Goal: Task Accomplishment & Management: Complete application form

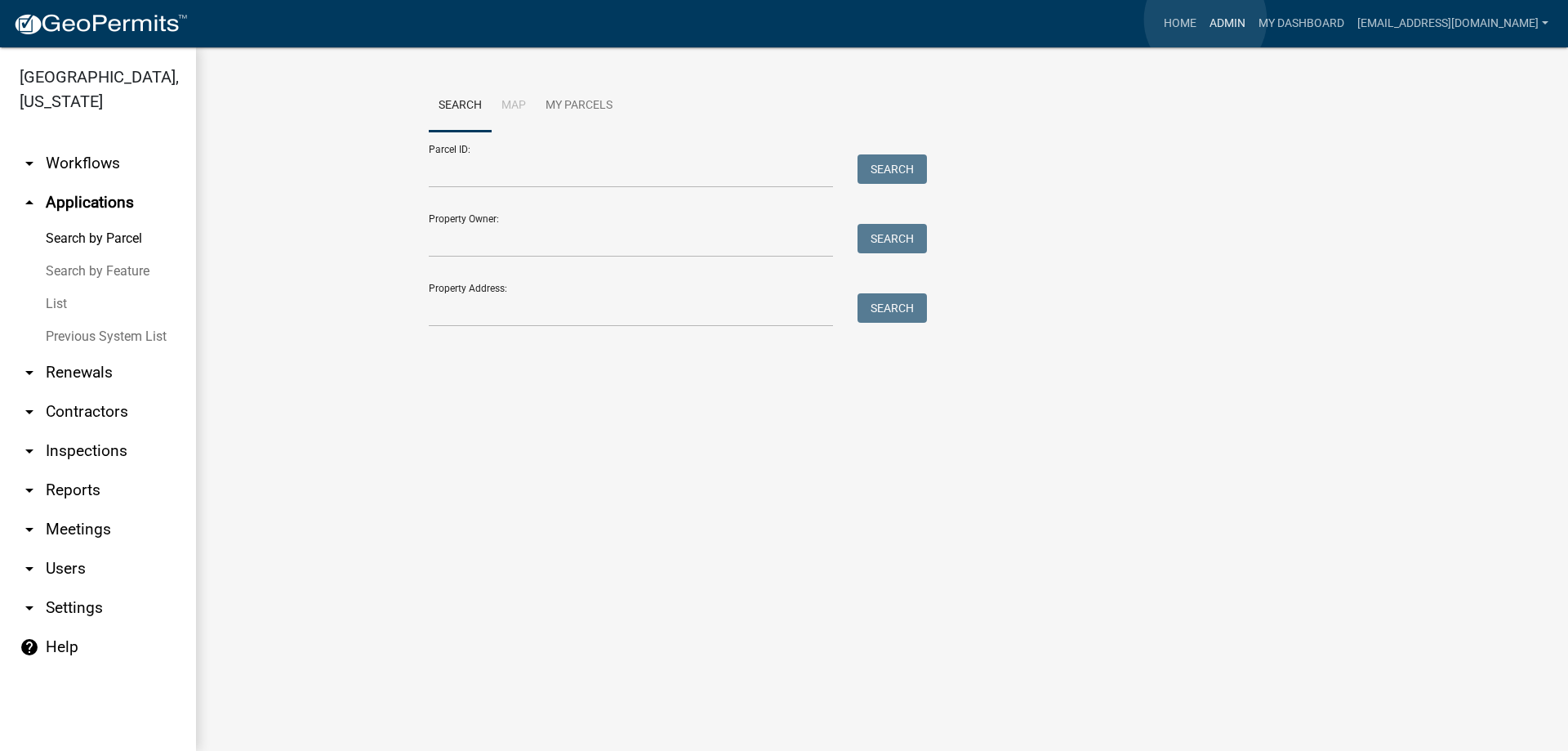
click at [1205, 20] on link "Admin" at bounding box center [1227, 24] width 49 height 31
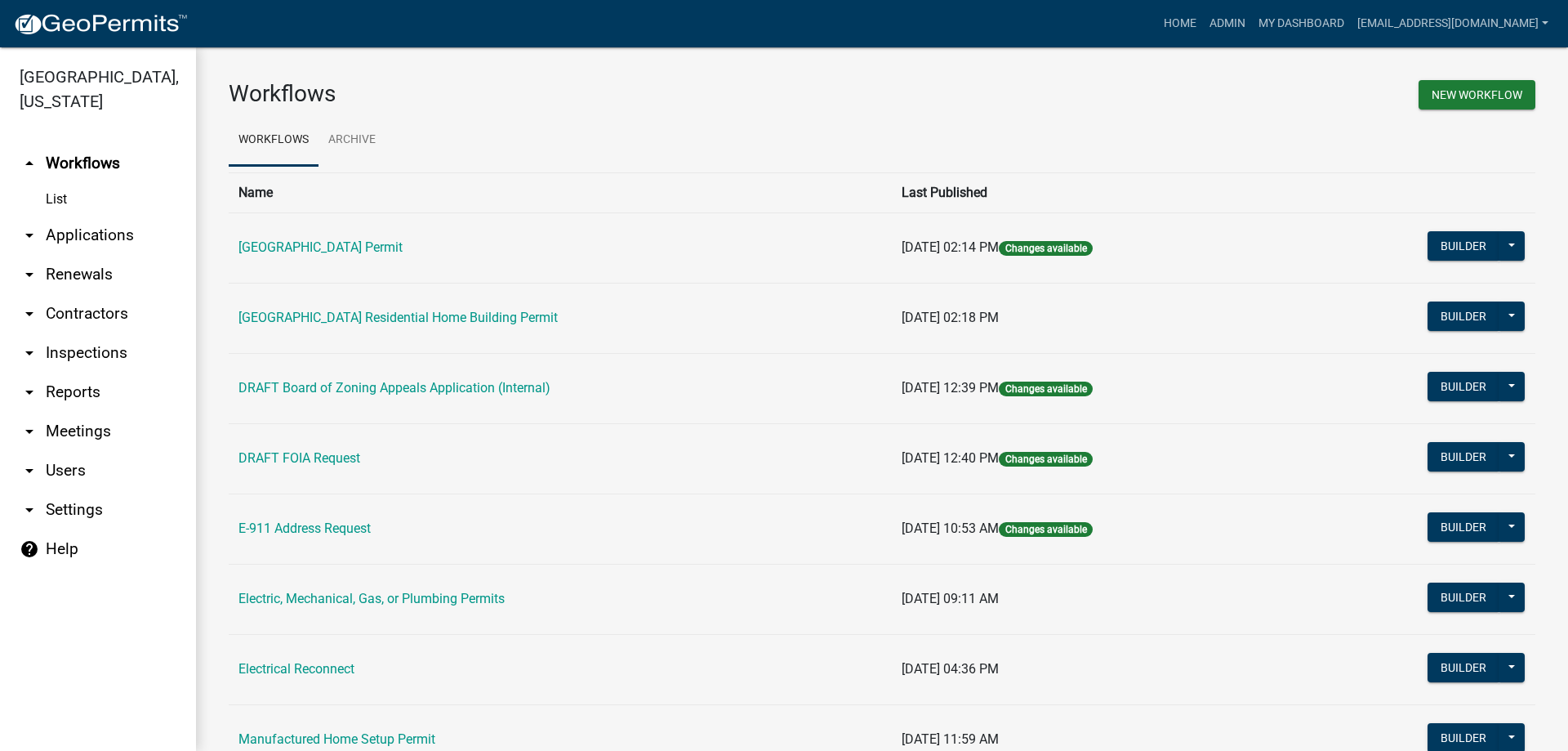
click at [84, 236] on link "arrow_drop_down Applications" at bounding box center [98, 236] width 196 height 39
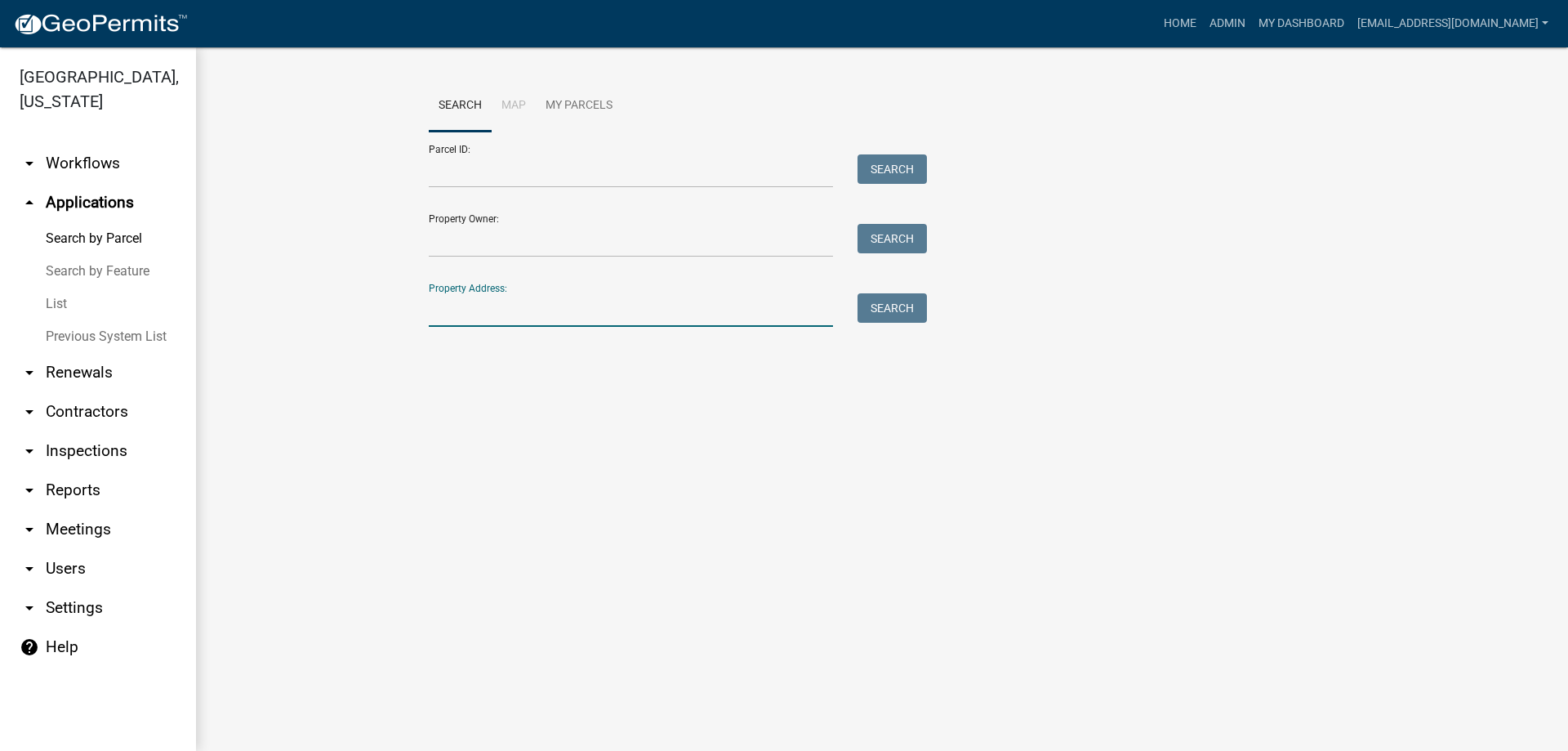
click at [600, 311] on input "Property Address:" at bounding box center [630, 310] width 404 height 33
click at [893, 305] on button "Search" at bounding box center [891, 308] width 69 height 29
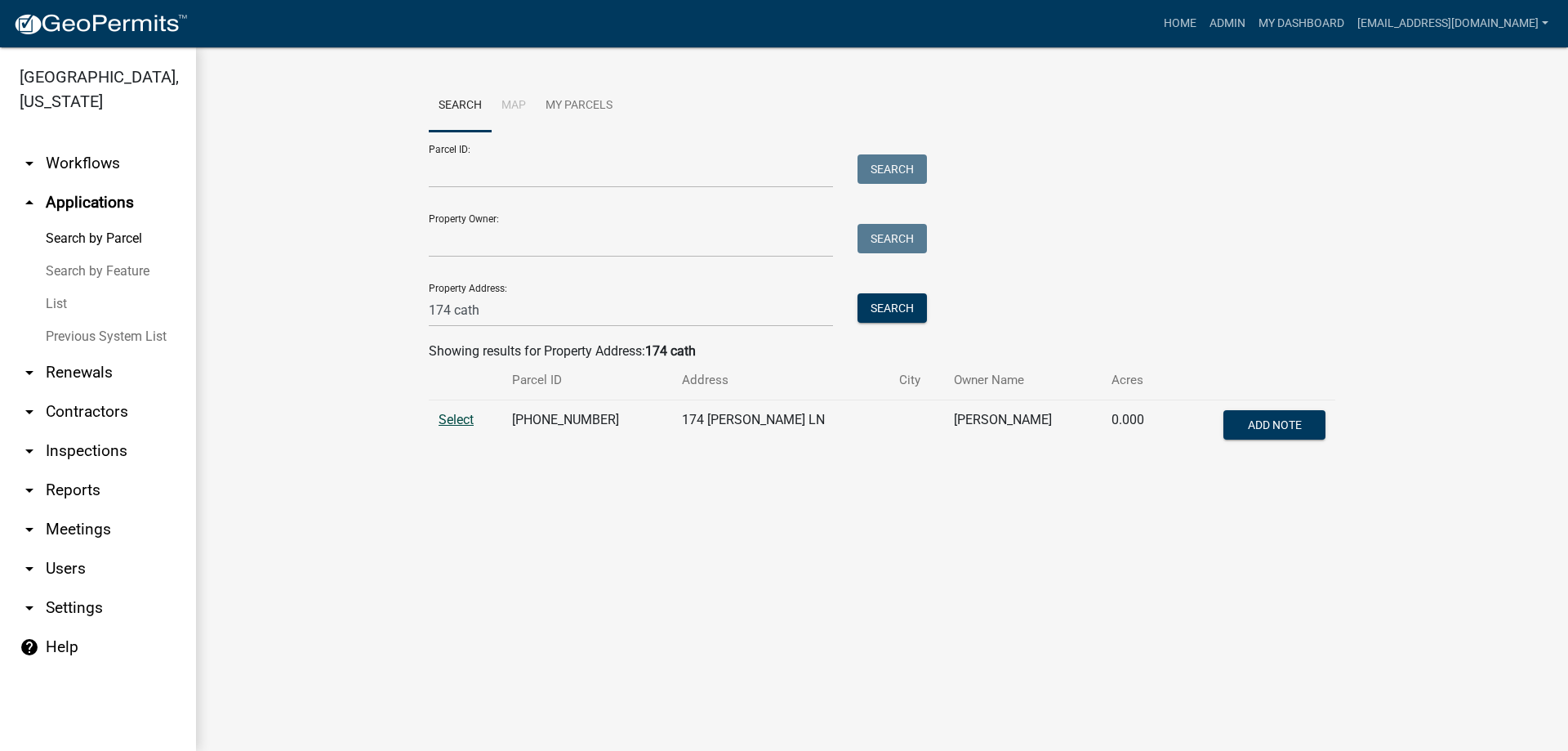
click at [452, 418] on span "Select" at bounding box center [456, 419] width 35 height 15
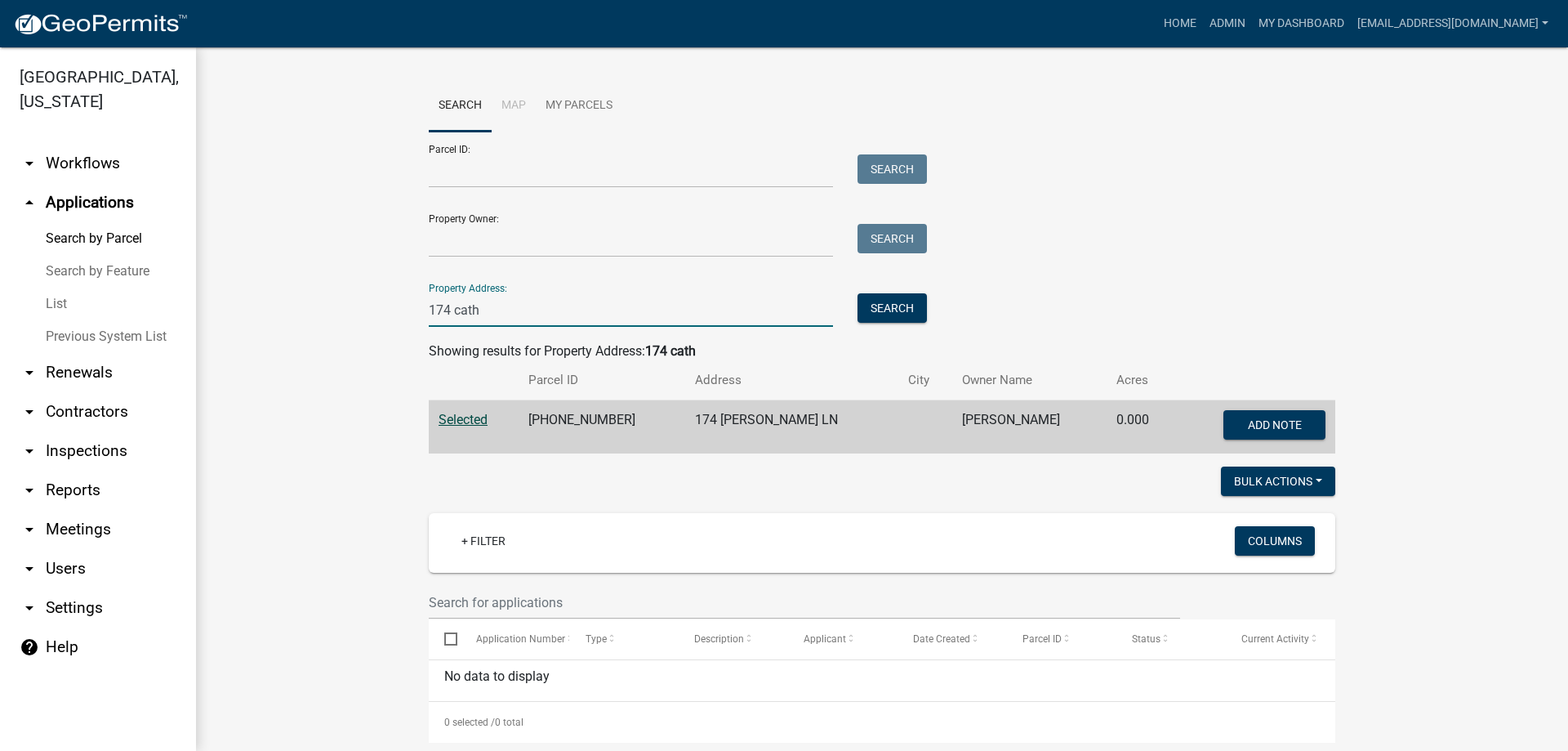
click at [502, 312] on input "174 cath" at bounding box center [630, 310] width 404 height 33
type input "1"
click at [502, 177] on input "Parcel ID:" at bounding box center [630, 171] width 404 height 33
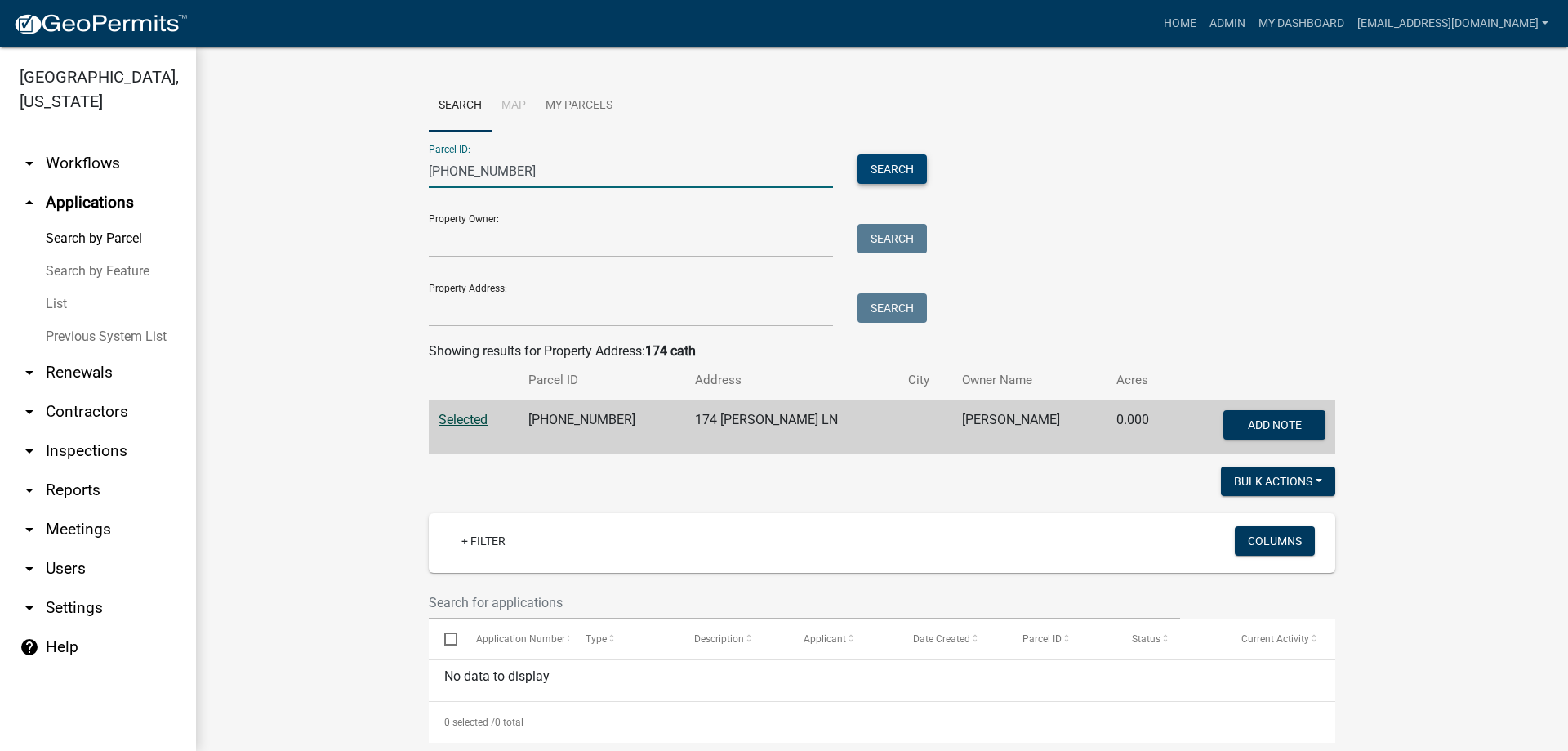
type input "[PHONE_NUMBER]"
click at [869, 162] on button "Search" at bounding box center [891, 169] width 69 height 29
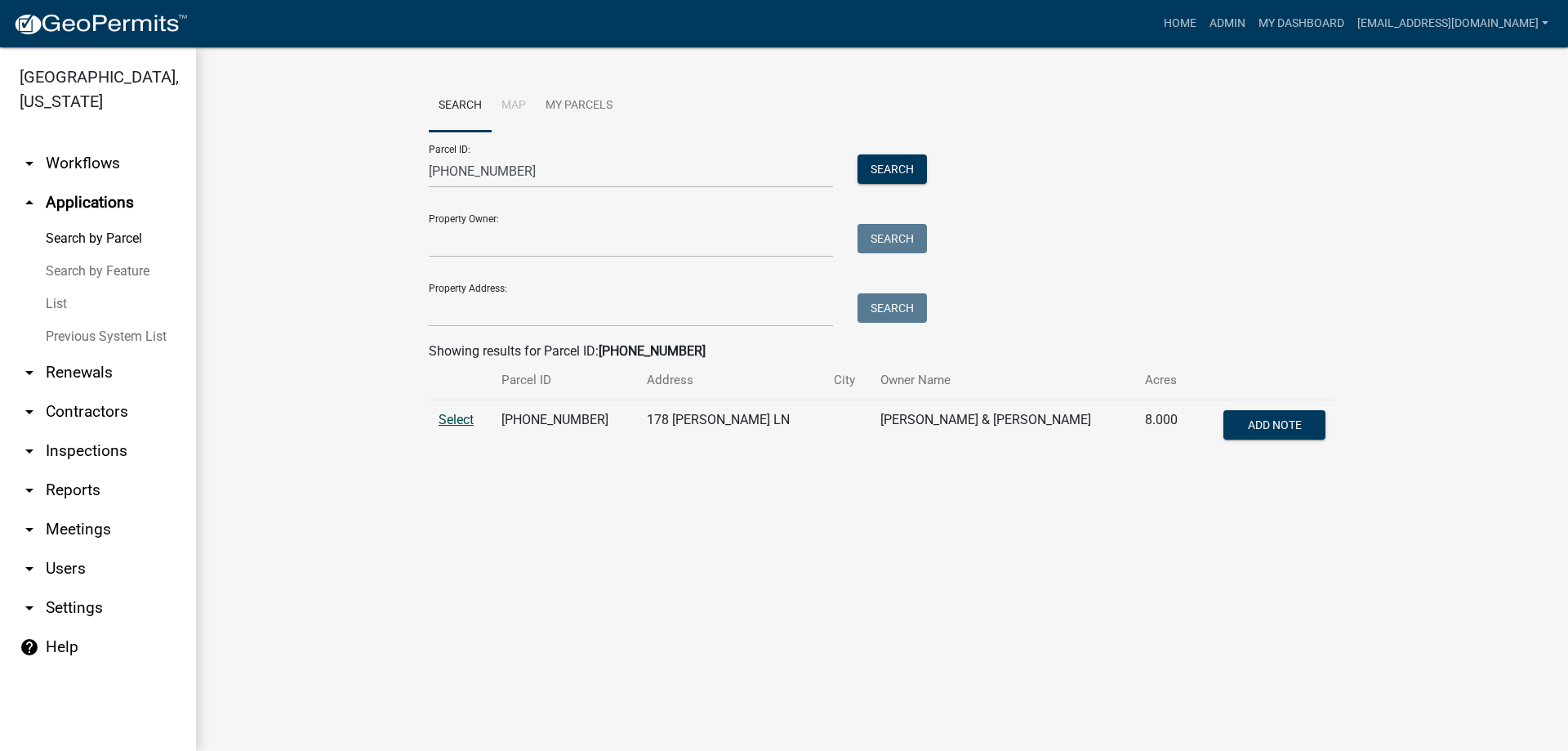
click at [457, 417] on span "Select" at bounding box center [456, 419] width 35 height 15
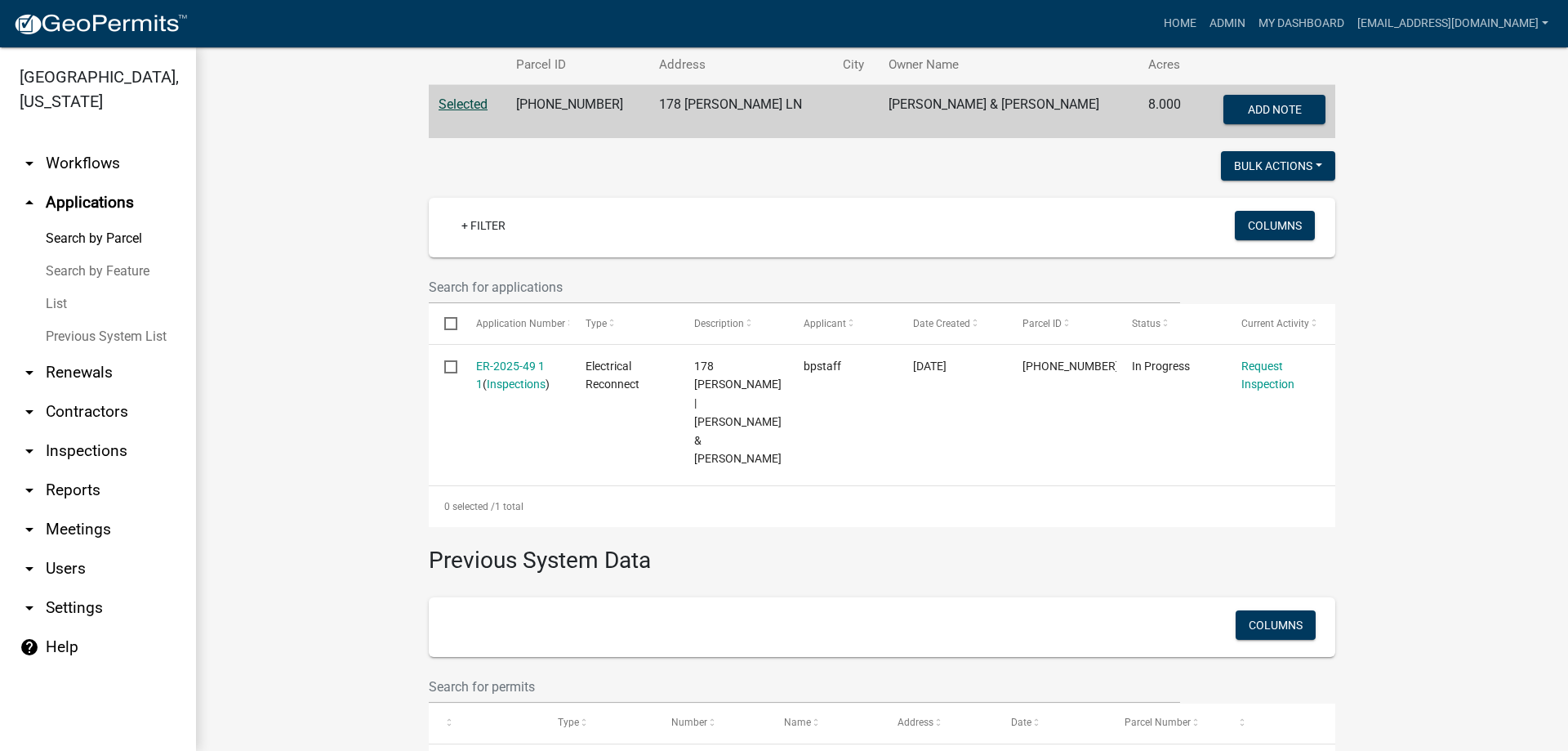
scroll to position [387, 0]
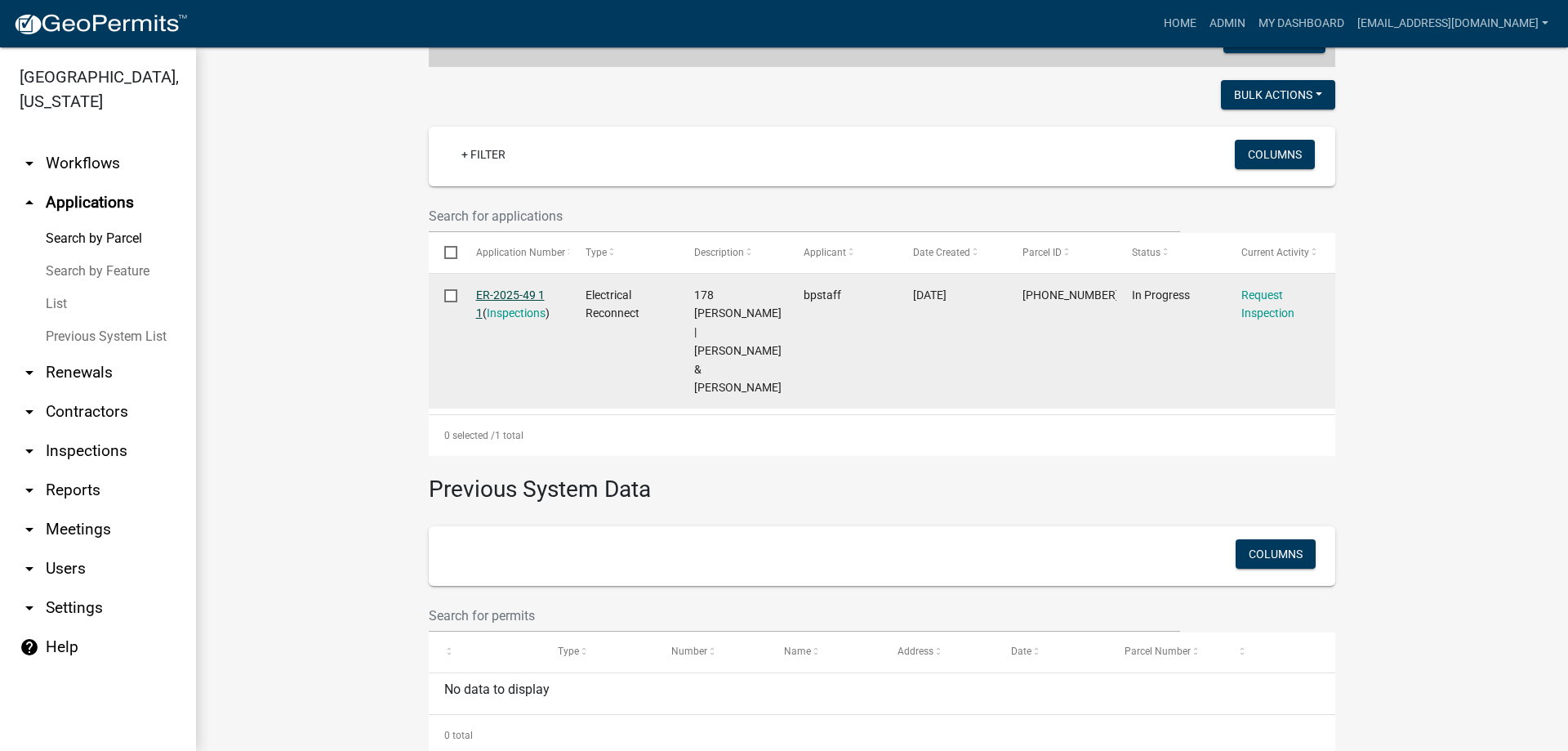
click at [499, 292] on link "ER-2025-49 1 1" at bounding box center [510, 304] width 68 height 32
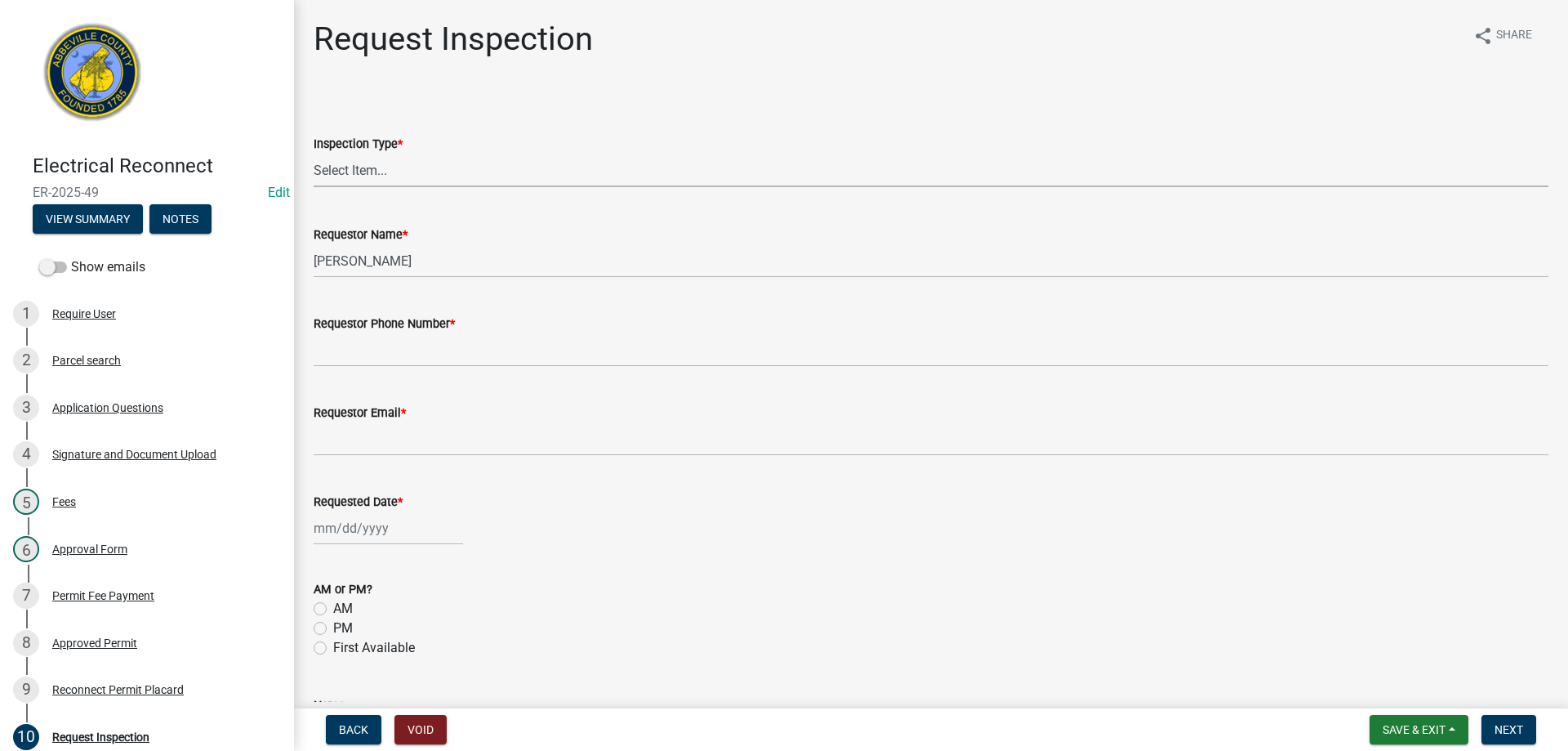
click at [380, 170] on select "Select Item... Reconnect" at bounding box center [931, 170] width 1234 height 33
click at [314, 154] on select "Select Item... Reconnect" at bounding box center [931, 170] width 1234 height 33
select select "83e7f721-6e00-42b7-a348-3e077180f52c"
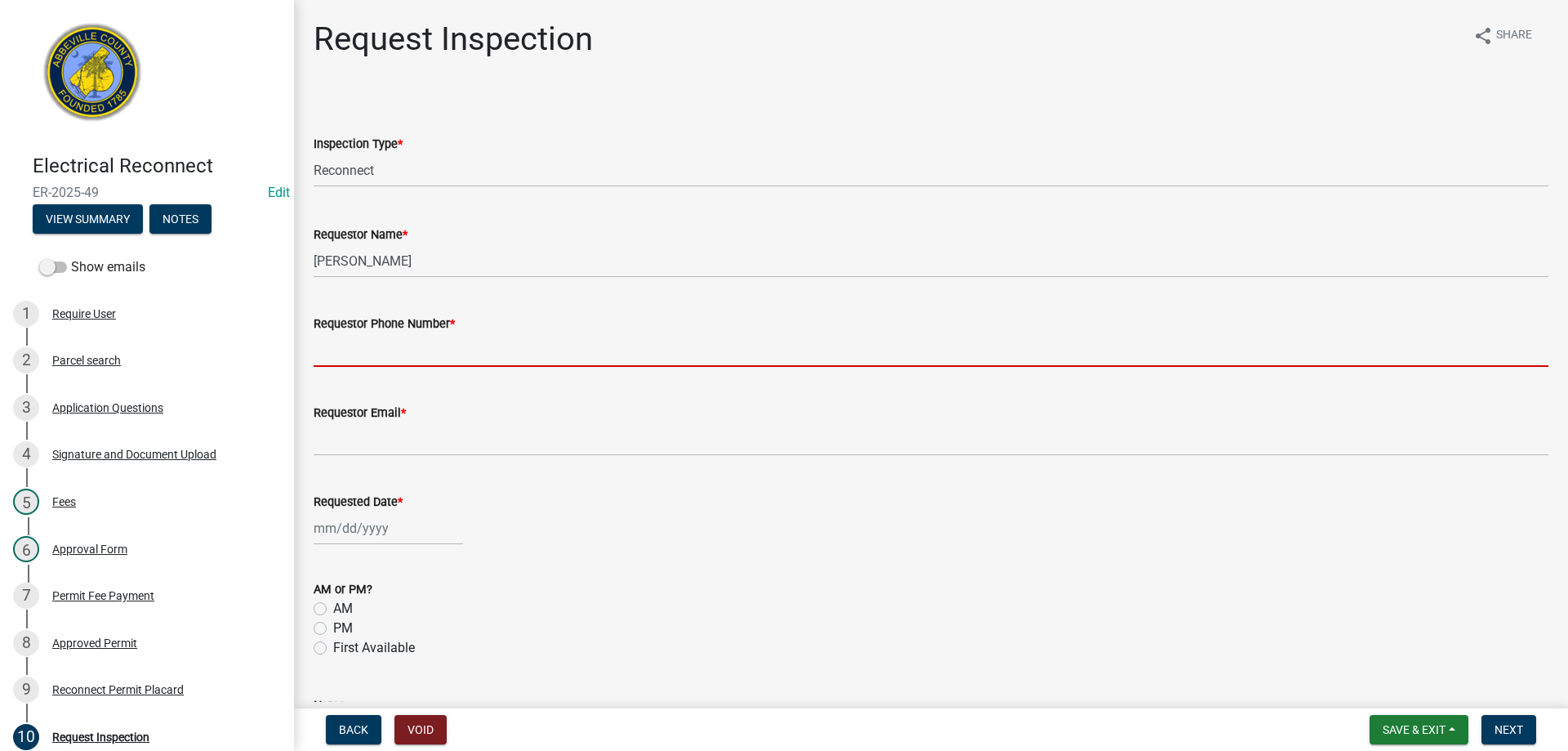
click at [377, 350] on input "Requestor Phone Number *" at bounding box center [931, 349] width 1234 height 33
type input "8643789750"
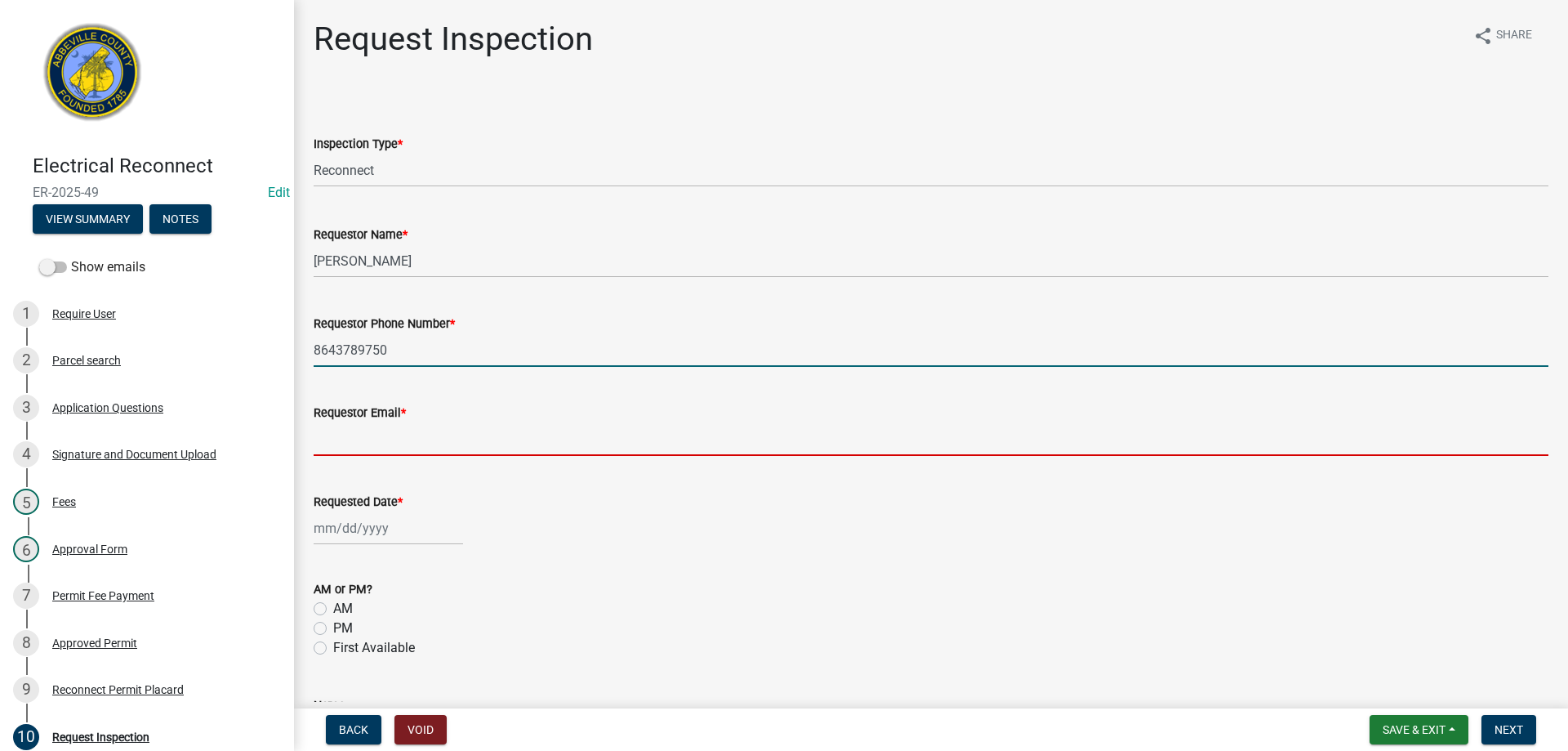
type input "[EMAIL_ADDRESS][DOMAIN_NAME]"
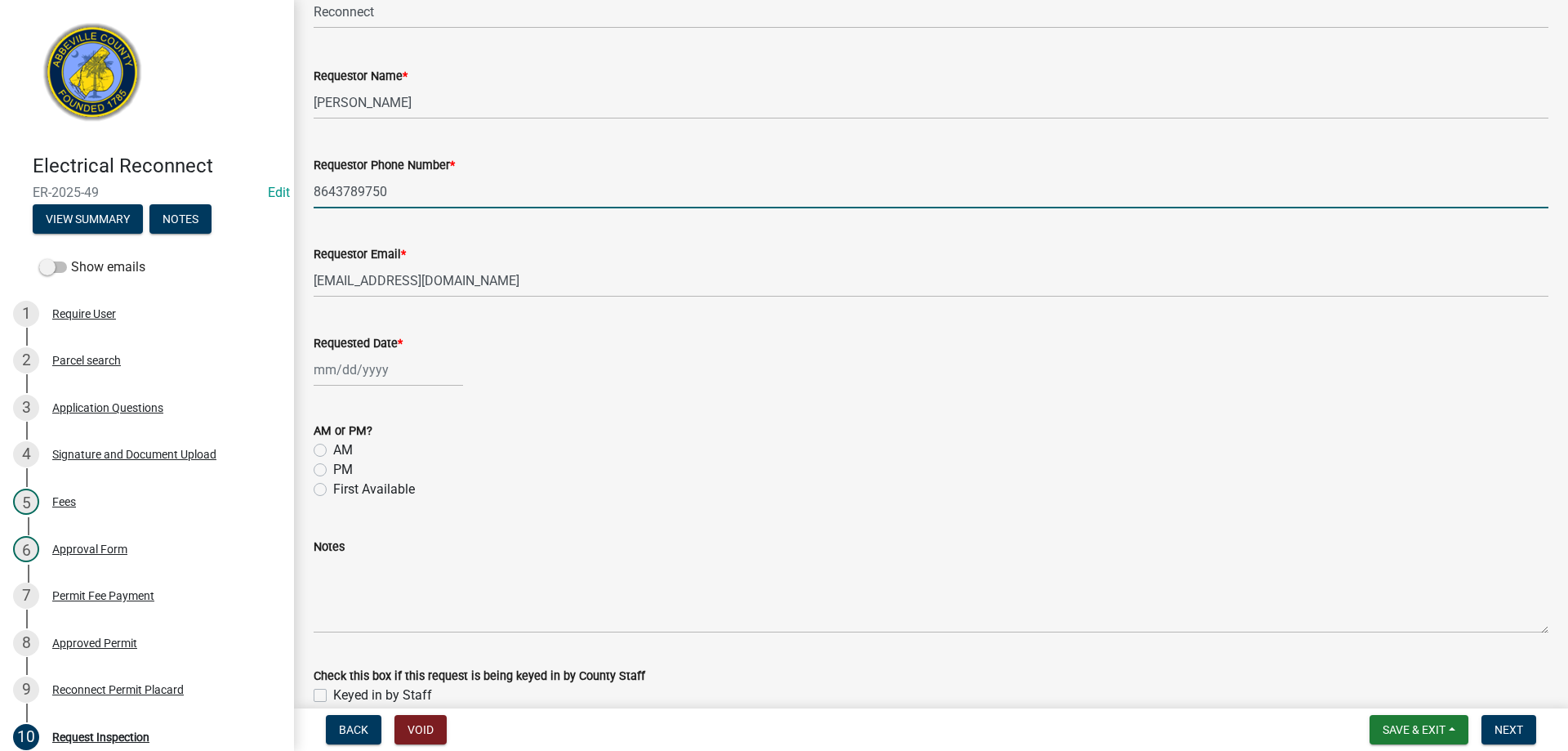
scroll to position [163, 0]
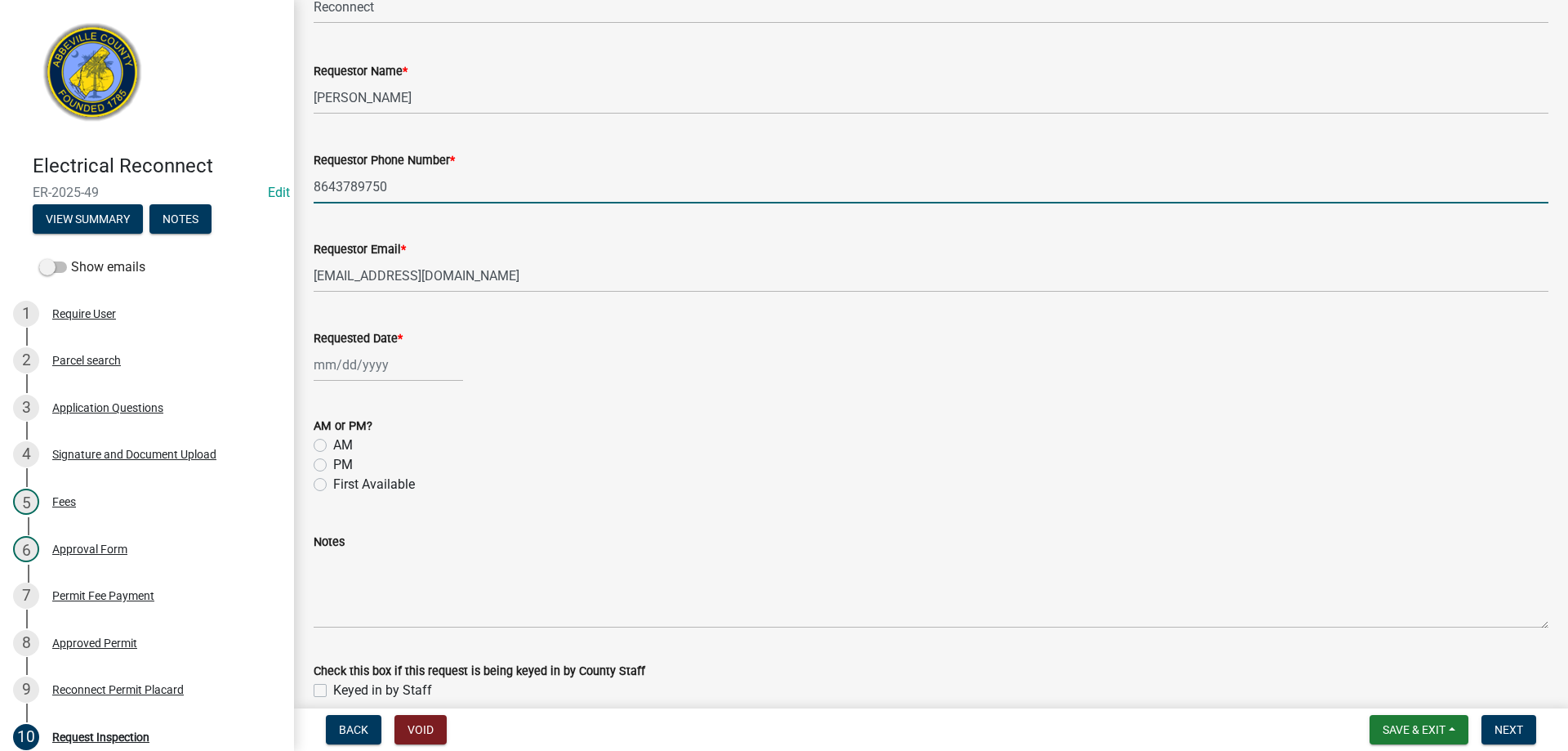
select select "8"
select select "2025"
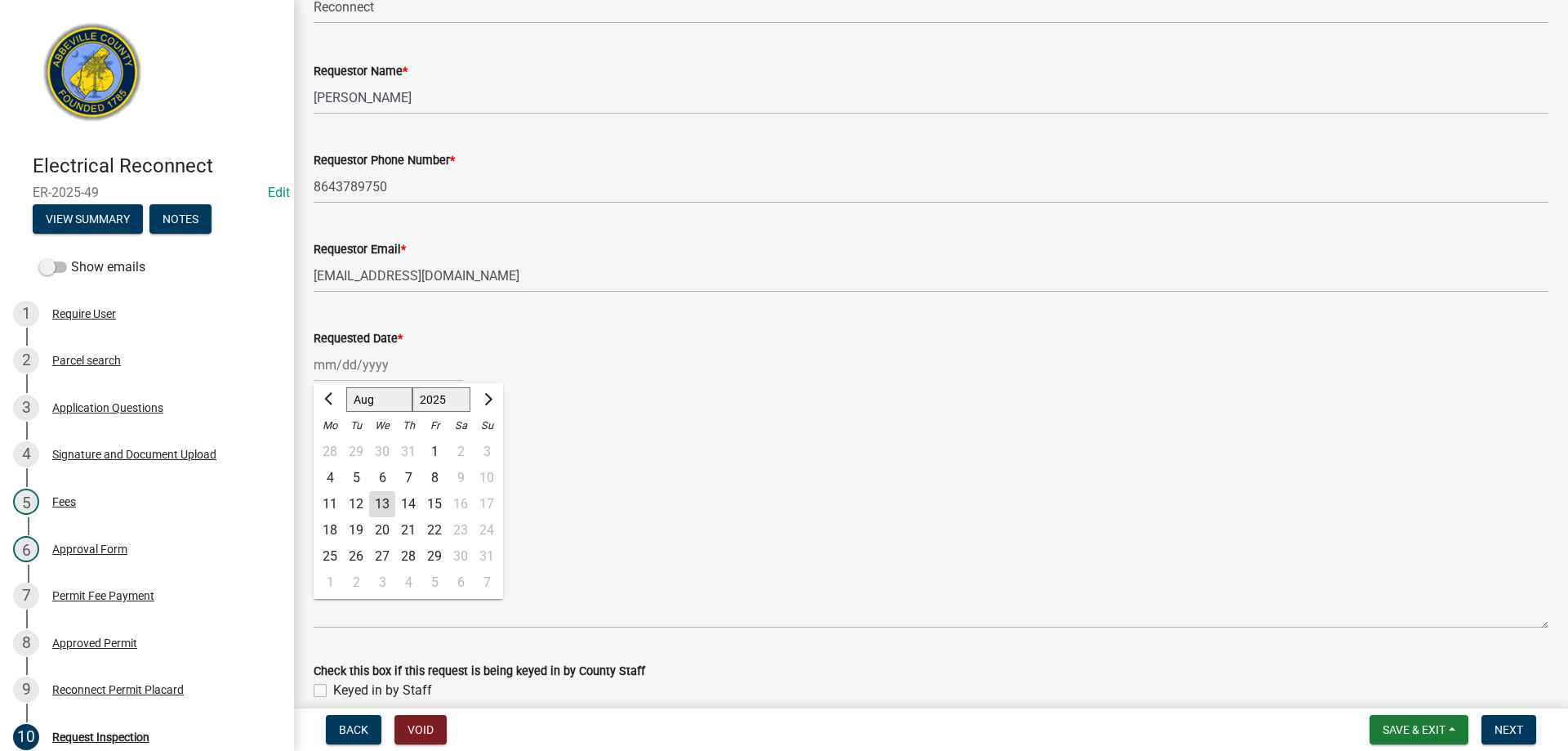
click at [377, 369] on div "[PERSON_NAME] Feb Mar Apr [PERSON_NAME][DATE] Oct Nov [DATE] 1526 1527 1528 152…" at bounding box center [388, 364] width 149 height 33
click at [355, 501] on div "12" at bounding box center [356, 504] width 26 height 26
type input "[DATE]"
click at [333, 442] on label "AM" at bounding box center [342, 445] width 20 height 20
click at [333, 442] on input "AM" at bounding box center [338, 440] width 10 height 10
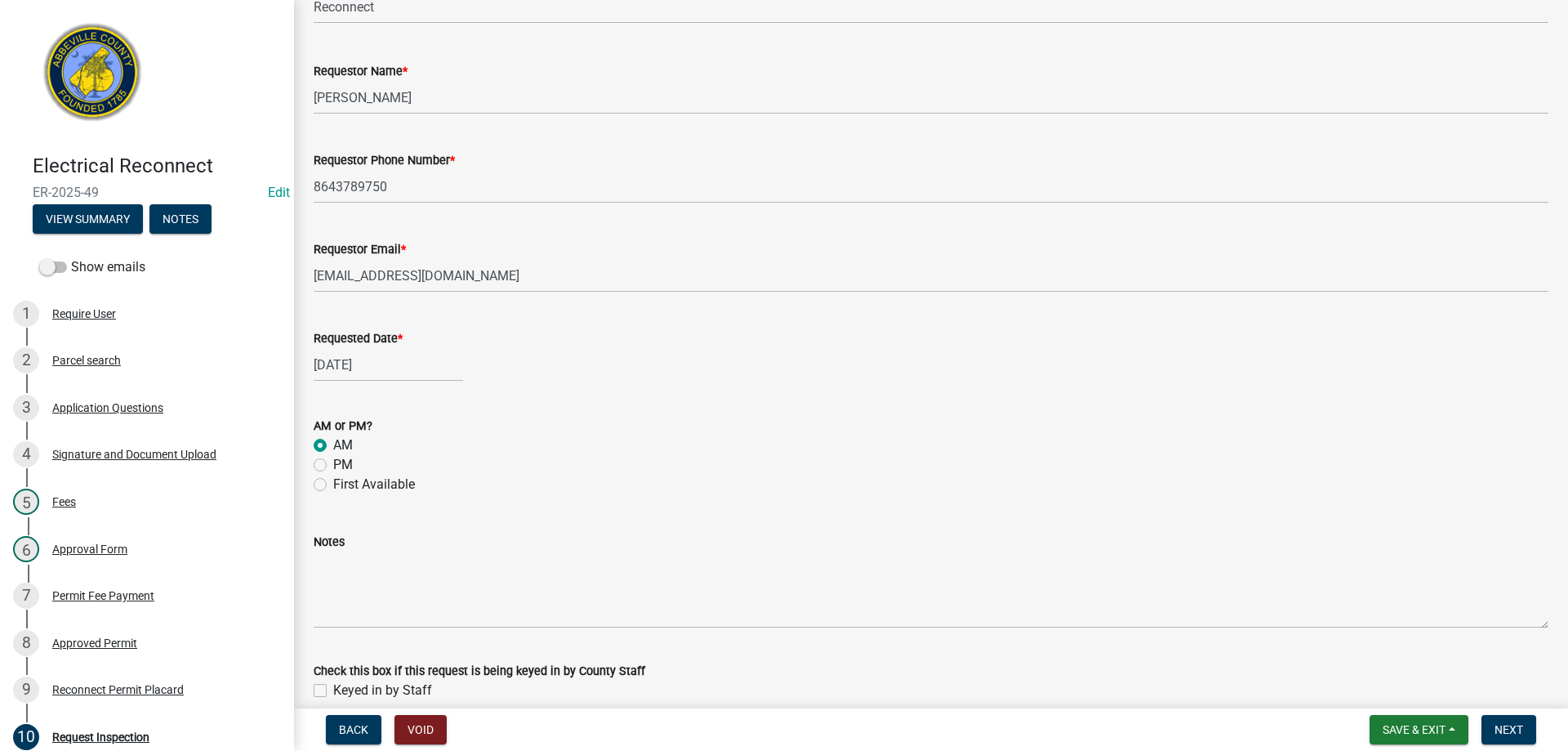
radio input "true"
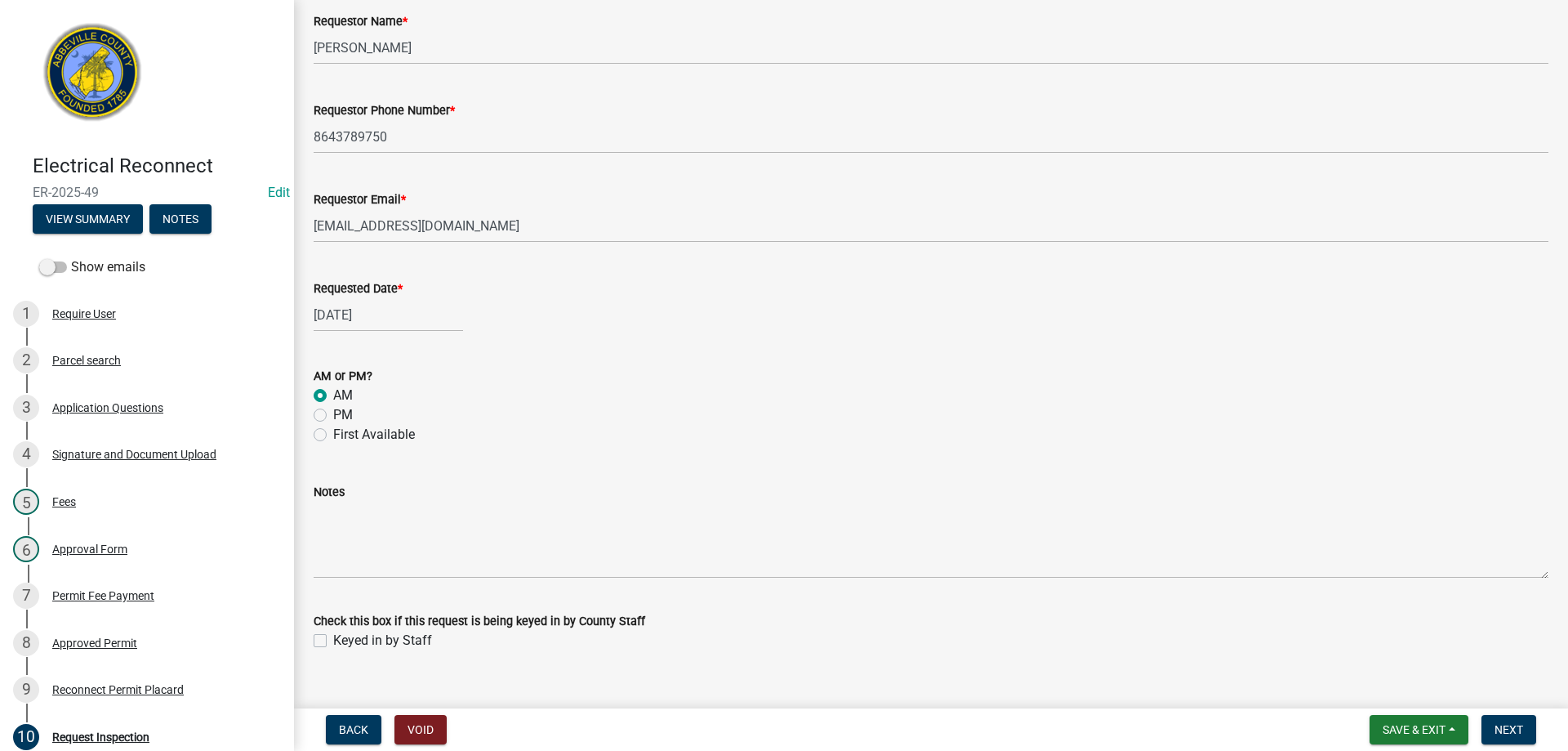
scroll to position [240, 0]
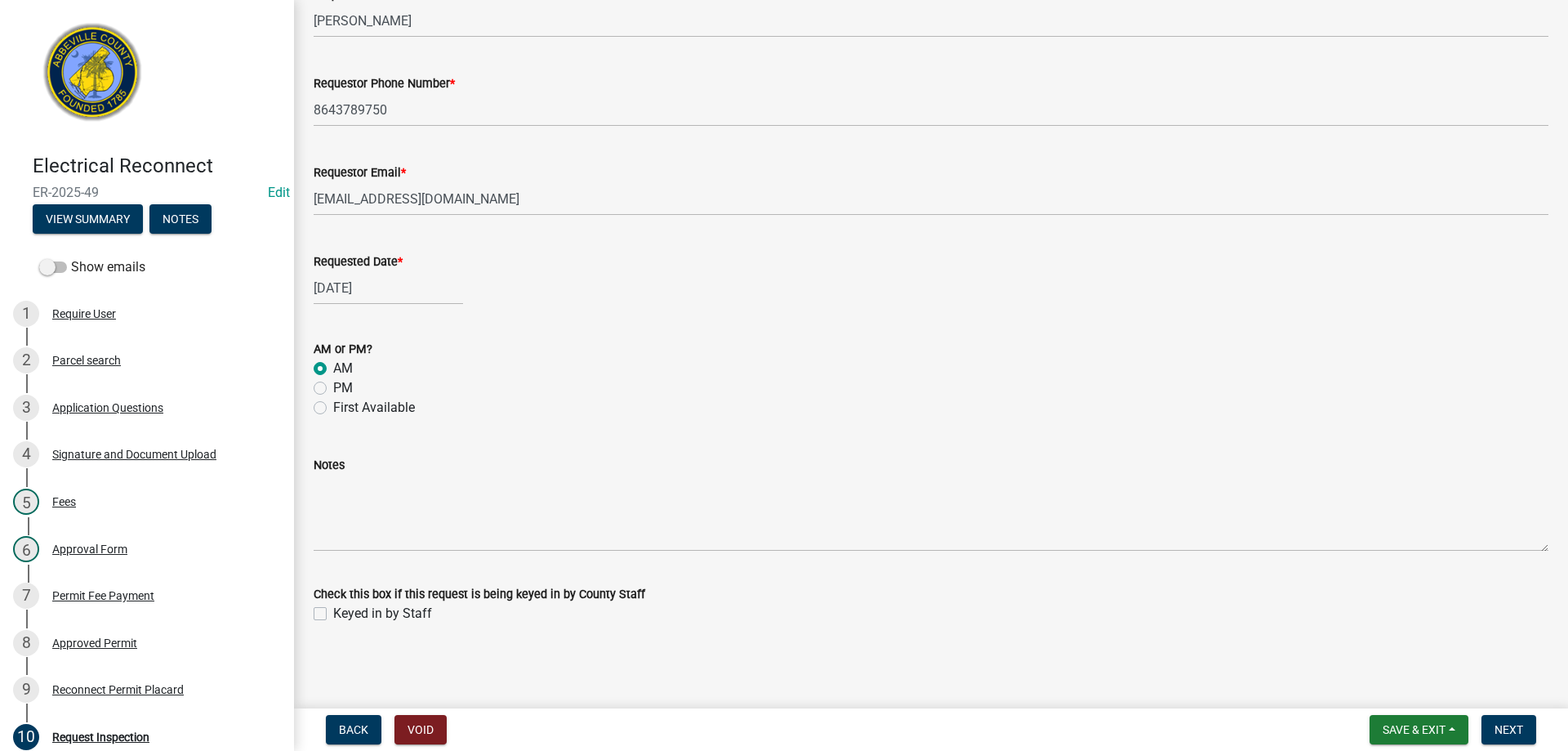
click at [333, 613] on label "Keyed in by Staff" at bounding box center [382, 613] width 99 height 20
click at [333, 613] on input "Keyed in by Staff" at bounding box center [338, 608] width 10 height 10
checkbox input "true"
click at [1514, 734] on span "Next" at bounding box center [1507, 729] width 28 height 13
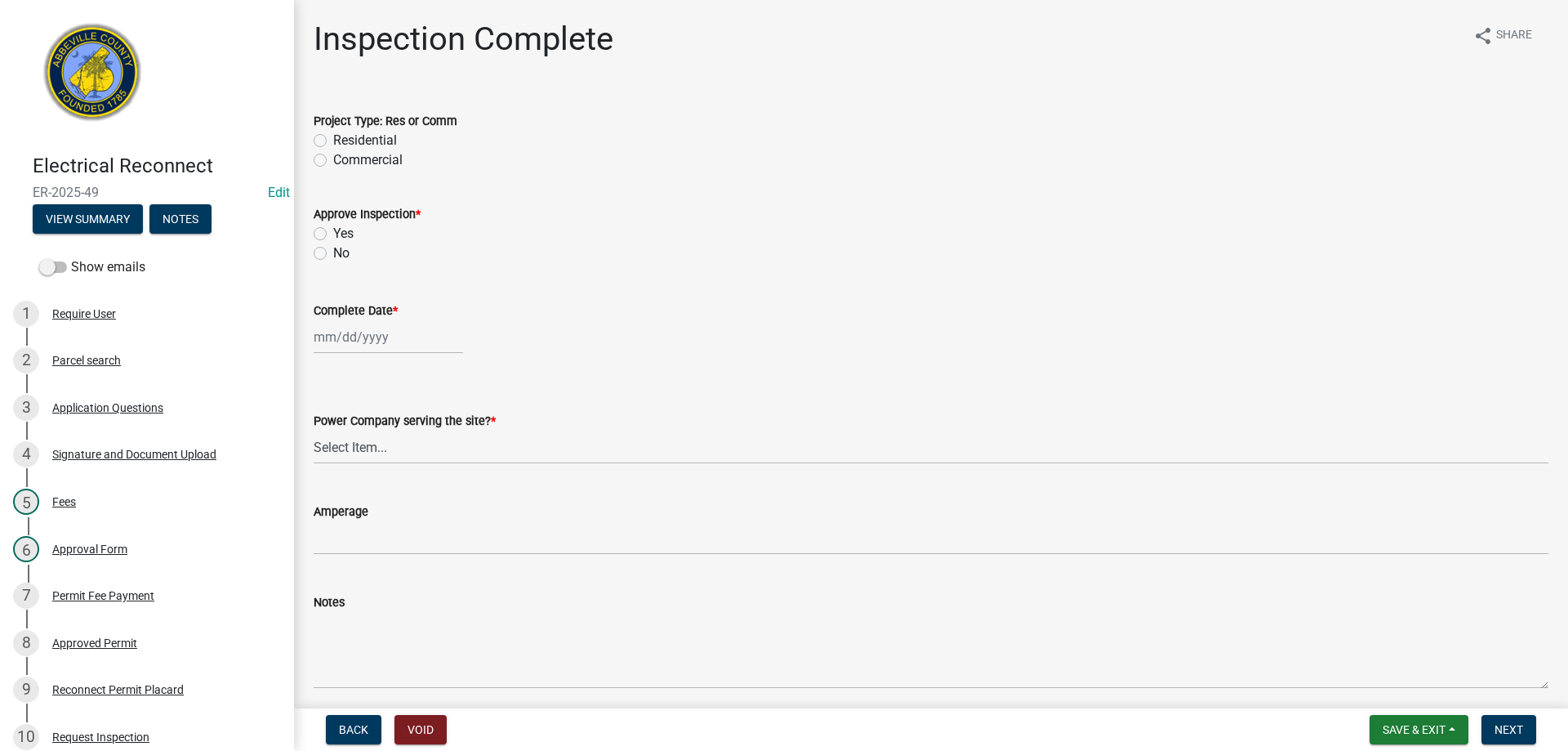
click at [333, 143] on label "Residential" at bounding box center [364, 140] width 64 height 20
click at [333, 142] on input "Residential" at bounding box center [338, 136] width 10 height 10
radio input "true"
click at [333, 252] on label "No" at bounding box center [340, 253] width 16 height 20
click at [333, 252] on input "No" at bounding box center [338, 248] width 10 height 10
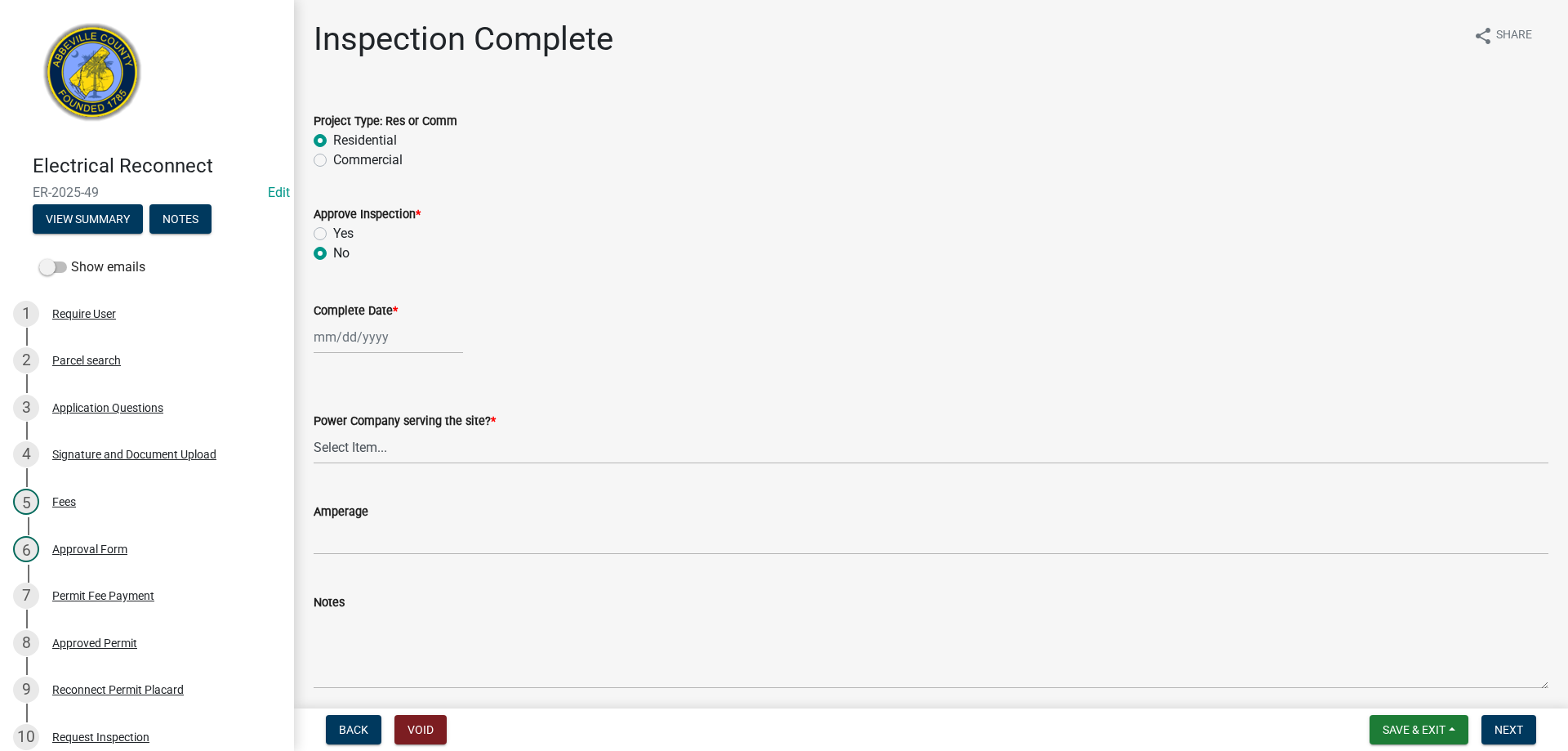
radio input "true"
click at [357, 336] on div at bounding box center [388, 336] width 149 height 33
select select "8"
select select "2025"
click at [351, 469] on div "12" at bounding box center [356, 476] width 26 height 26
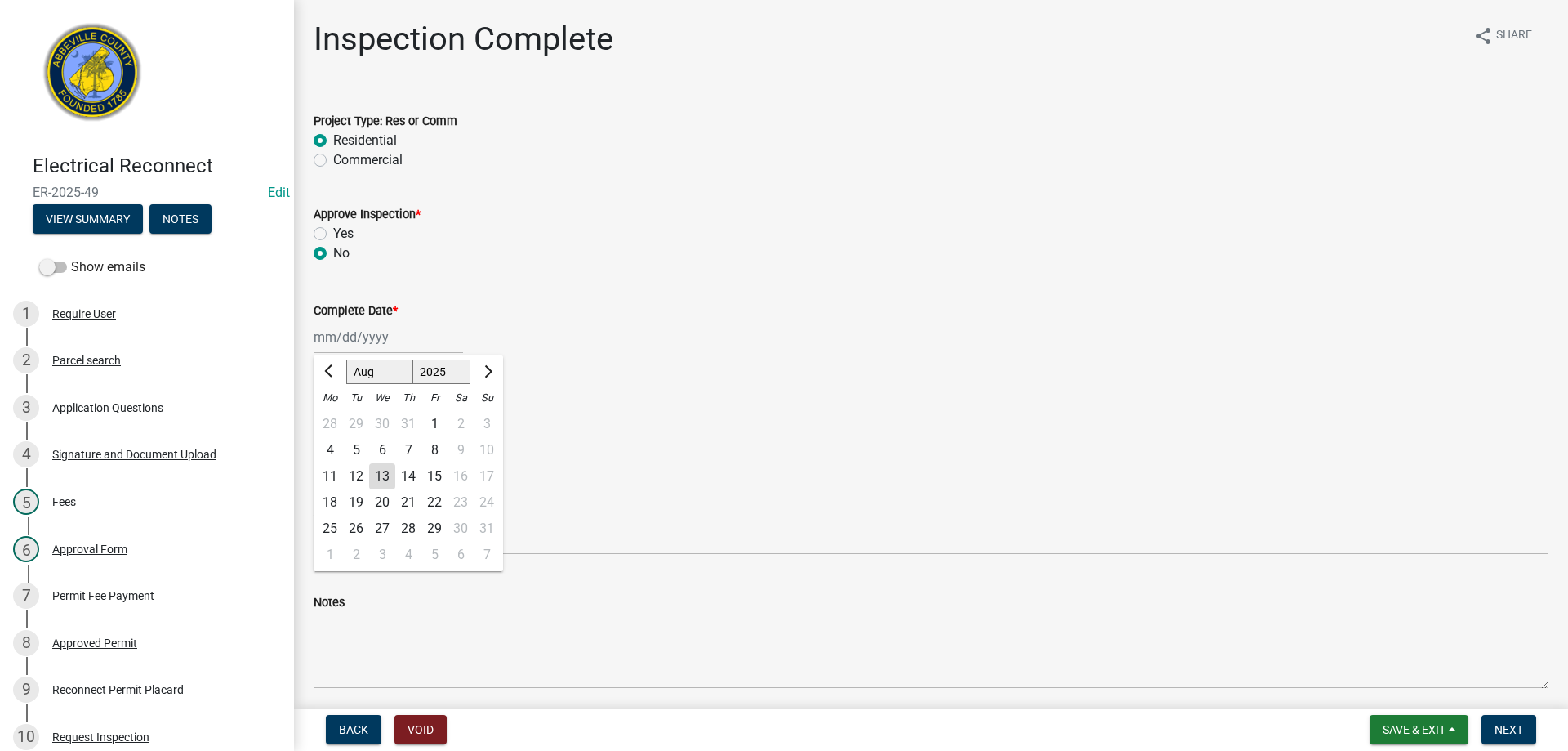
type input "[DATE]"
click at [369, 451] on select "Select Item... Little River Electric Co-Op Laurens Electric Co-Op Duke Energy D…" at bounding box center [931, 446] width 1234 height 33
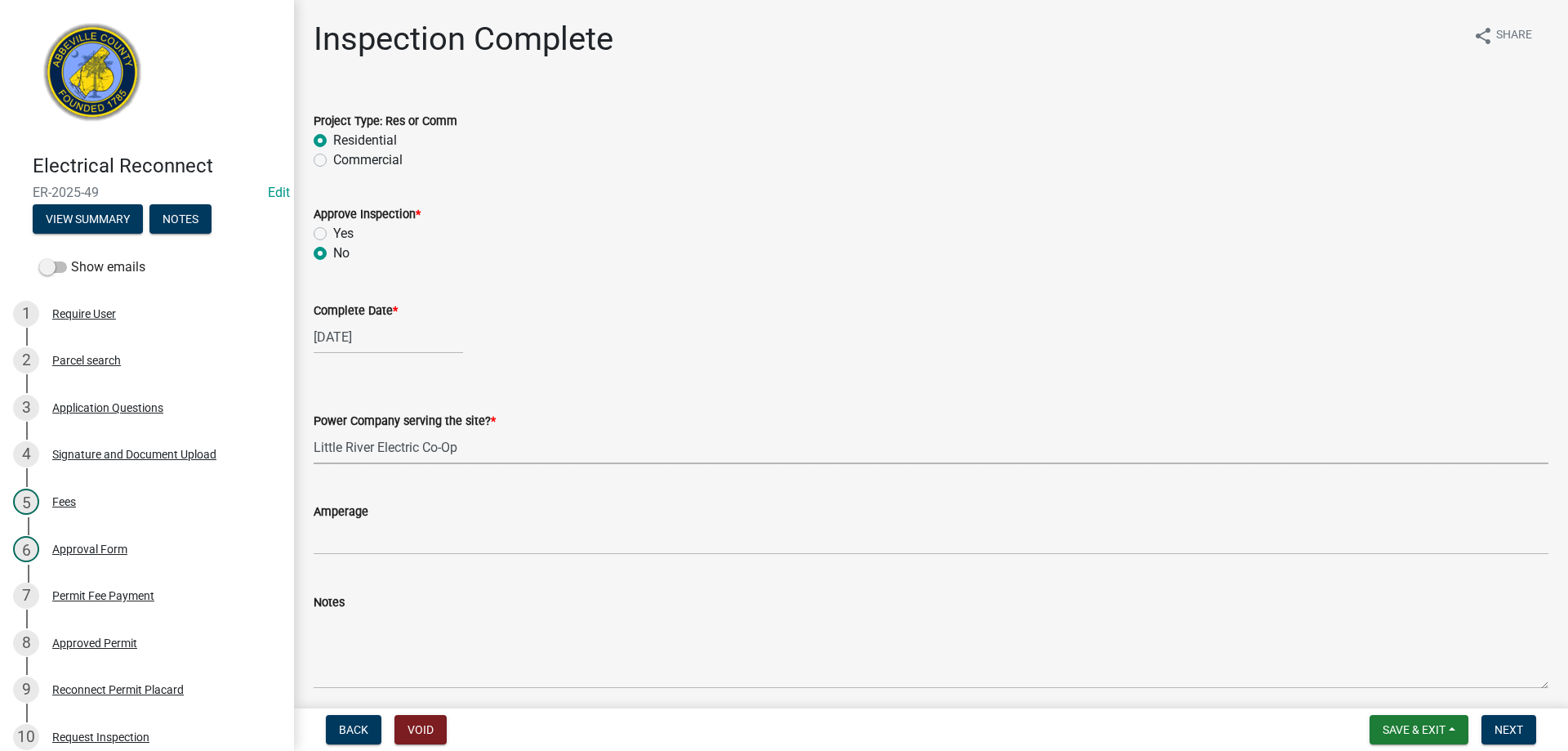
click at [314, 430] on select "Select Item... Little River Electric Co-Op Laurens Electric Co-Op Duke Energy D…" at bounding box center [931, 446] width 1234 height 33
select select "bd80ec07-8d03-48b2-b776-9846ceba1ce7"
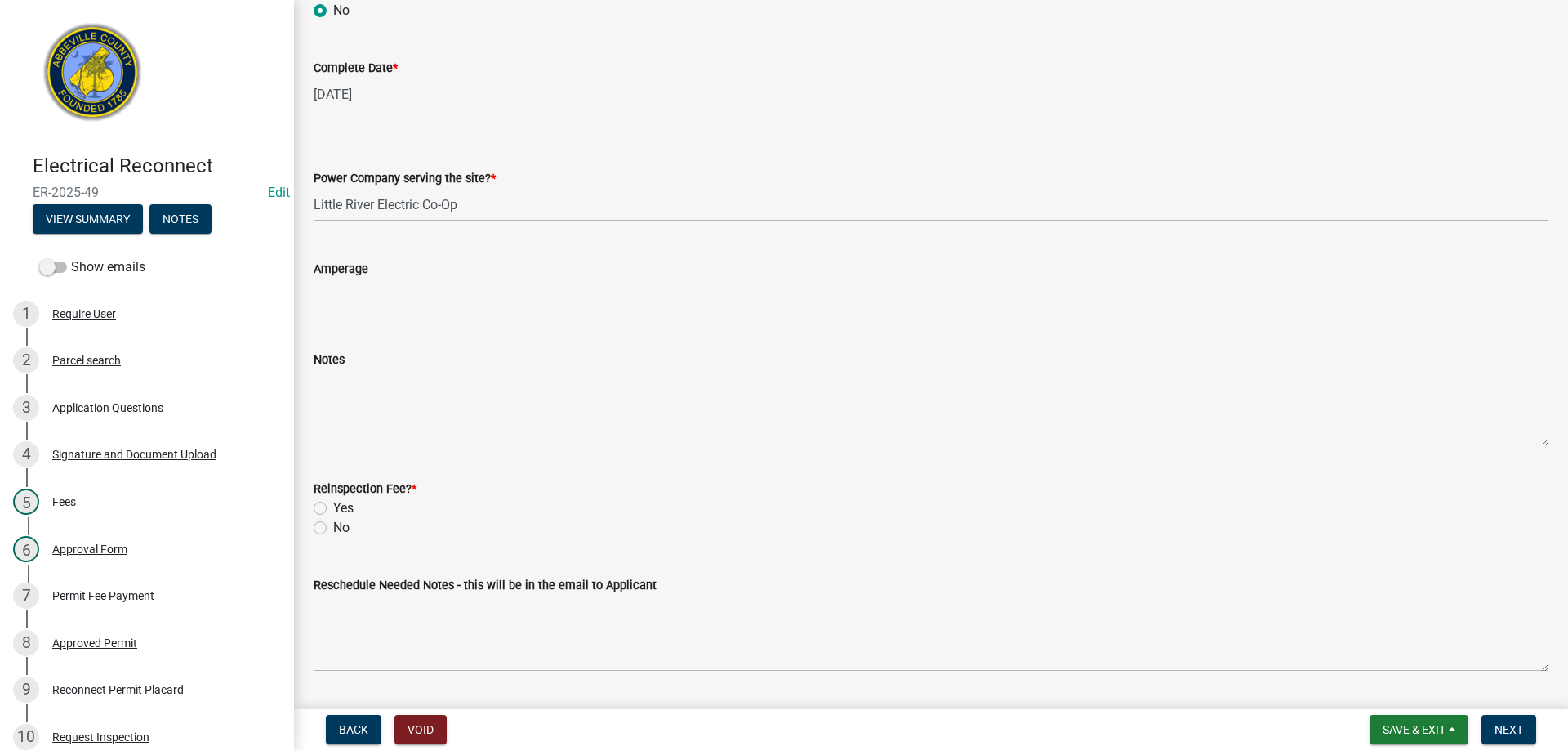
scroll to position [245, 0]
click at [333, 526] on label "No" at bounding box center [340, 525] width 16 height 20
click at [333, 526] on input "No" at bounding box center [338, 521] width 10 height 10
radio input "true"
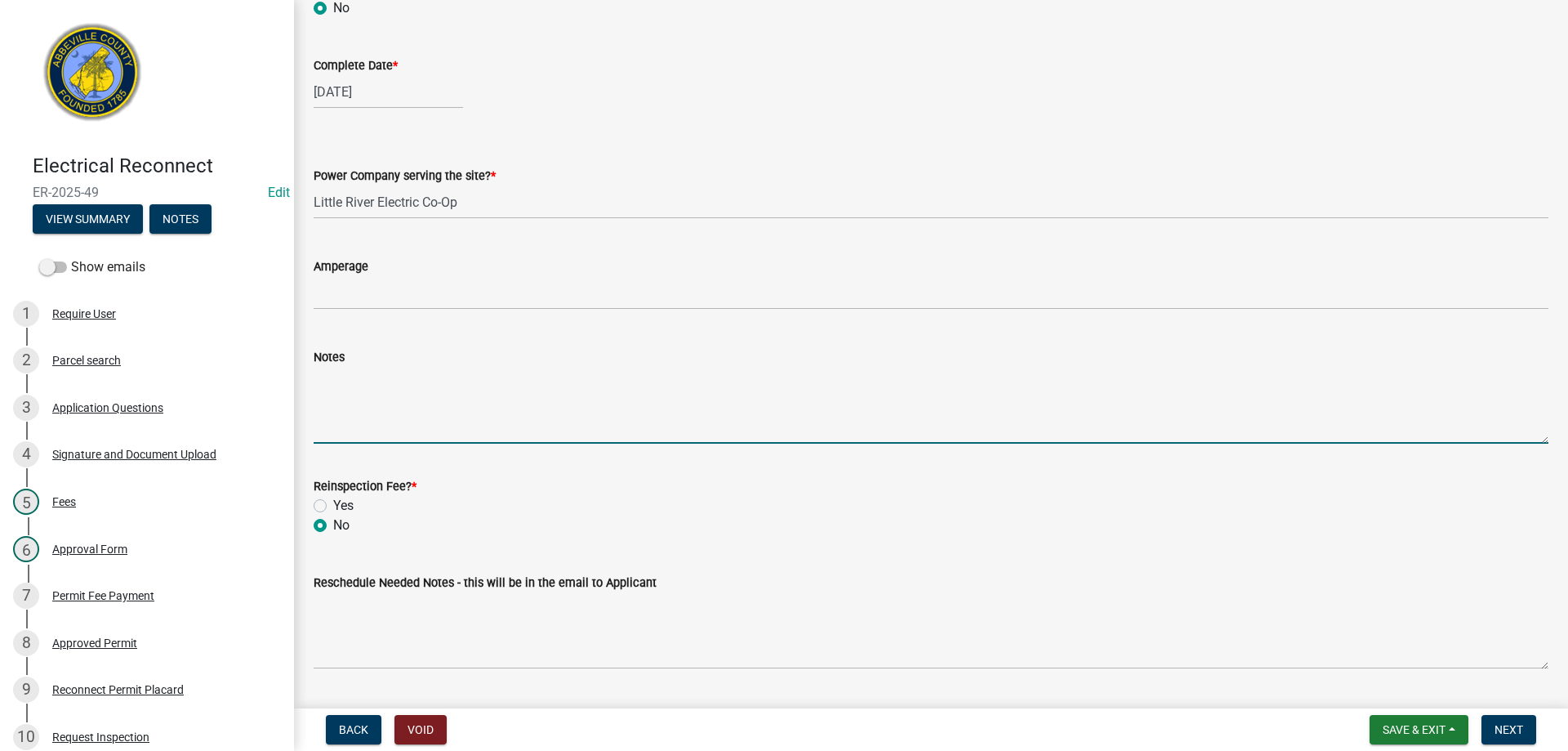
click at [367, 416] on textarea "Notes" at bounding box center [931, 405] width 1234 height 77
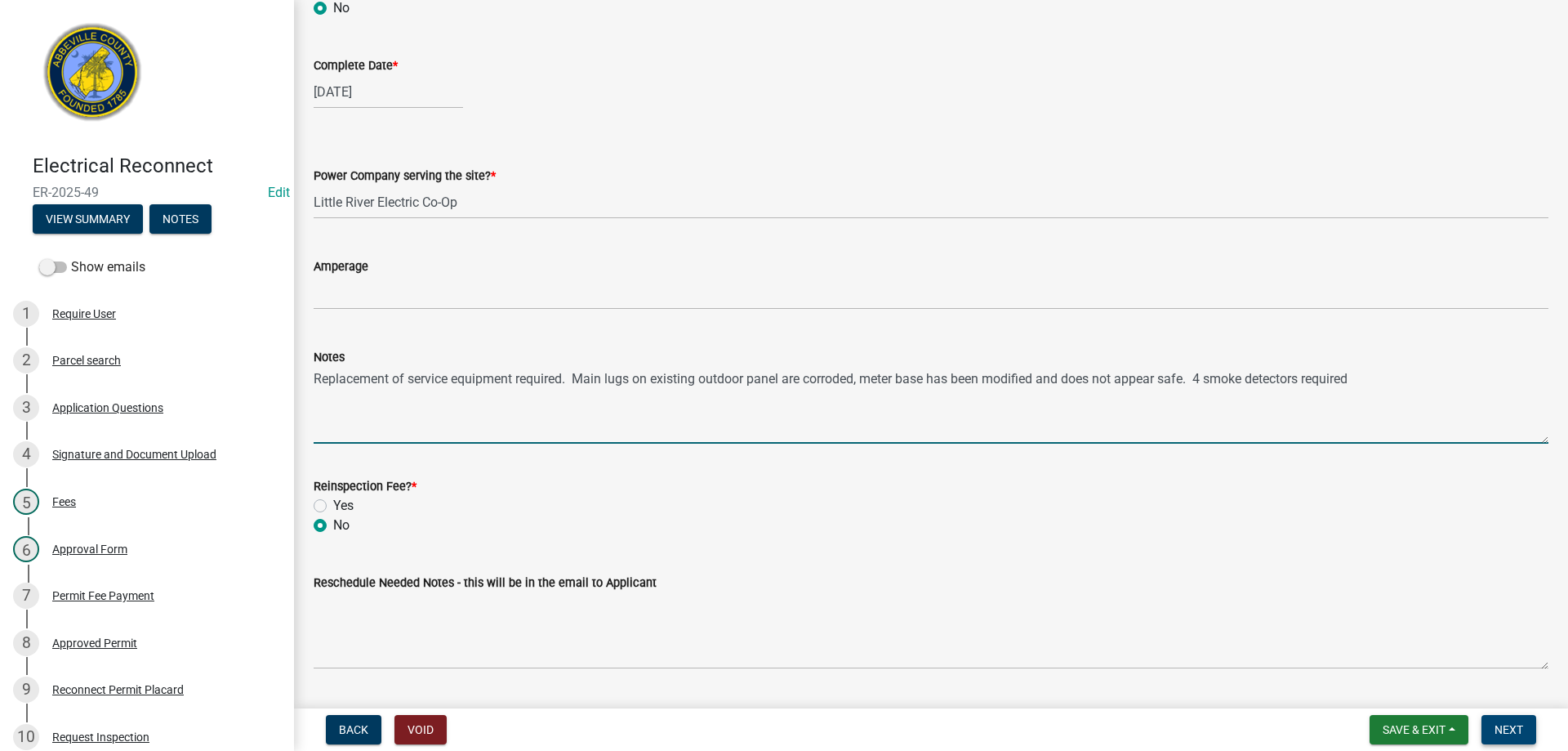
type textarea "Replacement of service equipment required. Main lugs on existing outdoor panel …"
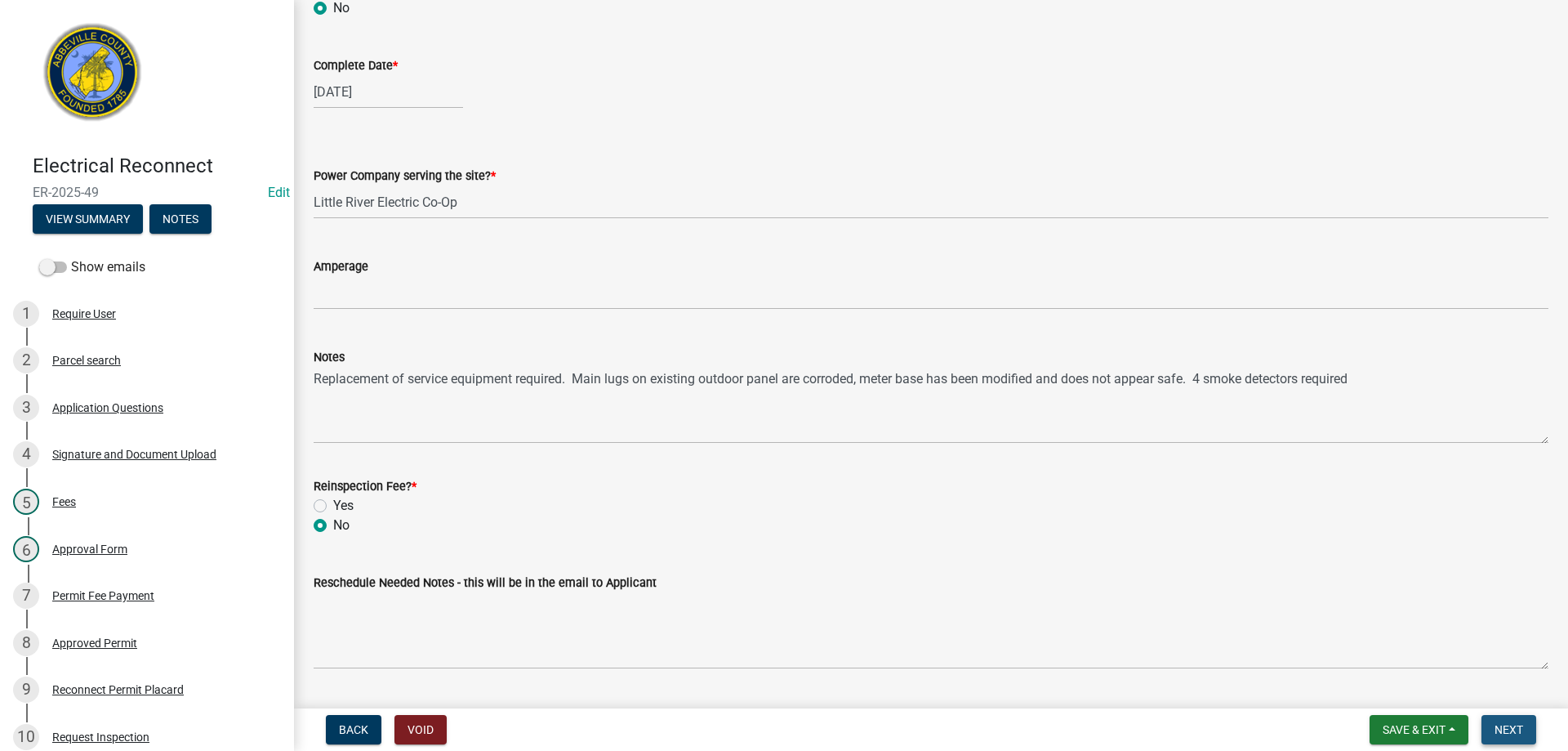
click at [1516, 727] on span "Next" at bounding box center [1507, 729] width 28 height 13
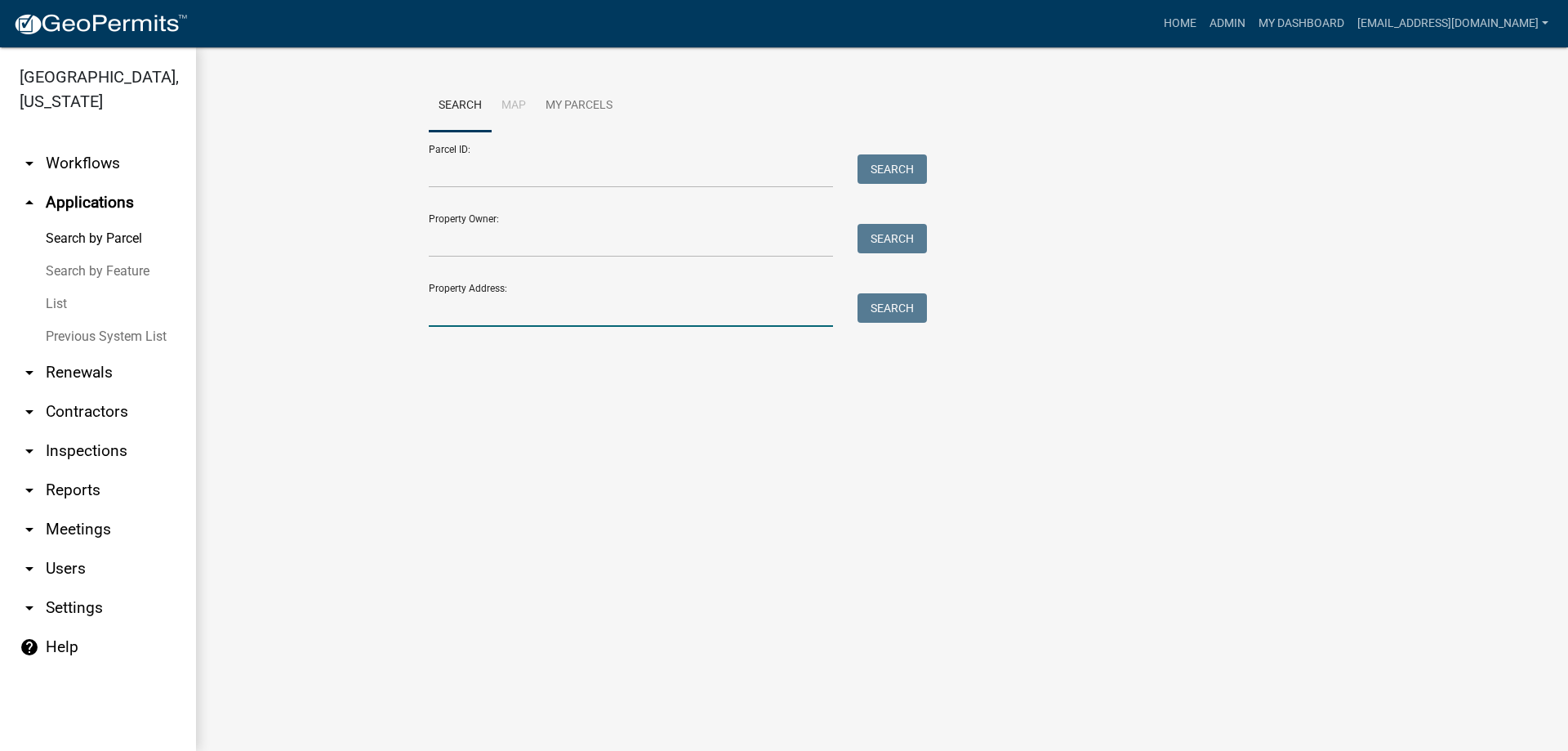
click at [535, 319] on input "Property Address:" at bounding box center [630, 310] width 404 height 33
click at [894, 296] on button "Search" at bounding box center [891, 308] width 69 height 29
click at [547, 306] on input "34 creekpoint" at bounding box center [630, 310] width 404 height 33
type input "34 cree"
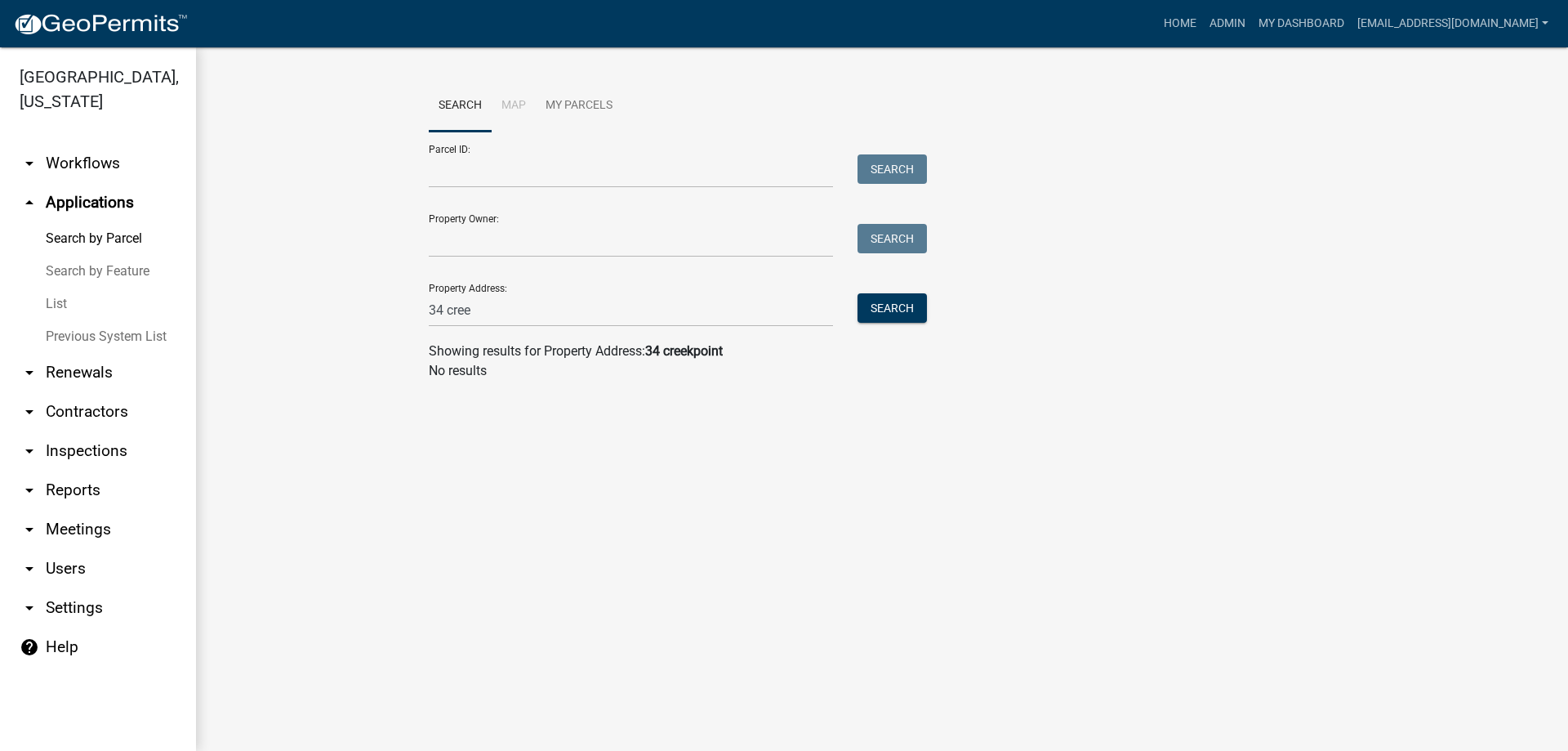
click at [61, 300] on link "List" at bounding box center [98, 304] width 196 height 32
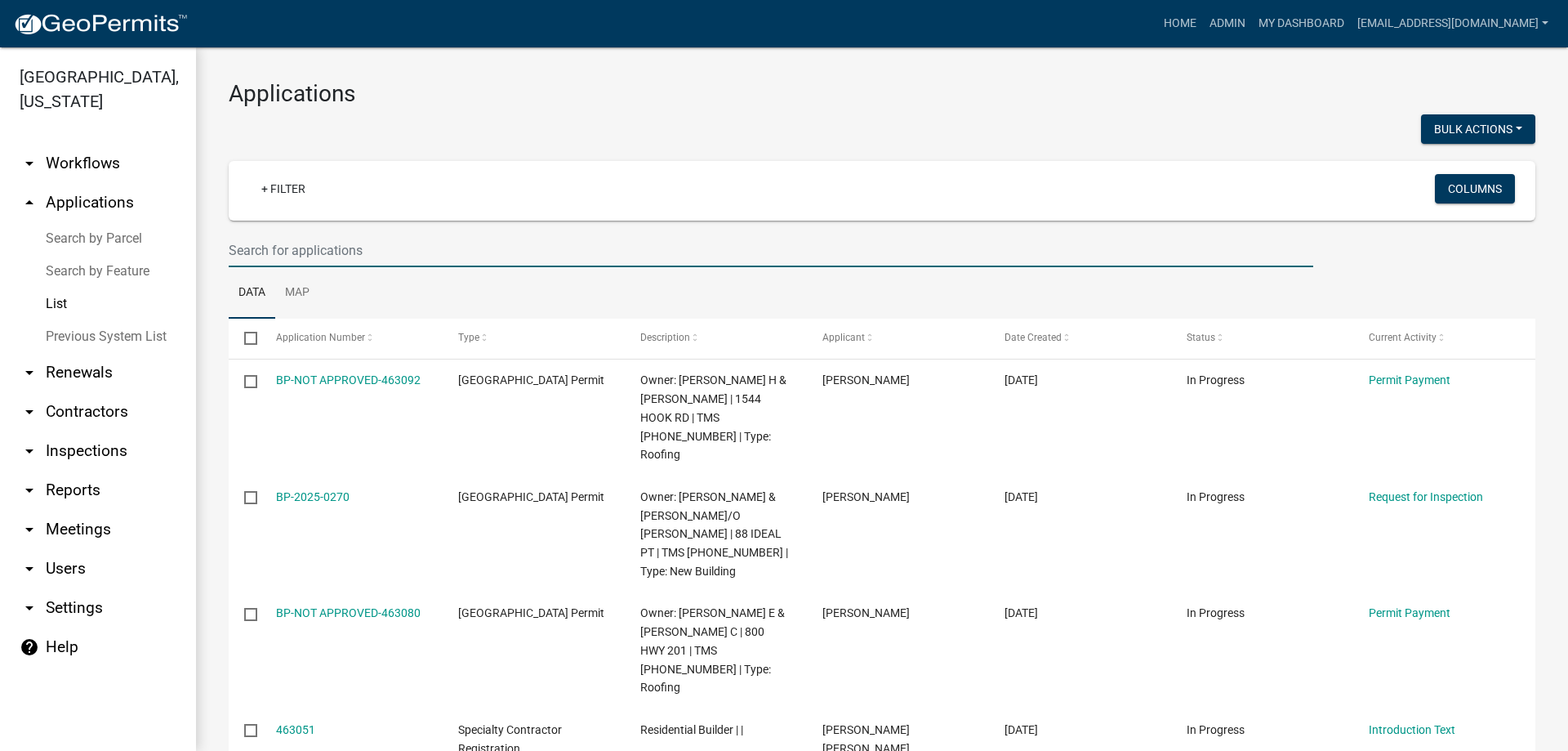
click at [285, 255] on input "text" at bounding box center [770, 250] width 1084 height 33
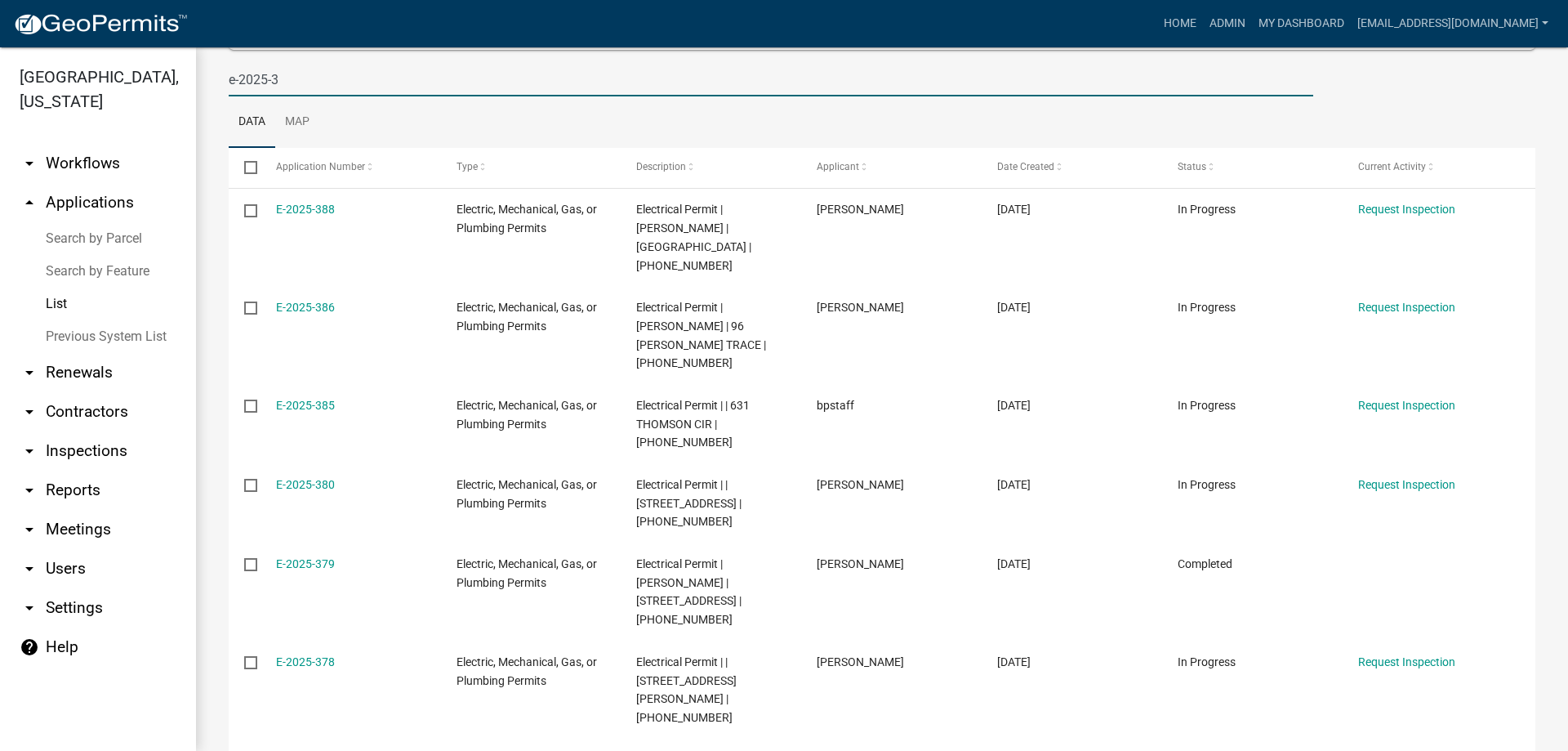
scroll to position [550, 0]
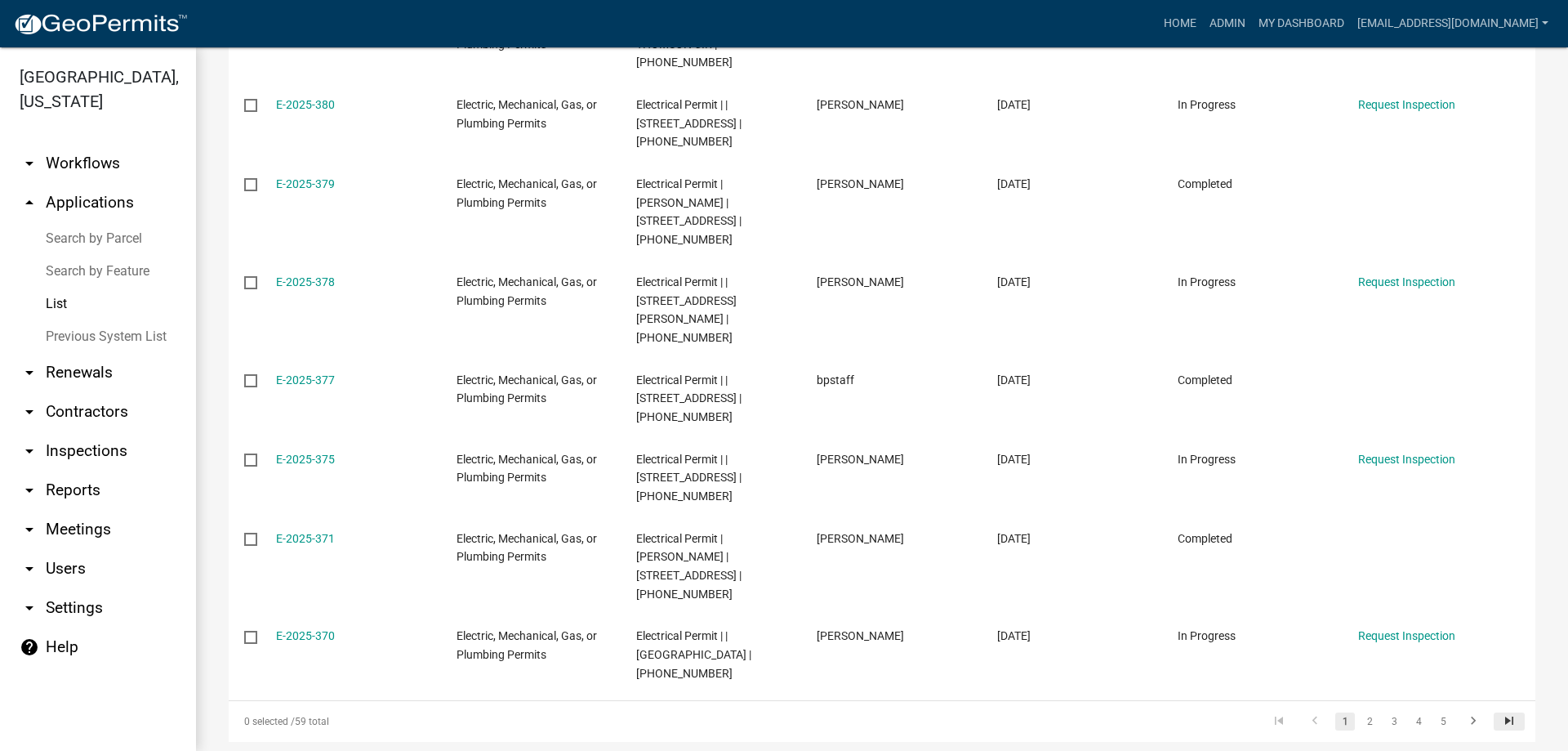
type input "e-2025-3"
click at [1498, 713] on icon "go to last page" at bounding box center [1508, 723] width 21 height 20
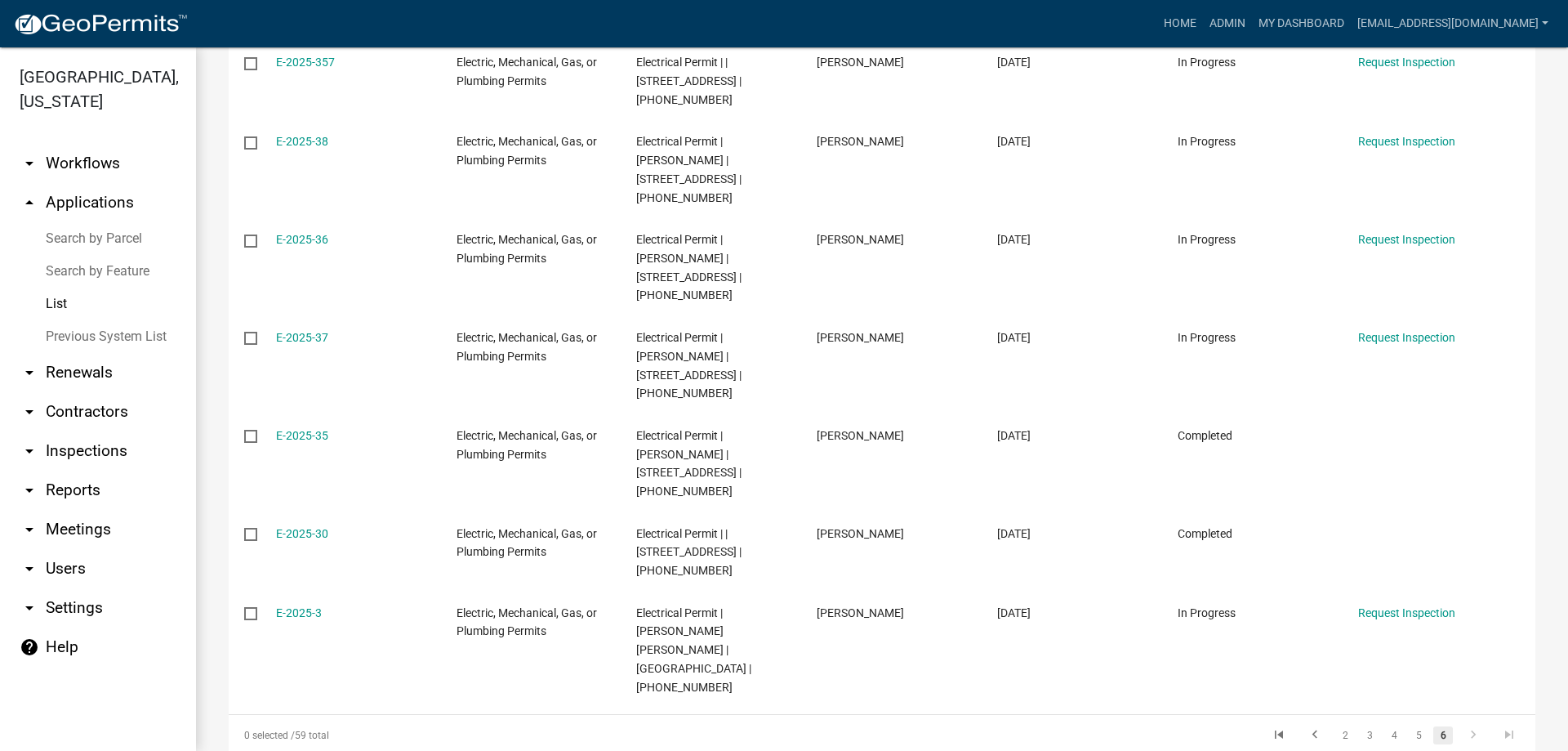
scroll to position [452, 0]
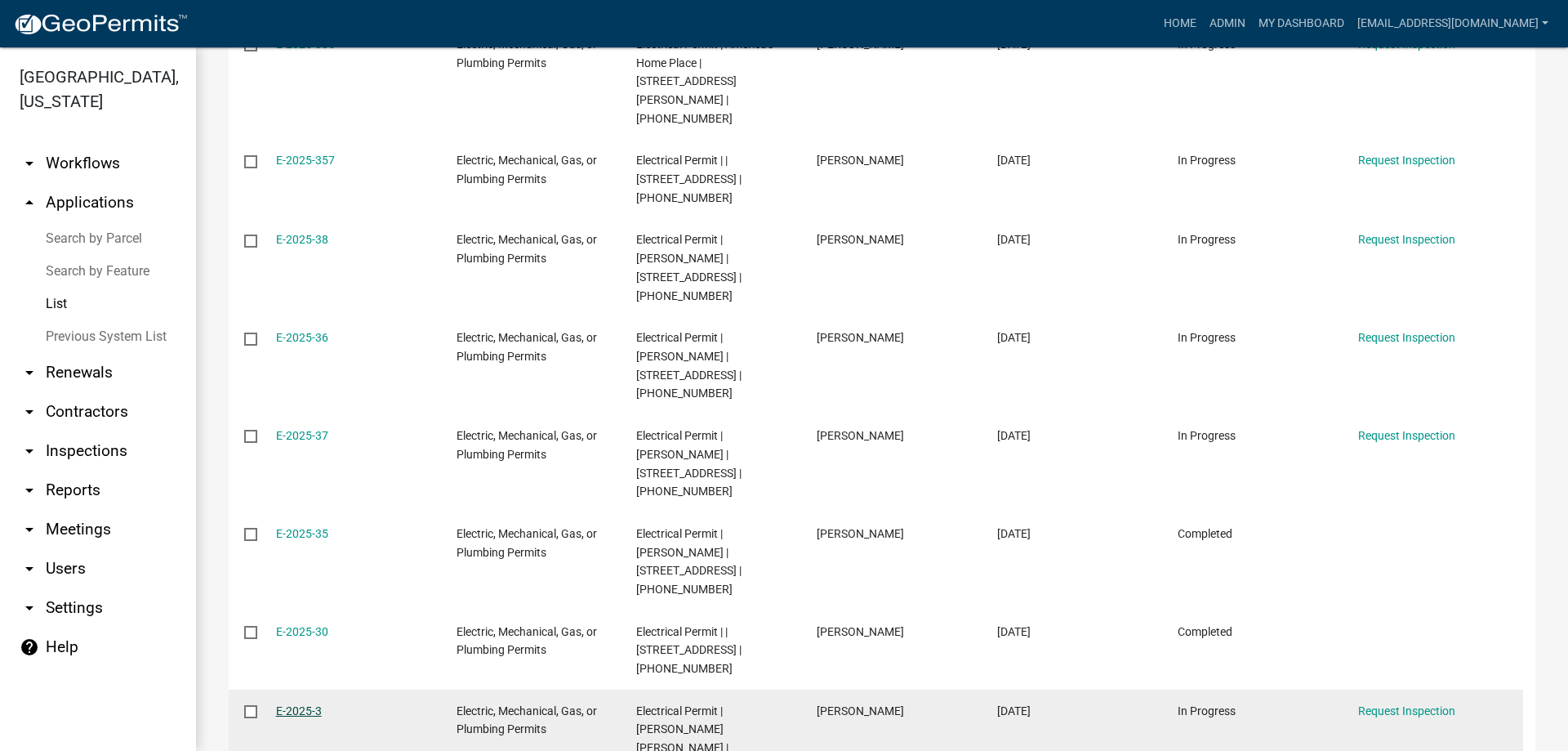
click at [282, 704] on link "E-2025-3" at bounding box center [299, 710] width 46 height 13
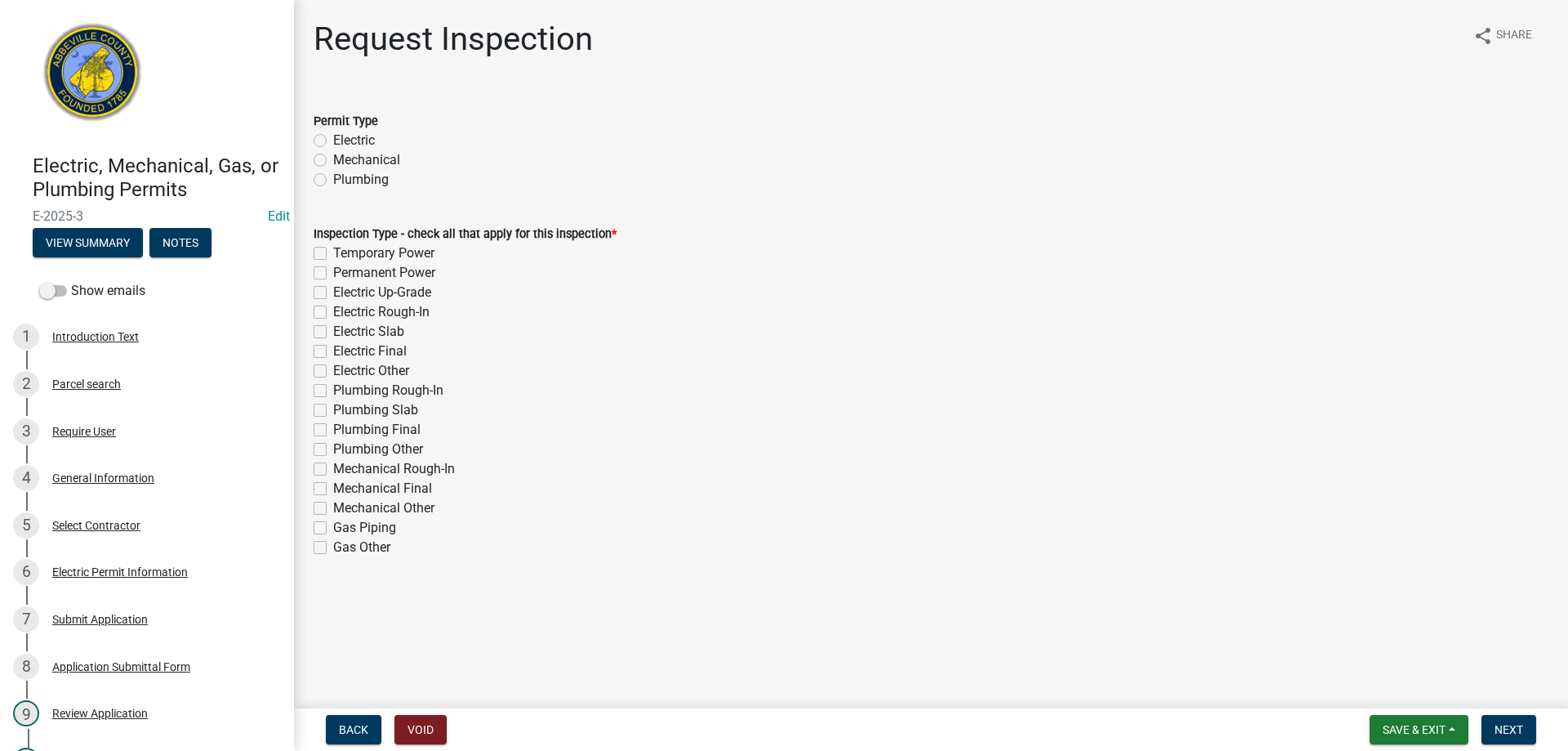
click at [333, 139] on label "Electric" at bounding box center [353, 140] width 42 height 20
click at [333, 139] on input "Electric" at bounding box center [338, 136] width 10 height 10
radio input "true"
click at [333, 267] on label "Permanent Power" at bounding box center [384, 272] width 102 height 20
click at [333, 267] on input "Permanent Power" at bounding box center [338, 268] width 10 height 10
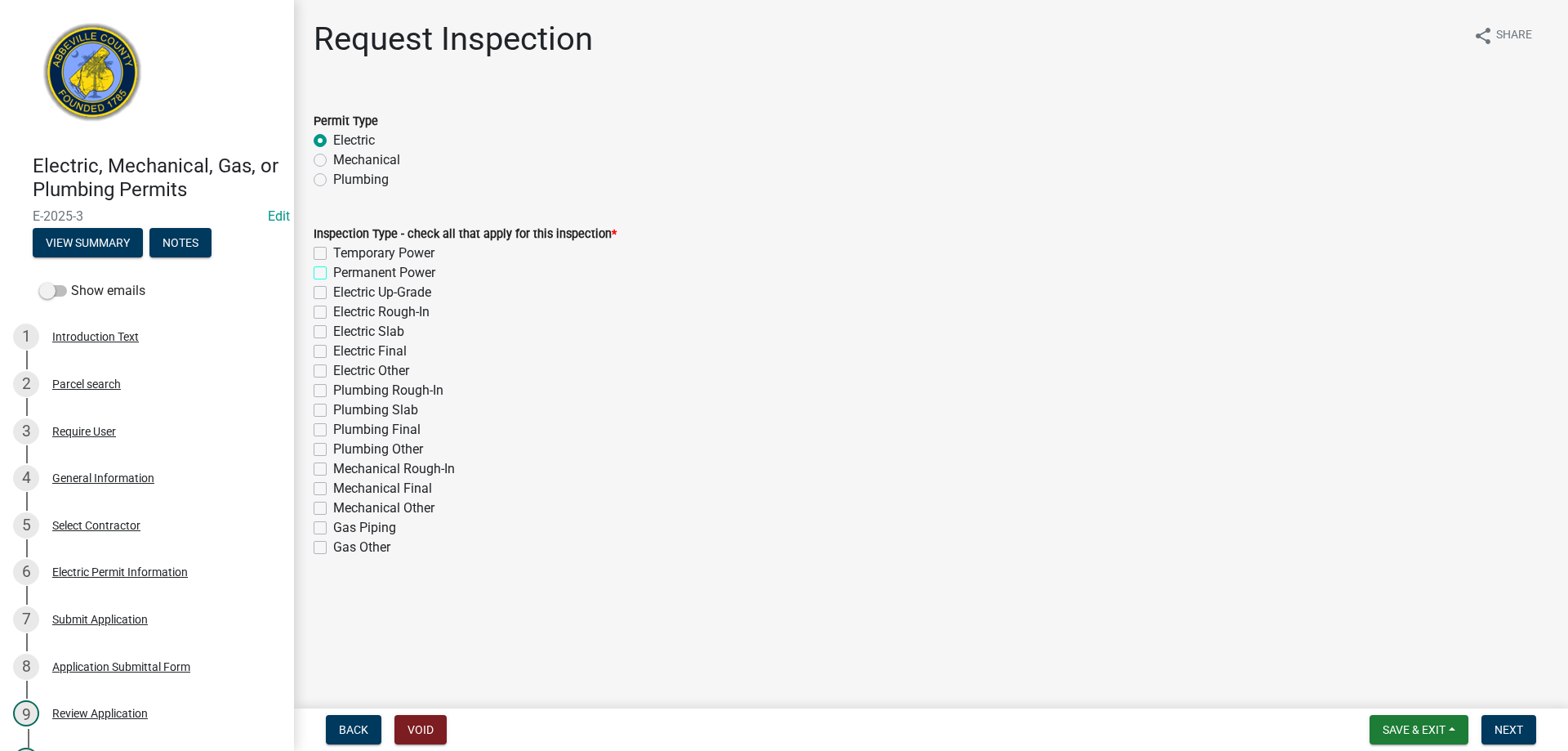
checkbox input "true"
checkbox input "false"
checkbox input "true"
checkbox input "false"
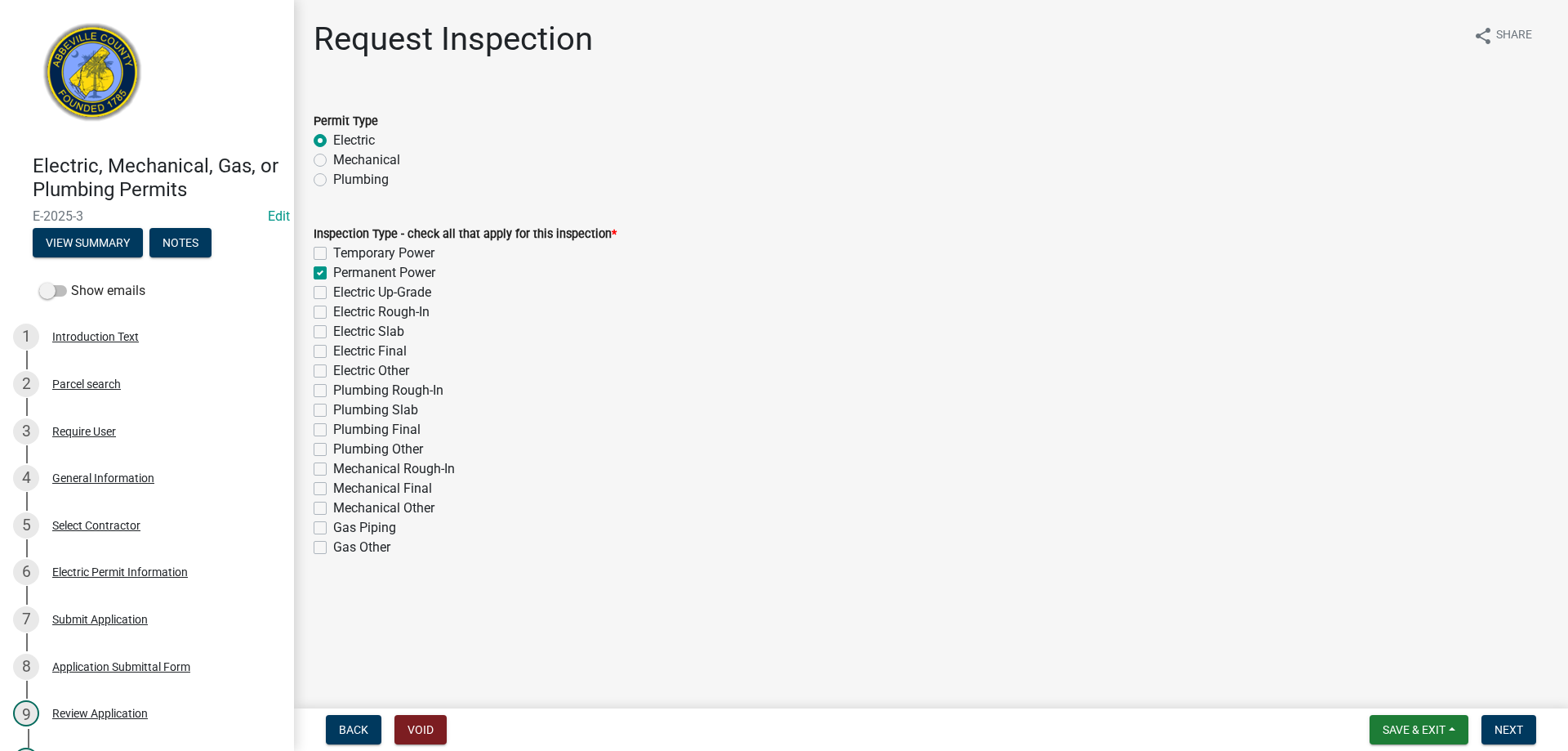
checkbox input "false"
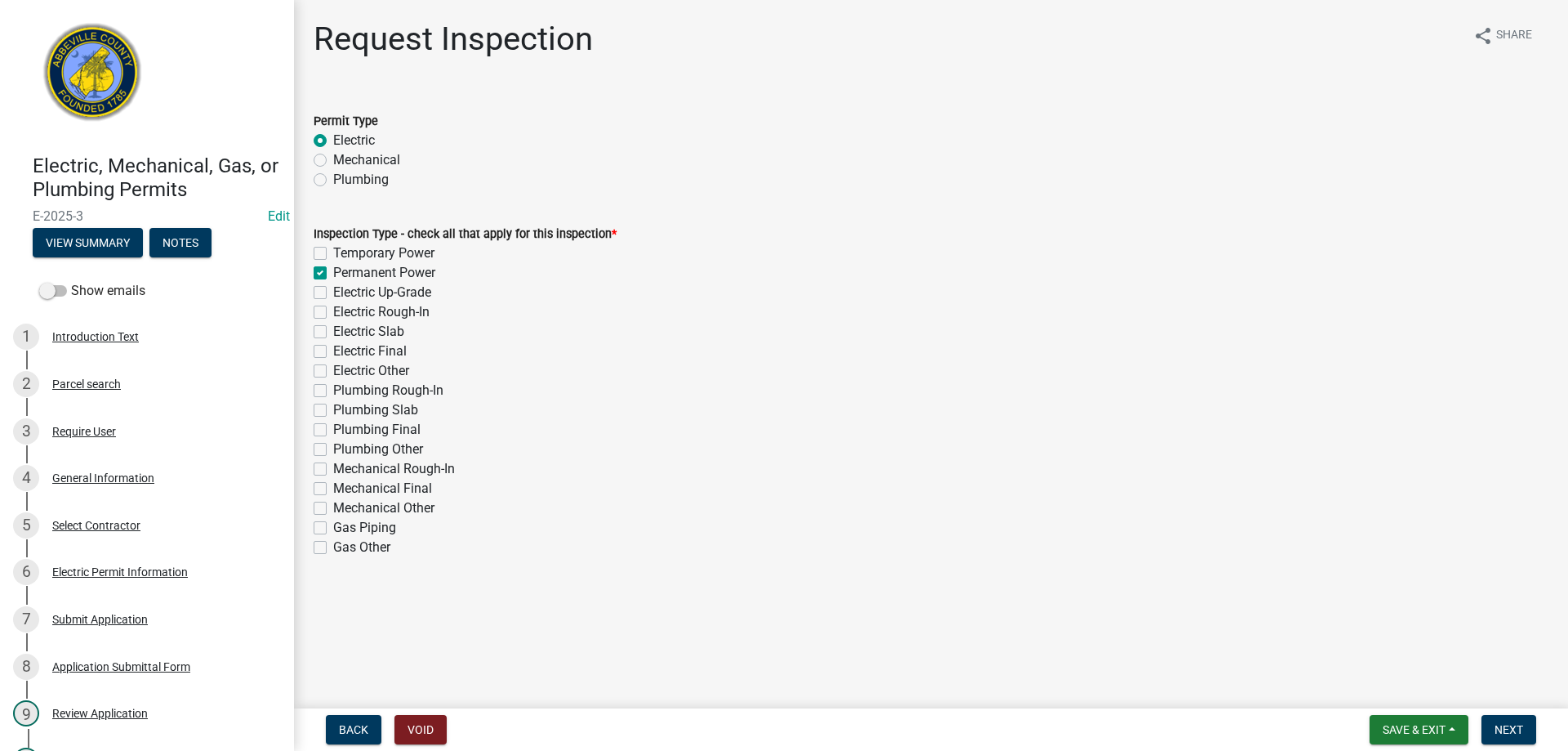
checkbox input "false"
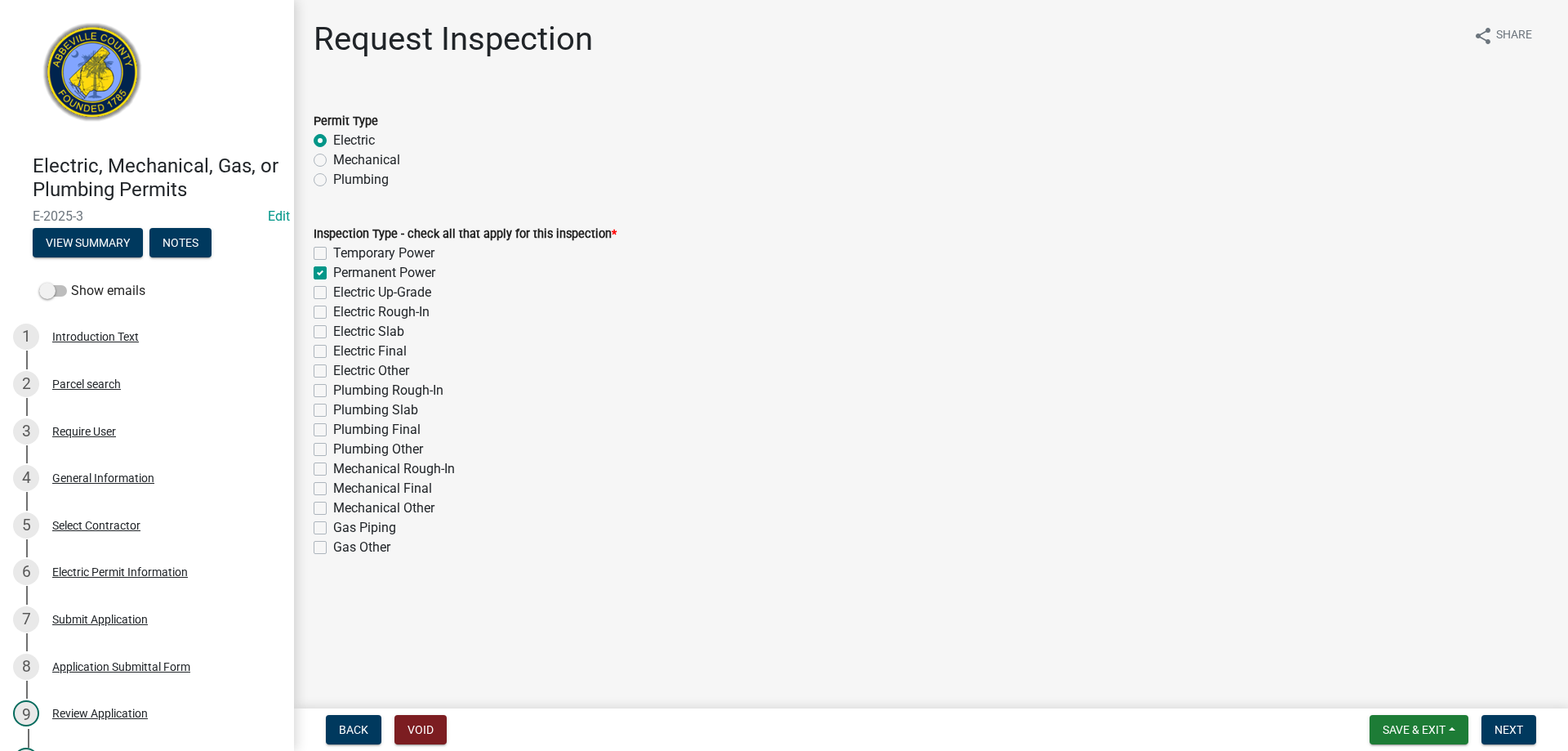
checkbox input "false"
click at [1508, 726] on span "Next" at bounding box center [1507, 729] width 28 height 13
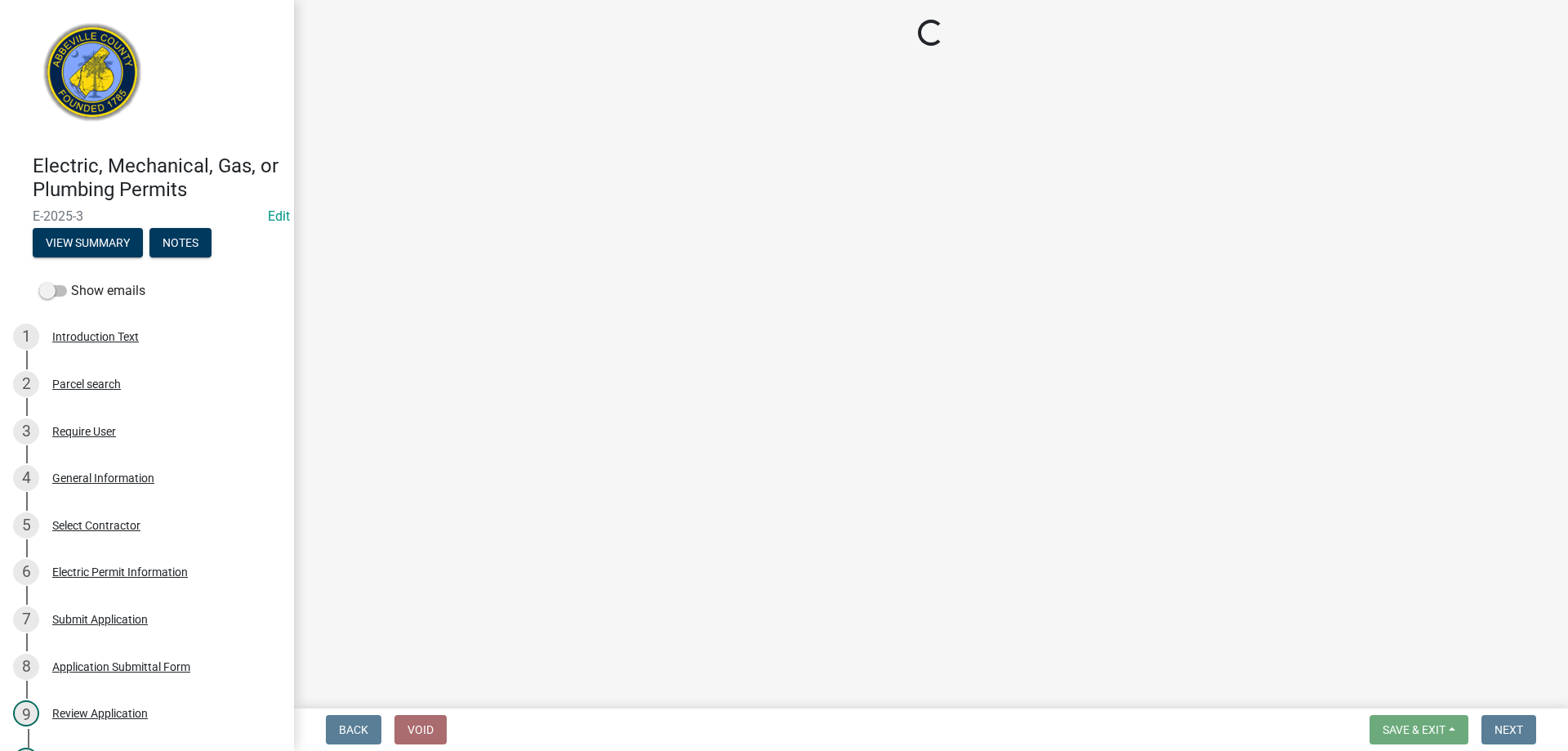
select select "896ec84b-7942-43b9-a78d-4f1554b7930c"
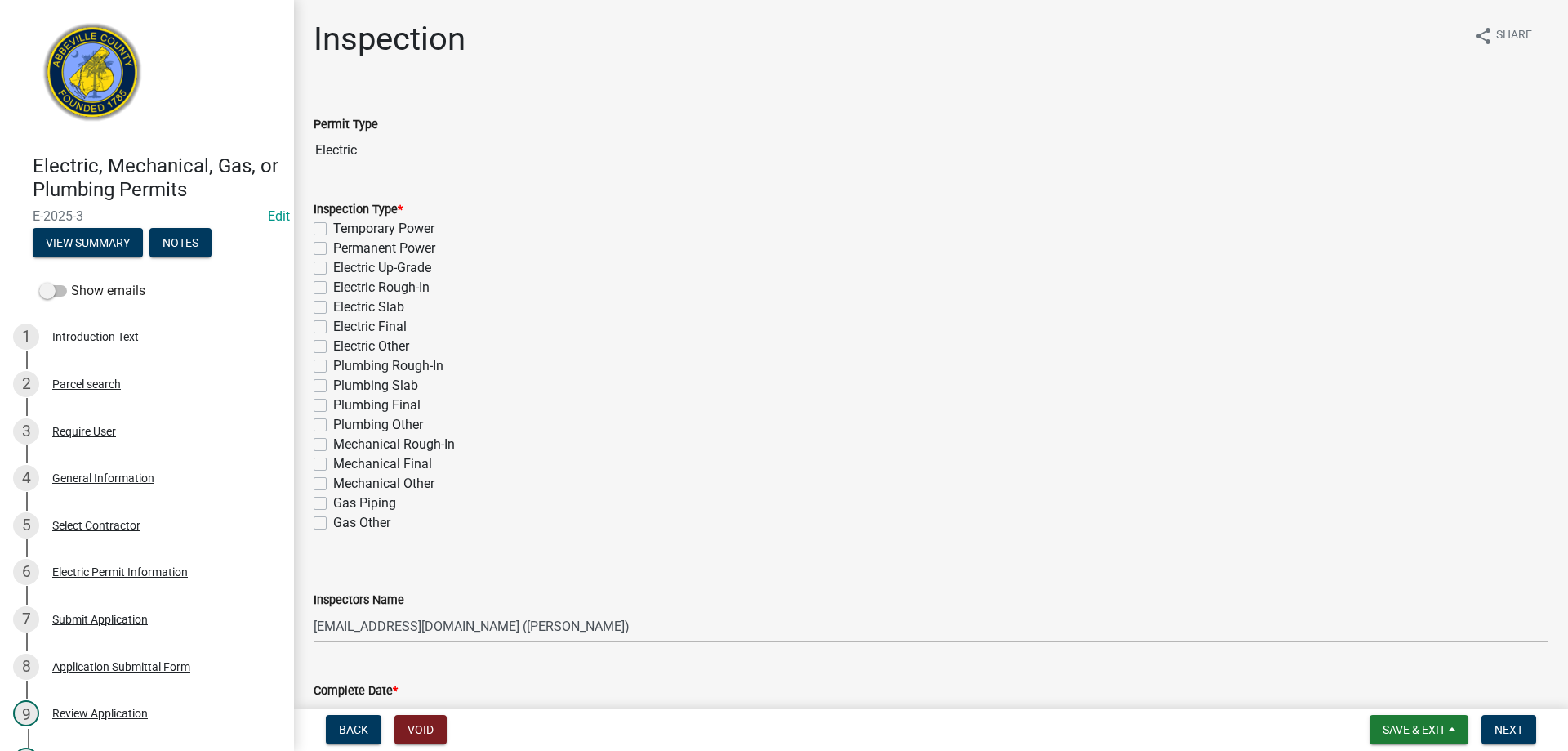
click at [333, 244] on label "Permanent Power" at bounding box center [384, 247] width 102 height 20
click at [333, 244] on input "Permanent Power" at bounding box center [338, 243] width 10 height 10
checkbox input "true"
checkbox input "false"
checkbox input "true"
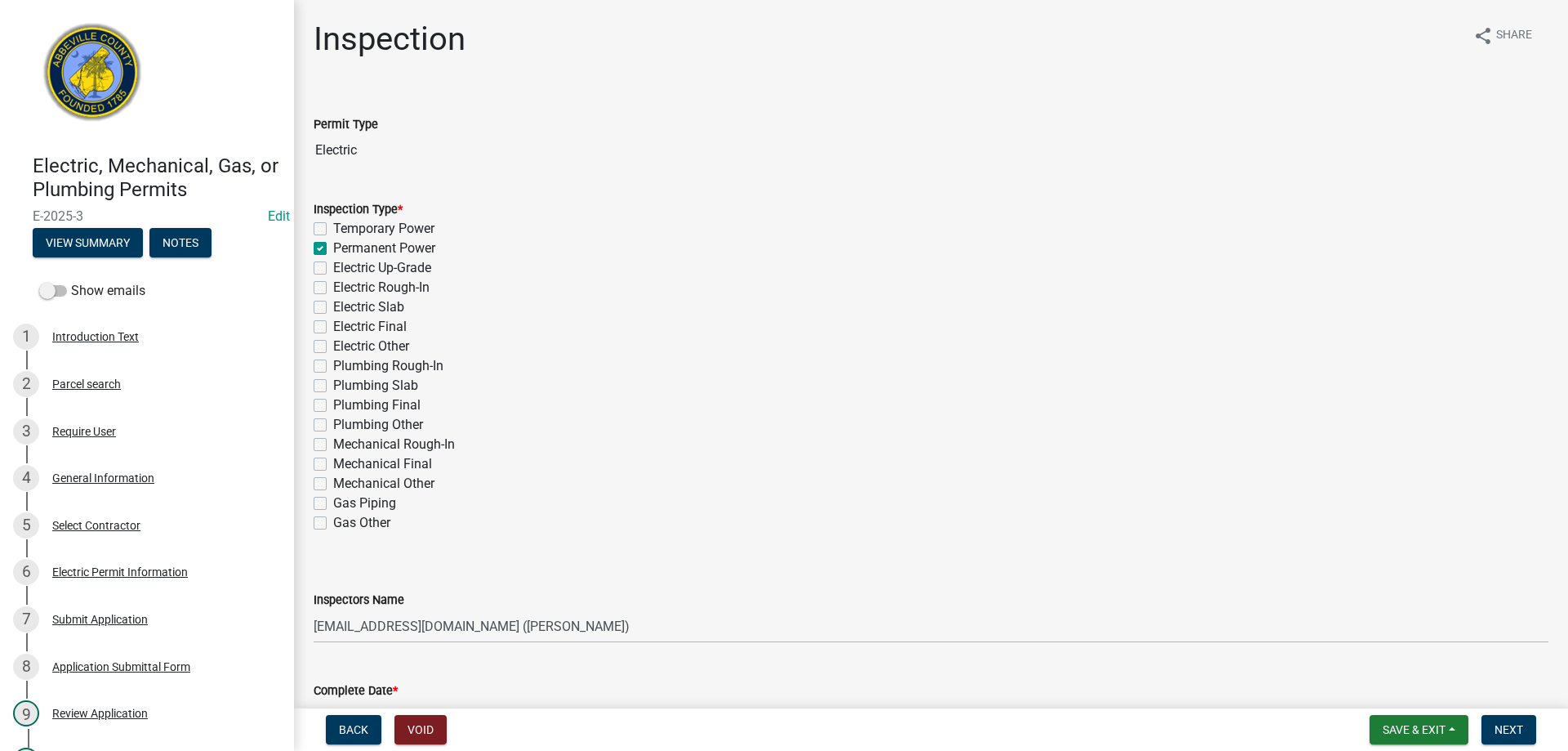
checkbox input "false"
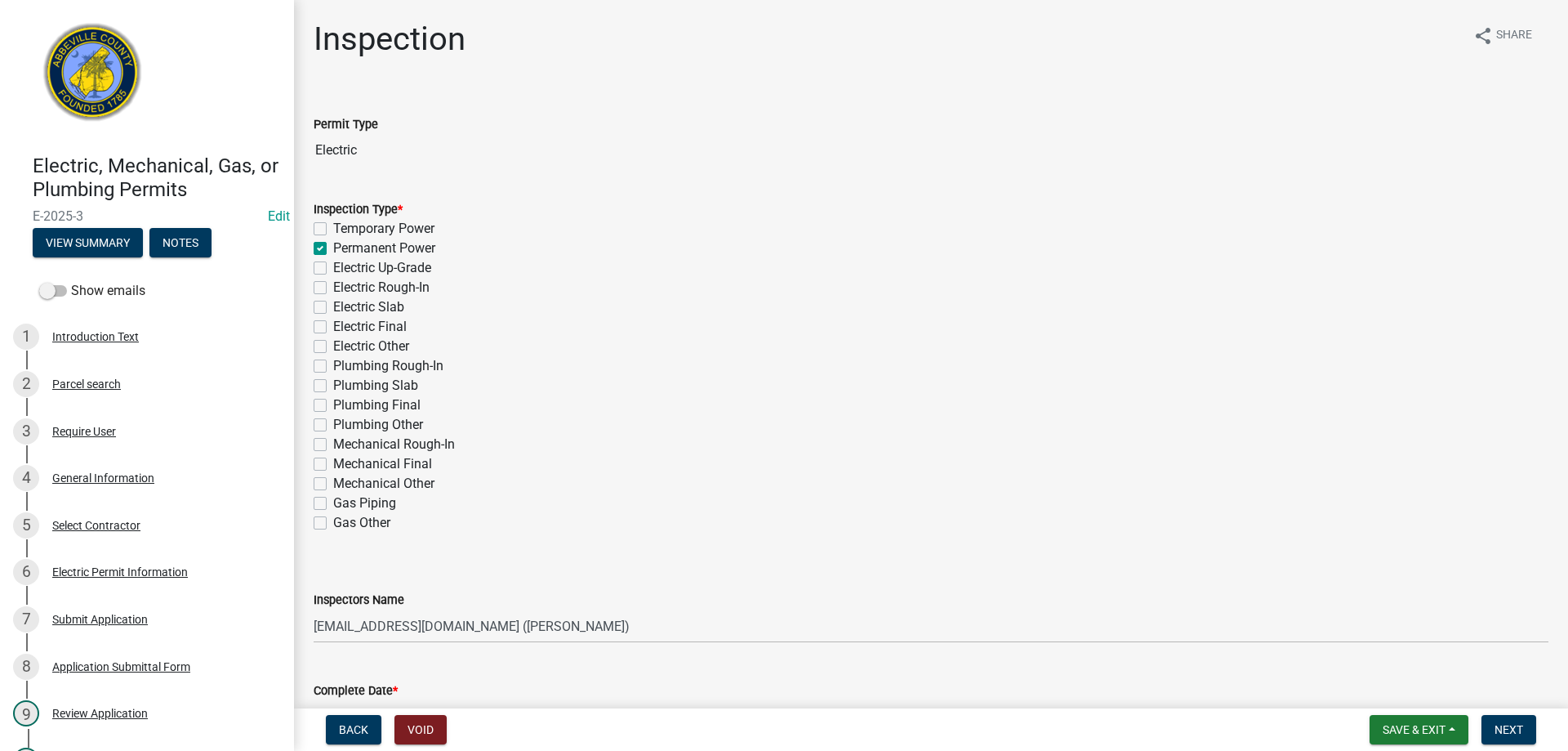
checkbox input "false"
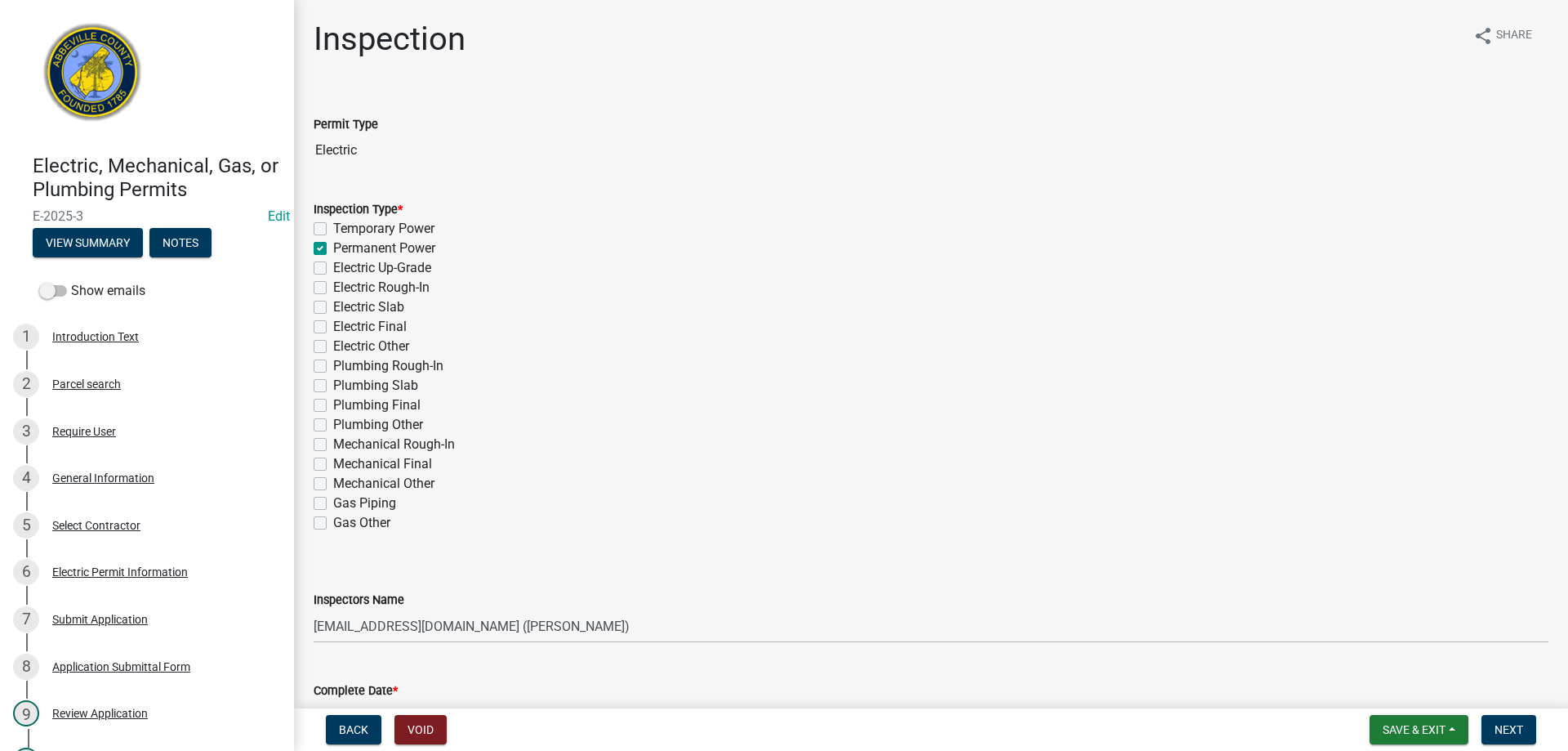
checkbox input "false"
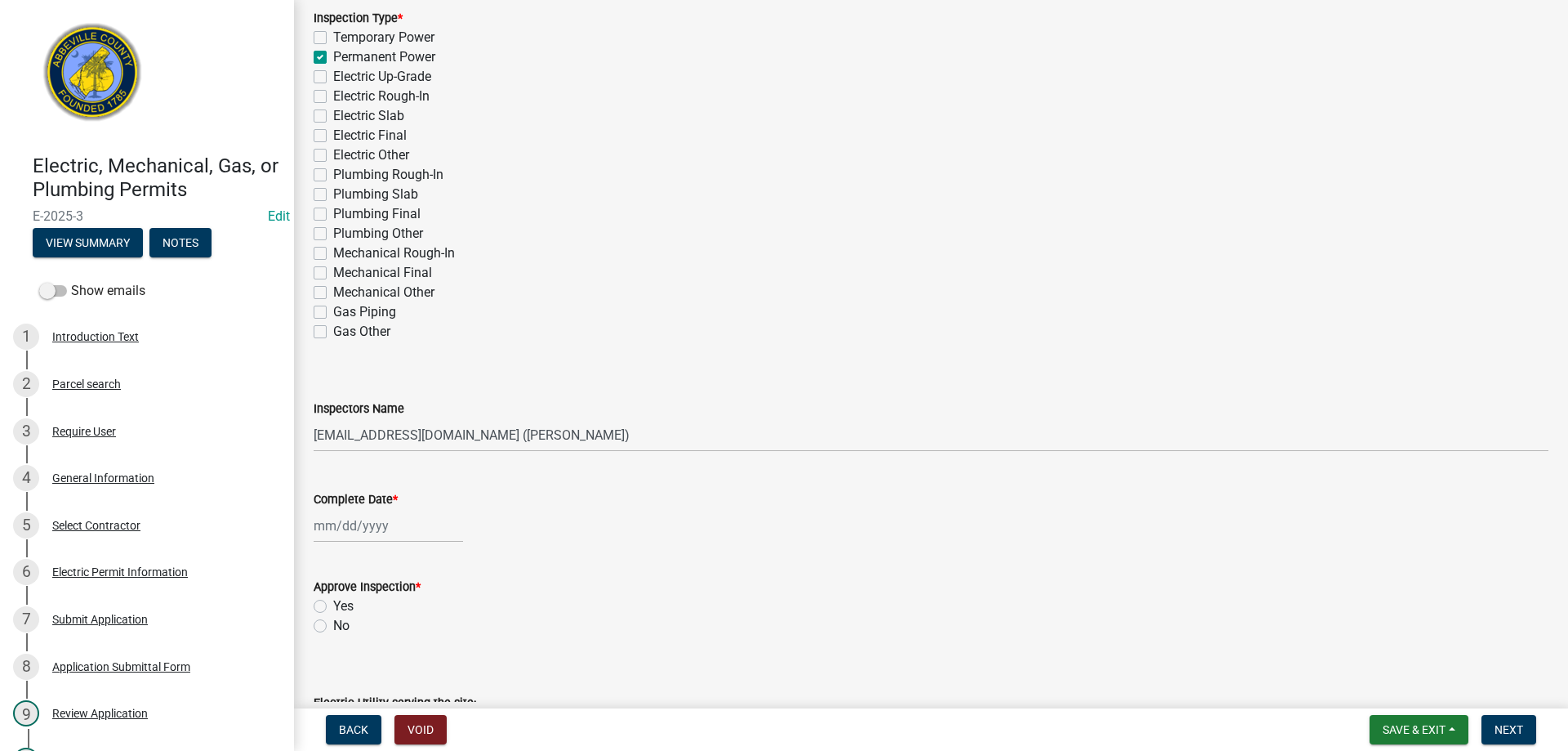
scroll to position [409, 0]
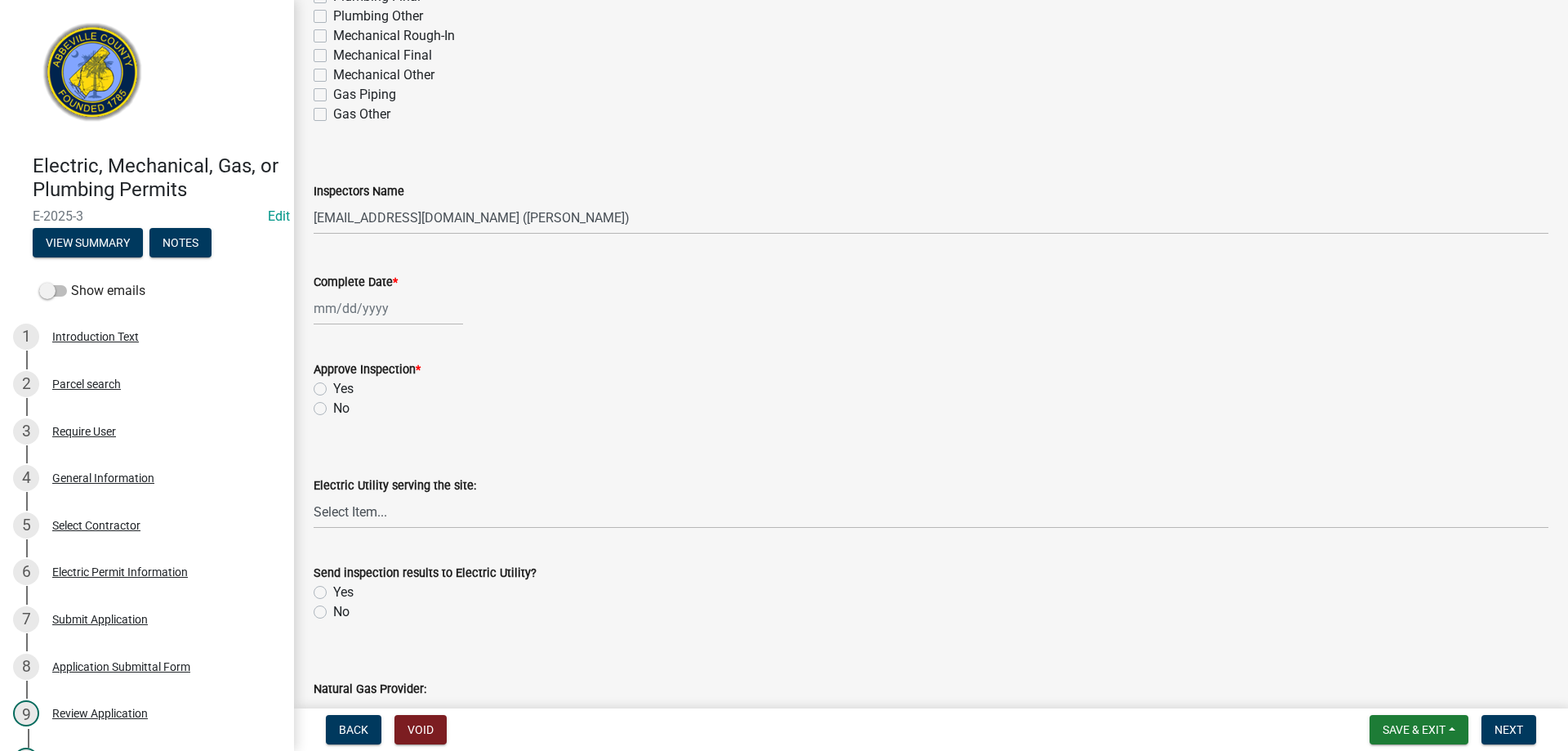
click at [382, 305] on div at bounding box center [388, 308] width 149 height 33
select select "8"
select select "2025"
click at [380, 447] on div "13" at bounding box center [382, 447] width 26 height 26
type input "[DATE]"
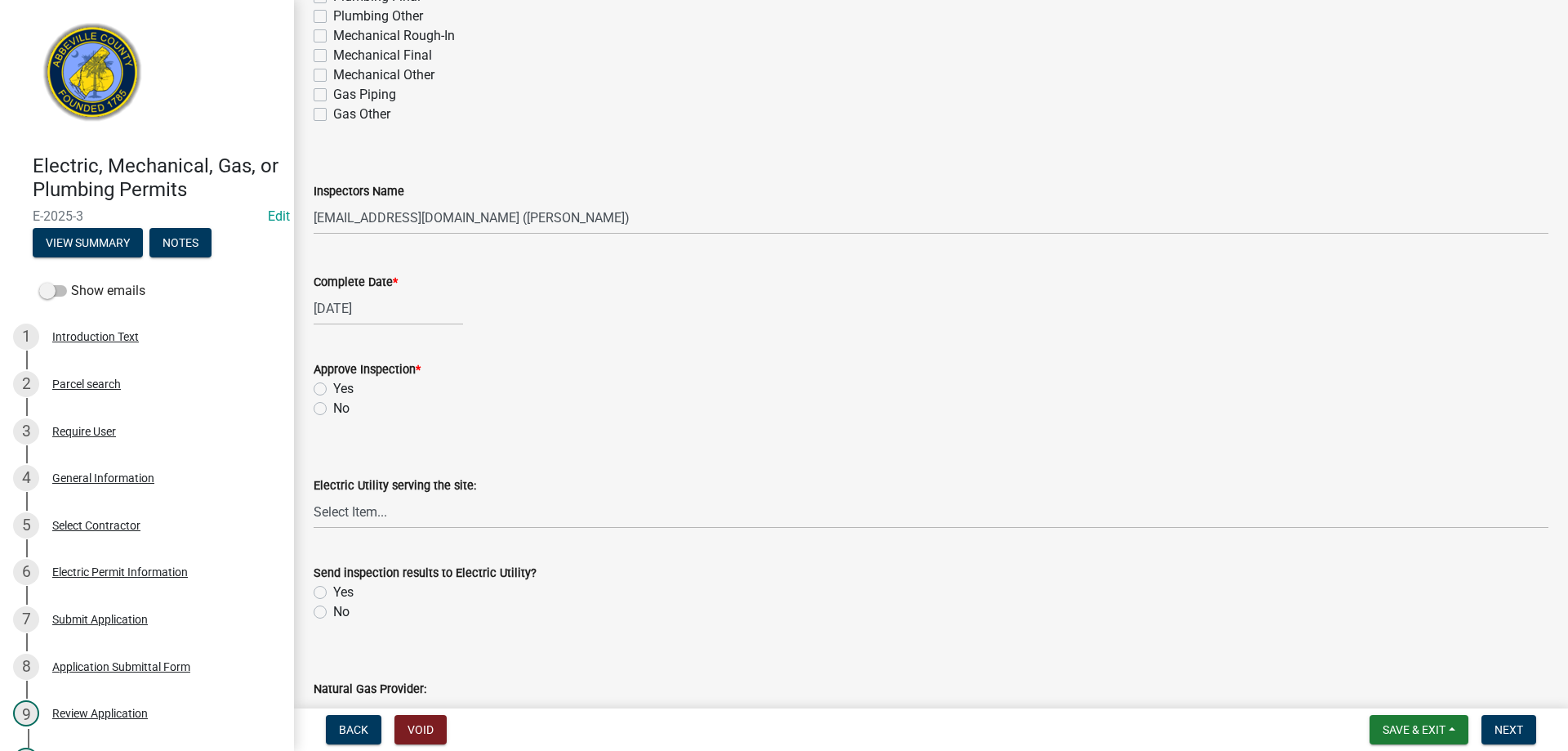
select select "8"
select select "2025"
click at [350, 309] on div "[DATE] [PERSON_NAME] Apr May Jun [DATE] Aug Sep Oct Nov [DATE] 1526 1527 1528 1…" at bounding box center [388, 308] width 149 height 33
click at [356, 442] on div "12" at bounding box center [356, 447] width 26 height 26
type input "[DATE]"
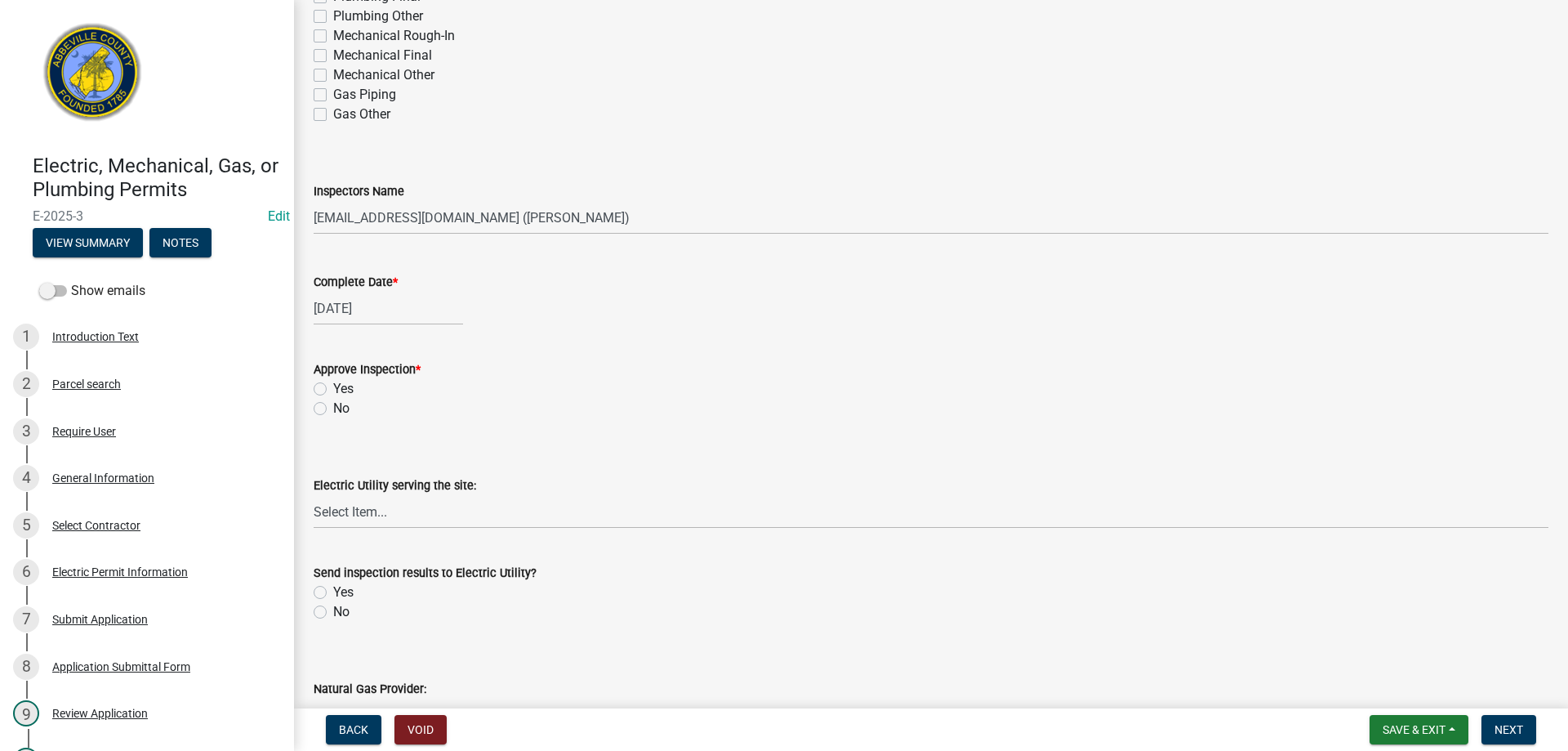
click at [333, 408] on label "No" at bounding box center [340, 408] width 16 height 20
click at [333, 408] on input "No" at bounding box center [338, 404] width 10 height 10
radio input "true"
click at [361, 513] on select "Select Item... Little River Electric Co-Op Laurens Electric Co-Op Duke Energy D…" at bounding box center [931, 511] width 1234 height 33
click at [314, 495] on select "Select Item... Little River Electric Co-Op Laurens Electric Co-Op Duke Energy D…" at bounding box center [931, 511] width 1234 height 33
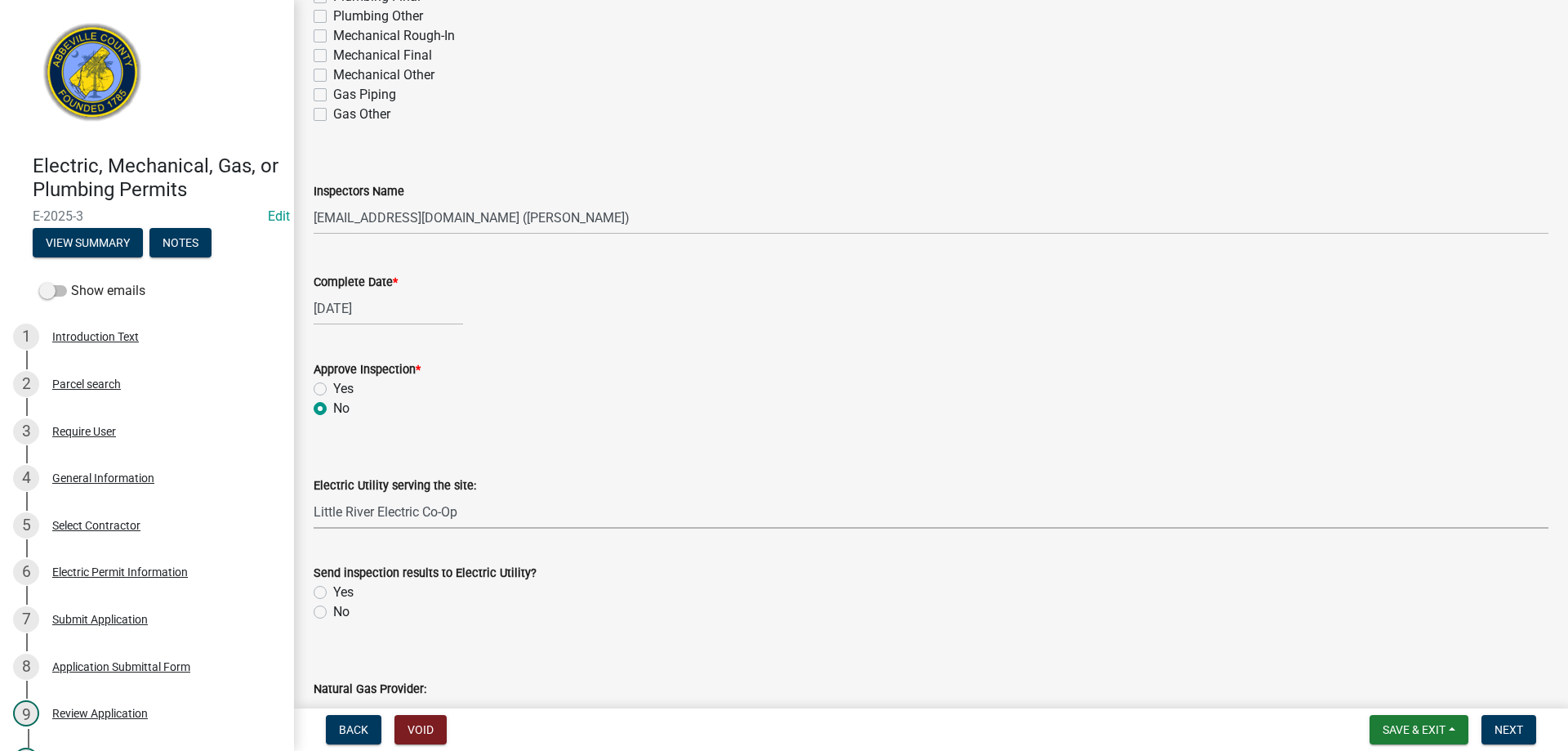
select select "bd80ec07-8d03-48b2-b776-9846ceba1ce7"
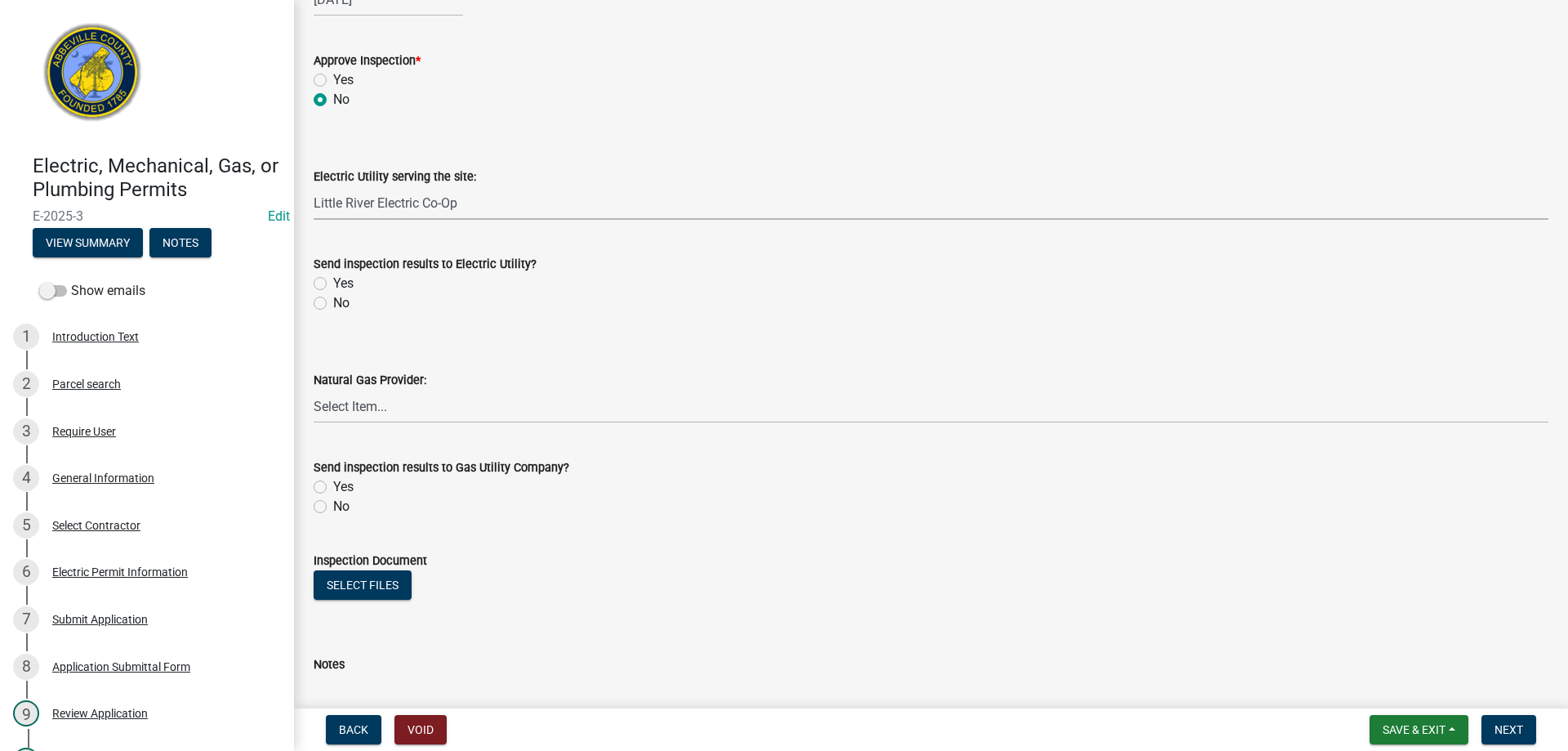
scroll to position [735, 0]
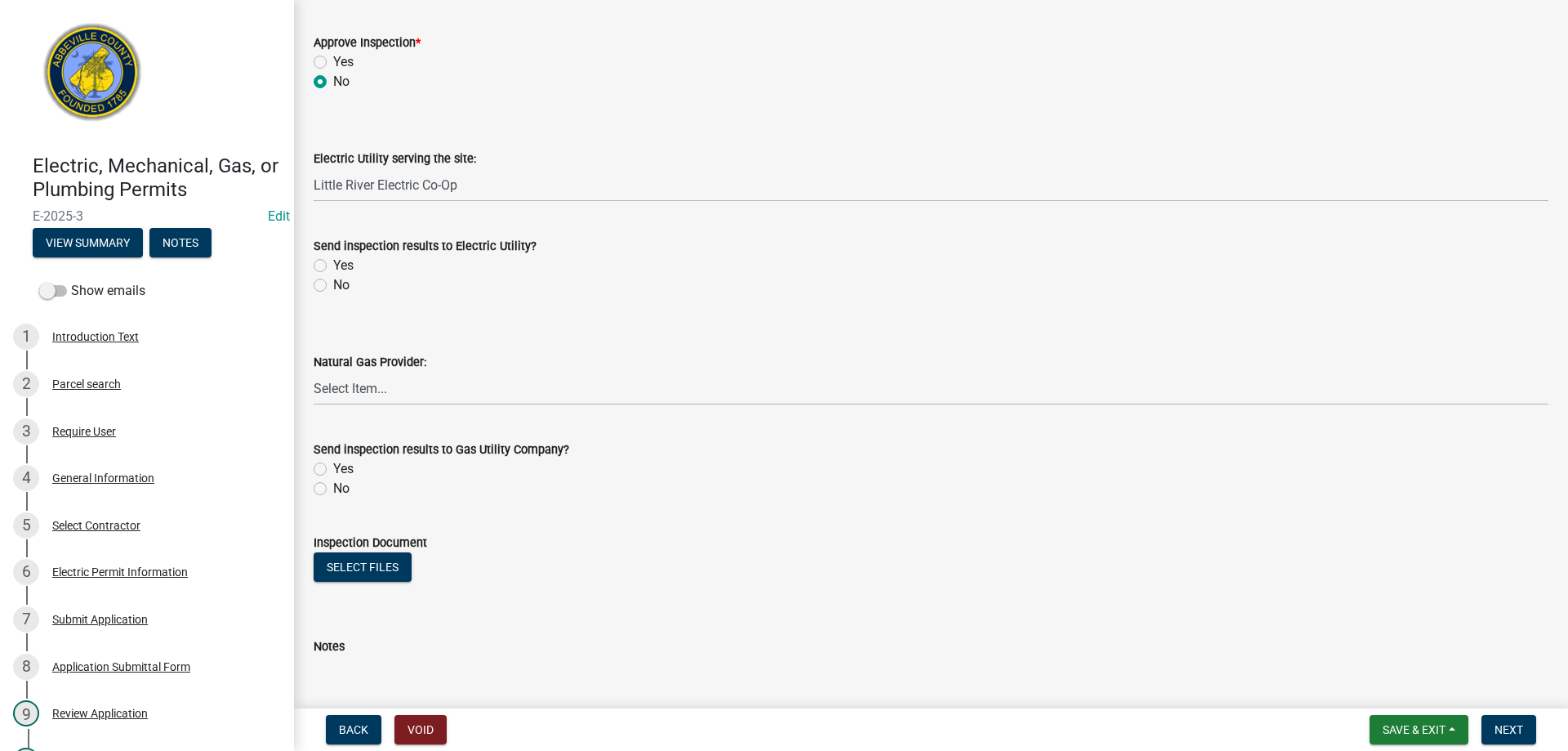
click at [333, 285] on label "No" at bounding box center [340, 285] width 16 height 20
click at [333, 285] on input "No" at bounding box center [338, 281] width 10 height 10
radio input "true"
click at [333, 486] on label "No" at bounding box center [340, 488] width 16 height 20
click at [333, 486] on input "No" at bounding box center [338, 484] width 10 height 10
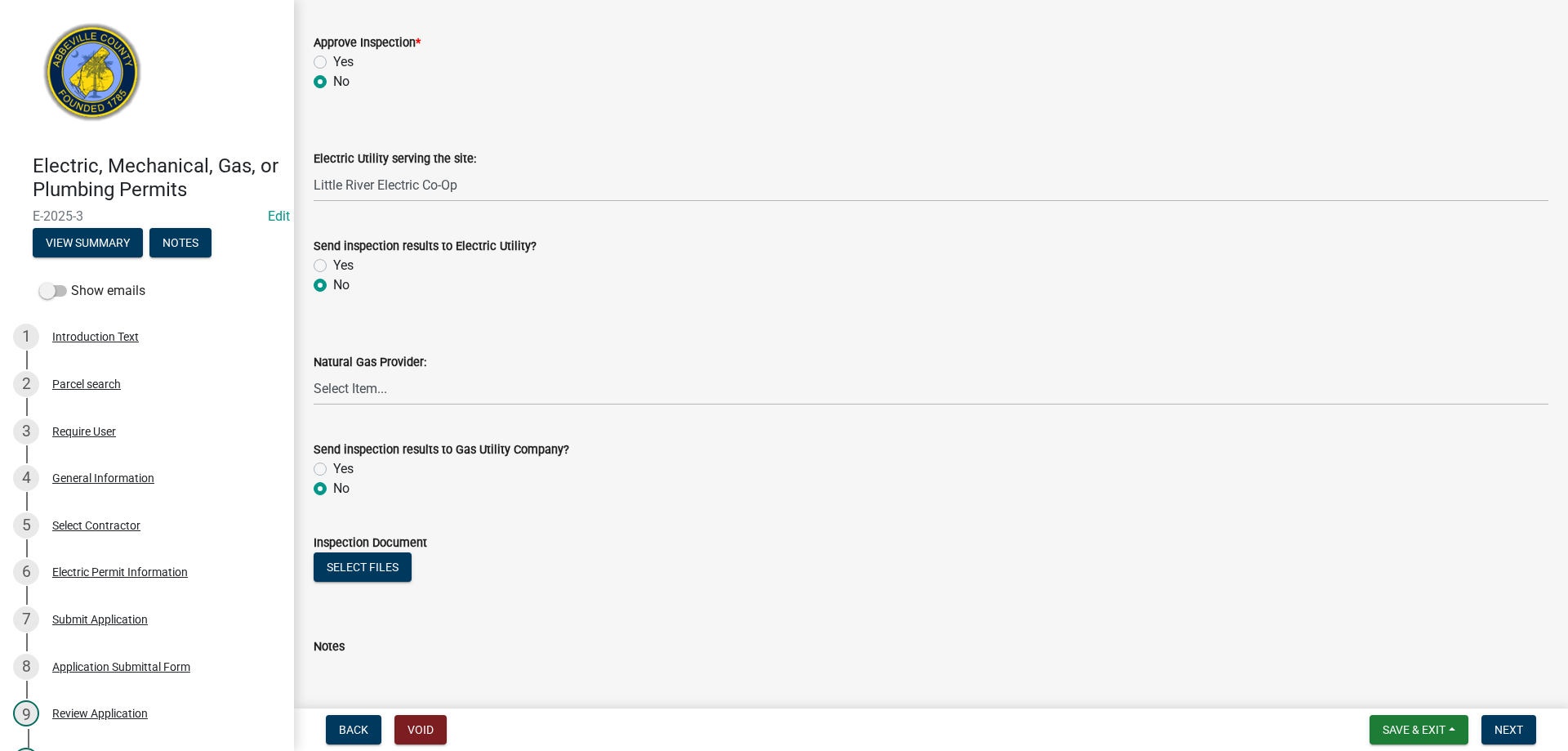
radio input "true"
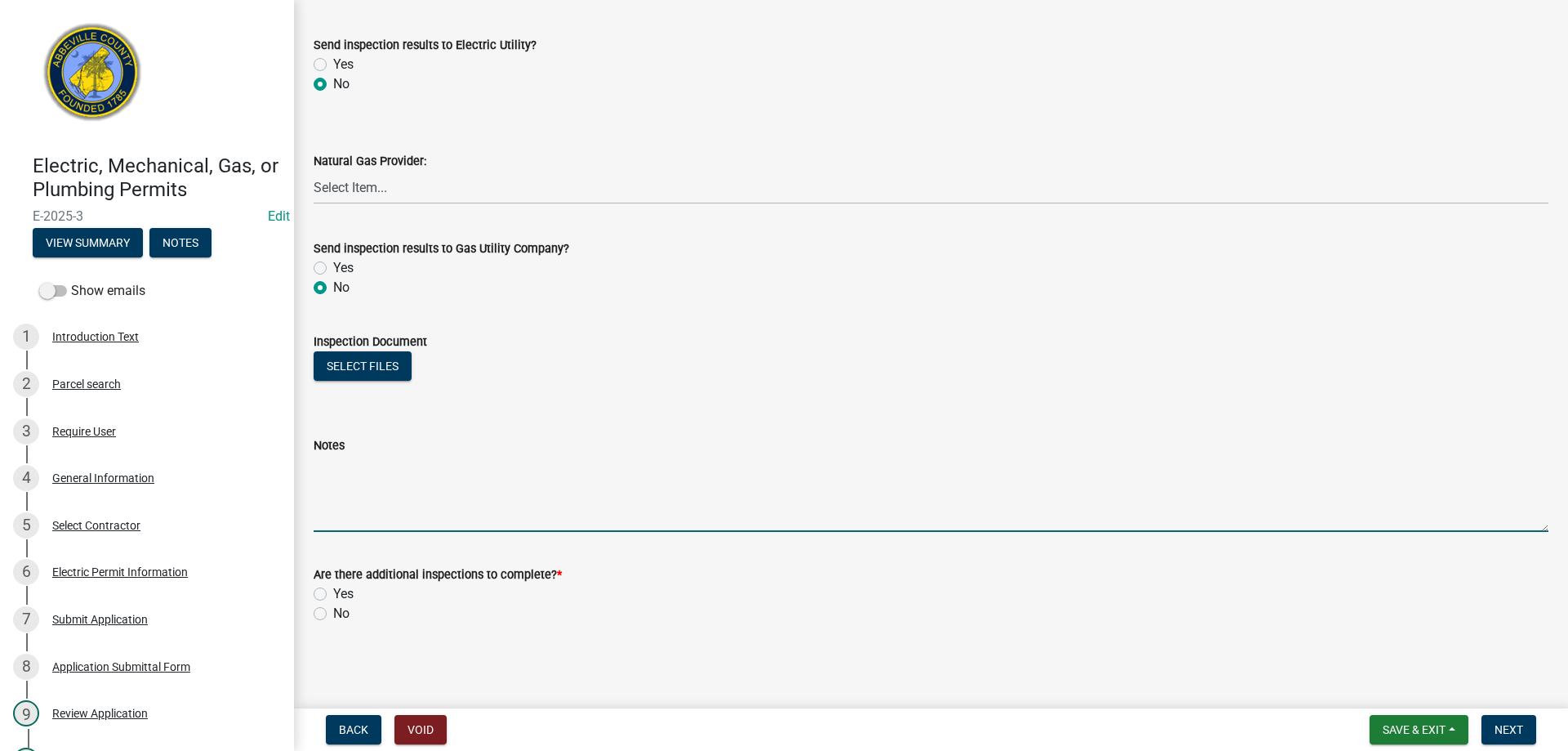
click at [349, 497] on textarea "Notes" at bounding box center [931, 493] width 1234 height 77
type textarea "A"
type textarea "Electrical ok to connect, but home must be secure. Front door and basement door…"
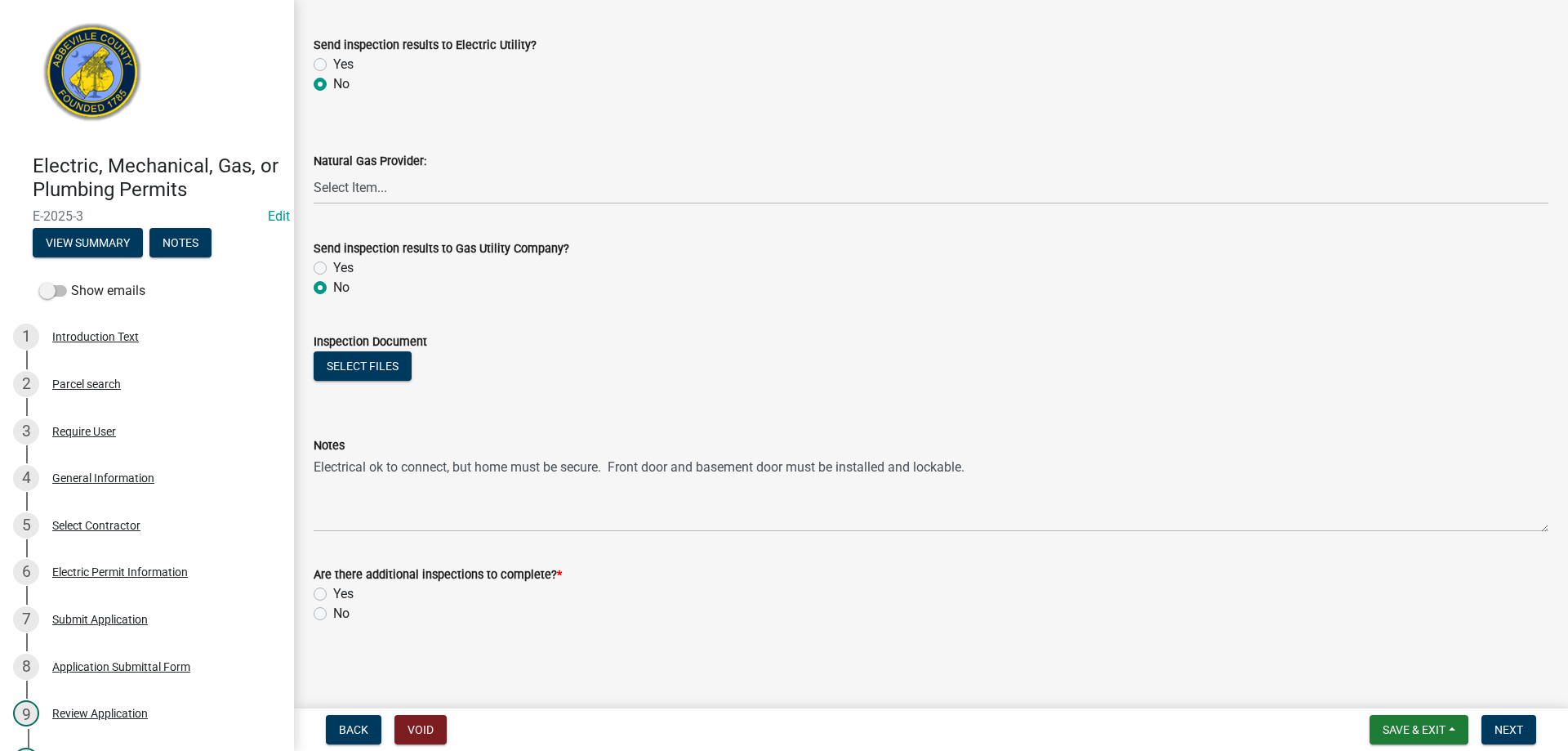
click at [333, 593] on label "Yes" at bounding box center [343, 593] width 20 height 20
click at [333, 593] on input "Yes" at bounding box center [338, 589] width 10 height 10
radio input "true"
click at [1510, 729] on span "Next" at bounding box center [1507, 729] width 28 height 13
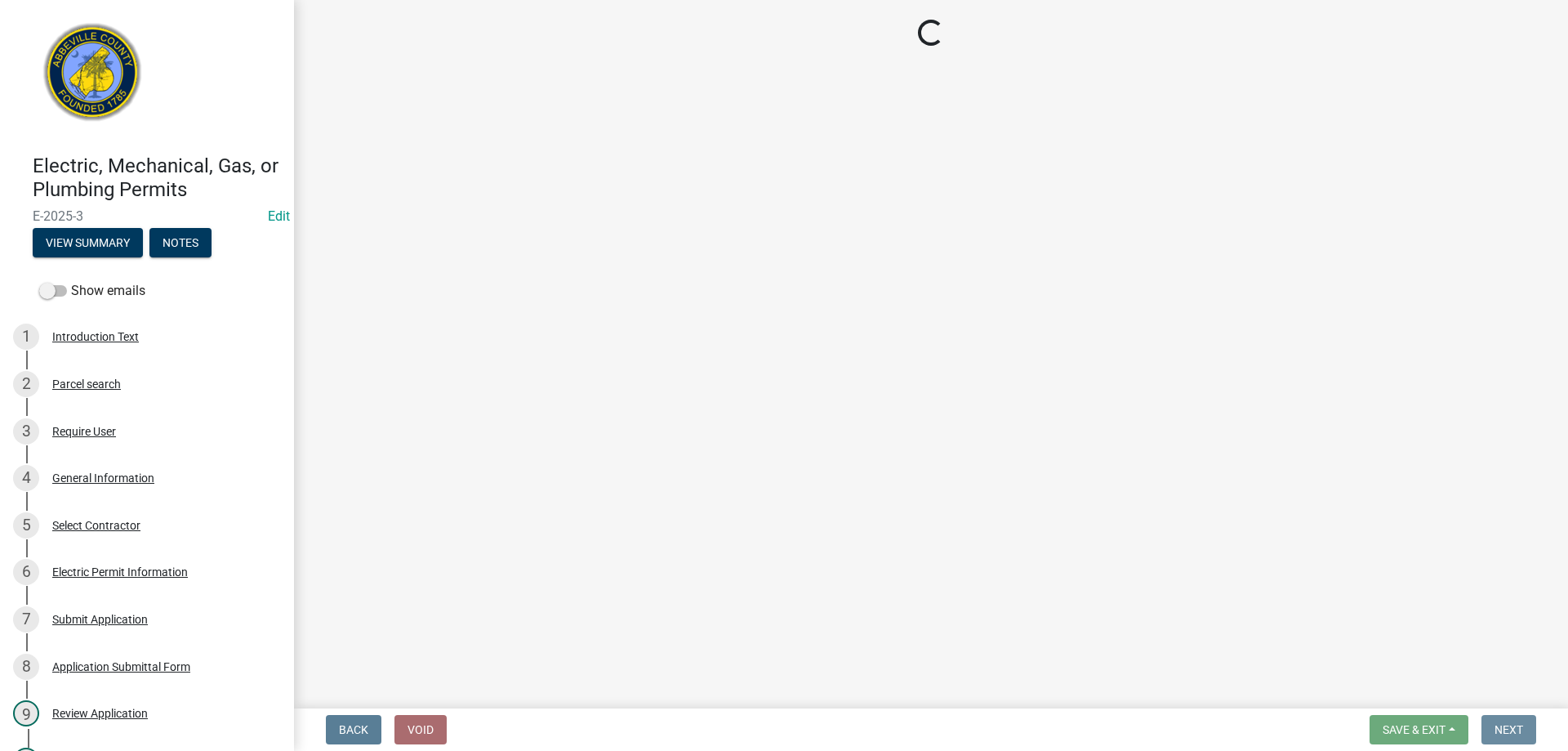
scroll to position [0, 0]
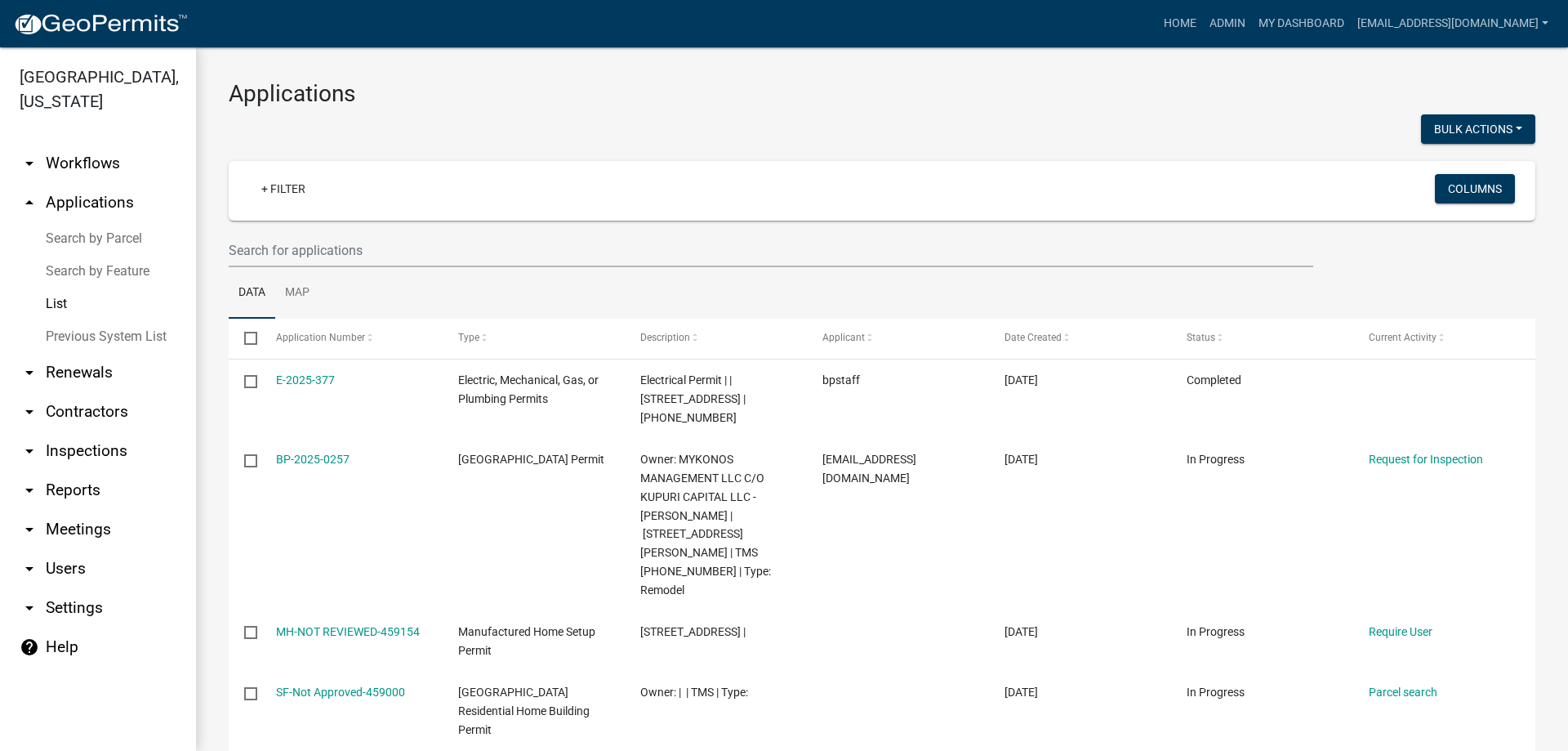
click at [85, 199] on link "arrow_drop_up Applications" at bounding box center [98, 202] width 196 height 39
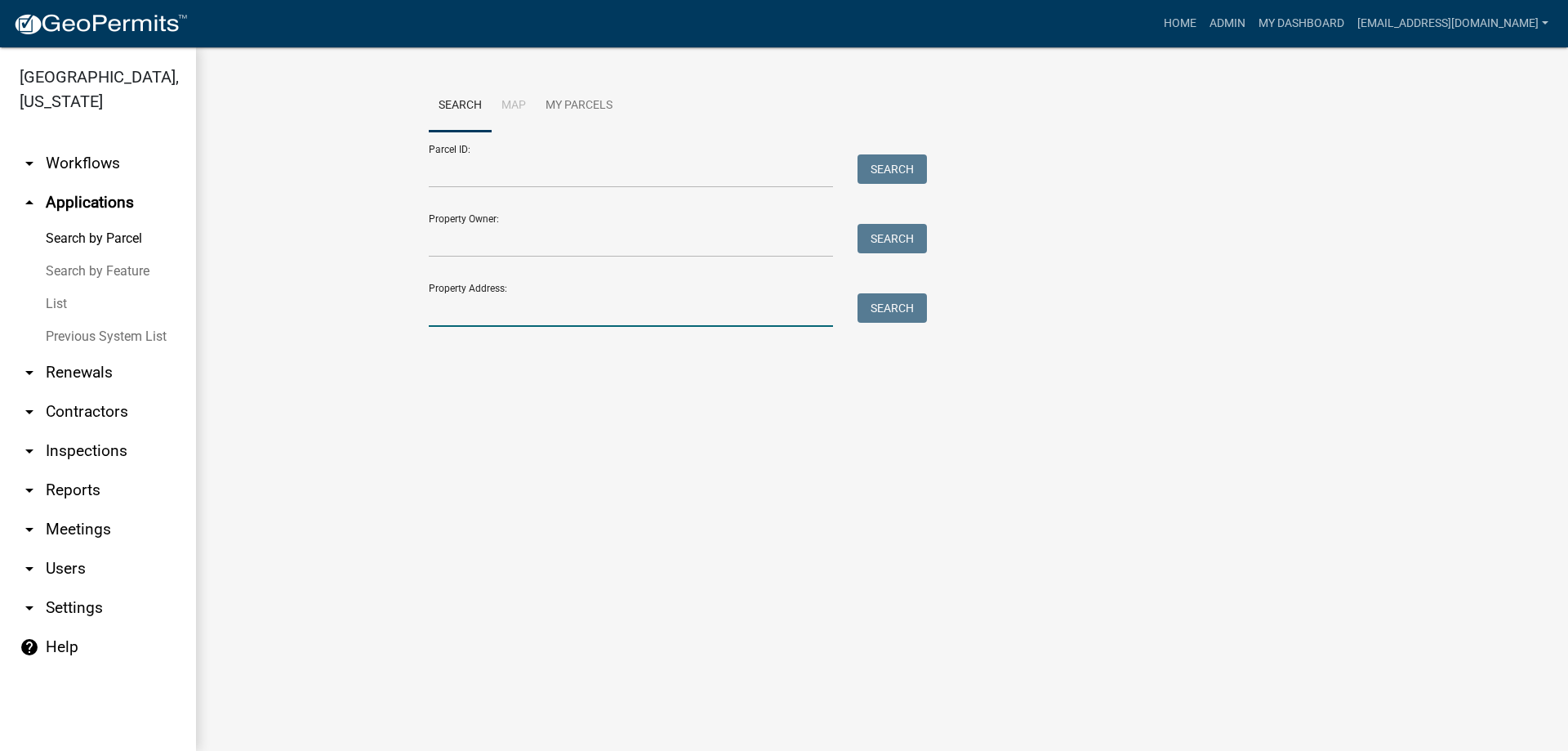
click at [537, 300] on input "Property Address:" at bounding box center [630, 310] width 404 height 33
type input "119 [GEOGRAPHIC_DATA]"
click at [875, 303] on button "Search" at bounding box center [891, 308] width 69 height 29
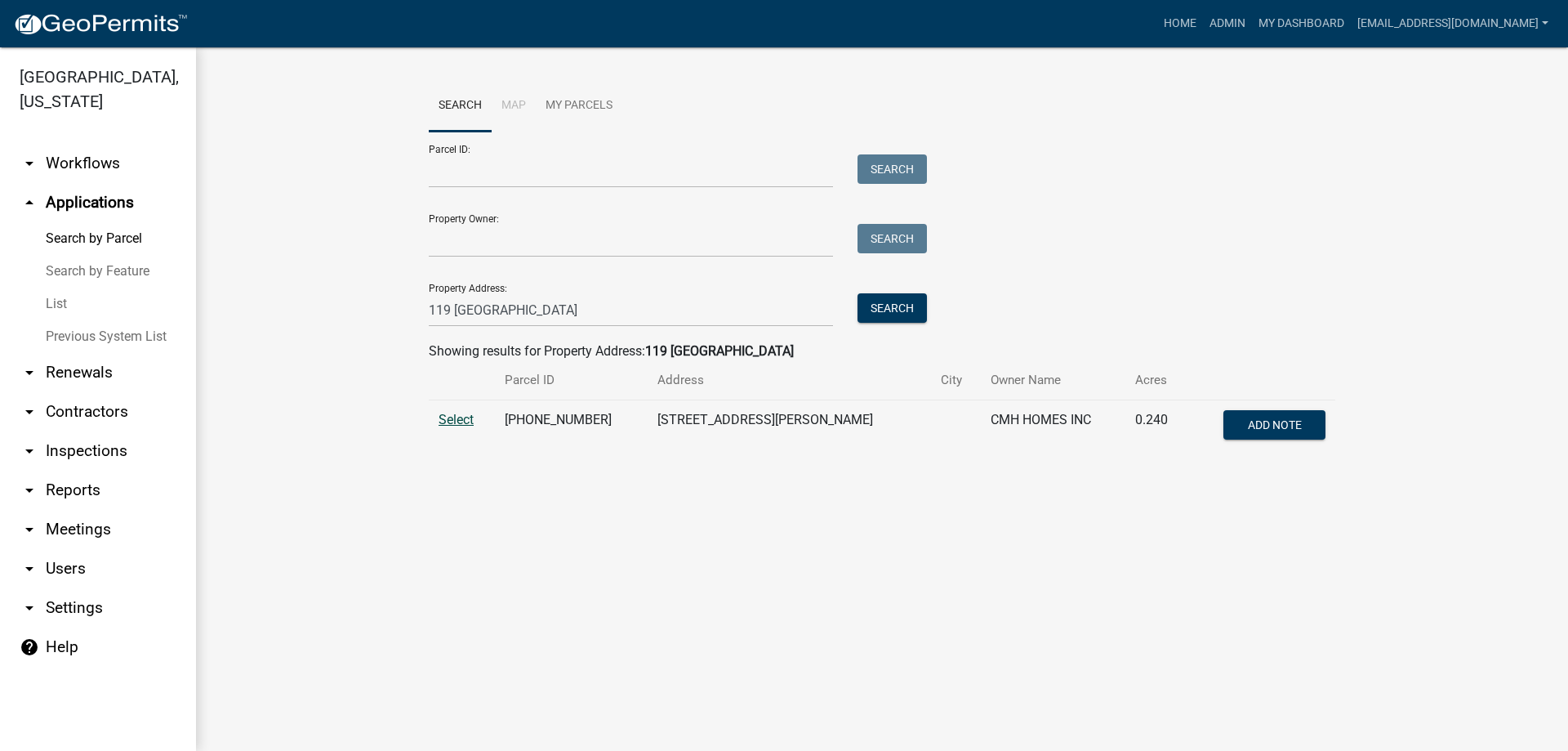
click at [456, 419] on span "Select" at bounding box center [456, 419] width 35 height 15
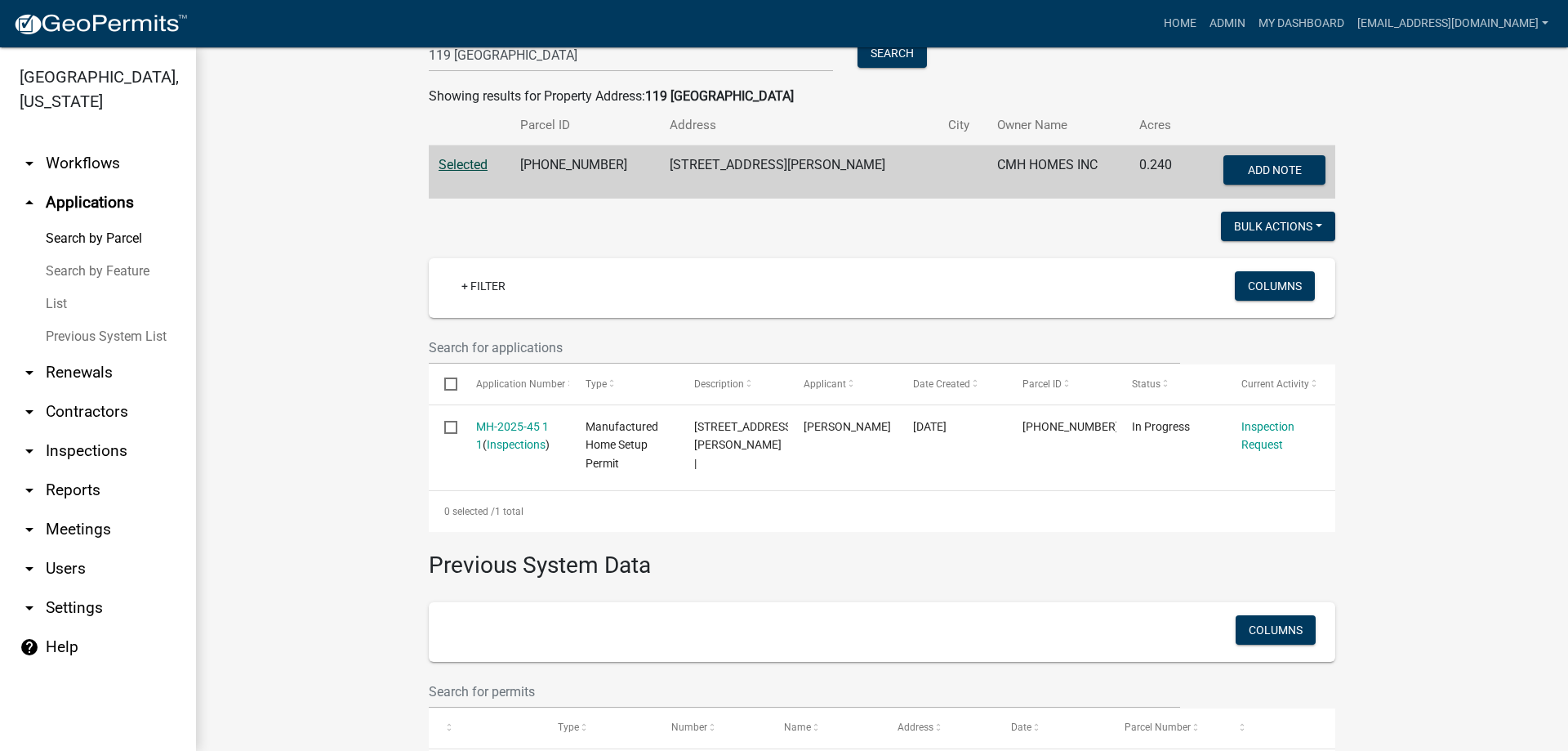
scroll to position [368, 0]
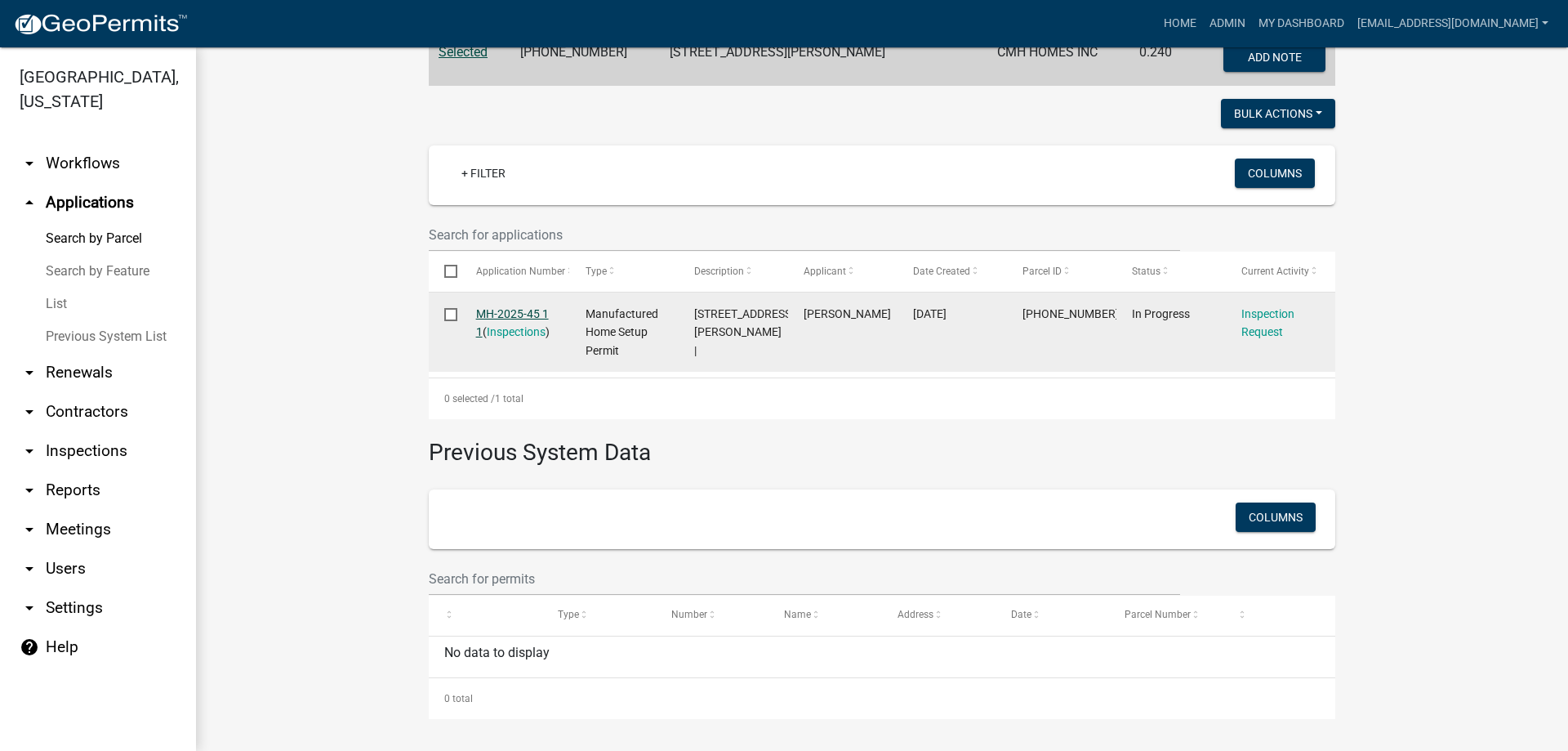
click at [498, 312] on link "MH-2025-45 1 1" at bounding box center [512, 323] width 73 height 32
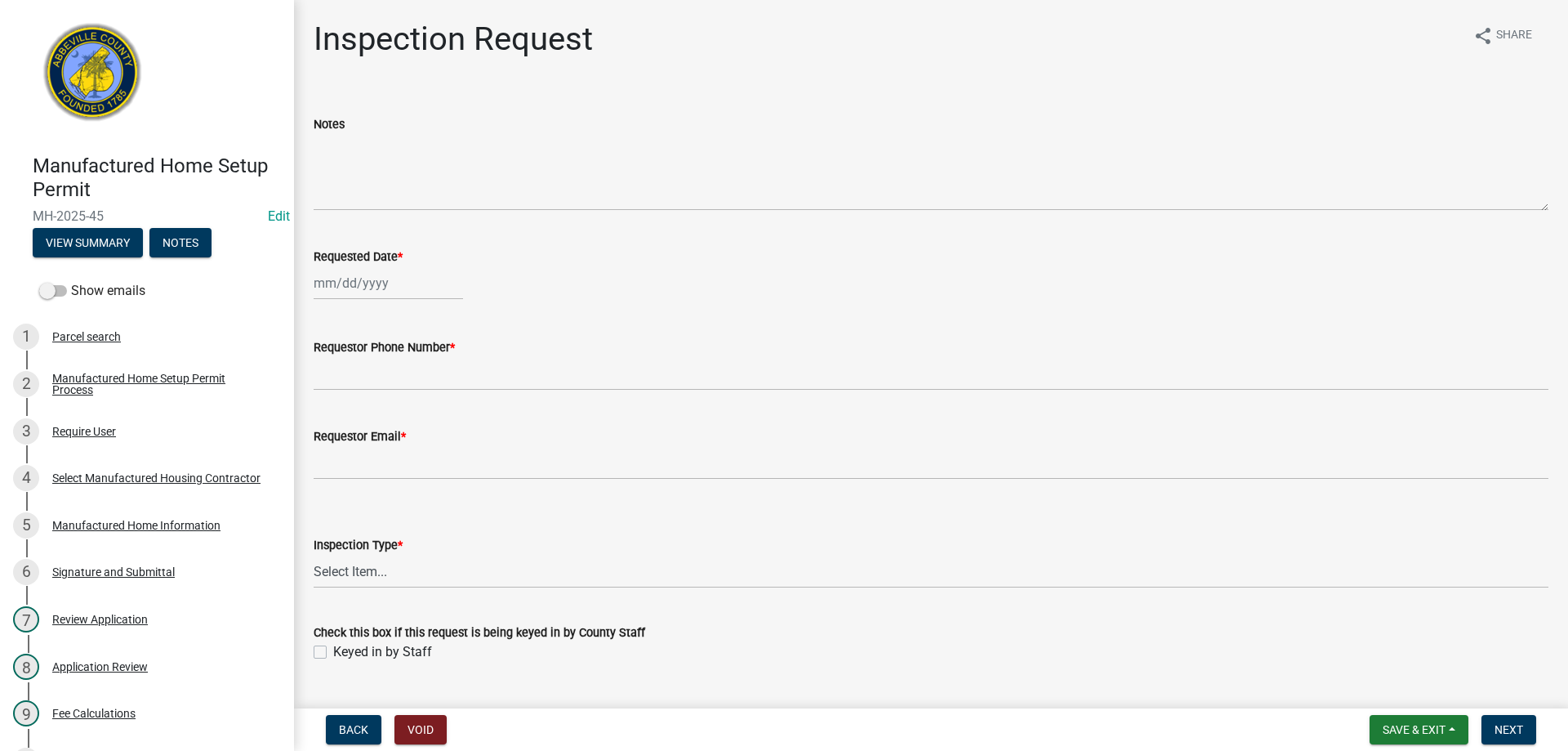
select select "8"
select select "2025"
click at [384, 284] on div "[PERSON_NAME] Feb Mar Apr [PERSON_NAME][DATE] Oct Nov [DATE] 1526 1527 1528 152…" at bounding box center [388, 282] width 149 height 33
click at [354, 416] on div "12" at bounding box center [356, 422] width 26 height 26
type input "[DATE]"
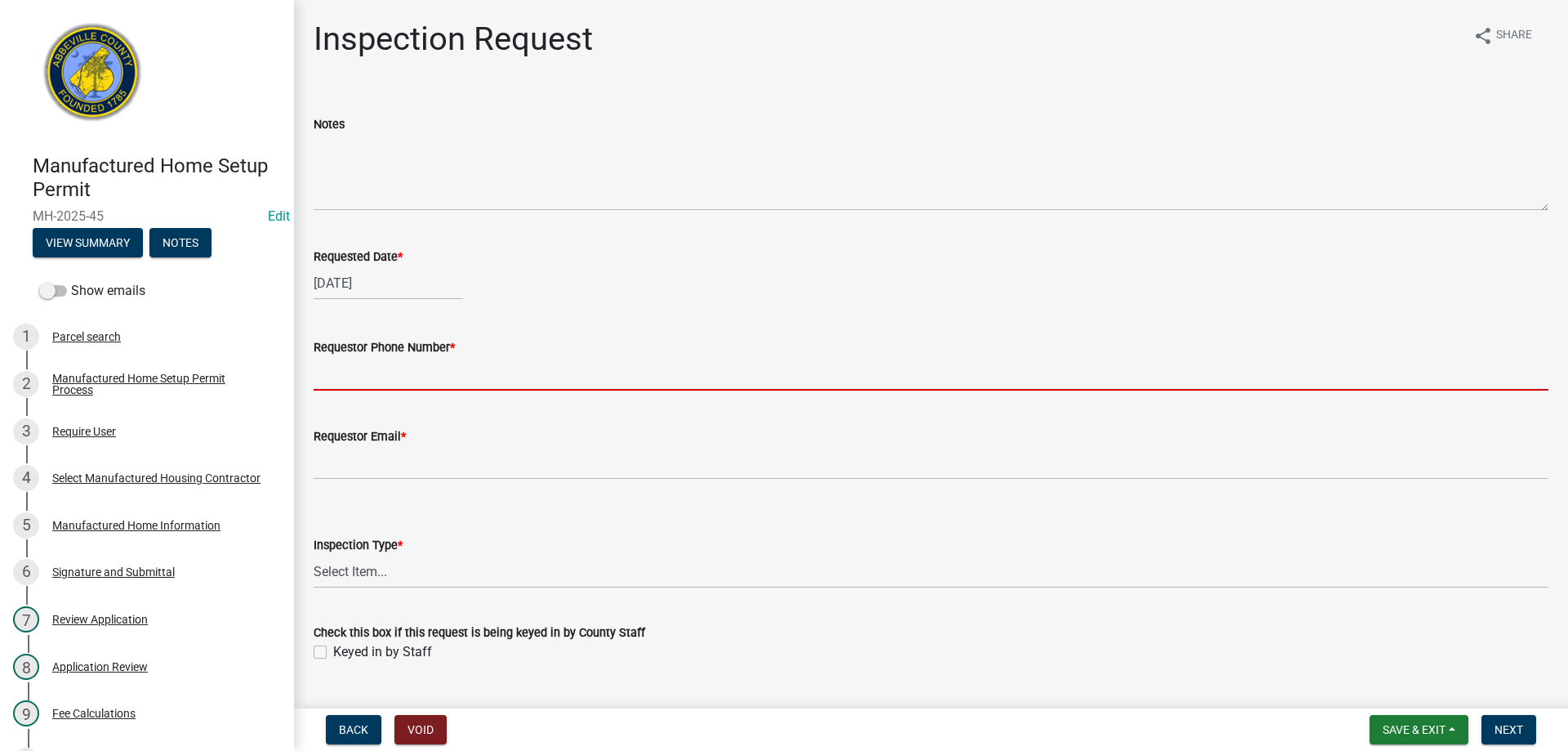
click at [411, 376] on input "Requestor Phone Number *" at bounding box center [931, 373] width 1234 height 33
type input "8643789750"
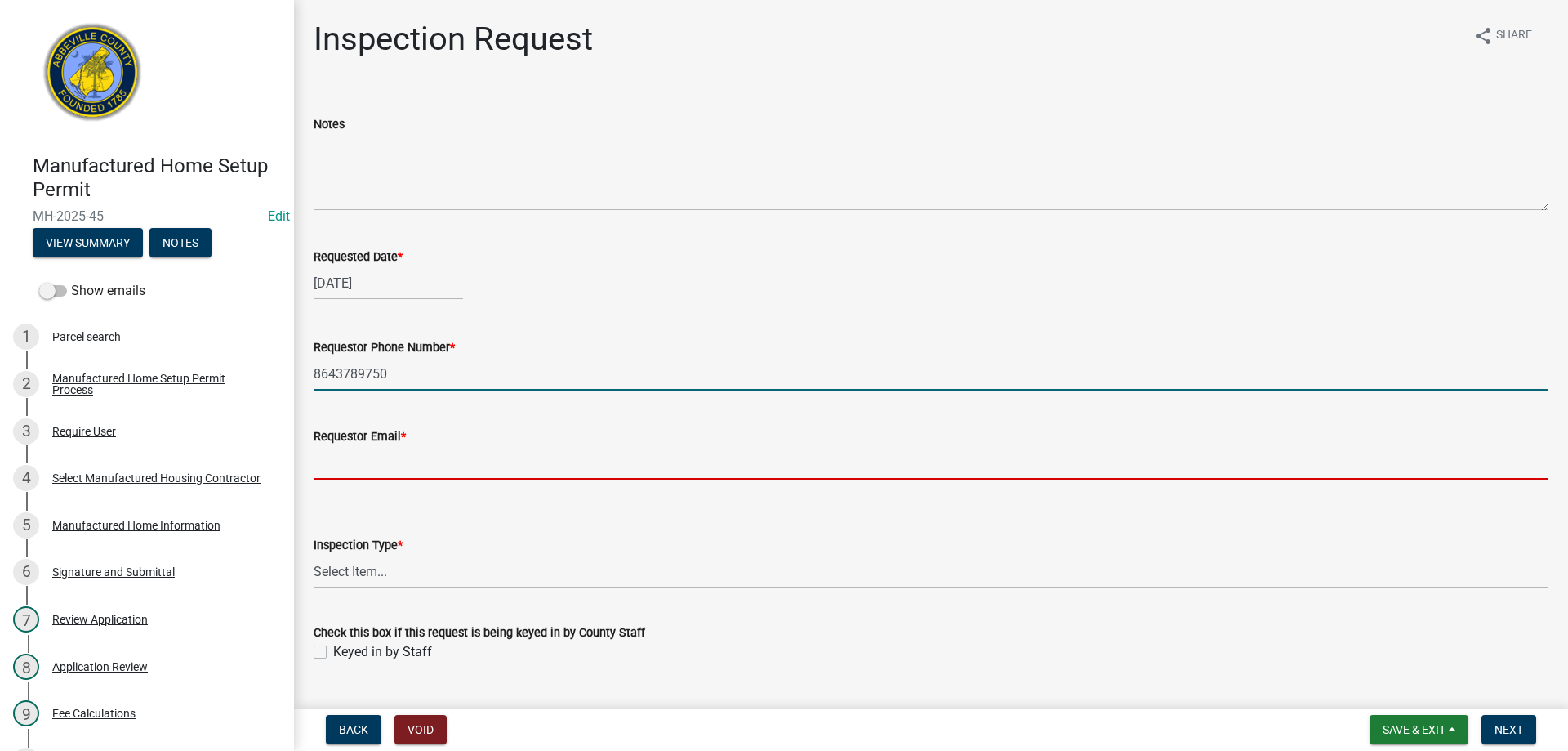
type input "[EMAIL_ADDRESS][DOMAIN_NAME]"
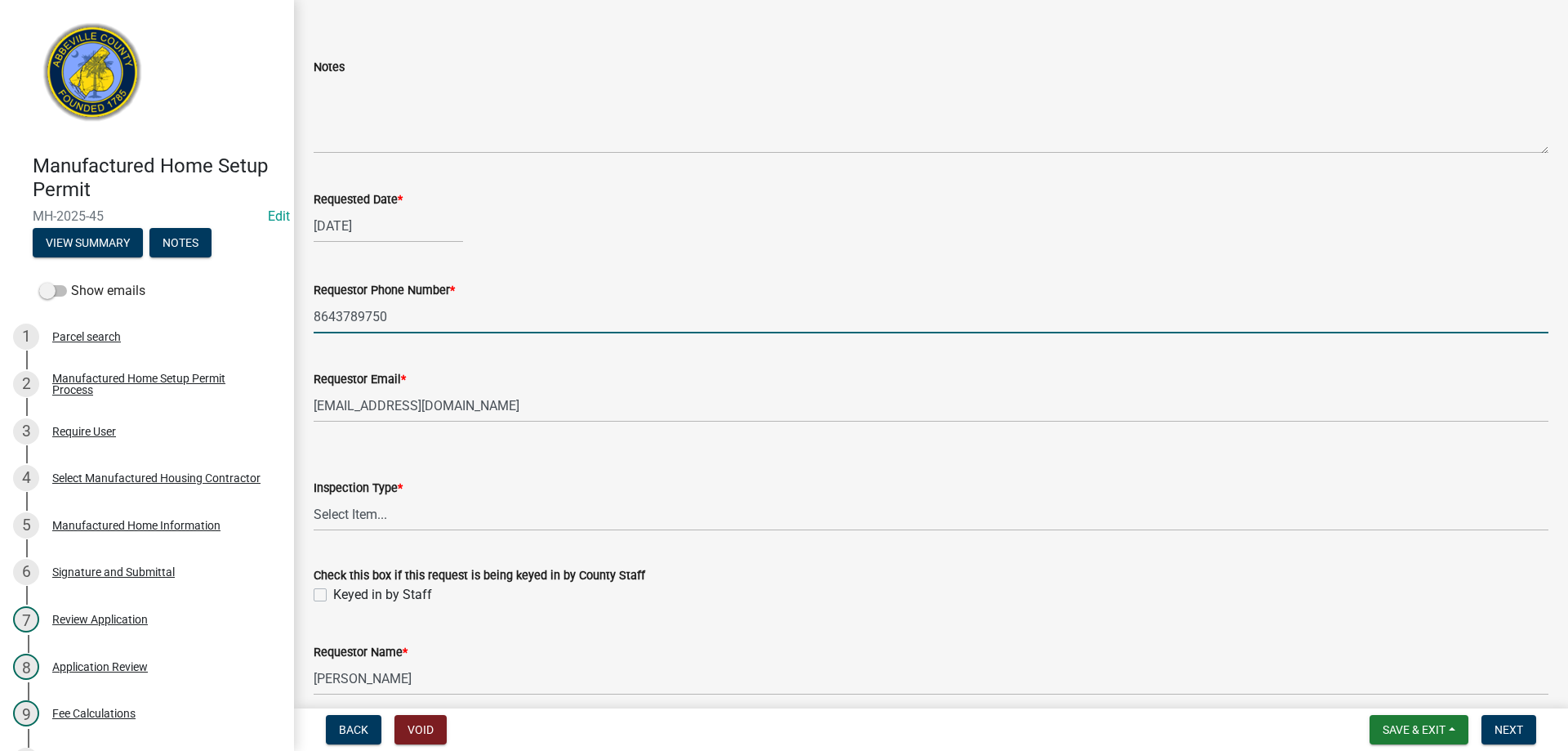
scroll to position [127, 0]
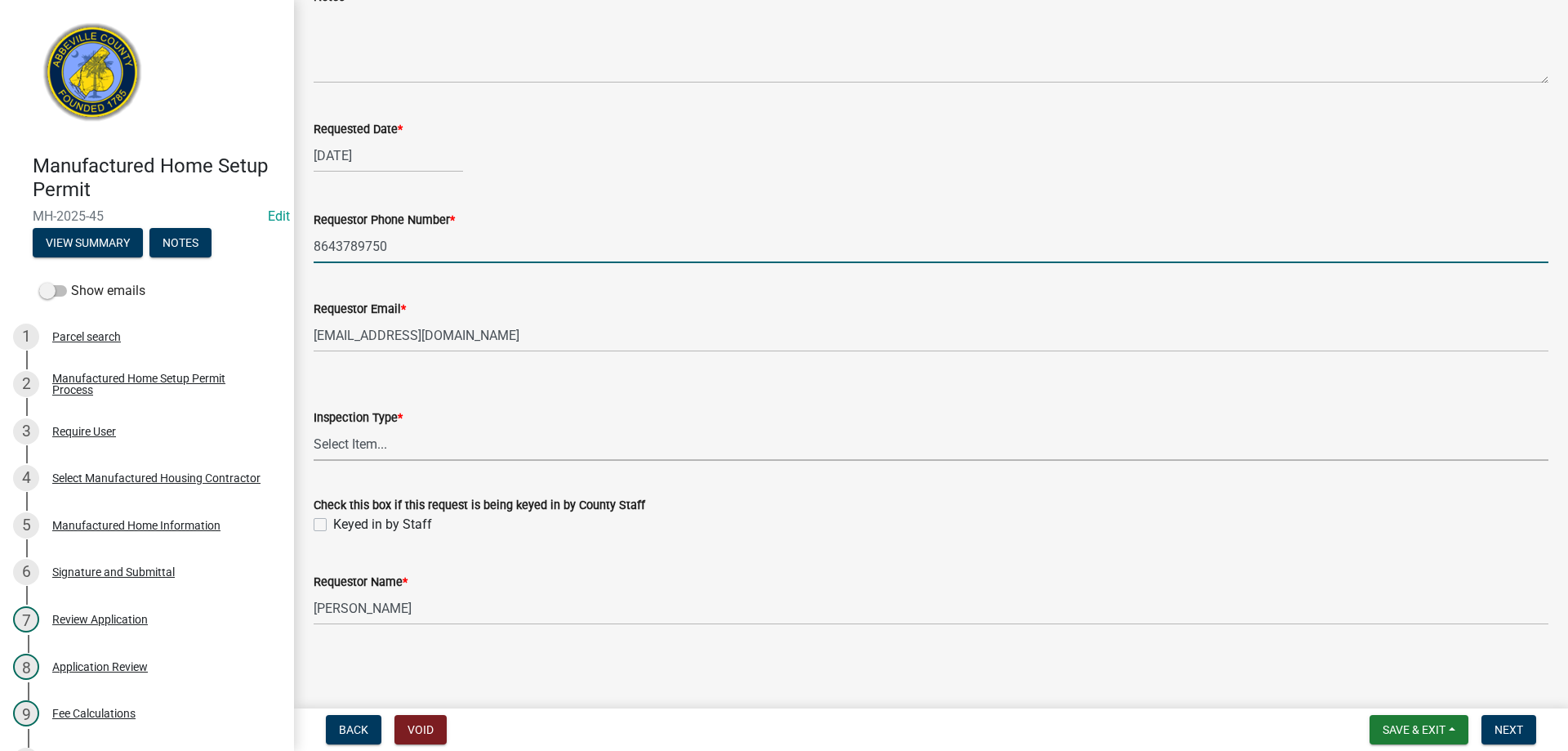
click at [364, 438] on select "Select Item... Inspection 1: Piers, tie-downs, electric, and plumbing Inspectio…" at bounding box center [931, 444] width 1234 height 33
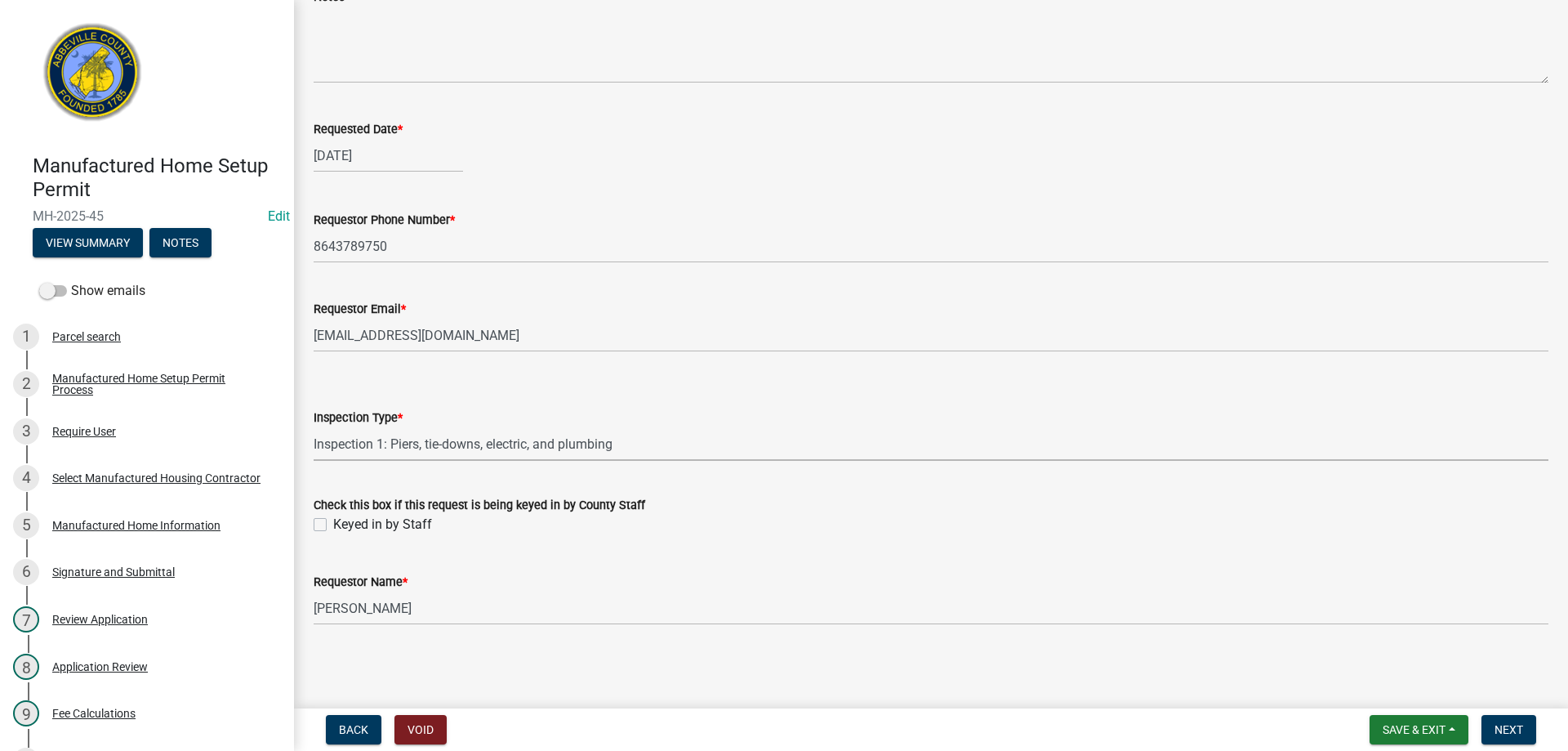
click at [314, 428] on select "Select Item... Inspection 1: Piers, tie-downs, electric, and plumbing Inspectio…" at bounding box center [931, 444] width 1234 height 33
select select "3cbf7a18-e44b-4eec-a547-04bd26fc95cb"
click at [333, 523] on label "Keyed in by Staff" at bounding box center [382, 524] width 99 height 20
click at [333, 523] on input "Keyed in by Staff" at bounding box center [338, 520] width 10 height 10
checkbox input "true"
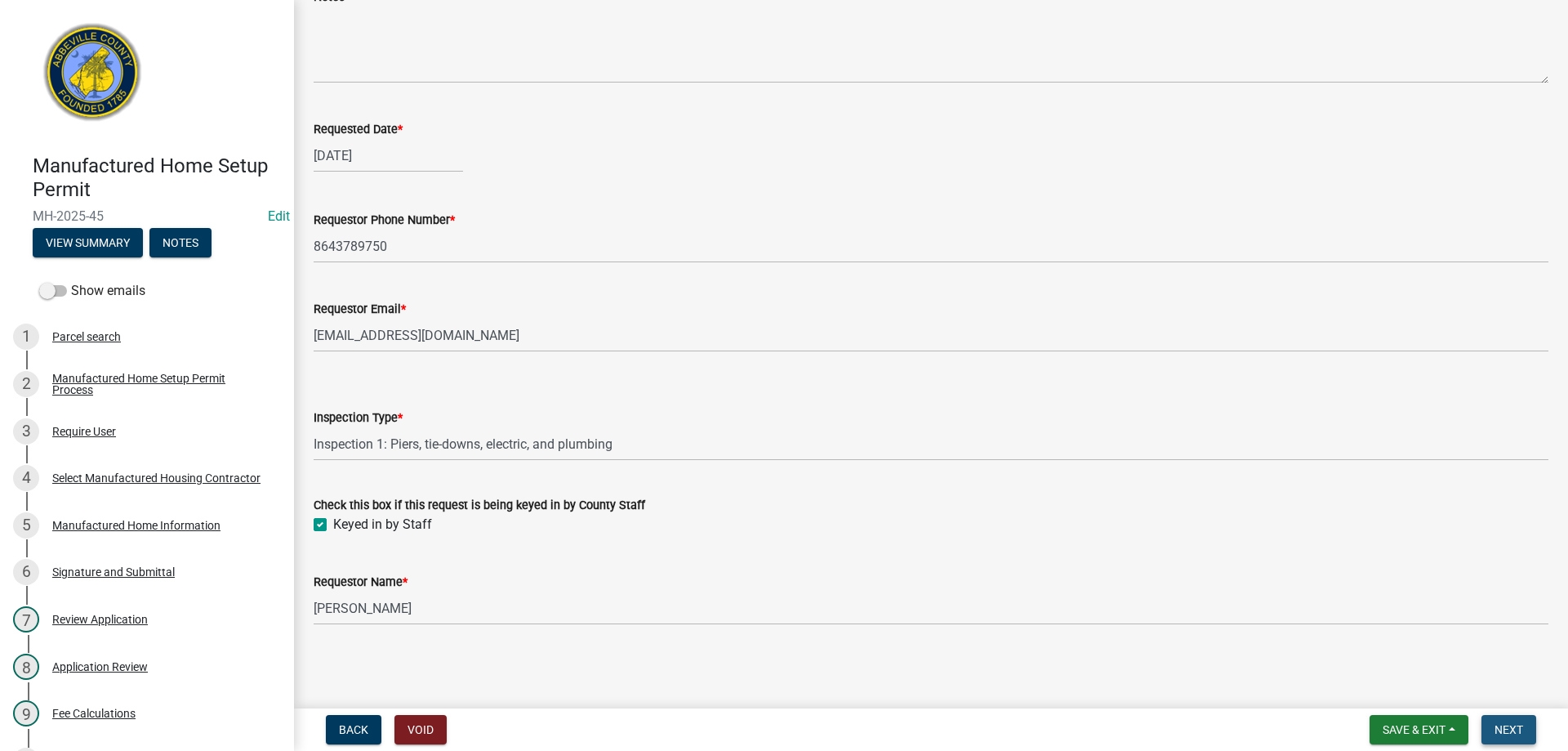
click at [1509, 725] on span "Next" at bounding box center [1507, 729] width 28 height 13
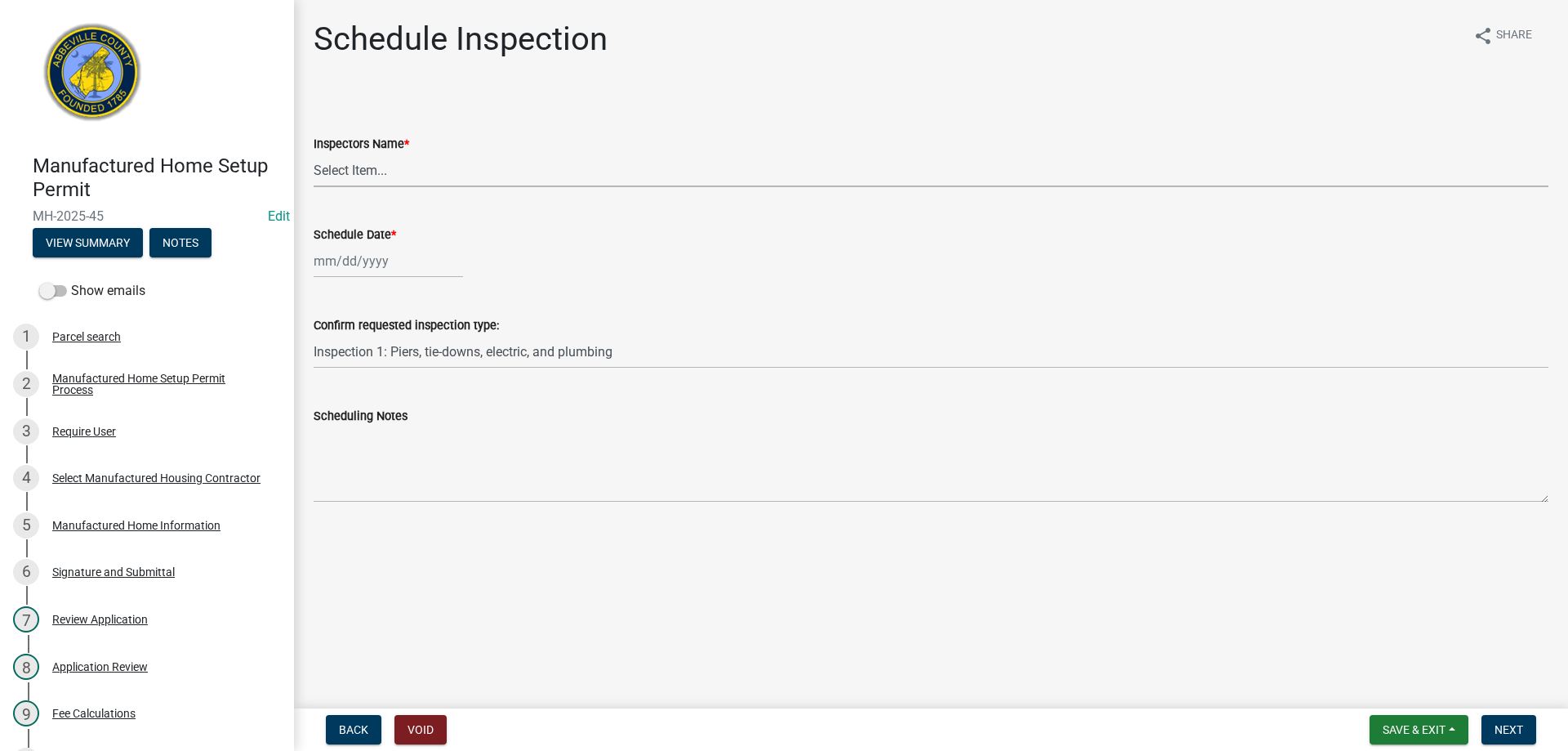
click at [366, 169] on select "Select Item... [EMAIL_ADDRESS][DOMAIN_NAME] ([PERSON_NAME]) [EMAIL_ADDRESS][DOM…" at bounding box center [931, 170] width 1234 height 33
select select "896ec84b-7942-43b9-a78d-4f1554b7930c"
click at [314, 154] on select "Select Item... [EMAIL_ADDRESS][DOMAIN_NAME] ([PERSON_NAME]) [EMAIL_ADDRESS][DOM…" at bounding box center [931, 170] width 1234 height 33
select select "8"
select select "2025"
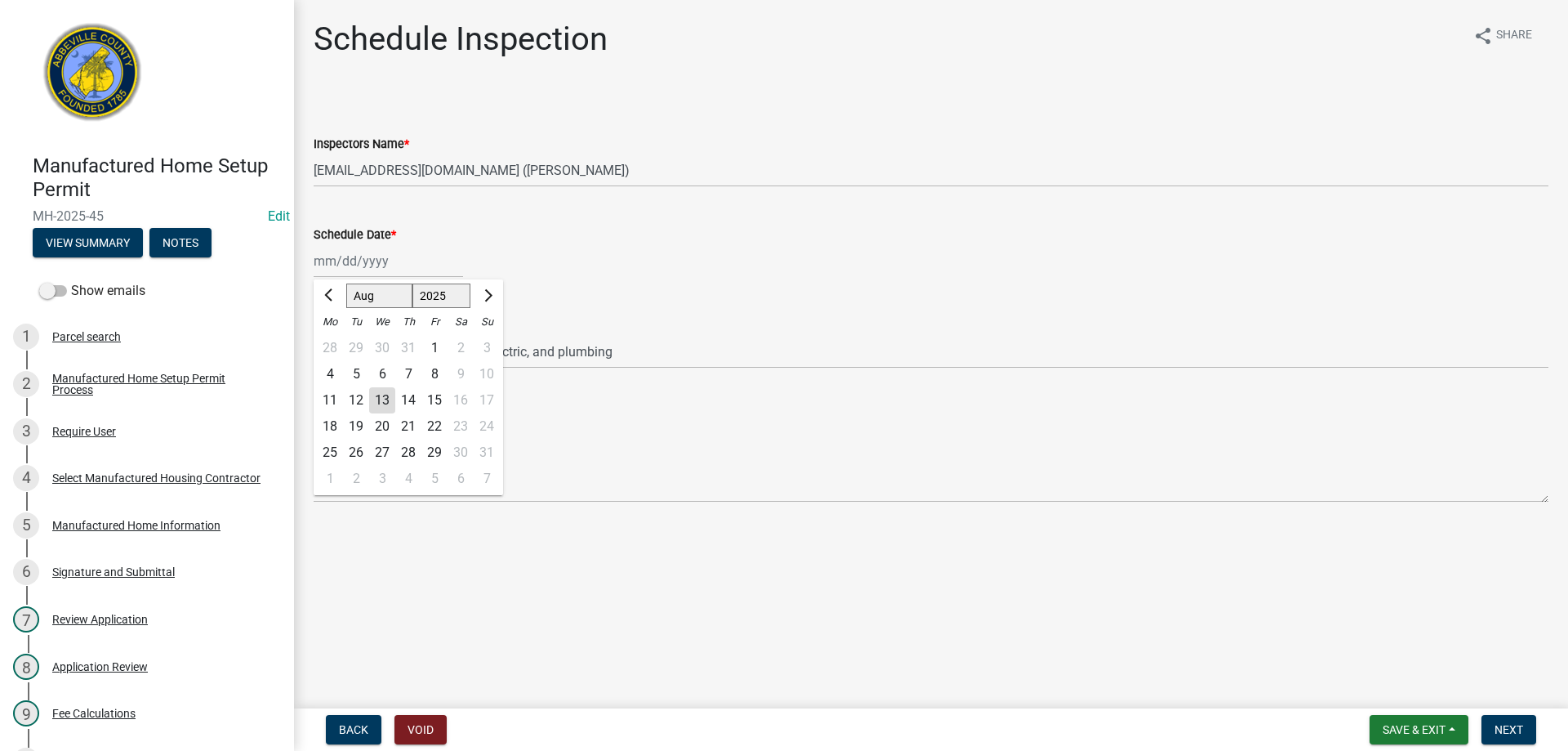
click at [363, 262] on div "[PERSON_NAME] Feb Mar Apr [PERSON_NAME][DATE] Oct Nov [DATE] 1526 1527 1528 152…" at bounding box center [388, 260] width 149 height 33
click at [357, 394] on div "12" at bounding box center [356, 400] width 26 height 26
type input "[DATE]"
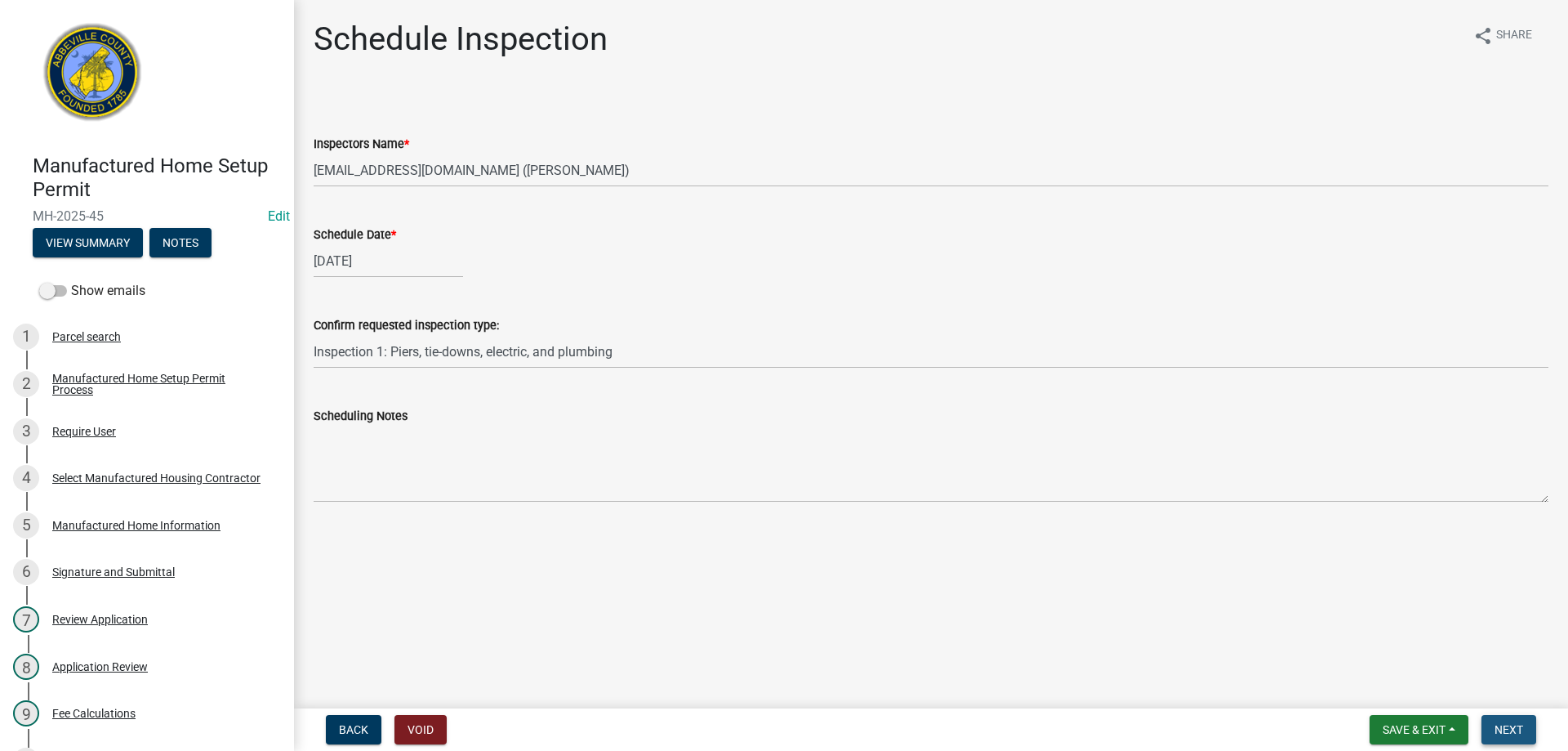
click at [1496, 733] on span "Next" at bounding box center [1507, 729] width 28 height 13
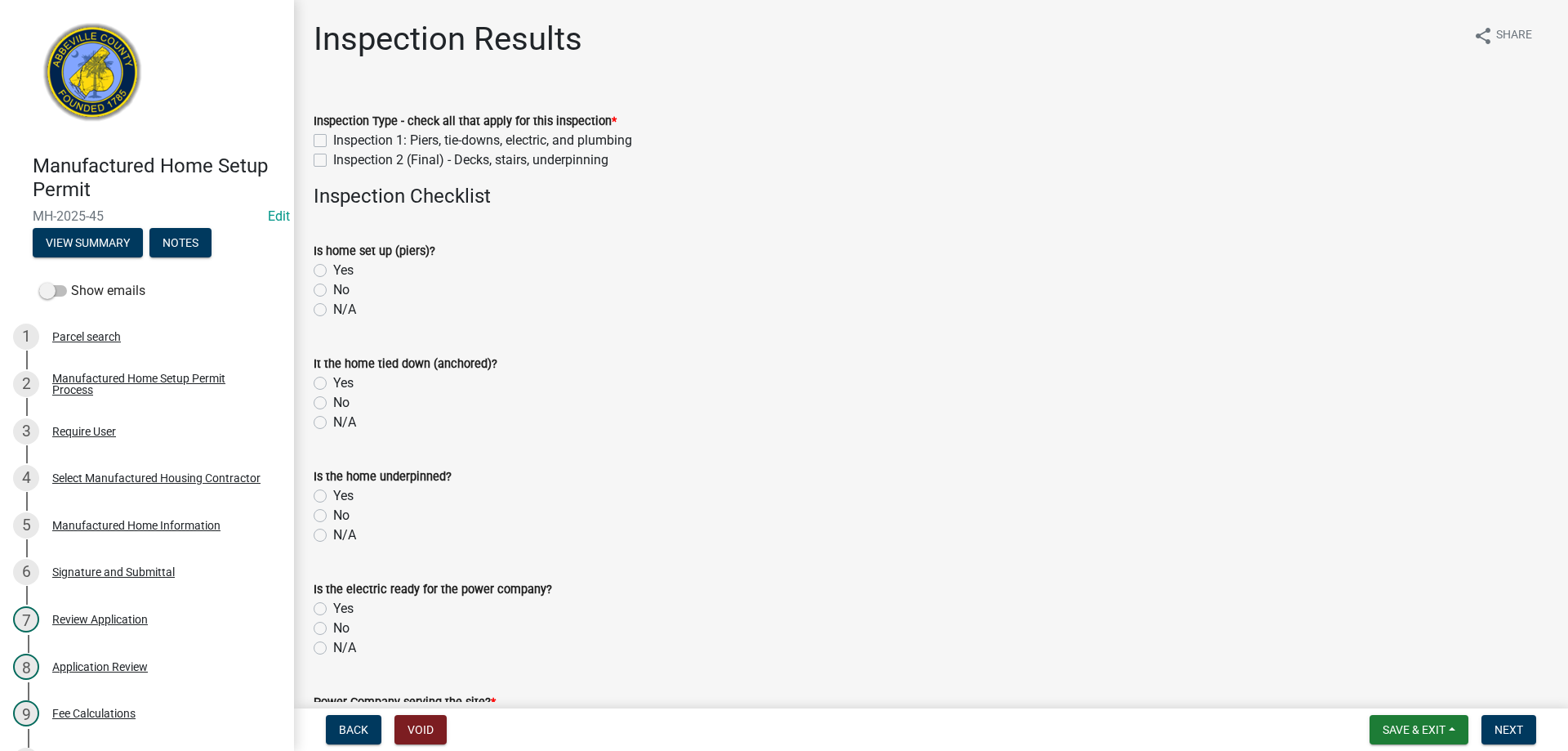
click at [333, 143] on label "Inspection 1: Piers, tie-downs, electric, and plumbing" at bounding box center [482, 140] width 299 height 20
click at [333, 142] on input "Inspection 1: Piers, tie-downs, electric, and plumbing" at bounding box center [338, 136] width 10 height 10
checkbox input "true"
checkbox input "false"
click at [333, 269] on label "Yes" at bounding box center [343, 270] width 20 height 20
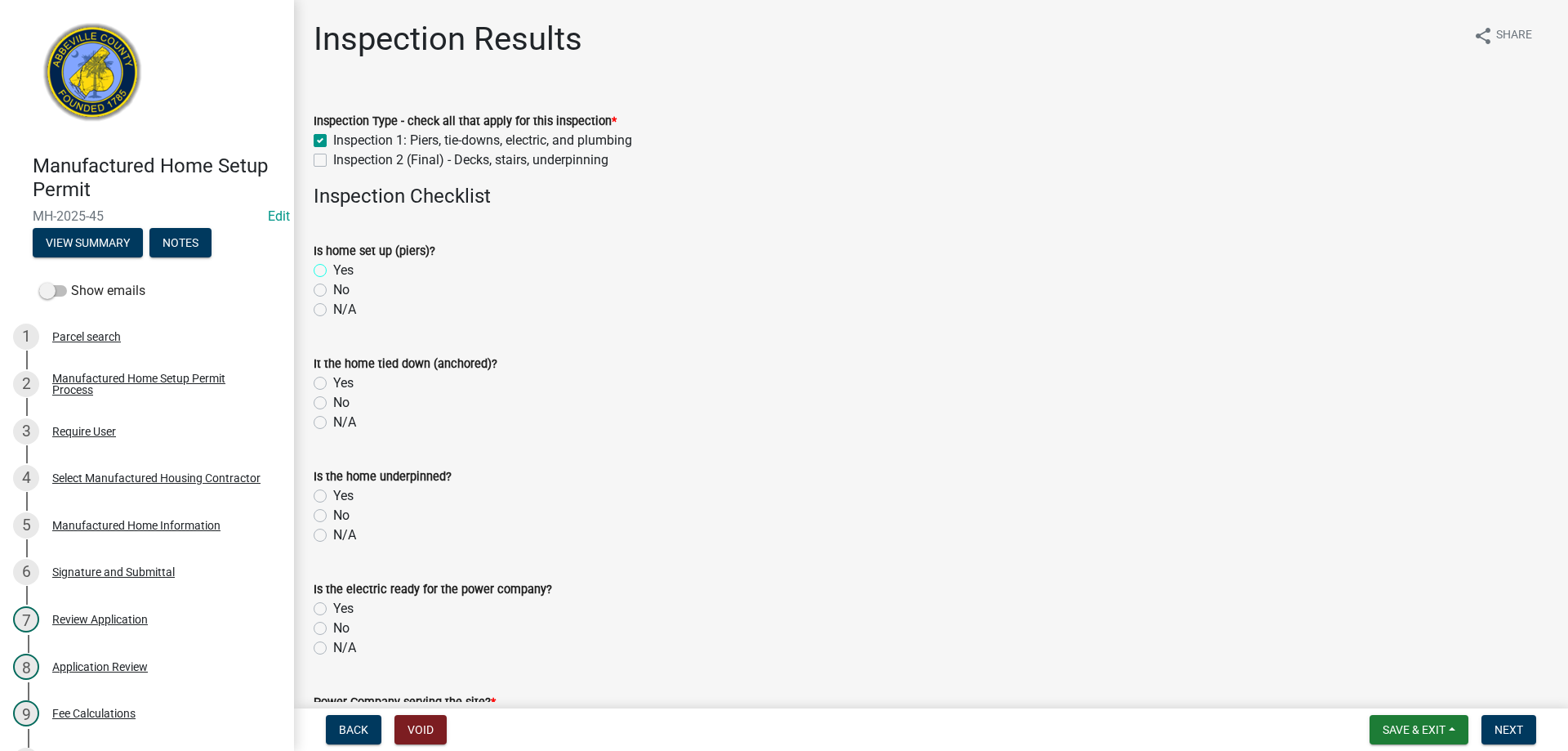
click at [333, 269] on input "Yes" at bounding box center [338, 265] width 10 height 10
radio input "true"
click at [333, 382] on label "Yes" at bounding box center [343, 382] width 20 height 20
click at [333, 382] on input "Yes" at bounding box center [338, 378] width 10 height 10
radio input "true"
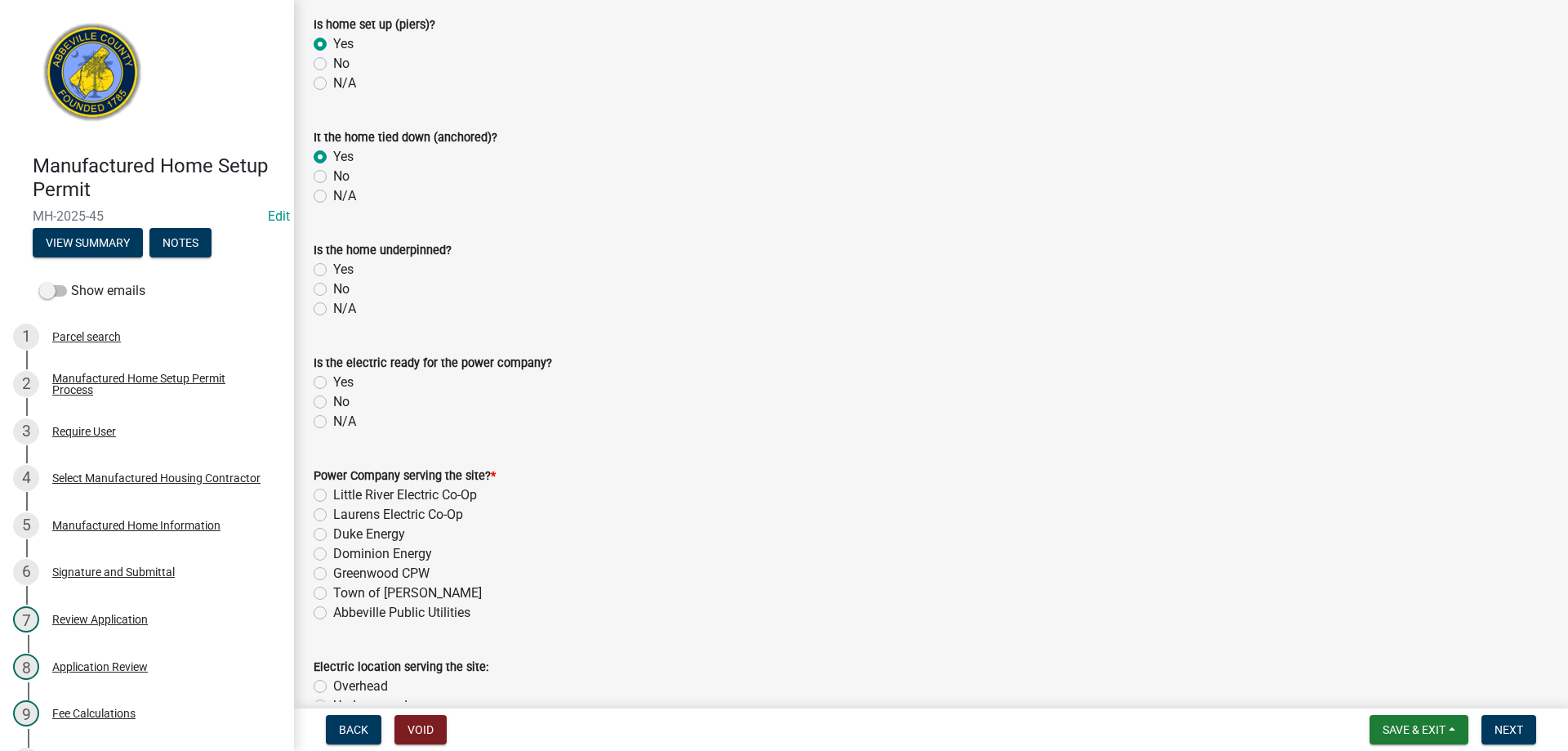
scroll to position [327, 0]
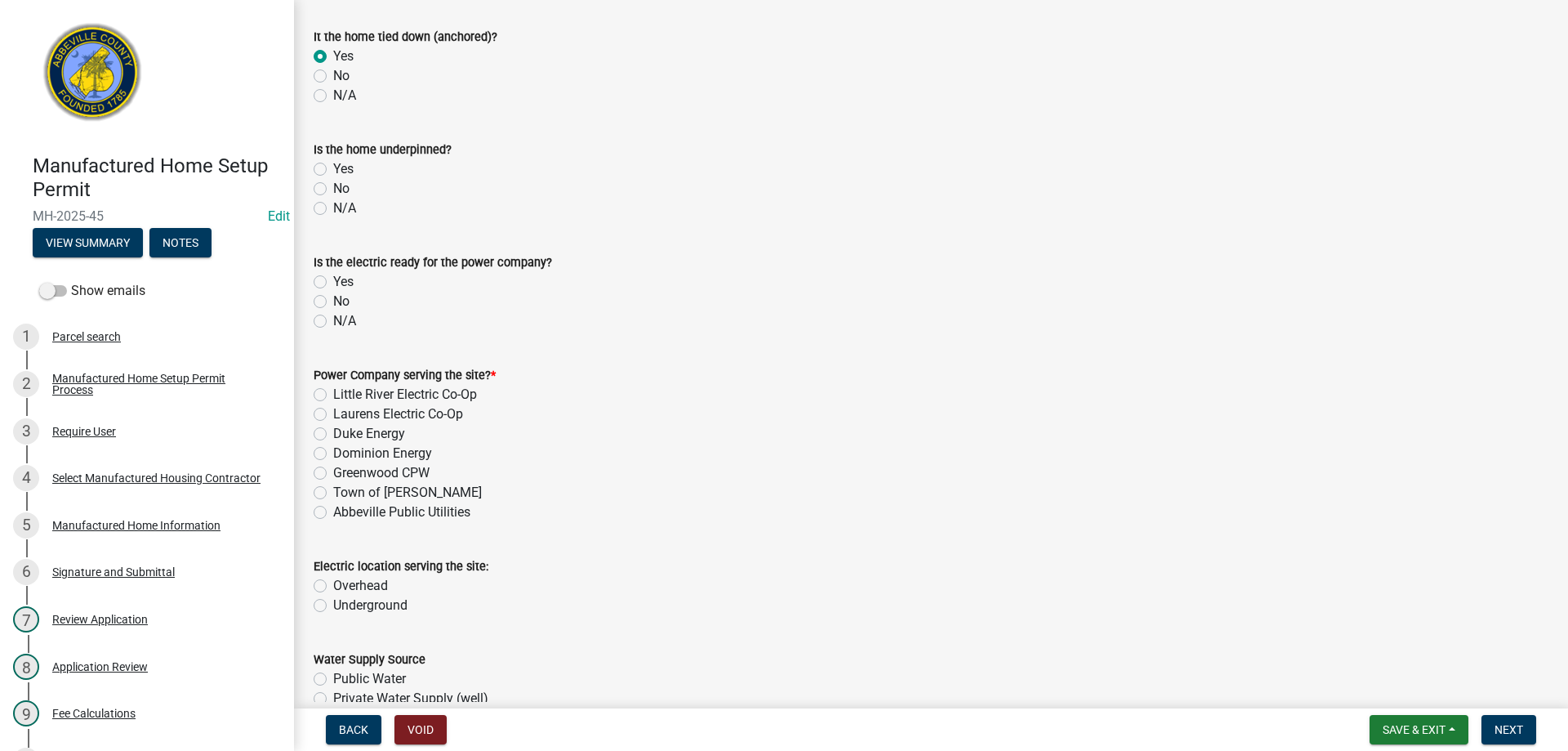
click at [333, 278] on label "Yes" at bounding box center [343, 282] width 20 height 20
click at [333, 278] on input "Yes" at bounding box center [338, 277] width 10 height 10
radio input "true"
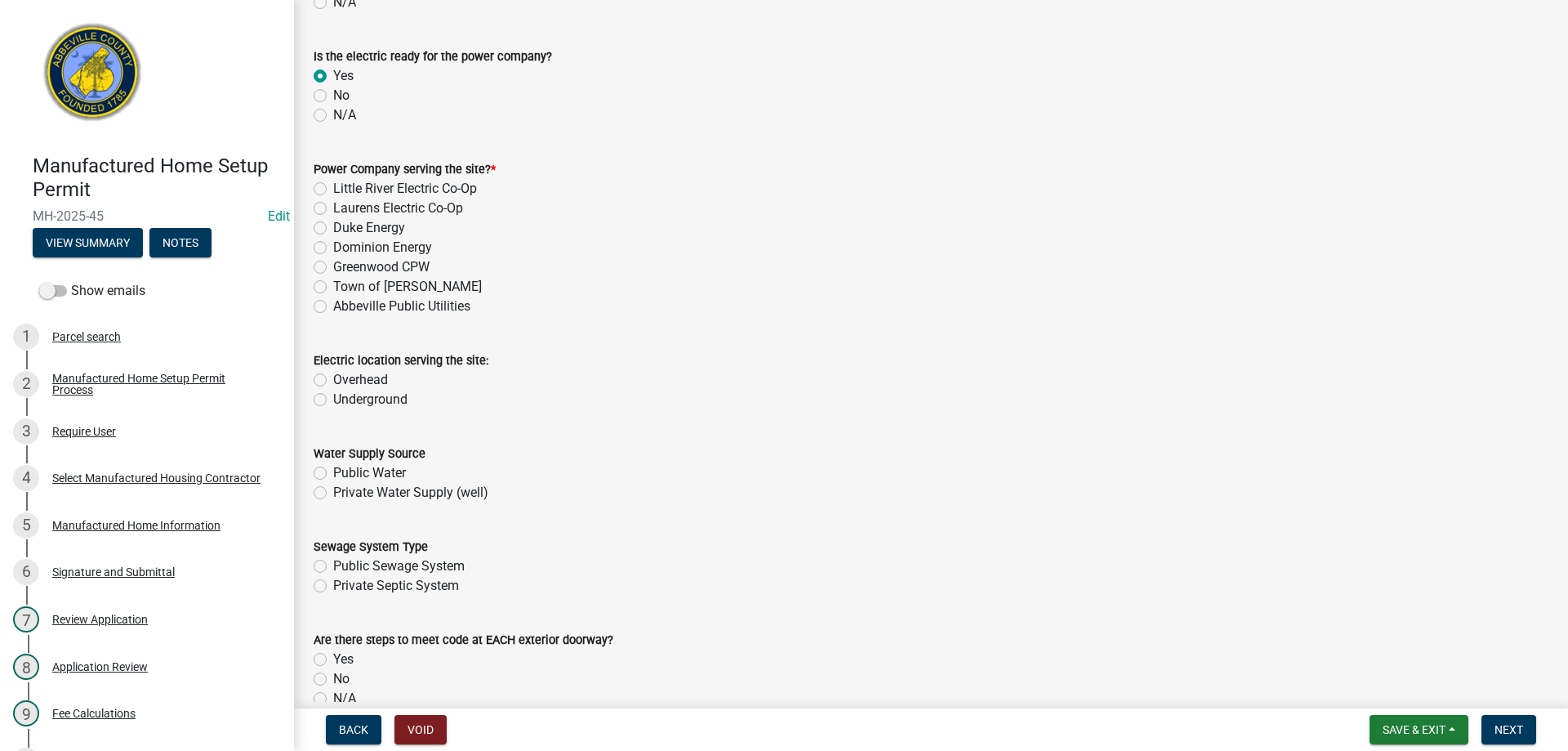
scroll to position [572, 0]
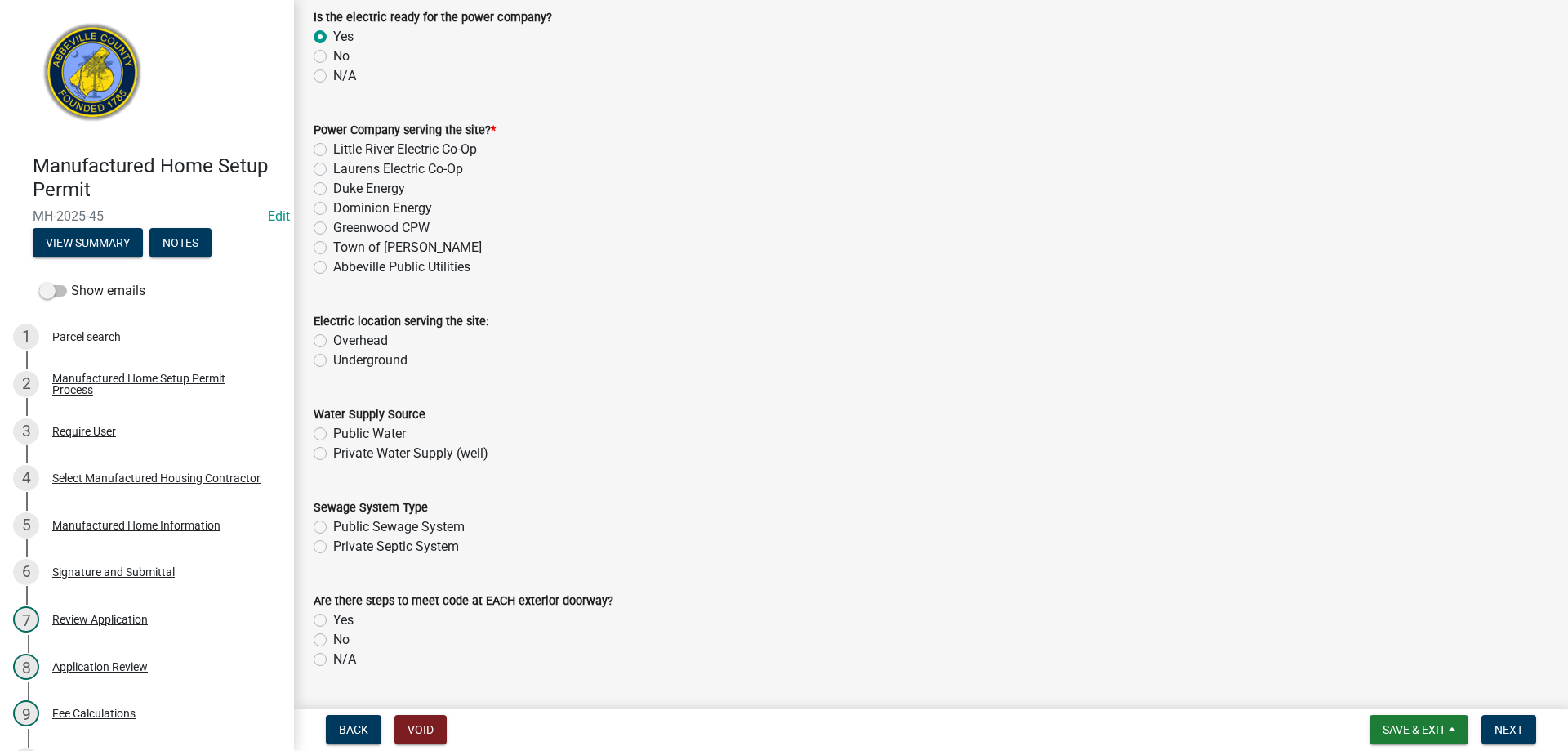
click at [333, 206] on label "Dominion Energy" at bounding box center [382, 208] width 99 height 20
click at [333, 206] on input "Dominion Energy" at bounding box center [338, 204] width 10 height 10
radio input "true"
click at [333, 359] on label "Underground" at bounding box center [369, 360] width 74 height 20
click at [333, 359] on input "Underground" at bounding box center [338, 356] width 10 height 10
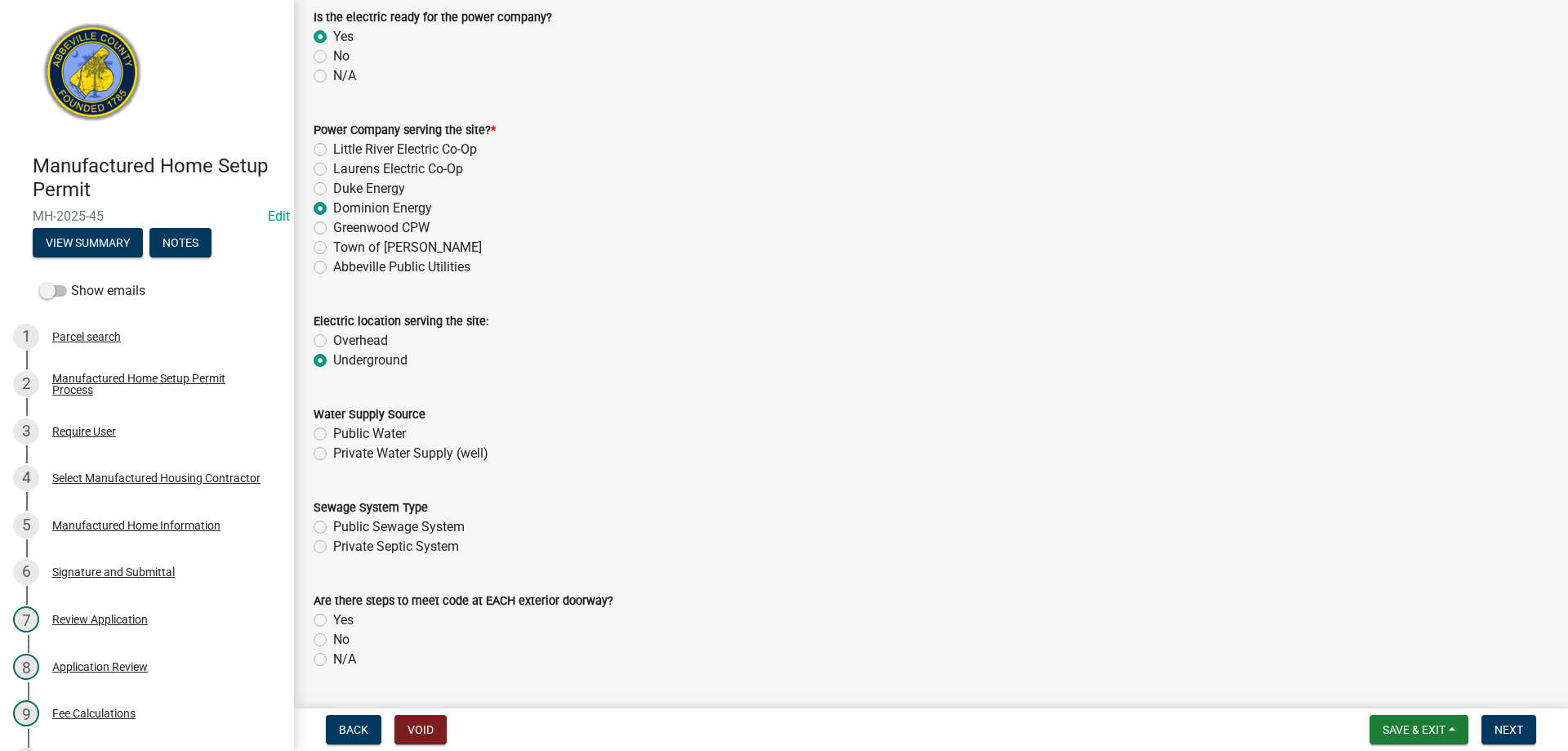
radio input "true"
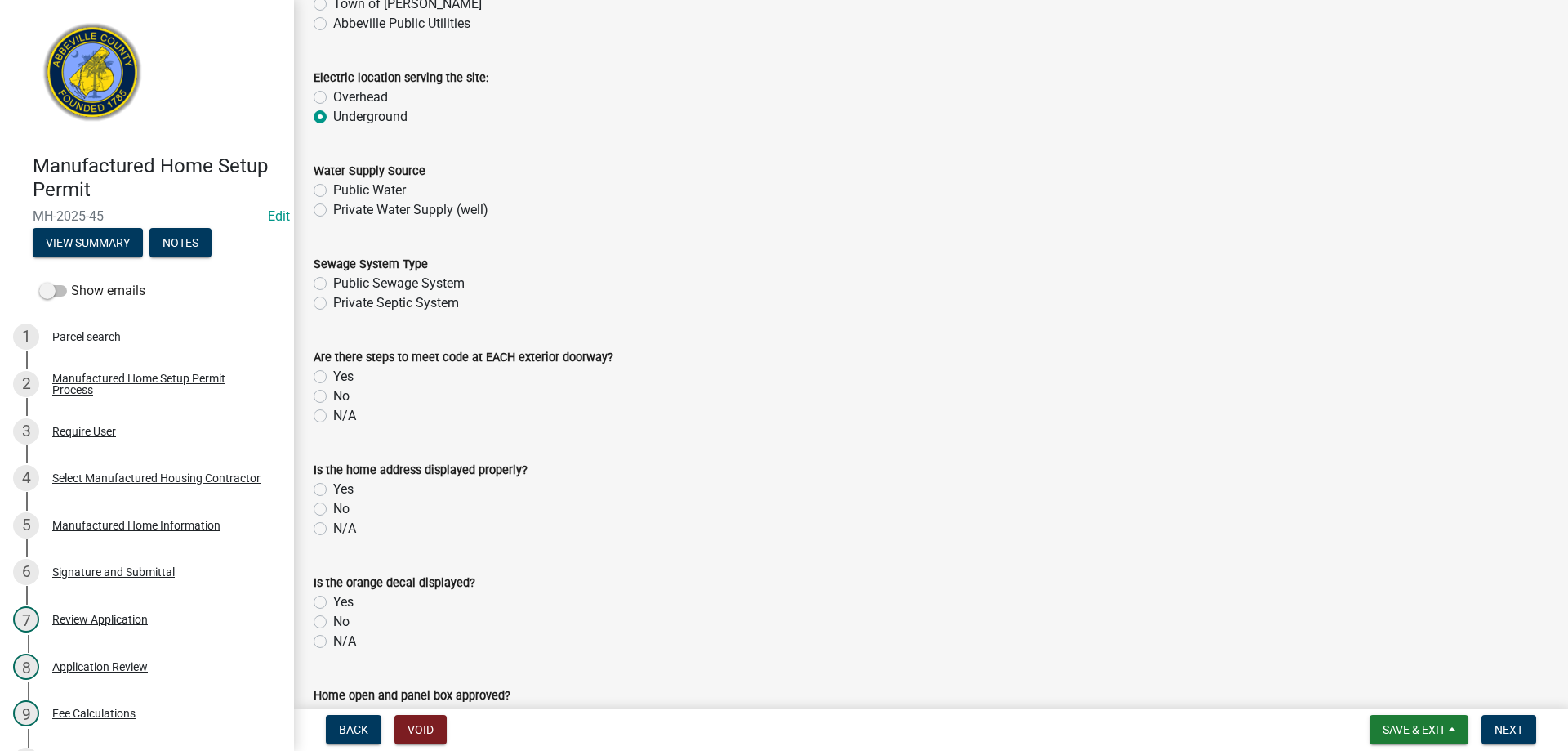
scroll to position [817, 0]
click at [333, 183] on label "Public Water" at bounding box center [369, 189] width 73 height 20
click at [333, 183] on input "Public Water" at bounding box center [338, 184] width 10 height 10
radio input "true"
click at [333, 280] on label "Public Sewage System" at bounding box center [398, 282] width 131 height 20
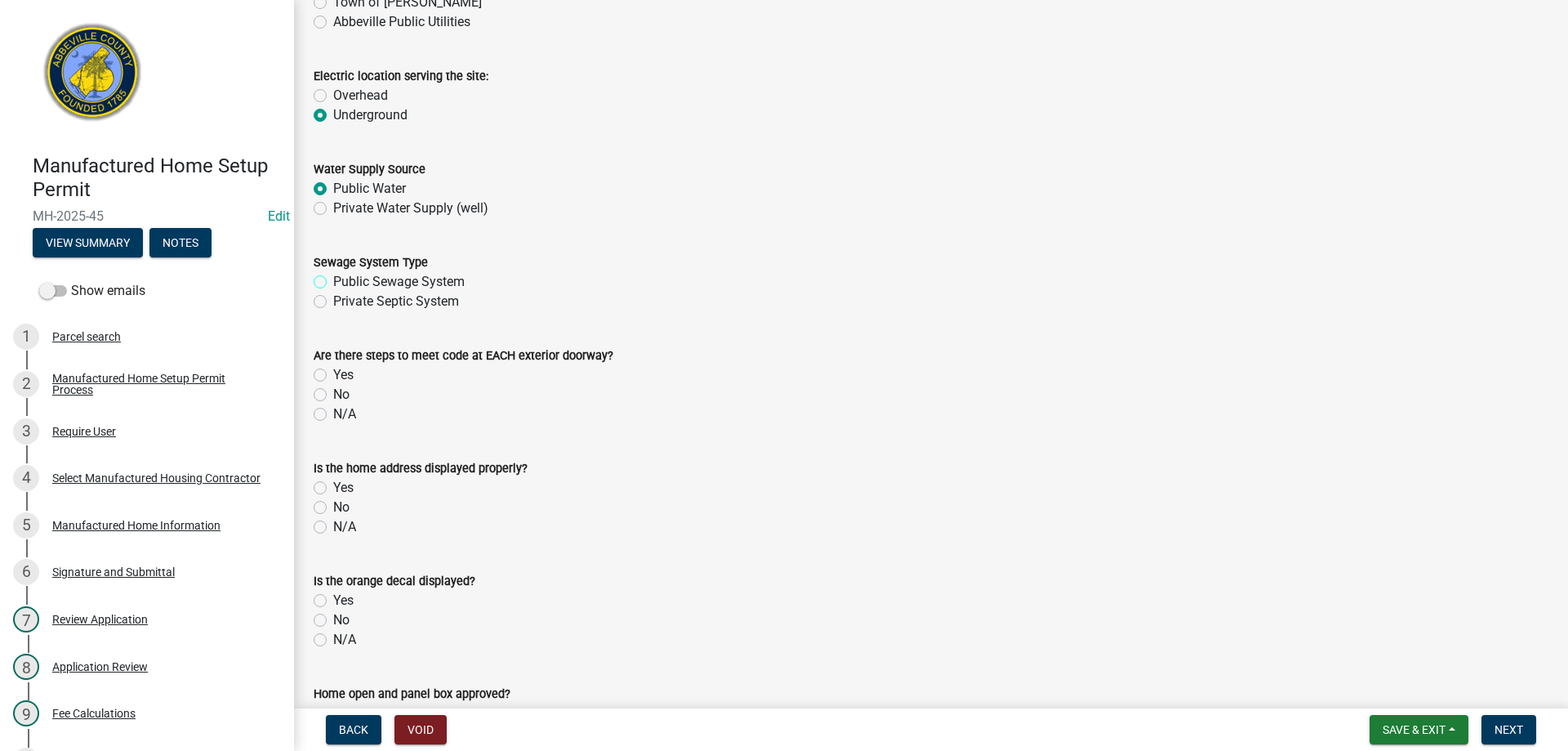
click at [333, 280] on input "Public Sewage System" at bounding box center [338, 277] width 10 height 10
radio input "true"
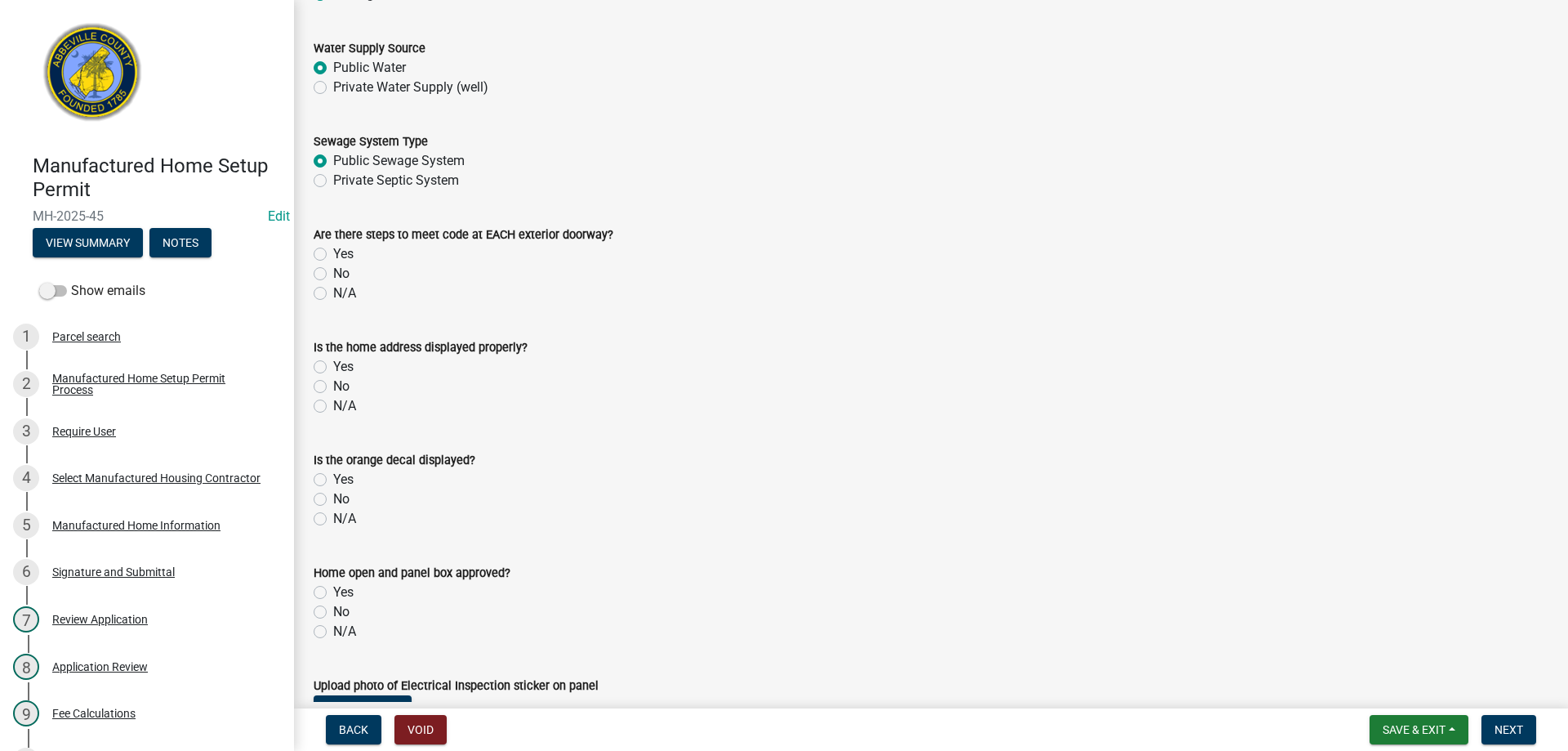
scroll to position [981, 0]
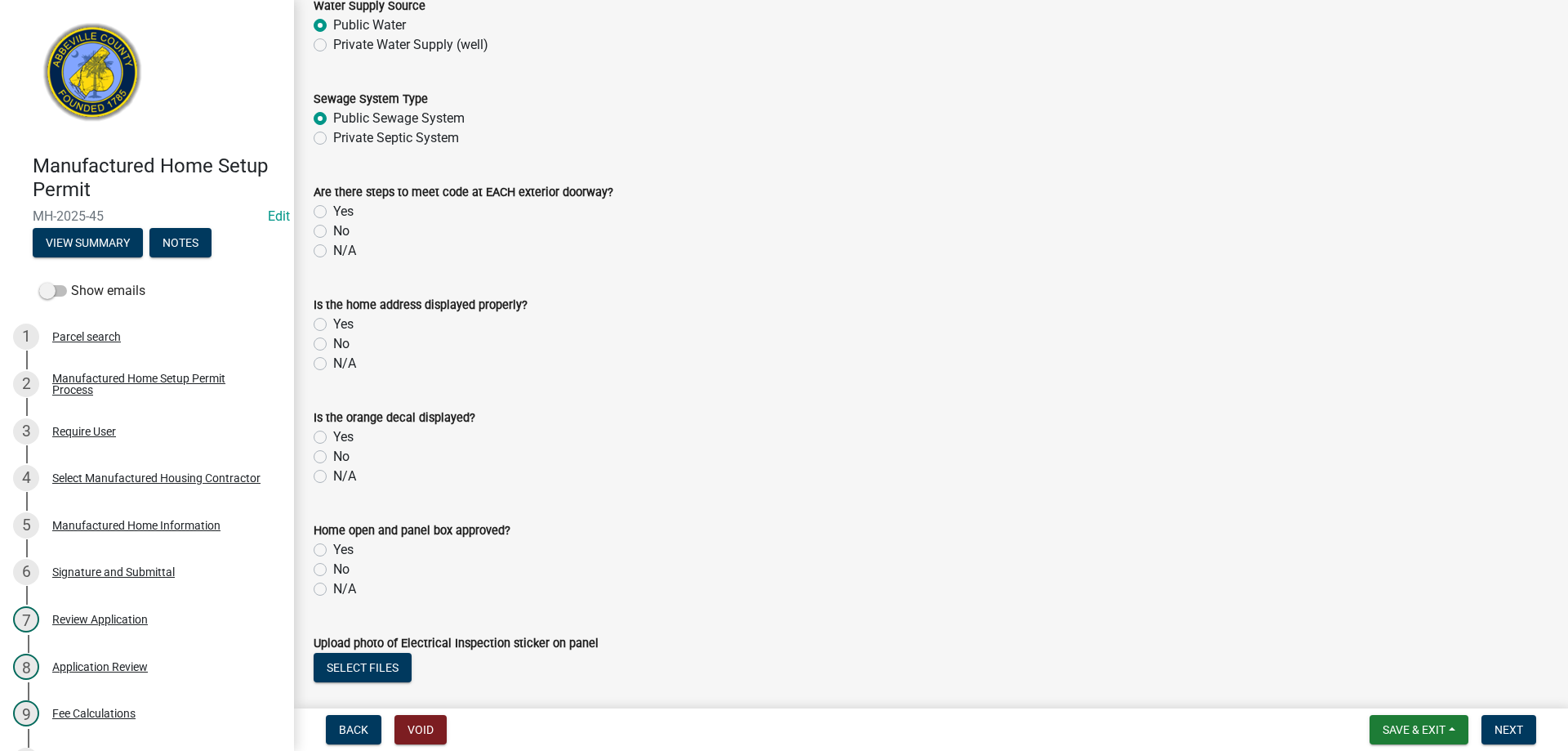
click at [333, 323] on label "Yes" at bounding box center [343, 323] width 20 height 20
click at [333, 323] on input "Yes" at bounding box center [338, 319] width 10 height 10
radio input "true"
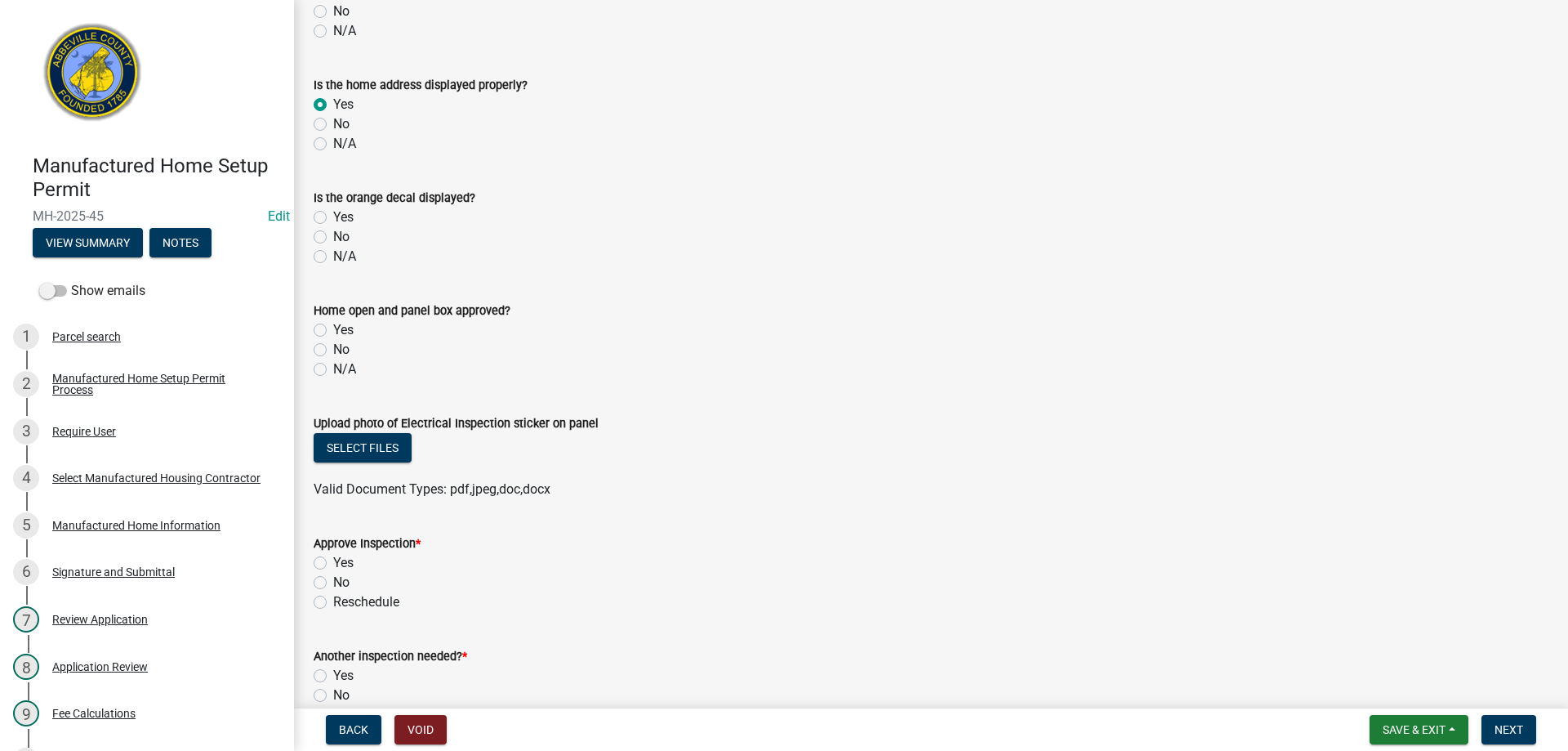
scroll to position [1225, 0]
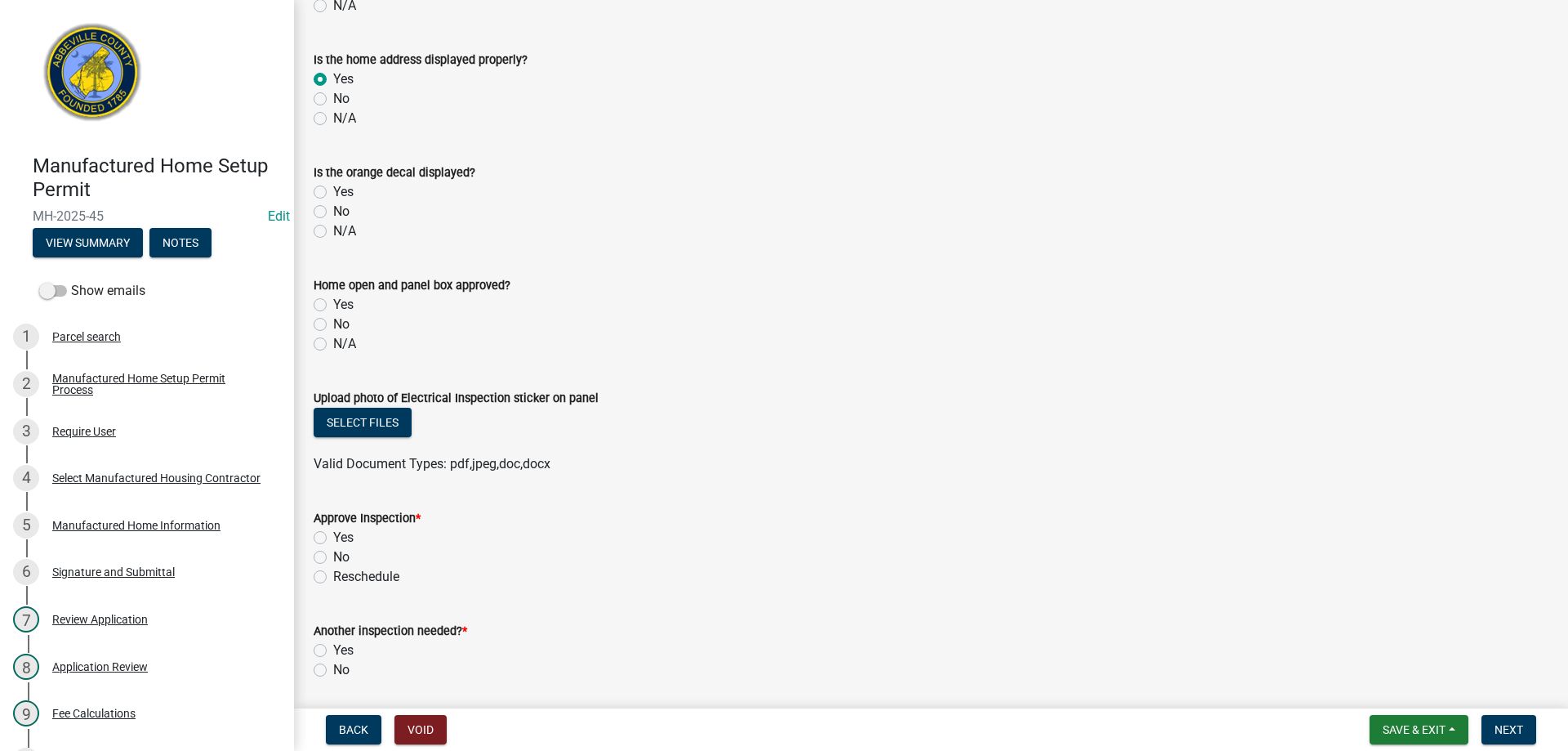
click at [333, 192] on label "Yes" at bounding box center [343, 191] width 20 height 20
click at [333, 192] on input "Yes" at bounding box center [338, 187] width 10 height 10
radio input "true"
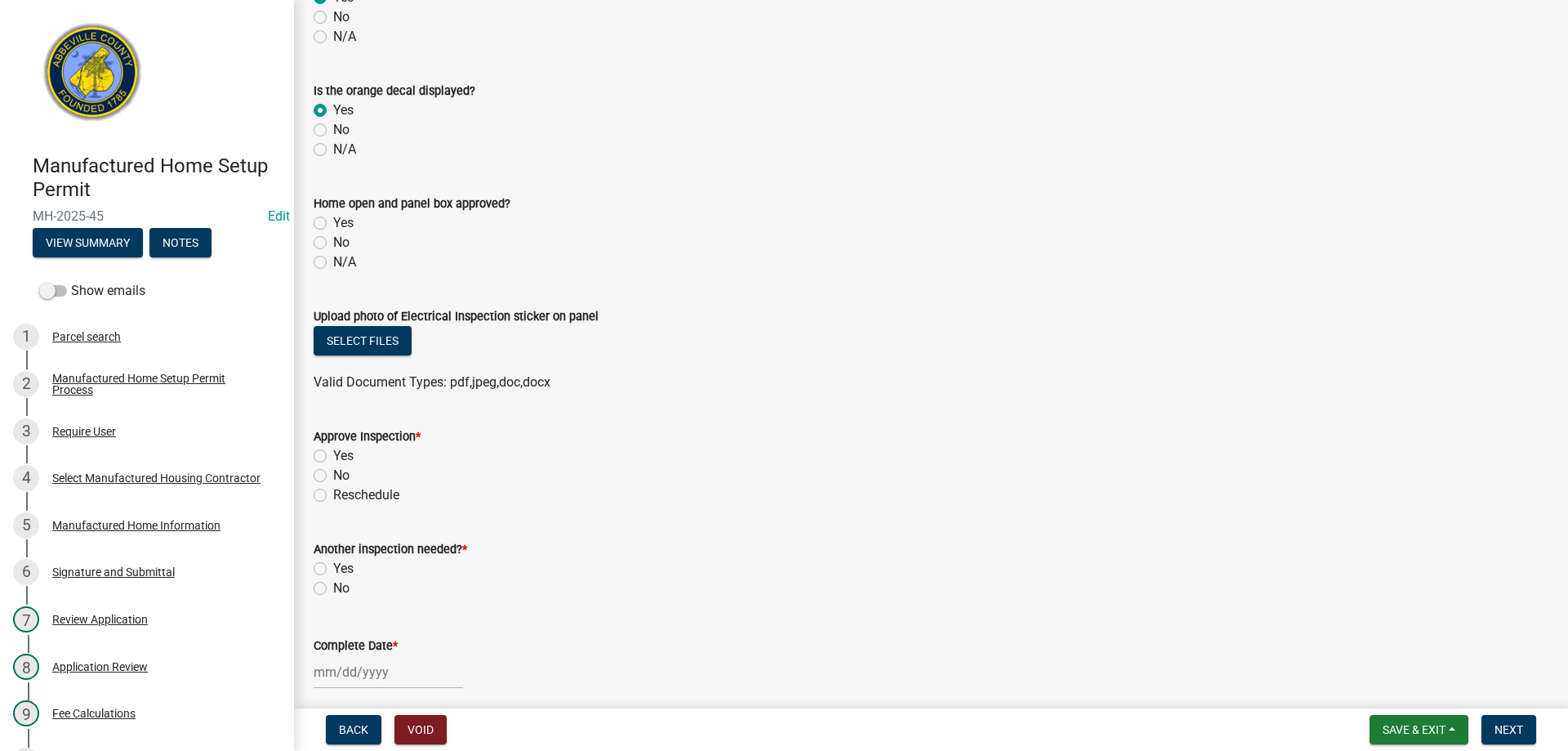
click at [333, 223] on label "Yes" at bounding box center [343, 223] width 20 height 20
click at [333, 223] on input "Yes" at bounding box center [338, 218] width 10 height 10
radio input "true"
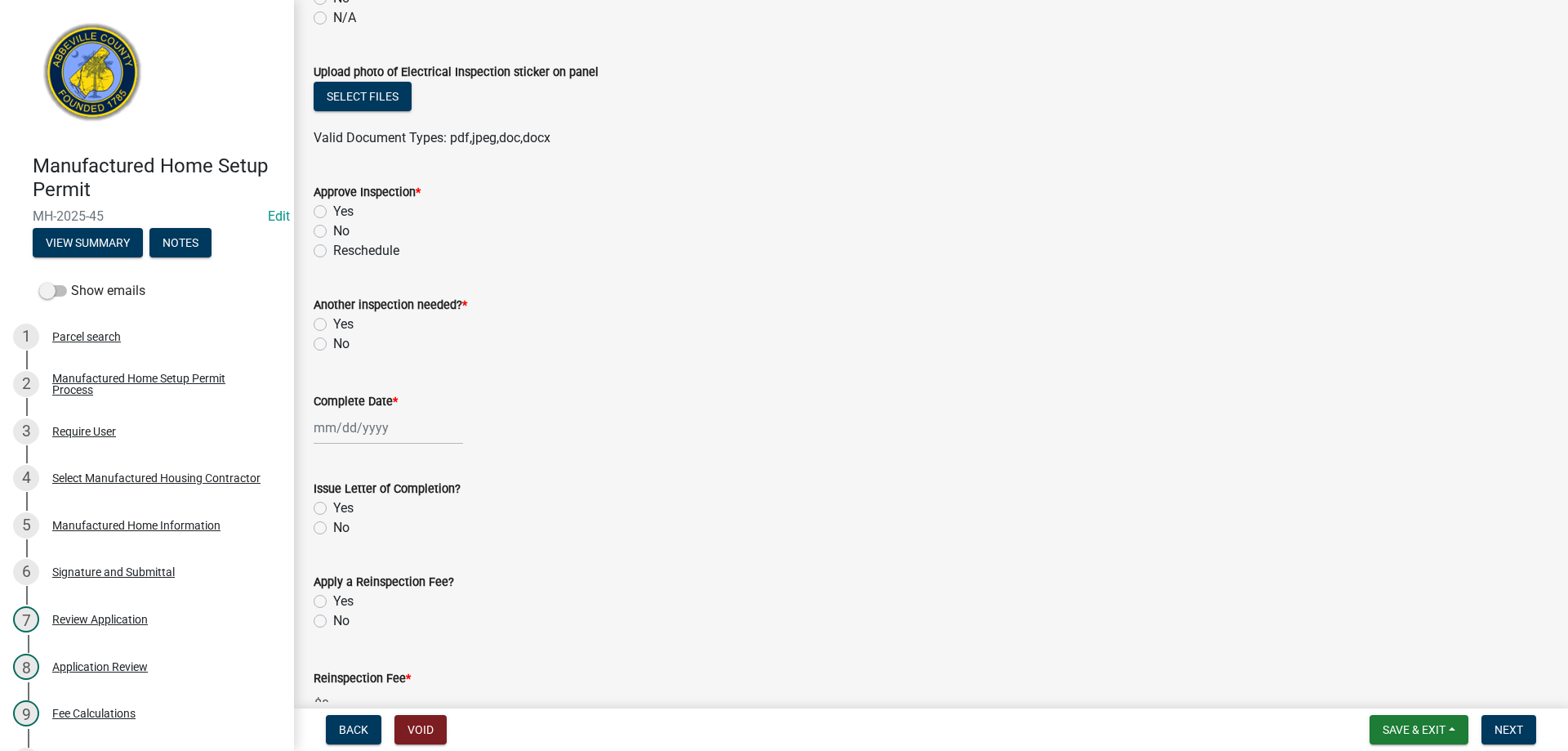
scroll to position [1551, 0]
click at [333, 207] on label "Yes" at bounding box center [343, 210] width 20 height 20
click at [333, 207] on input "Yes" at bounding box center [338, 206] width 10 height 10
radio input "true"
click at [333, 322] on label "Yes" at bounding box center [343, 323] width 20 height 20
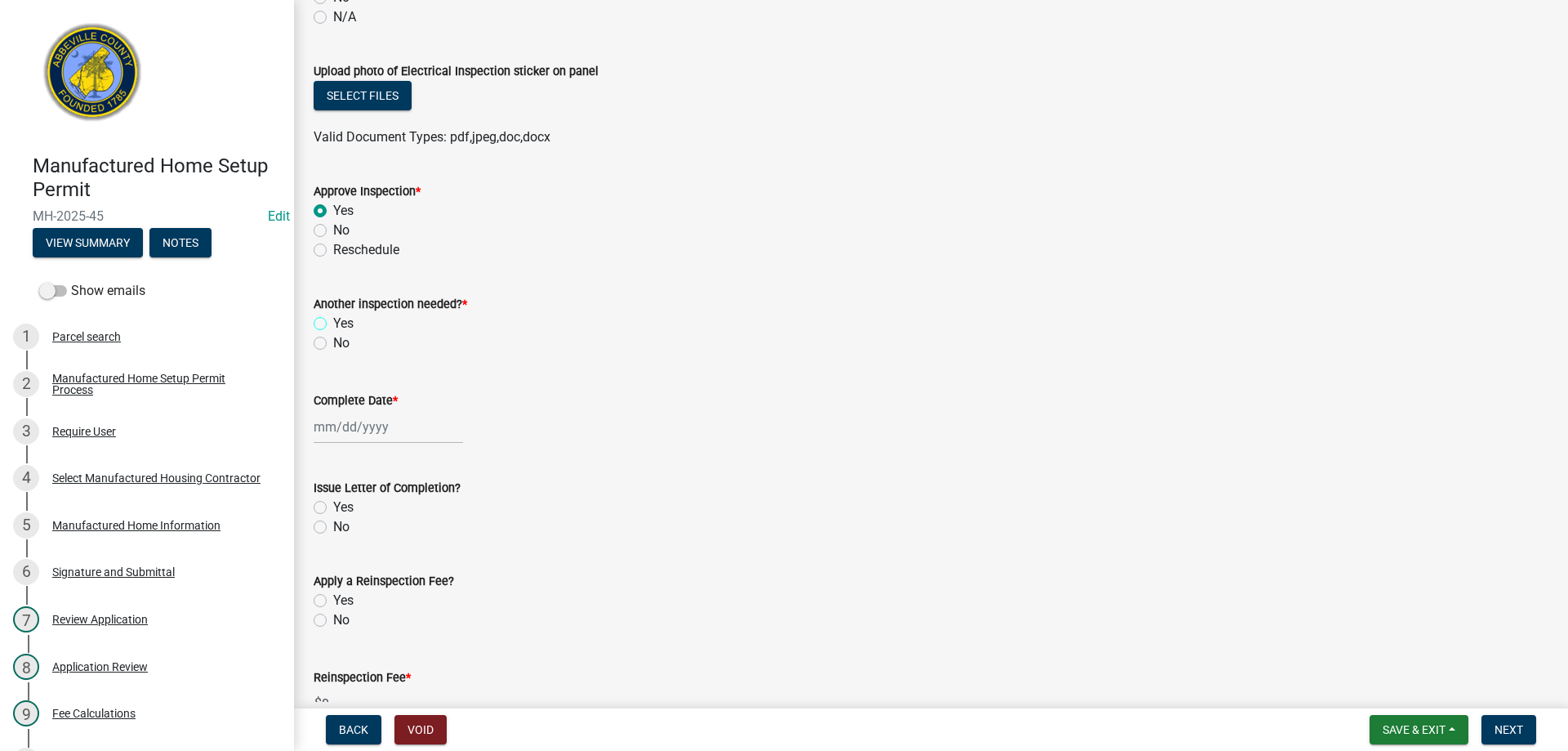
click at [333, 322] on input "Yes" at bounding box center [338, 319] width 10 height 10
radio input "true"
select select "8"
select select "2025"
click at [370, 430] on div "[PERSON_NAME] Feb Mar Apr [PERSON_NAME][DATE] Oct Nov [DATE] 1526 1527 1528 152…" at bounding box center [388, 426] width 149 height 33
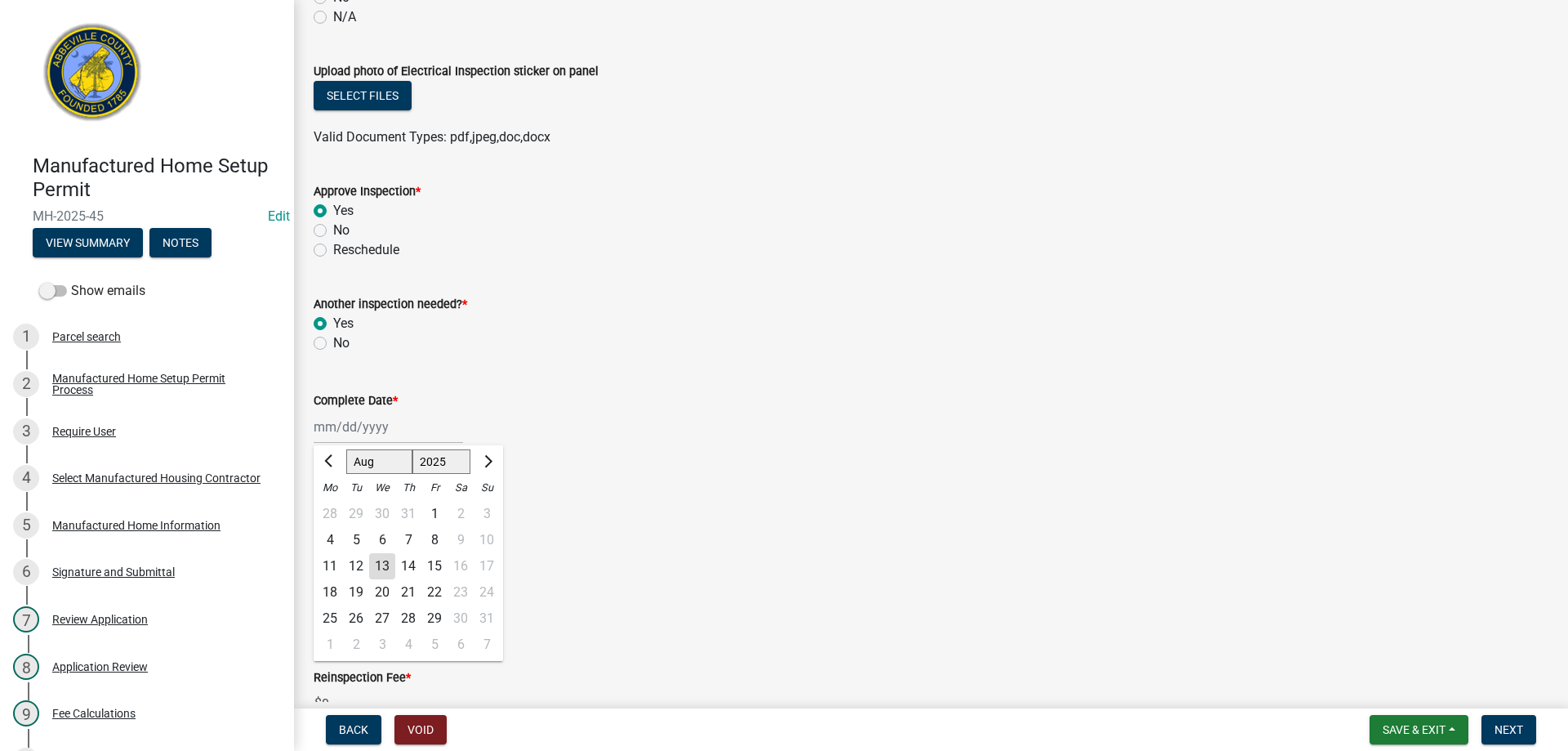
click at [354, 562] on div "12" at bounding box center [356, 566] width 26 height 26
type input "[DATE]"
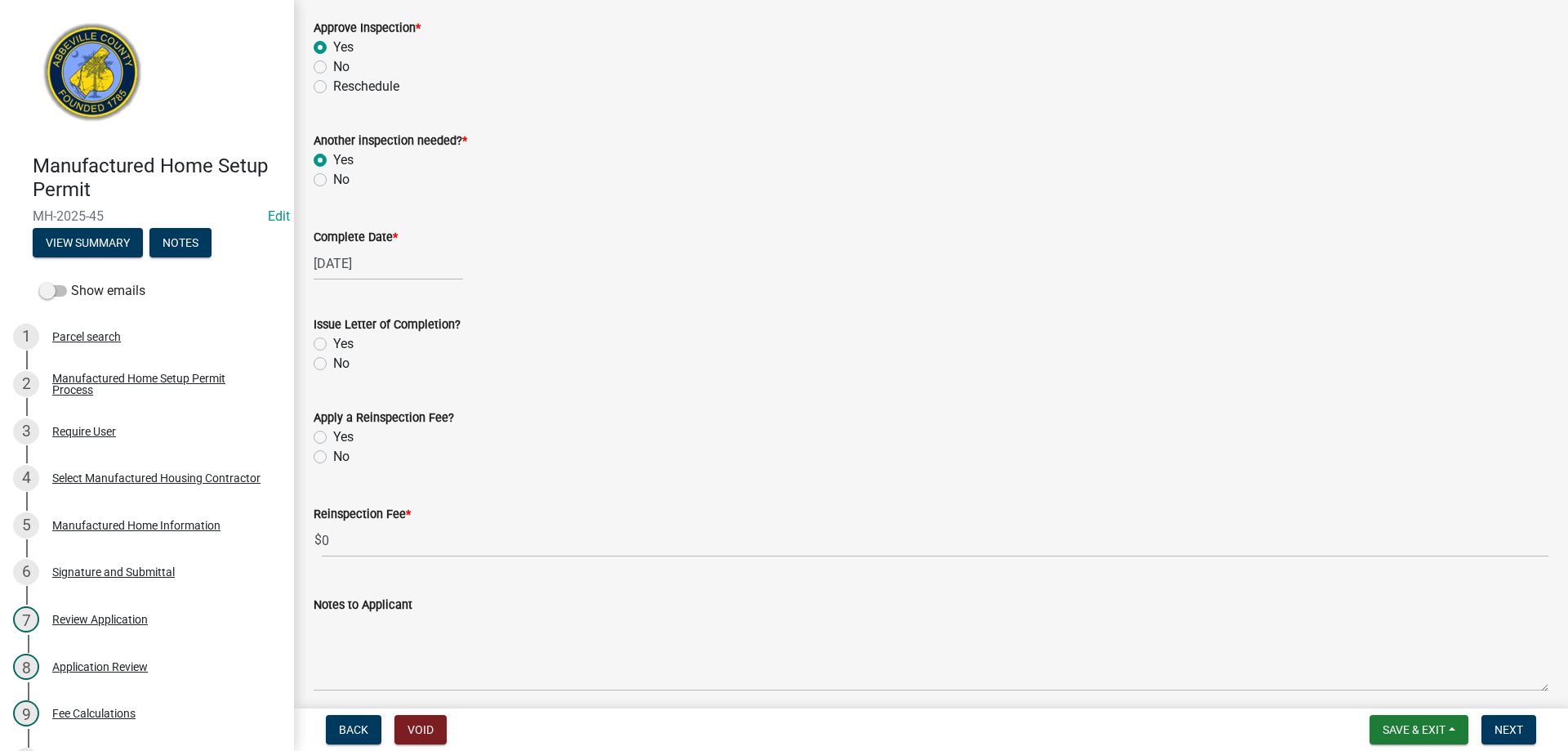
scroll to position [1797, 0]
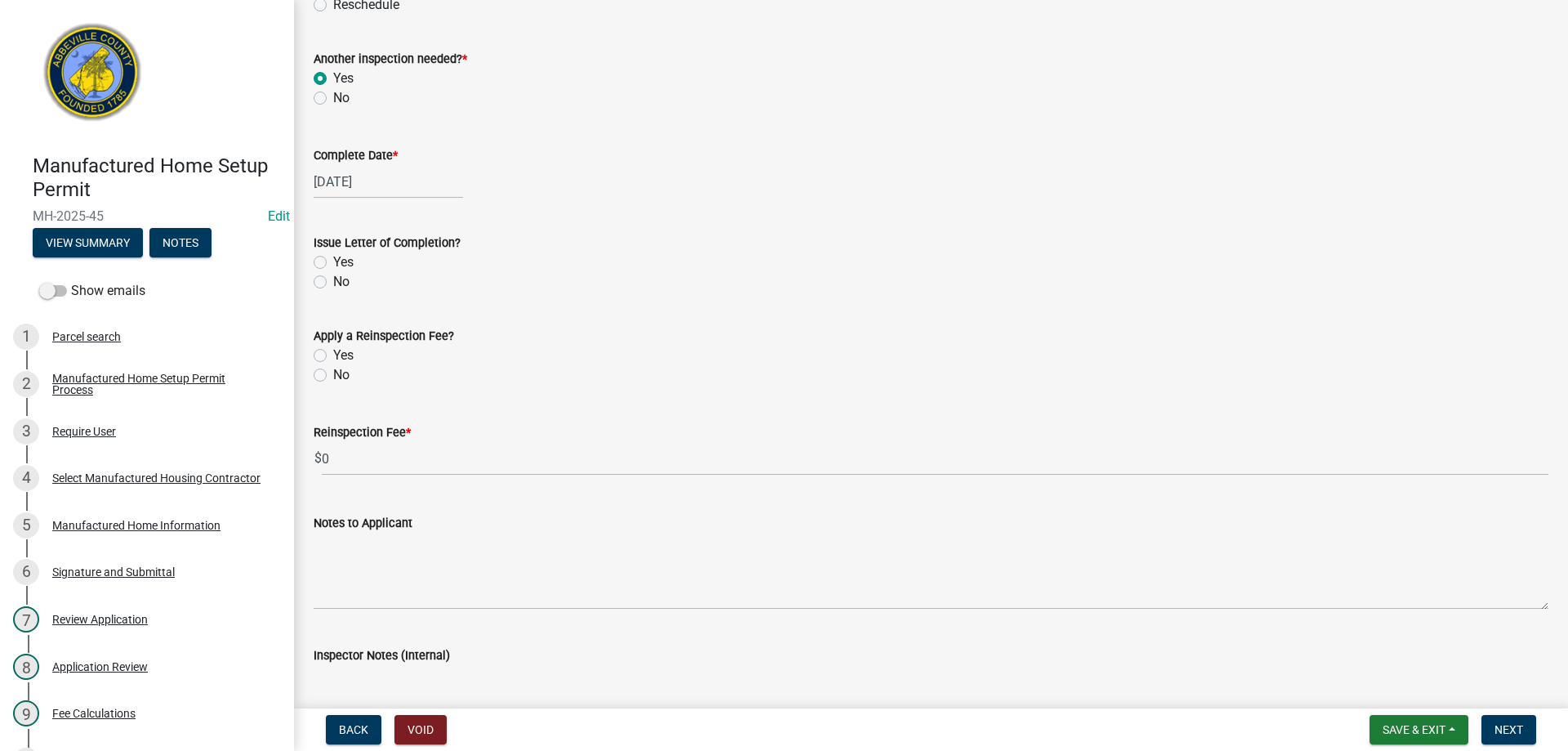
click at [333, 279] on label "No" at bounding box center [340, 282] width 16 height 20
click at [333, 279] on input "No" at bounding box center [338, 277] width 10 height 10
radio input "true"
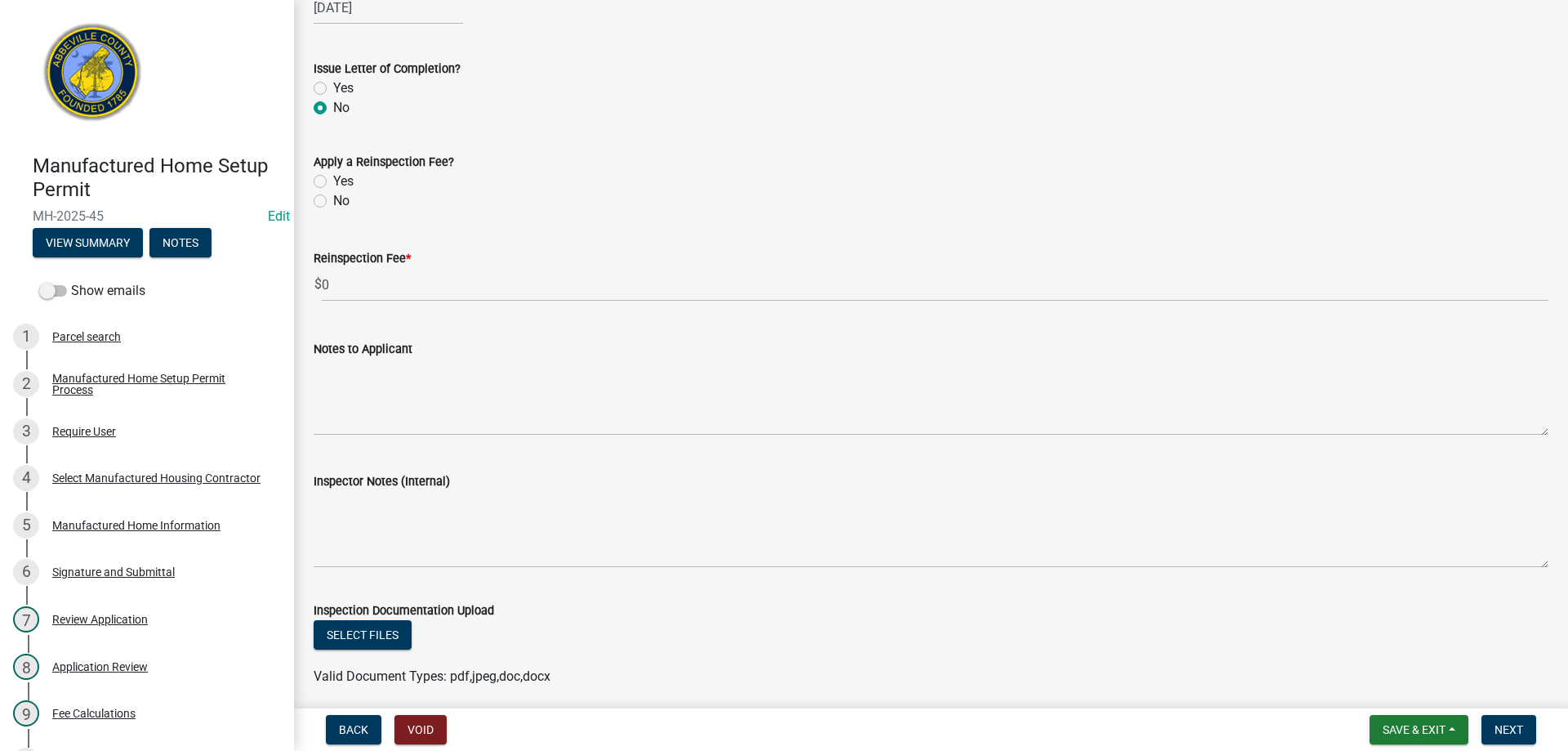
scroll to position [2042, 0]
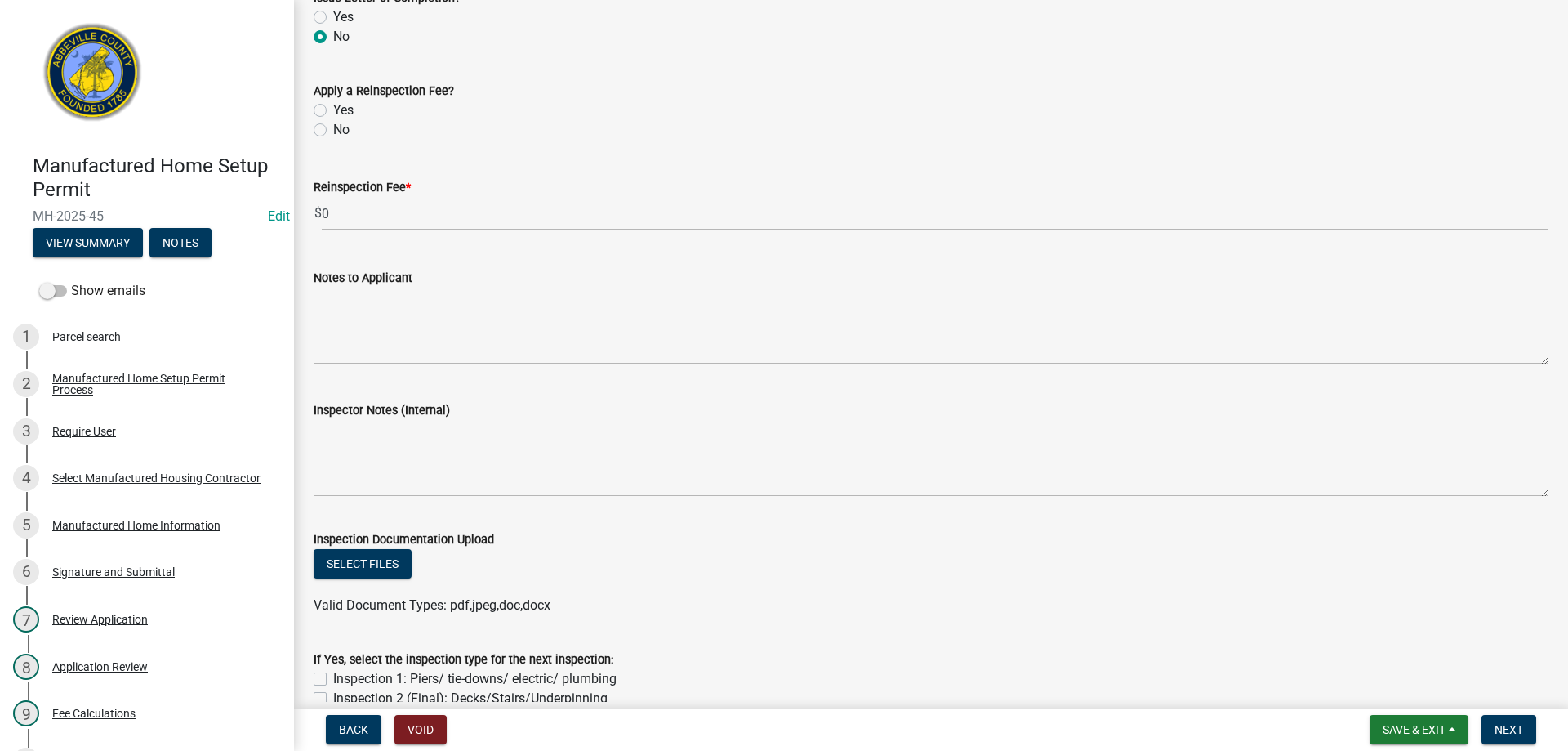
click at [333, 127] on label "No" at bounding box center [340, 130] width 16 height 20
click at [333, 127] on input "No" at bounding box center [338, 125] width 10 height 10
radio input "true"
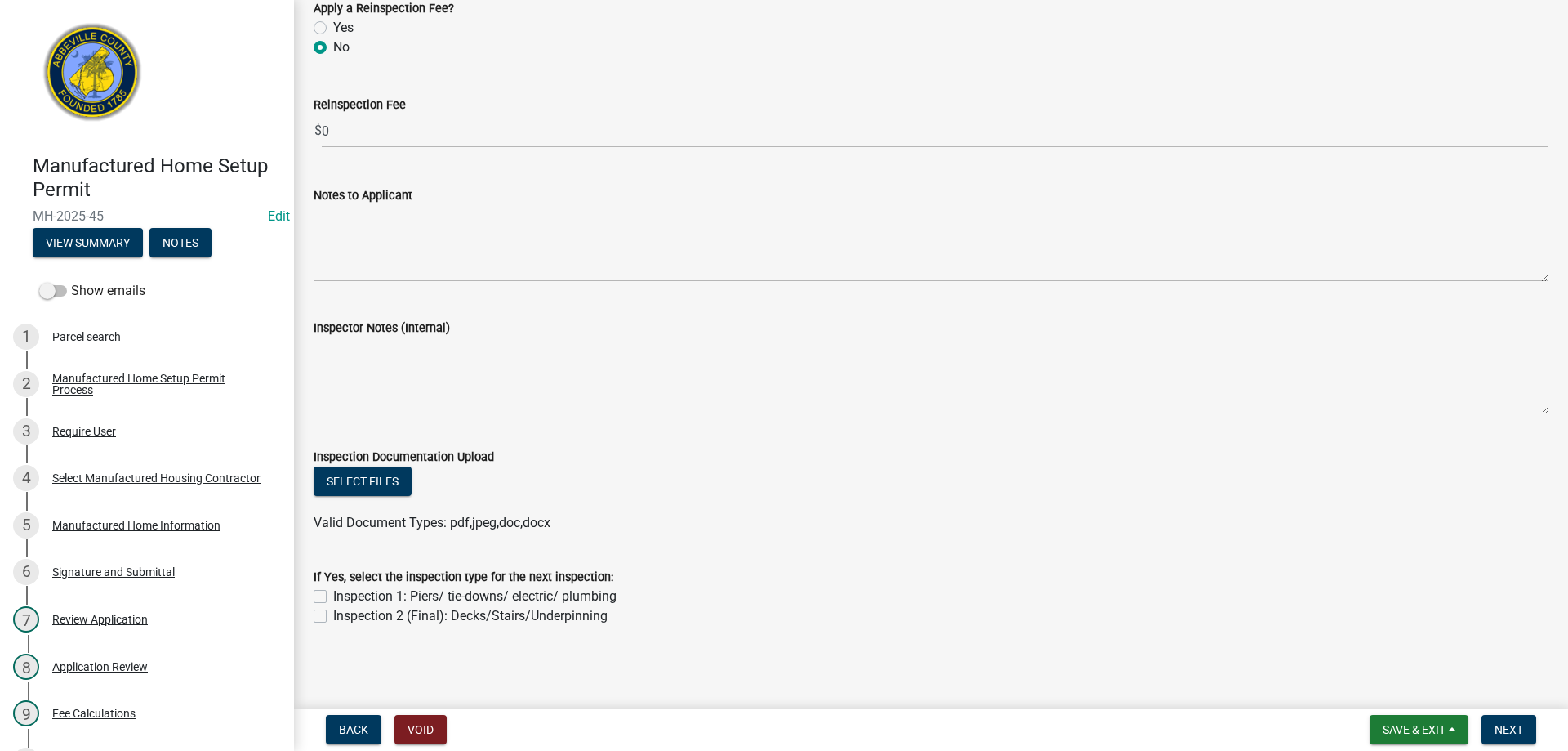
scroll to position [2127, 0]
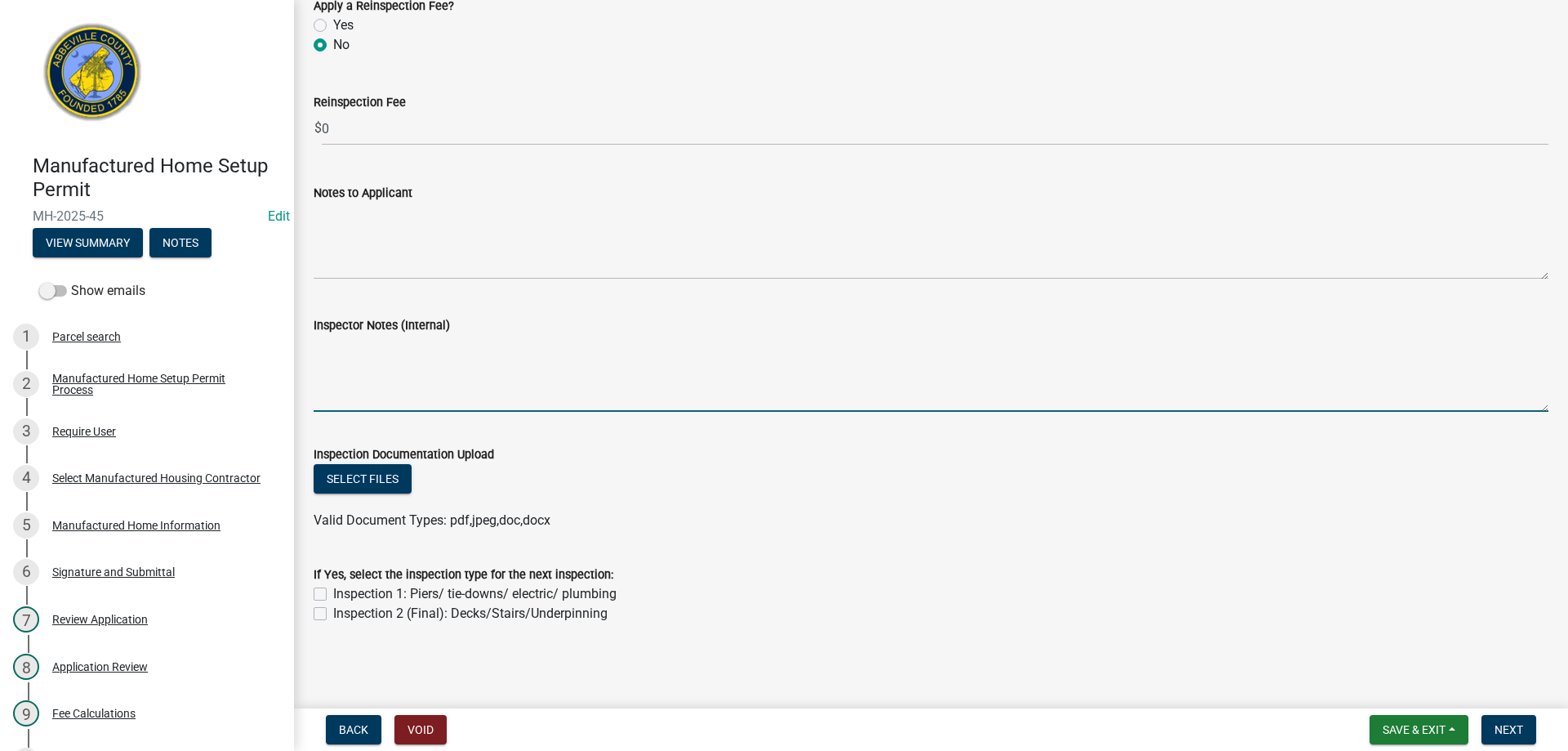
click at [400, 387] on textarea "Inspector Notes (Internal)" at bounding box center [931, 373] width 1234 height 77
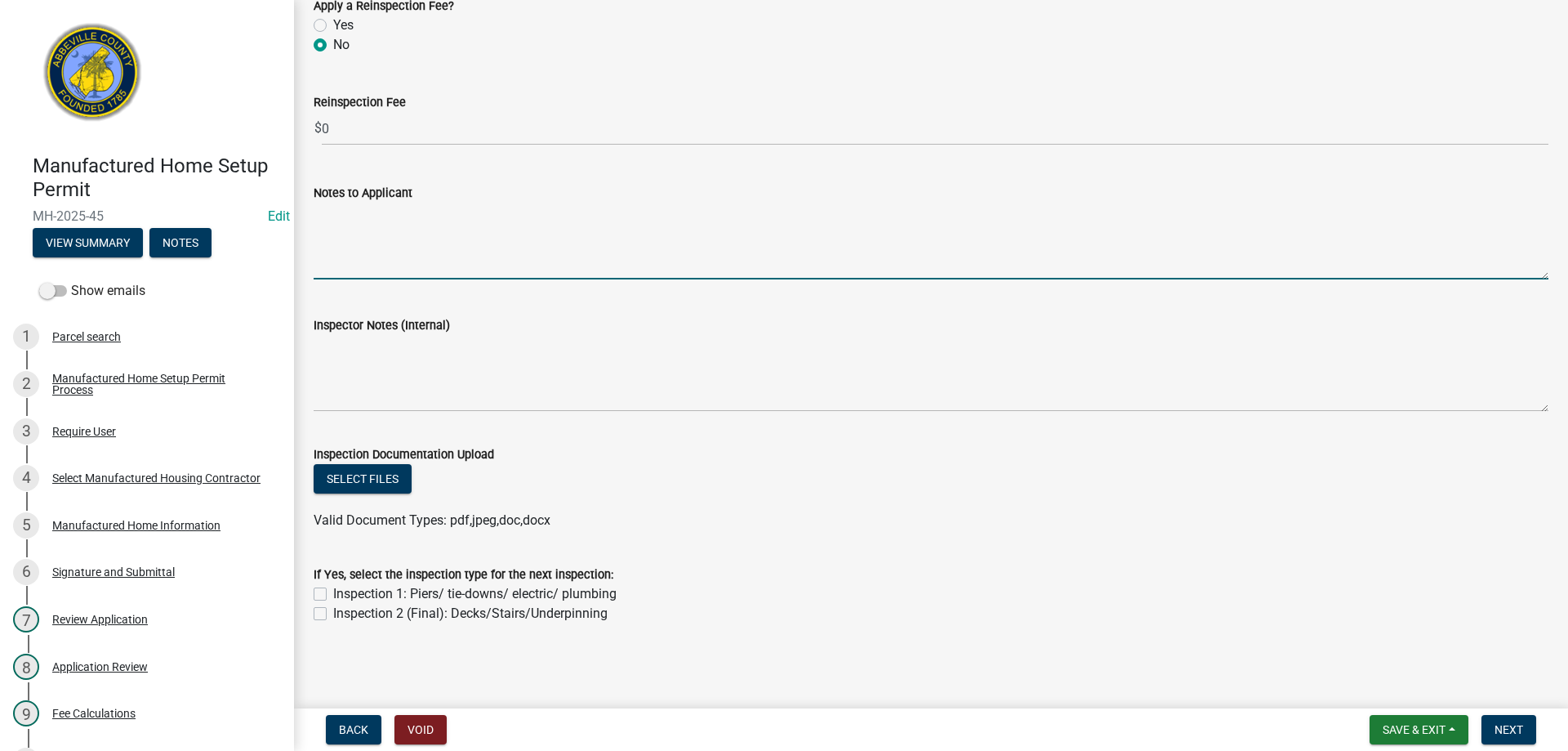
click at [359, 250] on textarea "Notes to Applicant" at bounding box center [931, 241] width 1234 height 77
type textarea "Piers, tie downs, plumbing and electrical approved. Porches/stairs and underpin…"
click at [333, 612] on label "Inspection 2 (Final): Decks/Stairs/Underpinning" at bounding box center [470, 613] width 275 height 20
click at [333, 612] on input "Inspection 2 (Final): Decks/Stairs/Underpinning" at bounding box center [338, 608] width 10 height 10
checkbox input "true"
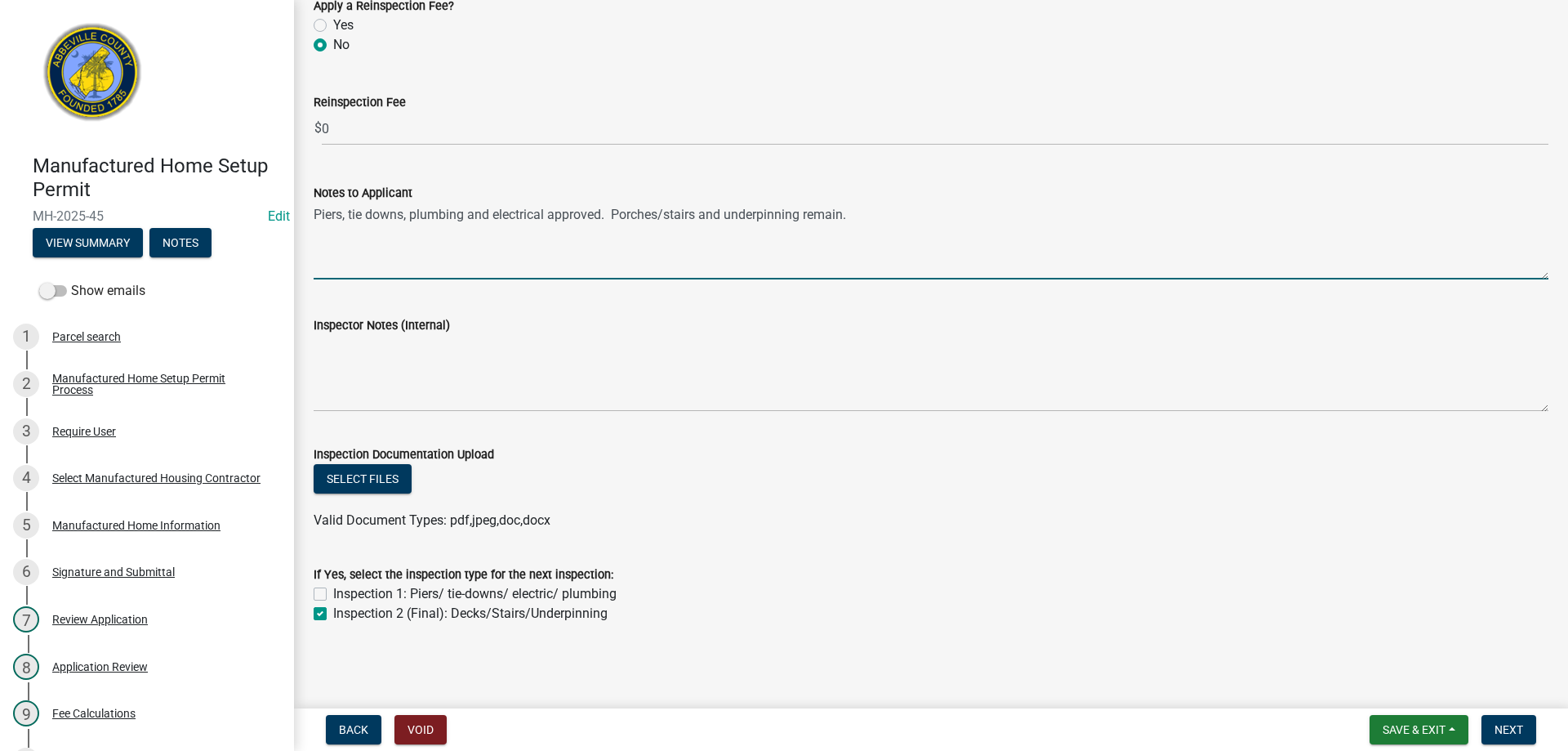
checkbox input "false"
checkbox input "true"
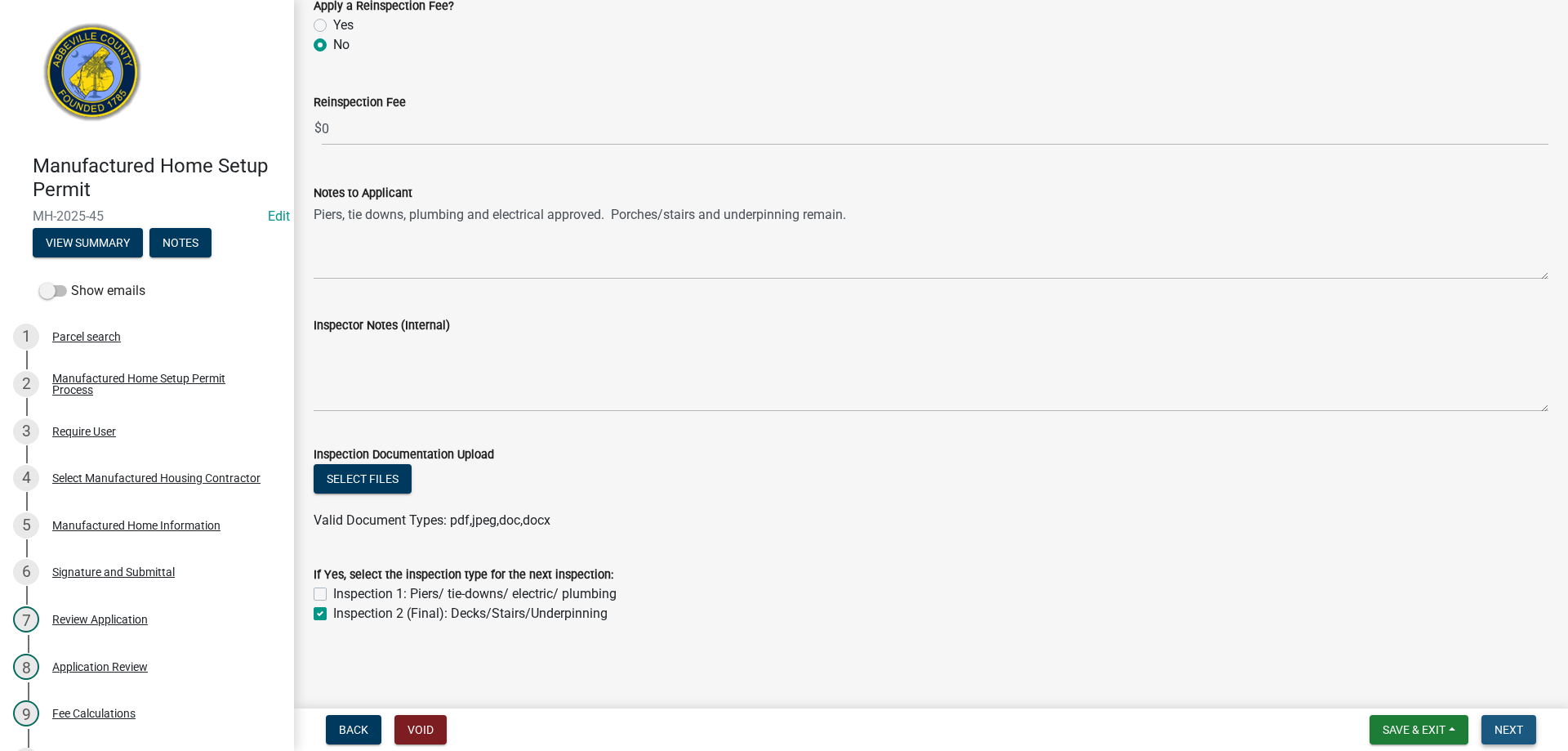
click at [1513, 725] on span "Next" at bounding box center [1507, 729] width 28 height 13
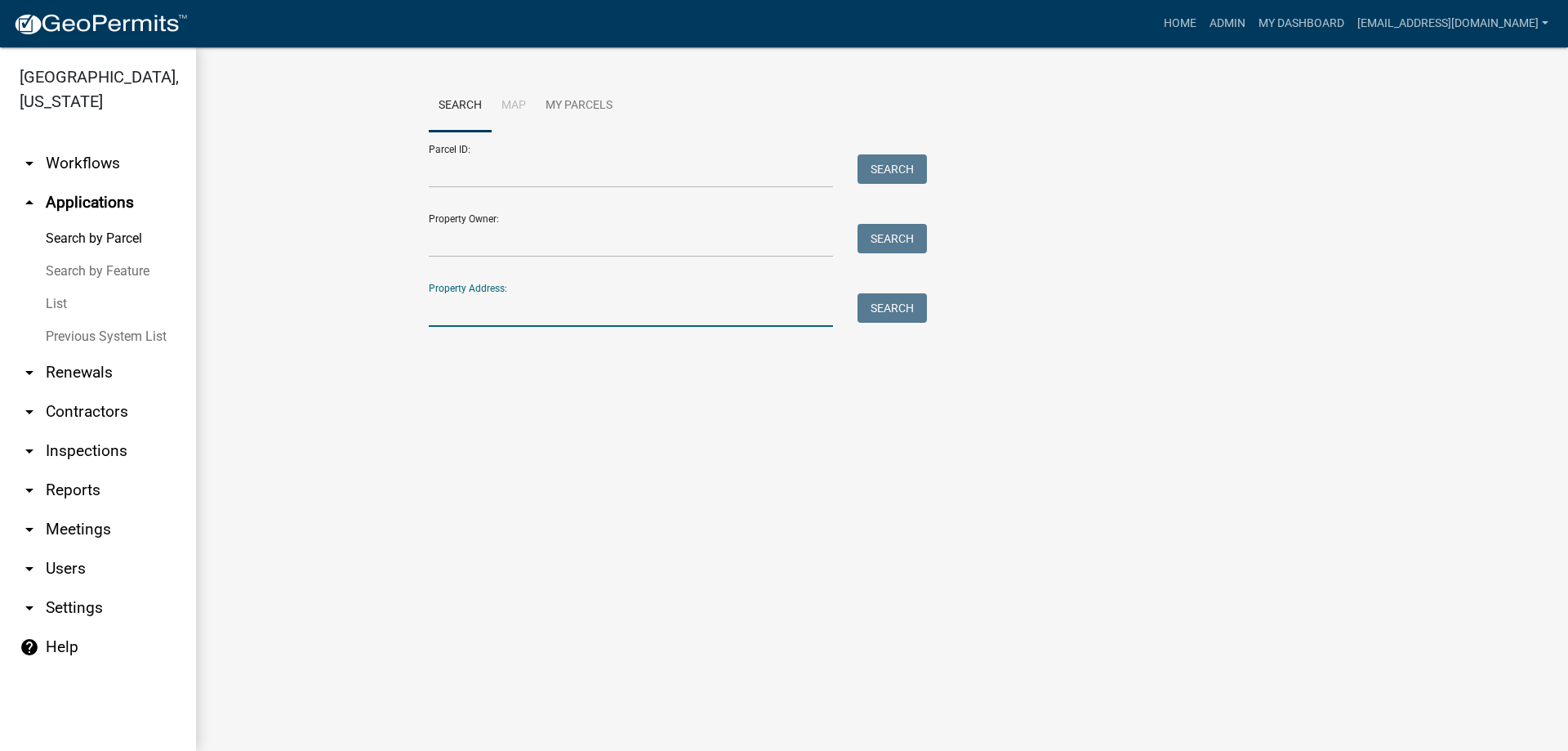
click at [492, 304] on input "Property Address:" at bounding box center [630, 310] width 404 height 33
type input "67 noble"
click at [886, 314] on button "Search" at bounding box center [891, 308] width 69 height 29
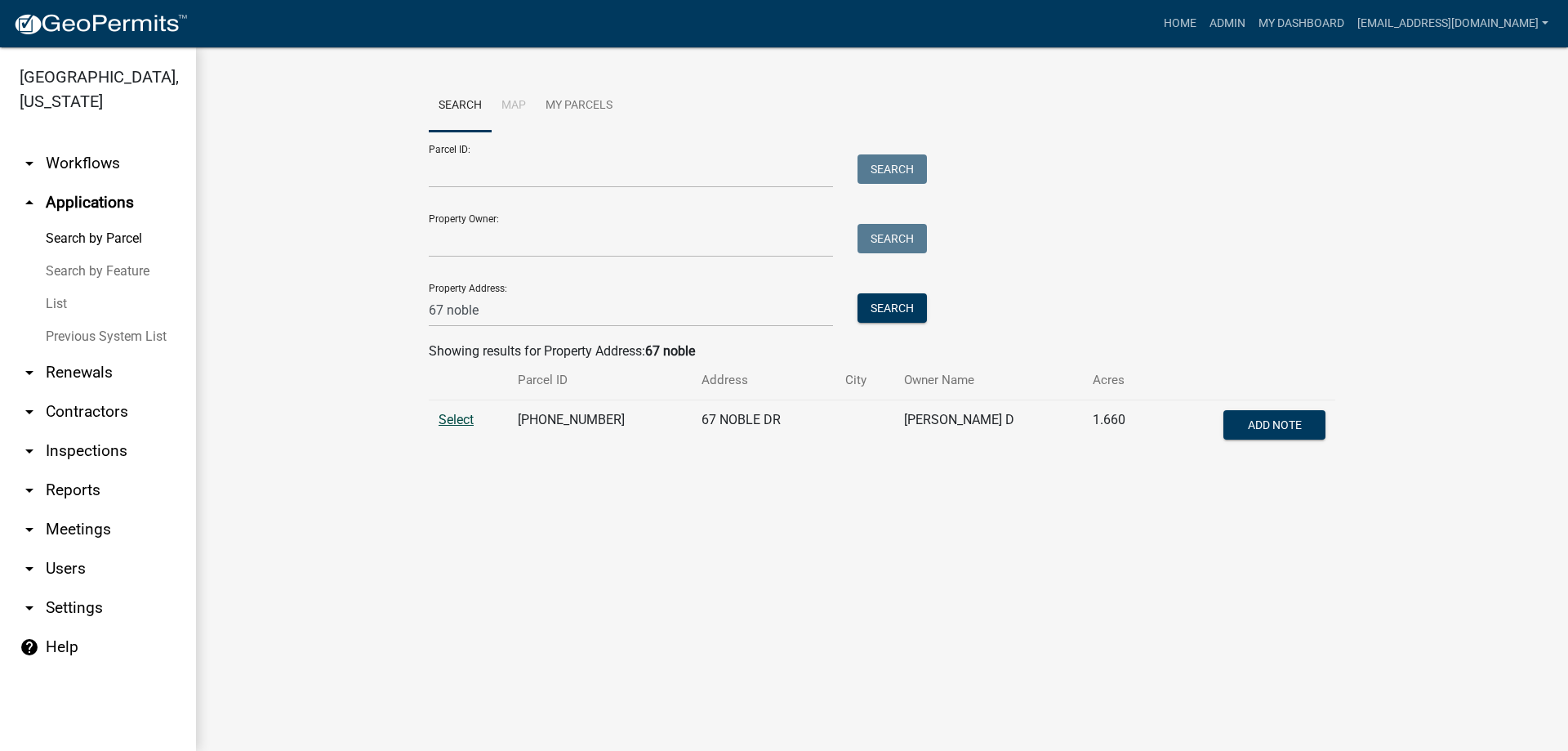
click at [452, 422] on span "Select" at bounding box center [456, 419] width 35 height 15
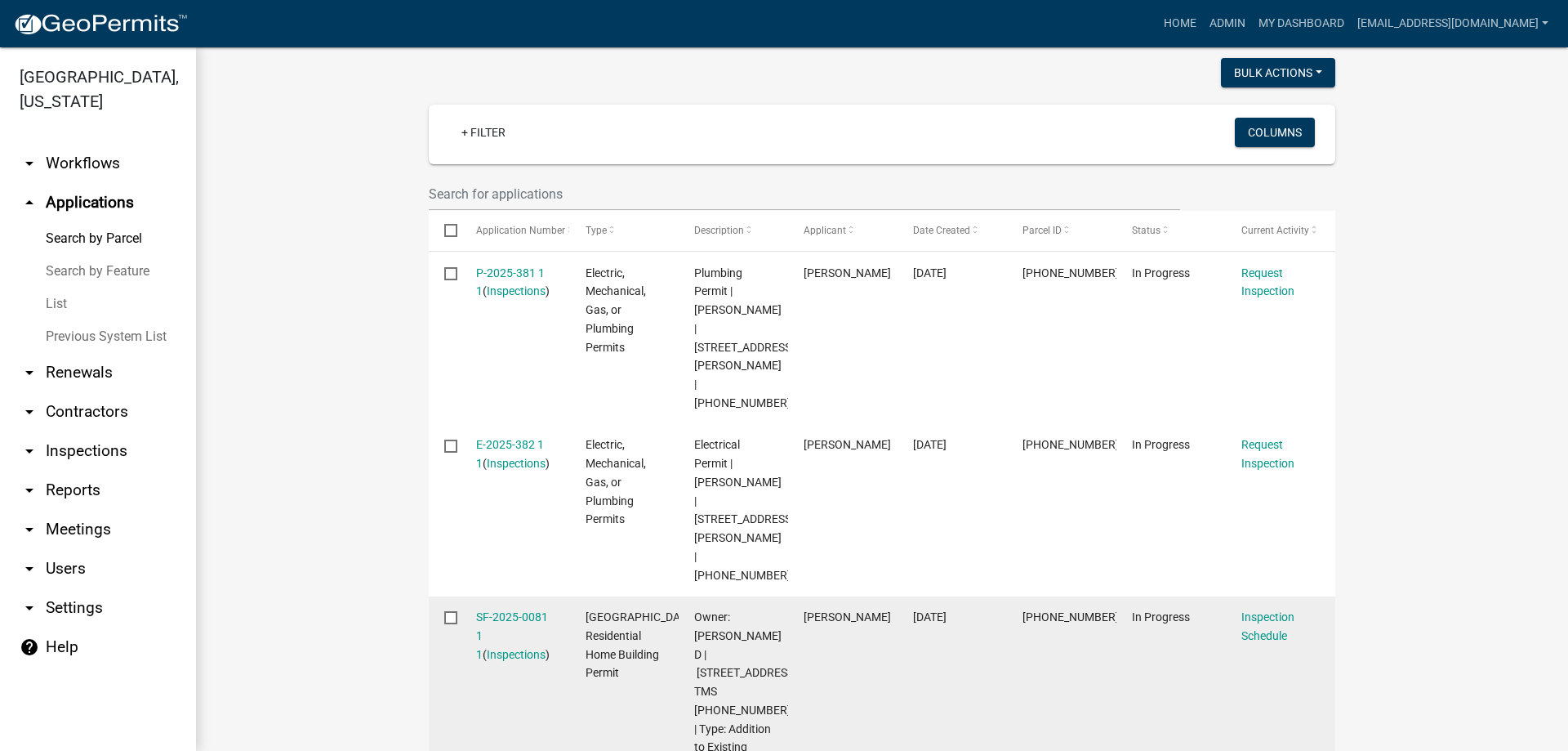
scroll to position [572, 0]
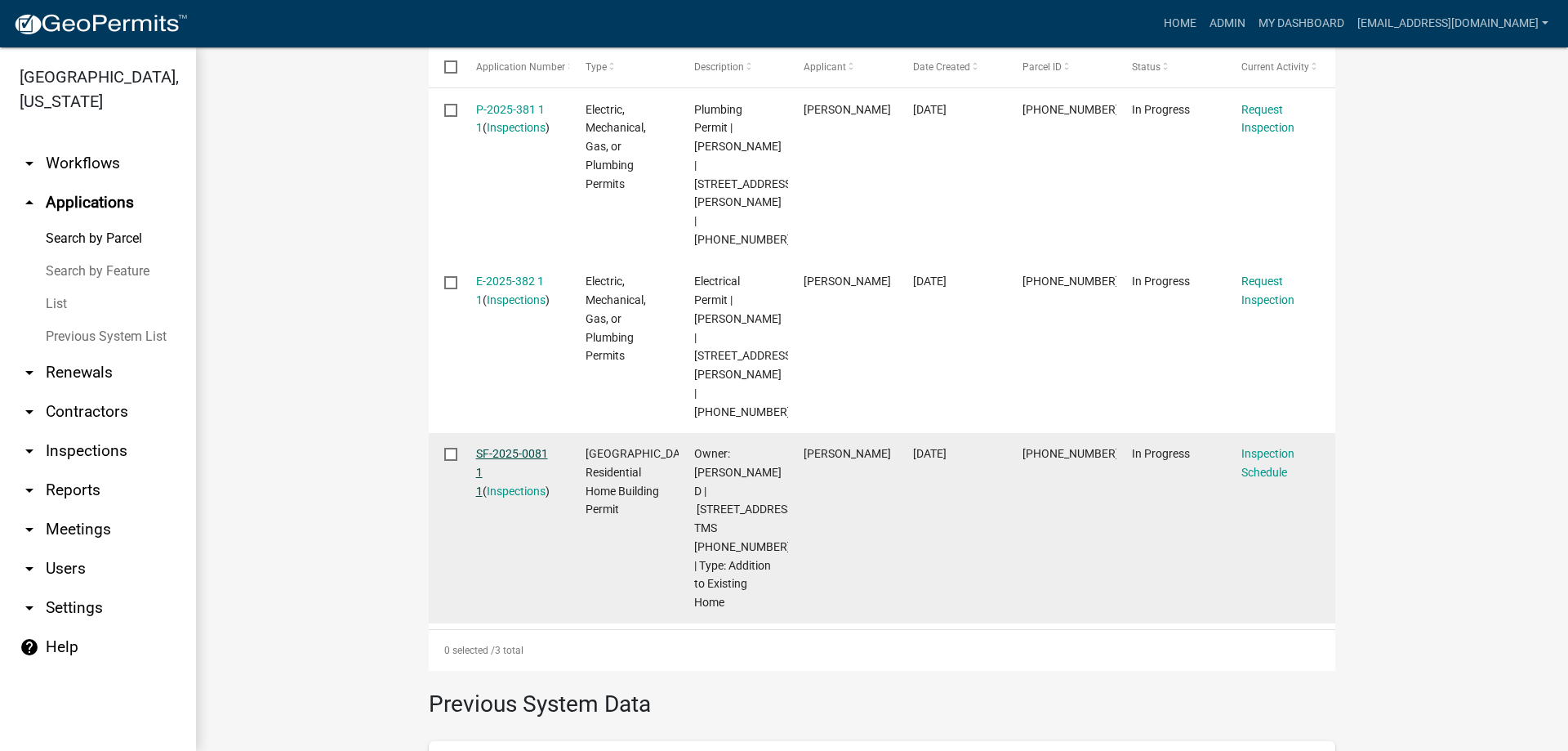
click at [498, 447] on link "SF-2025-0081 1 1" at bounding box center [512, 472] width 72 height 50
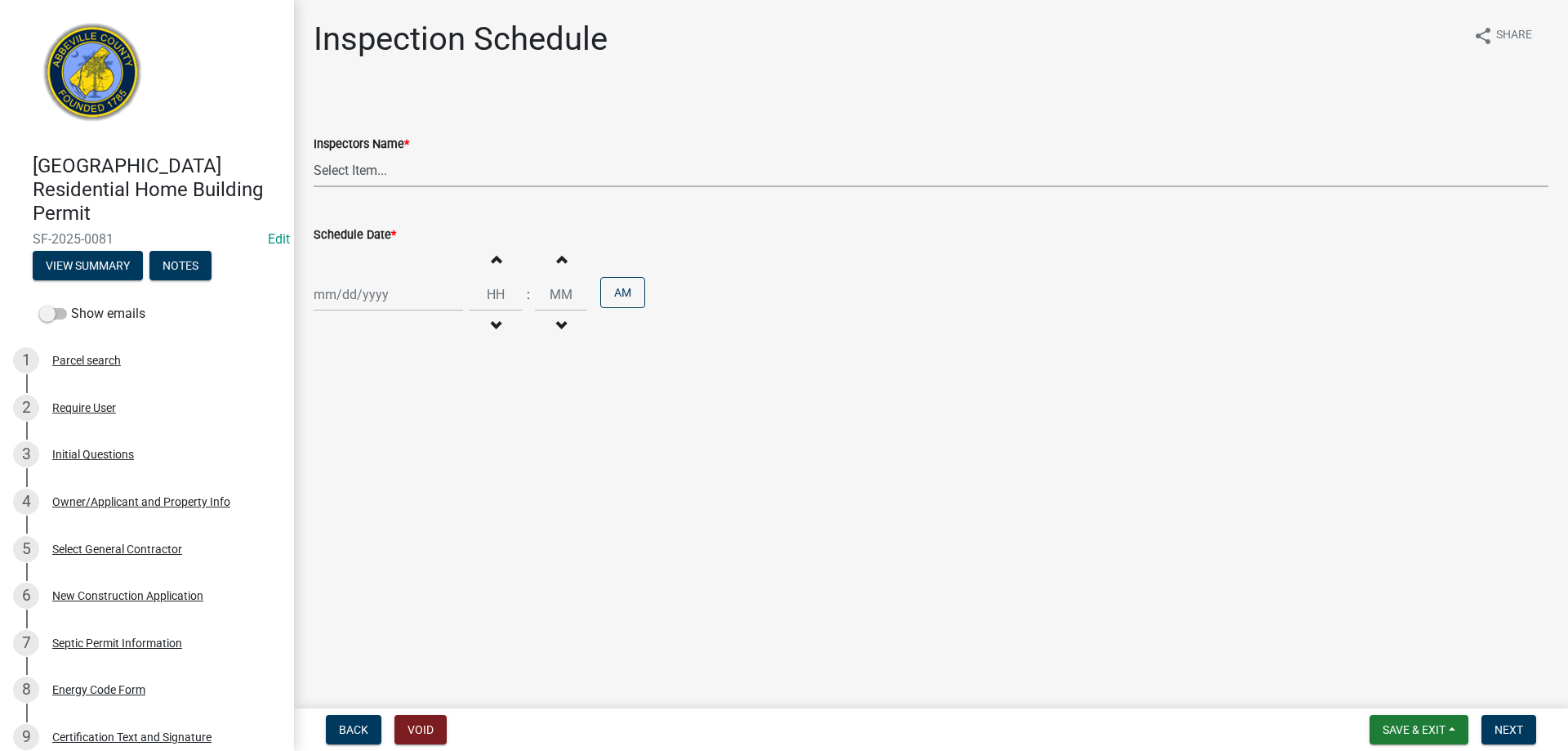
click at [362, 168] on select "Select Item... [EMAIL_ADDRESS][DOMAIN_NAME] ([PERSON_NAME]) [EMAIL_ADDRESS][DOM…" at bounding box center [931, 170] width 1234 height 33
select select "896ec84b-7942-43b9-a78d-4f1554b7930c"
click at [314, 154] on select "Select Item... [EMAIL_ADDRESS][DOMAIN_NAME] ([PERSON_NAME]) [EMAIL_ADDRESS][DOM…" at bounding box center [931, 170] width 1234 height 33
click at [391, 303] on div at bounding box center [388, 294] width 149 height 33
select select "8"
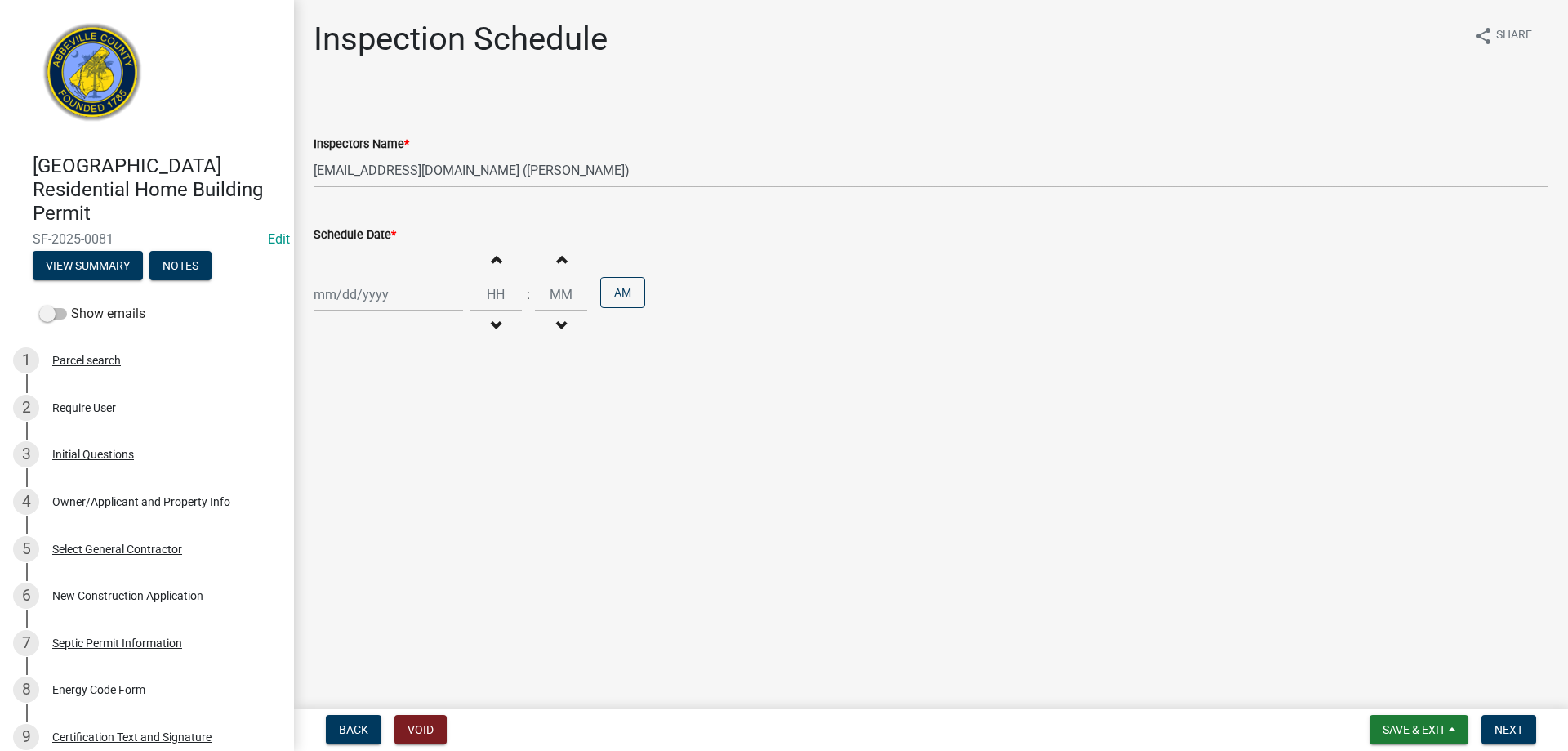
select select "2025"
click at [351, 431] on div "12" at bounding box center [356, 434] width 26 height 26
type input "[DATE]"
click at [609, 298] on button "AM" at bounding box center [622, 292] width 45 height 31
type input "12"
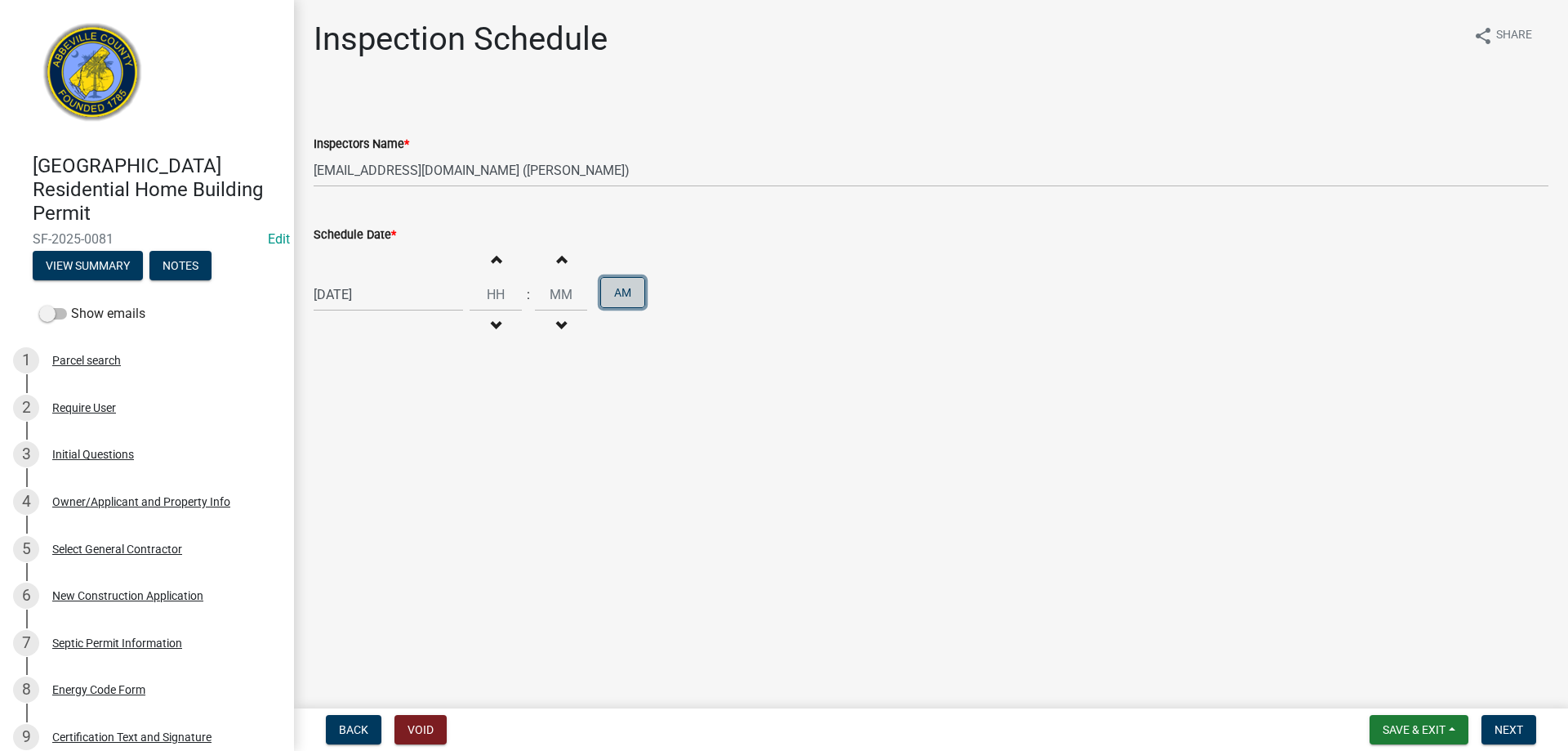
type input "00"
click at [557, 323] on span "button" at bounding box center [561, 325] width 9 height 13
type input "11"
type input "59"
click at [491, 322] on span "button" at bounding box center [496, 325] width 9 height 13
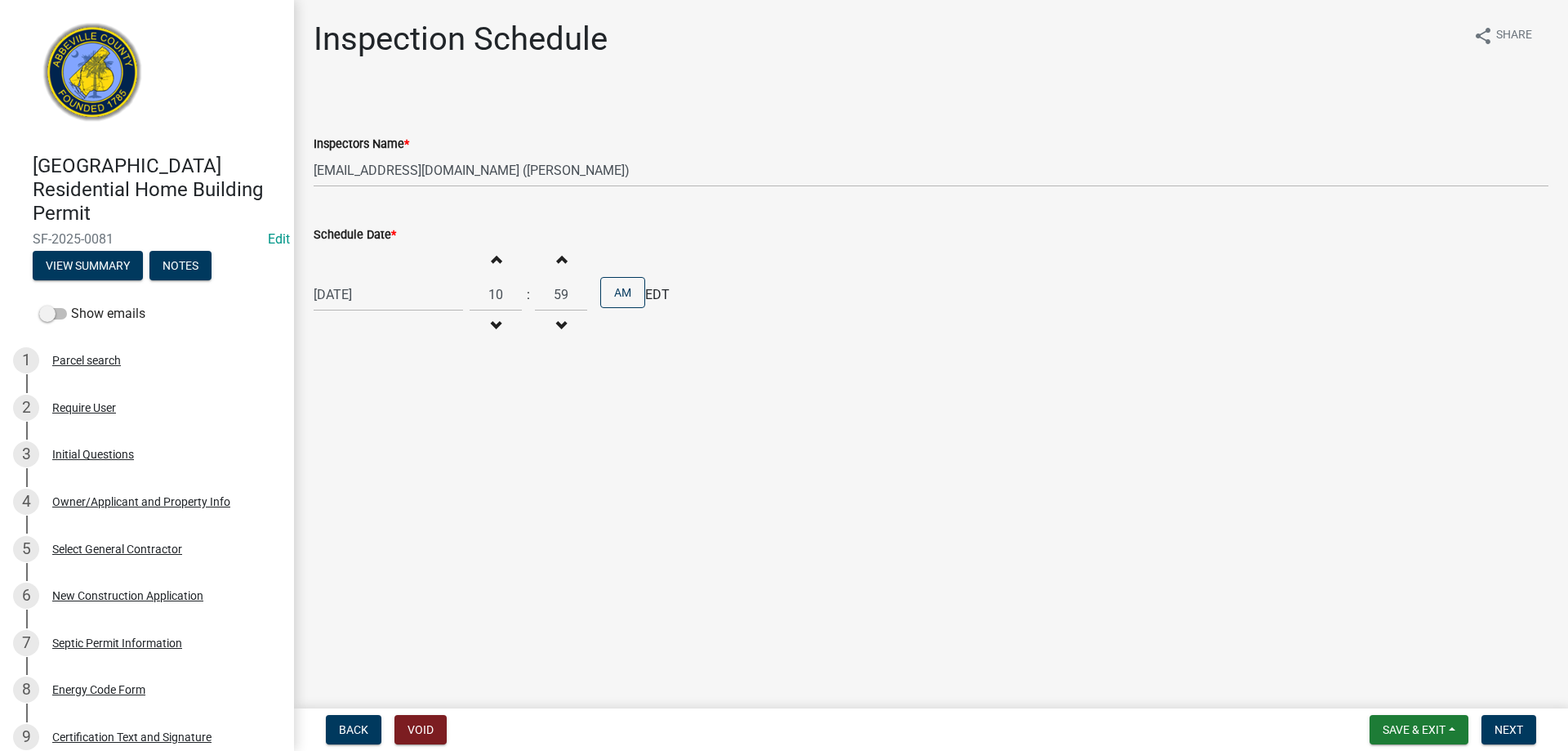
click at [557, 260] on span "button" at bounding box center [561, 259] width 9 height 13
type input "11"
type input "00"
click at [491, 257] on span "button" at bounding box center [496, 259] width 9 height 13
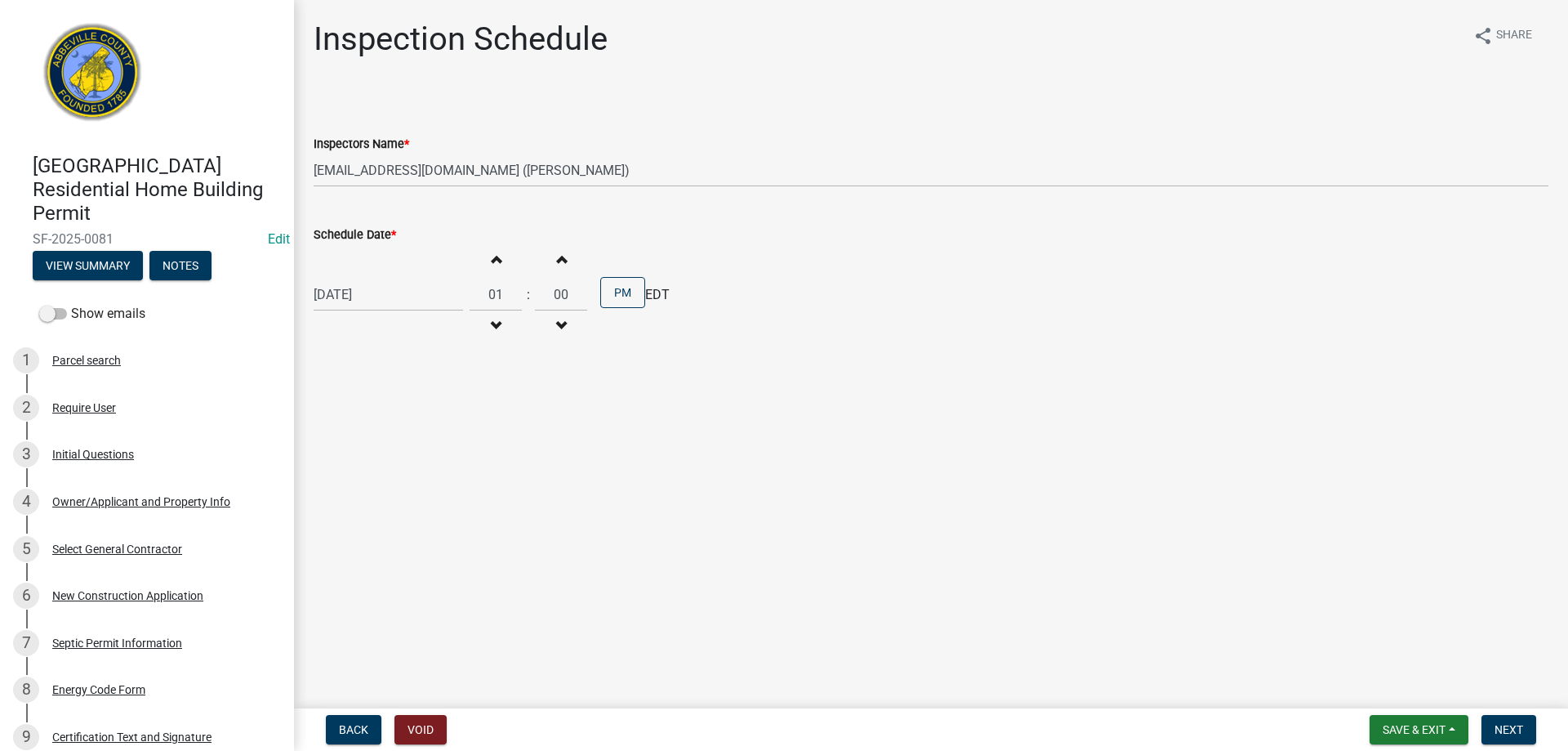
click at [491, 257] on span "button" at bounding box center [496, 259] width 9 height 13
type input "02"
click at [1503, 728] on span "Next" at bounding box center [1507, 729] width 28 height 13
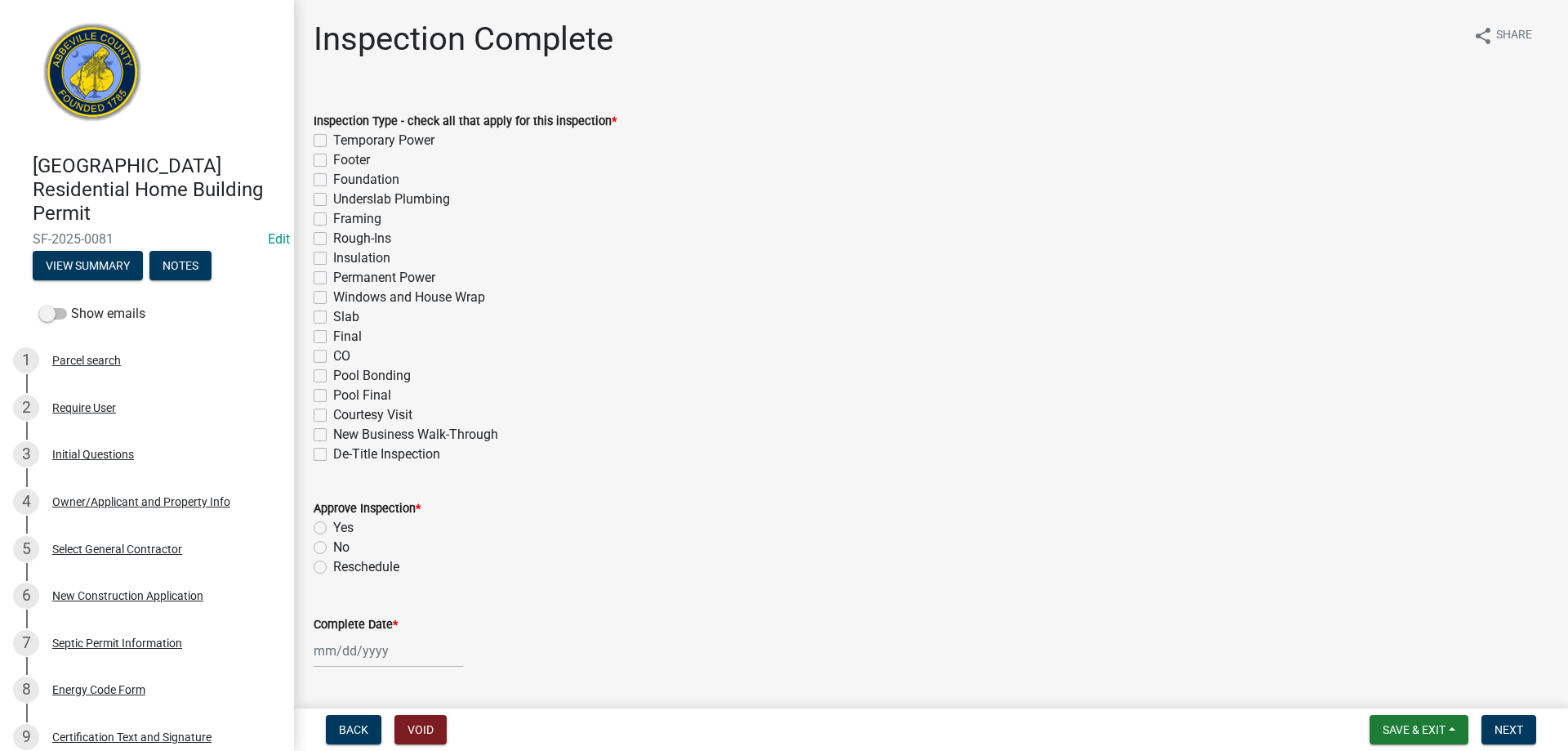
drag, startPoint x: 315, startPoint y: 256, endPoint x: 398, endPoint y: 315, distance: 101.8
click at [333, 257] on label "Insulation" at bounding box center [361, 258] width 57 height 20
click at [333, 257] on input "Insulation" at bounding box center [338, 253] width 10 height 10
checkbox input "true"
checkbox input "false"
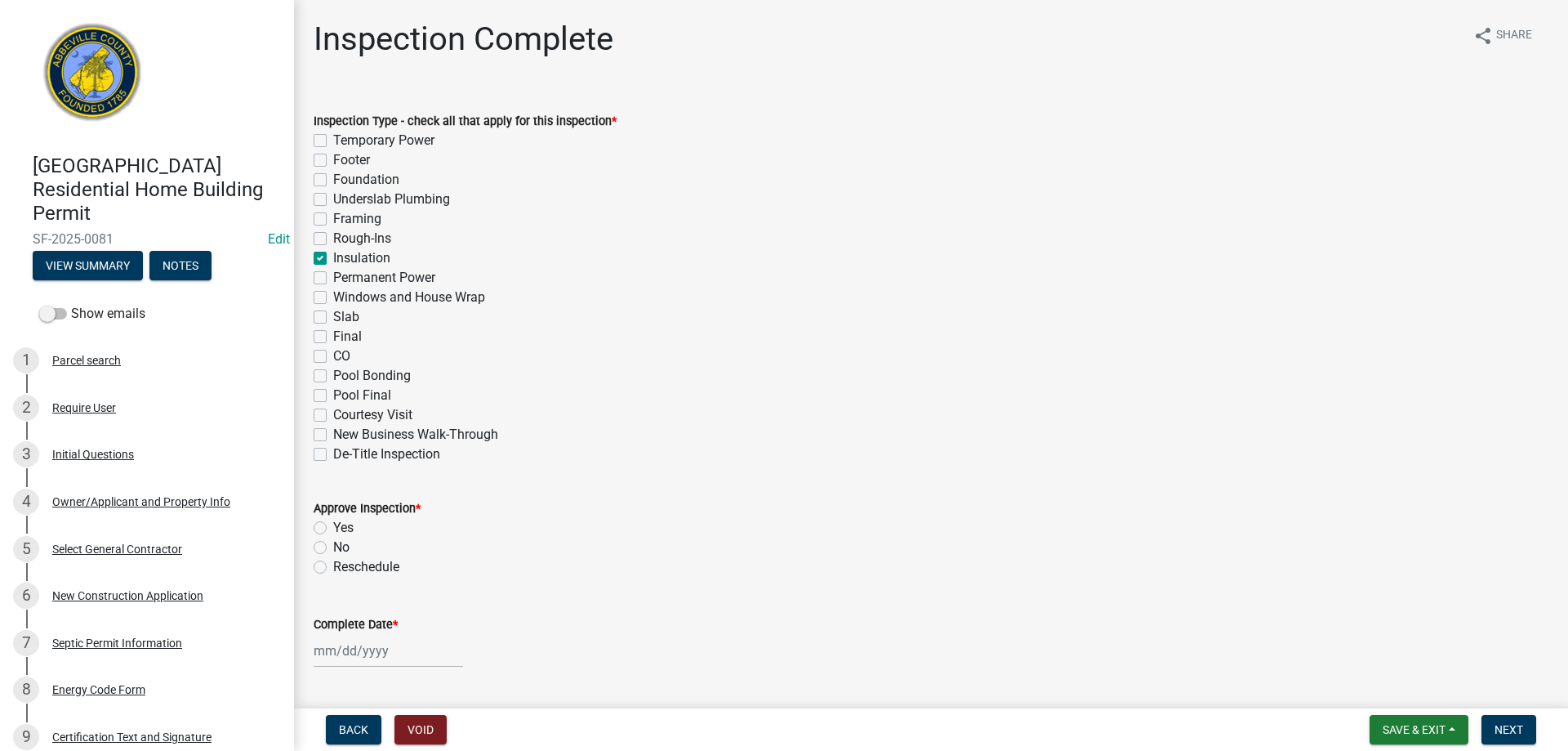
checkbox input "false"
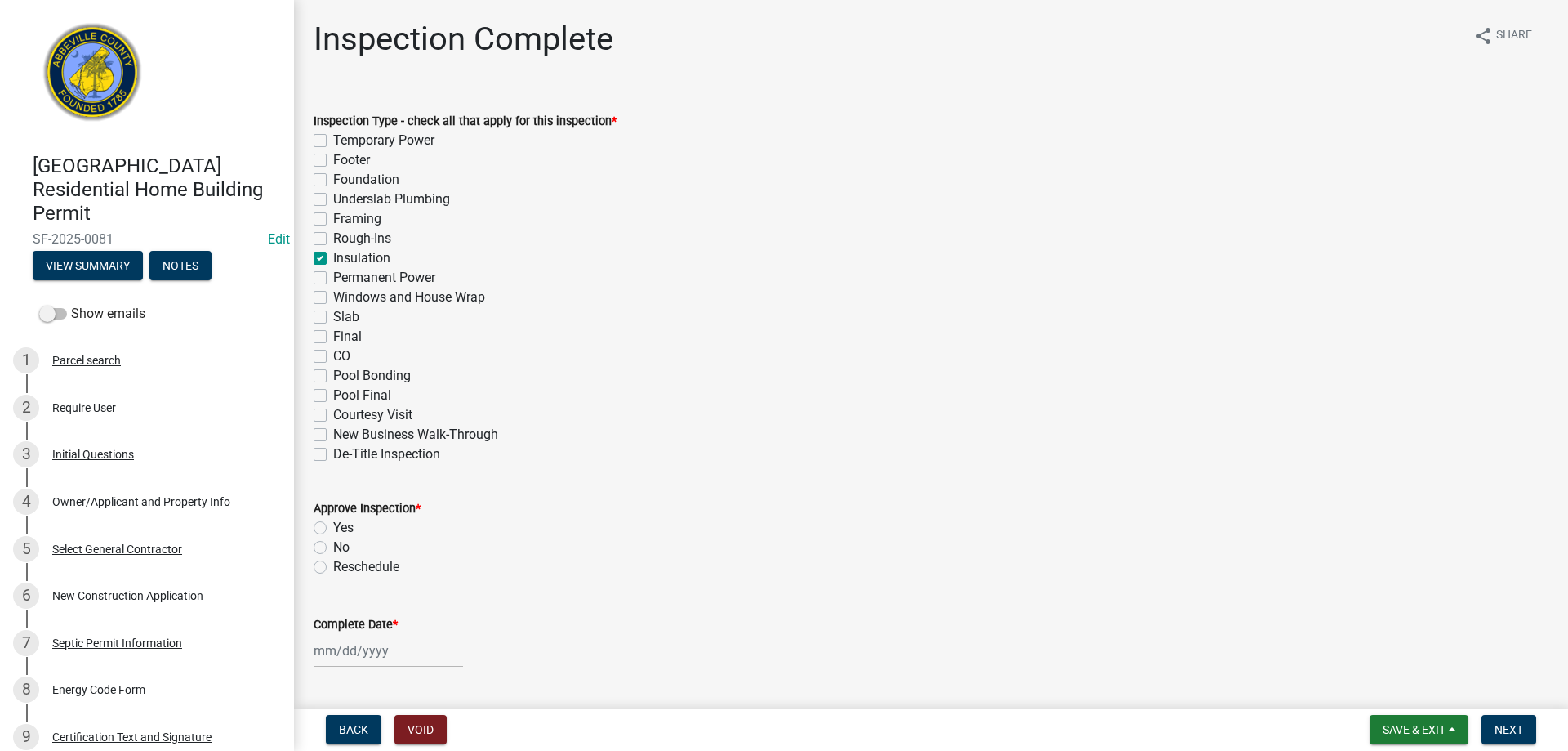
checkbox input "true"
checkbox input "false"
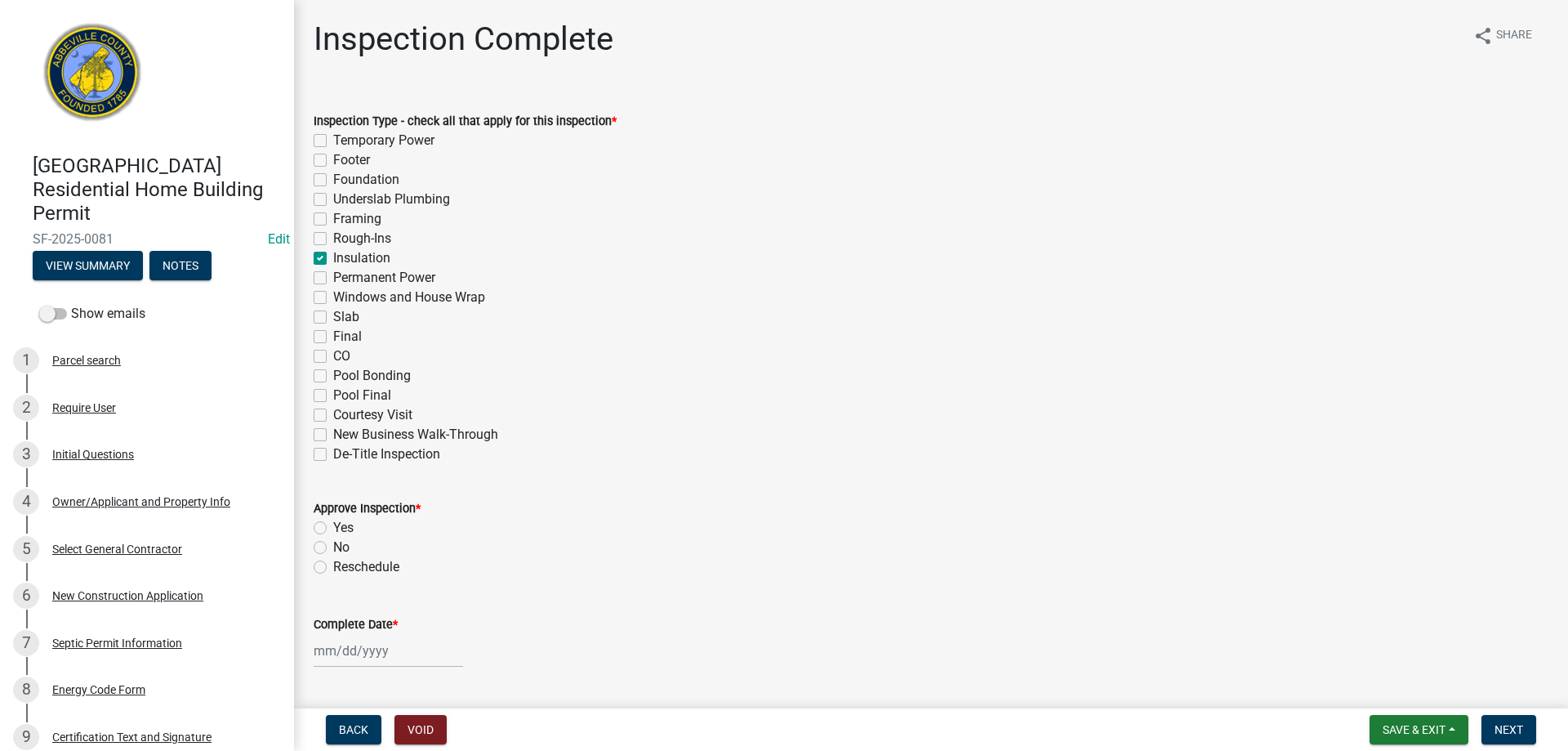
checkbox input "false"
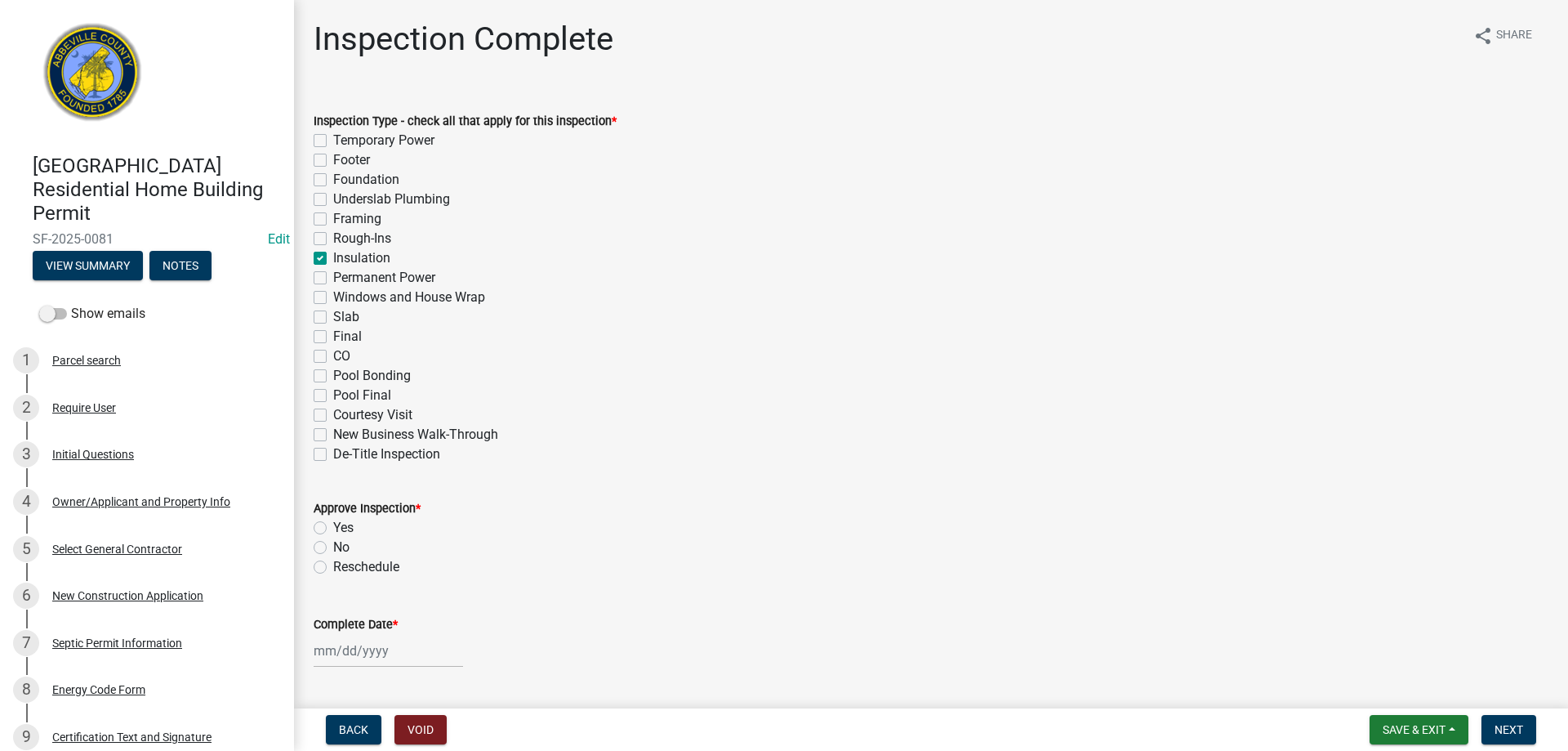
checkbox input "false"
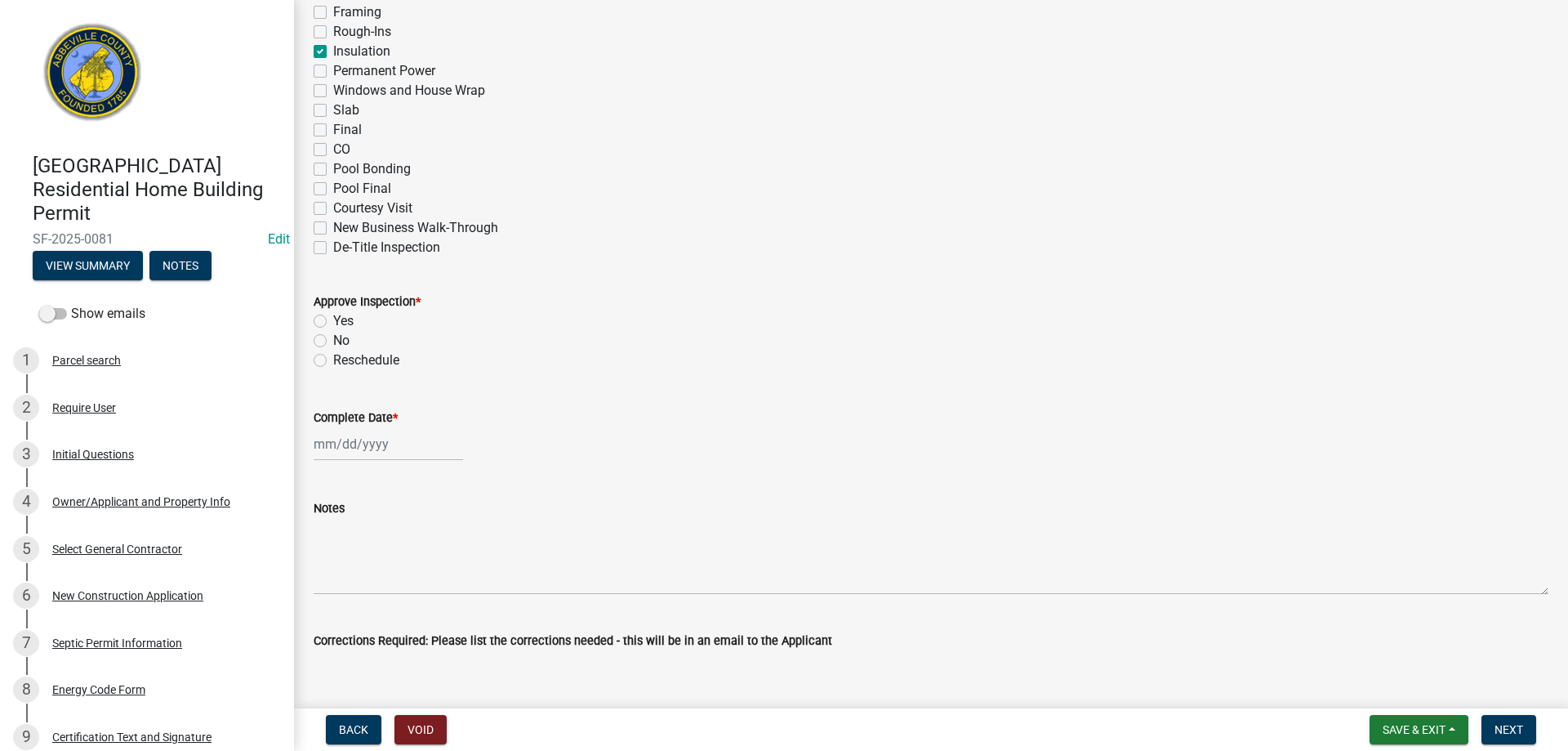
scroll to position [327, 0]
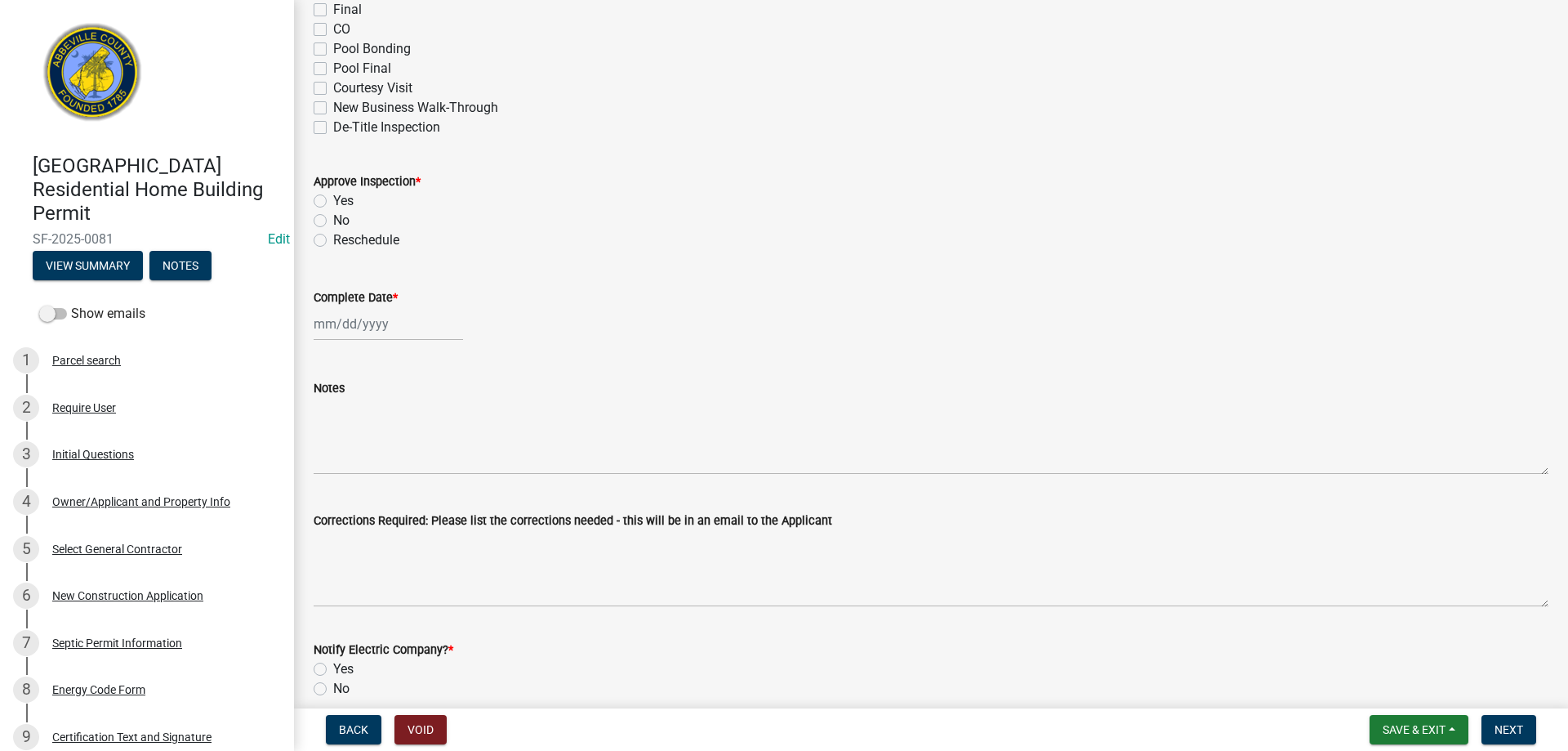
click at [333, 200] on label "Yes" at bounding box center [343, 201] width 20 height 20
click at [333, 200] on input "Yes" at bounding box center [338, 196] width 10 height 10
radio input "true"
select select "8"
select select "2025"
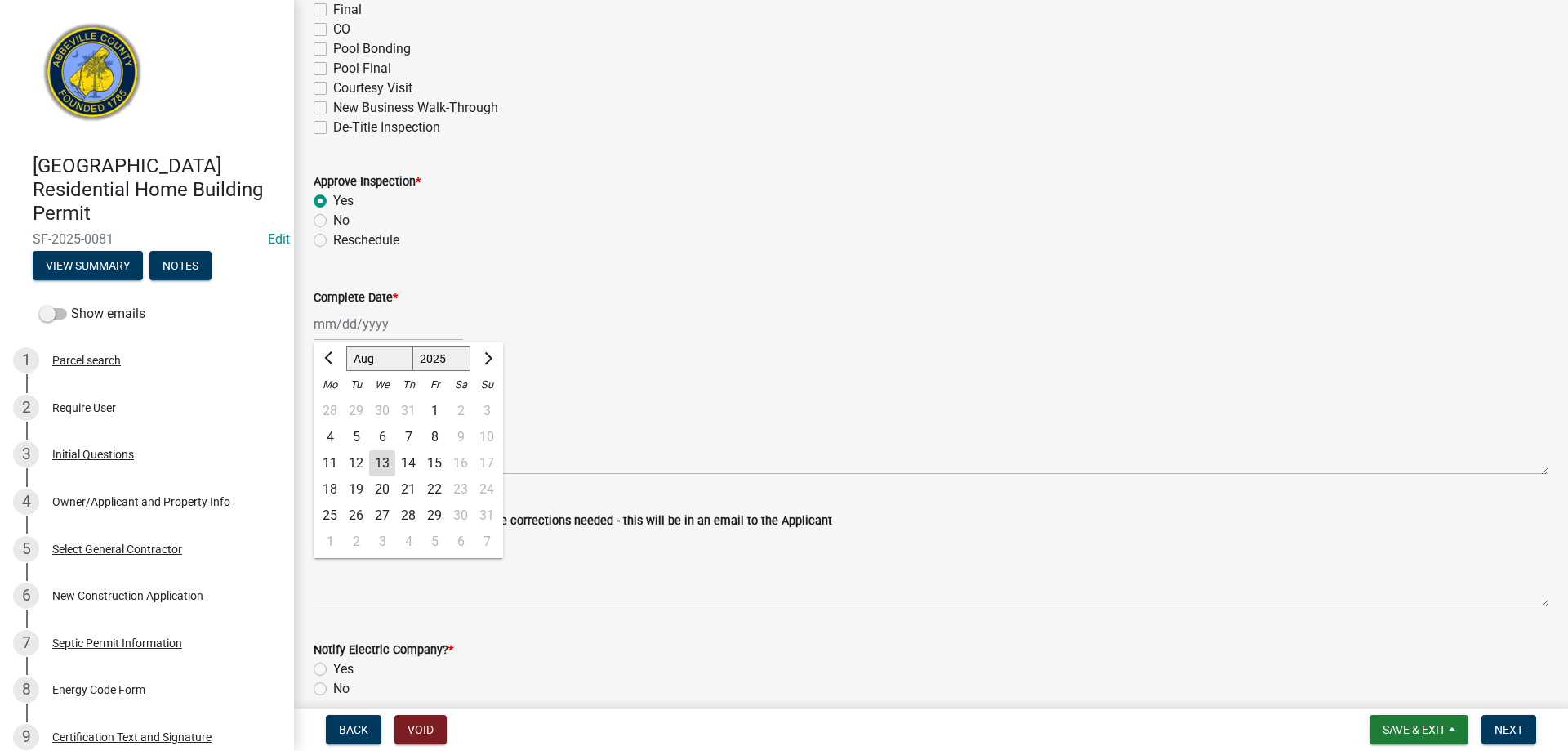
click at [369, 329] on div "[PERSON_NAME] Feb Mar Apr [PERSON_NAME][DATE] Oct Nov [DATE] 1526 1527 1528 152…" at bounding box center [388, 323] width 149 height 33
click at [351, 459] on div "12" at bounding box center [356, 463] width 26 height 26
type input "[DATE]"
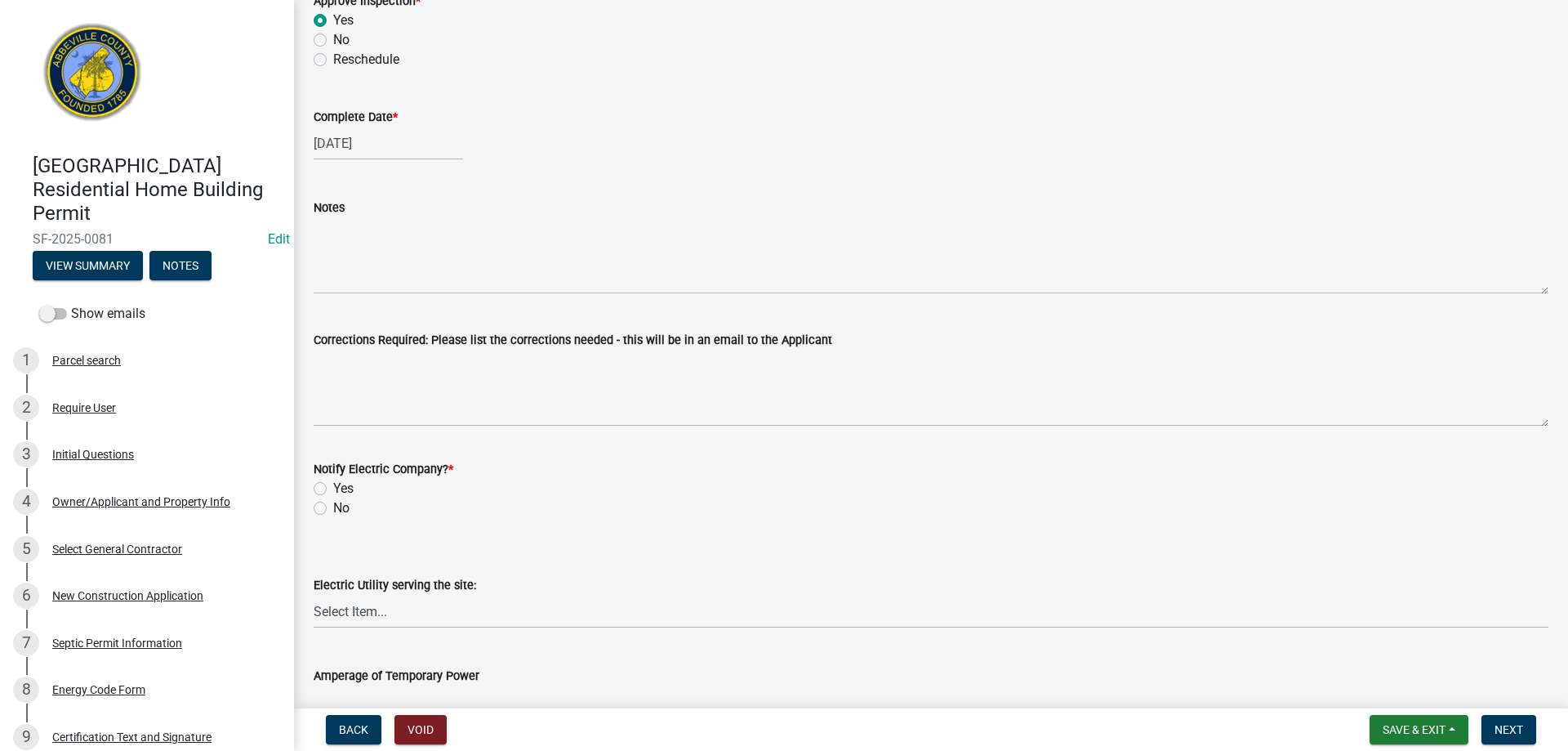
scroll to position [572, 0]
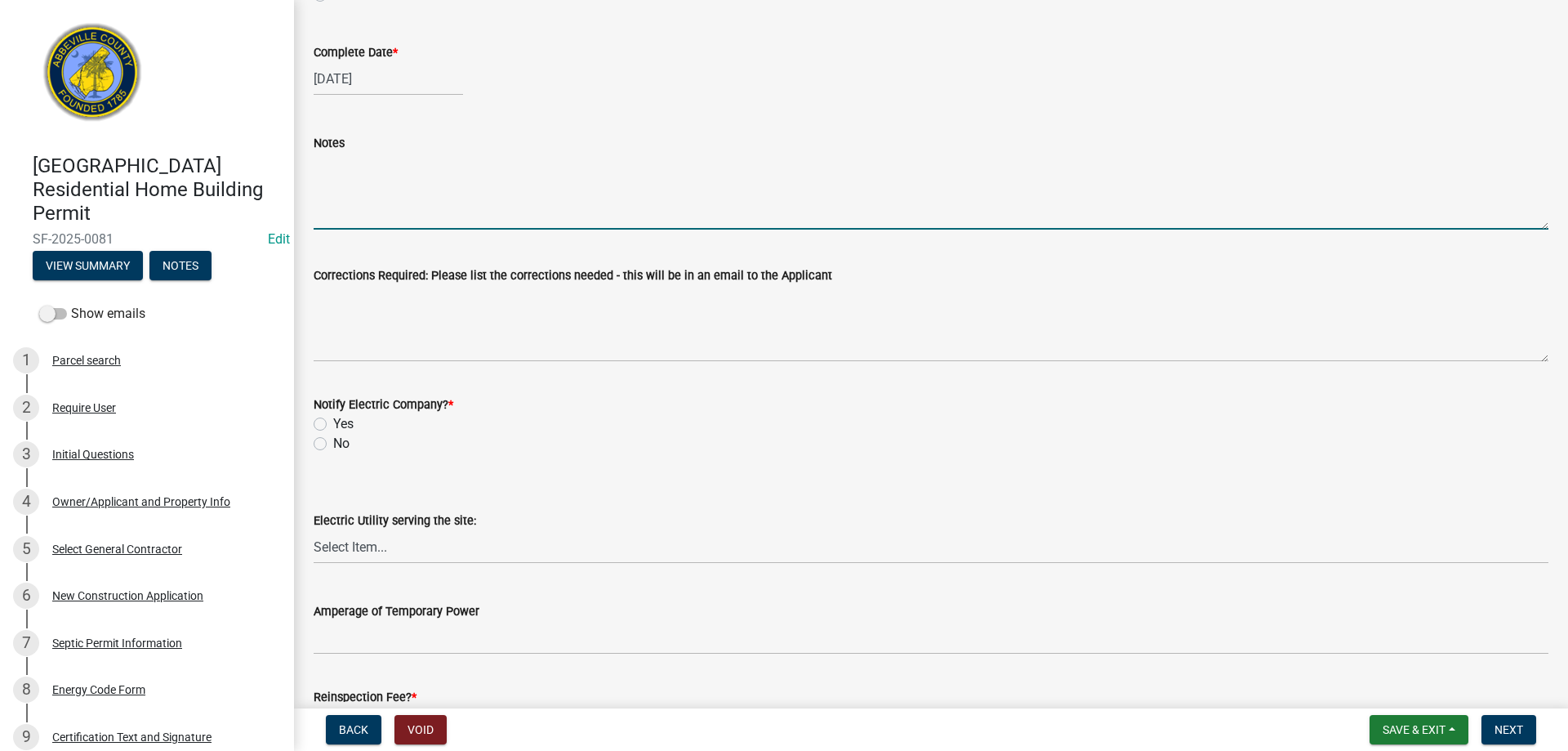
click at [357, 215] on textarea "Notes" at bounding box center [931, 191] width 1234 height 77
type textarea "R-19 installed in walls and ceiling. Approved for drywall"
click at [333, 447] on label "No" at bounding box center [340, 443] width 16 height 20
click at [333, 445] on input "No" at bounding box center [338, 439] width 10 height 10
radio input "true"
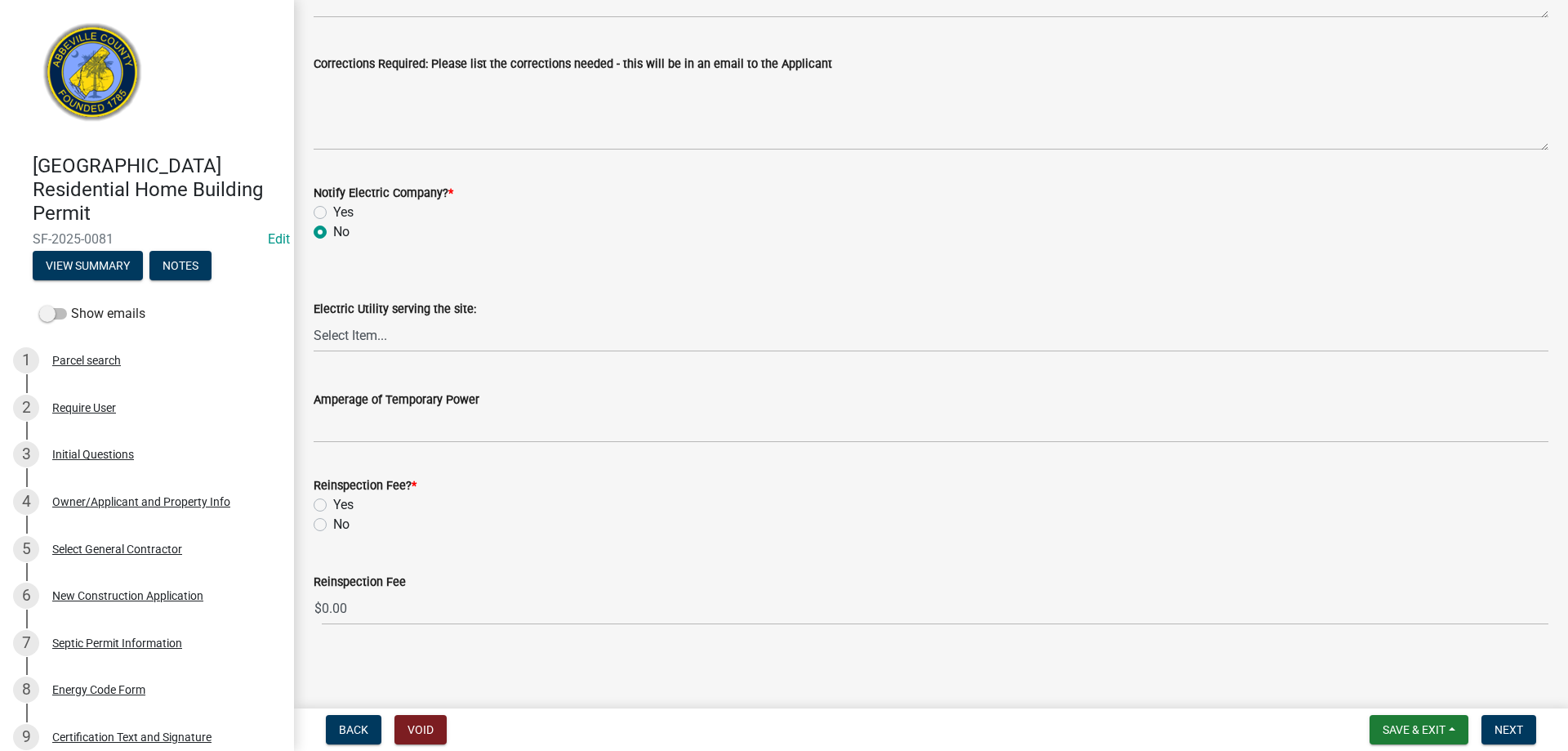
scroll to position [785, 0]
click at [333, 522] on label "No" at bounding box center [340, 522] width 16 height 20
click at [333, 522] on input "No" at bounding box center [338, 518] width 10 height 10
radio input "true"
click at [1493, 728] on button "Next" at bounding box center [1508, 729] width 55 height 29
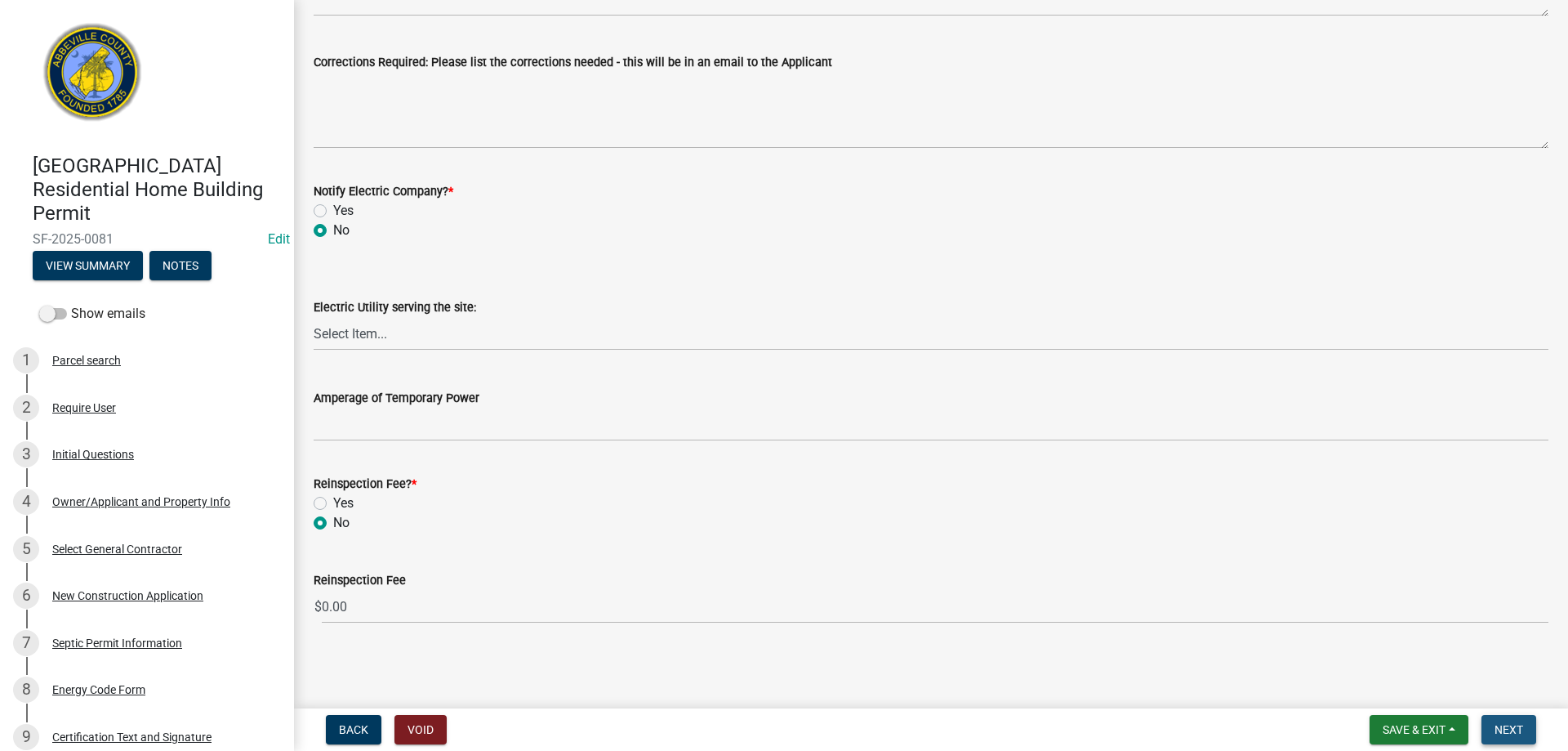
scroll to position [0, 0]
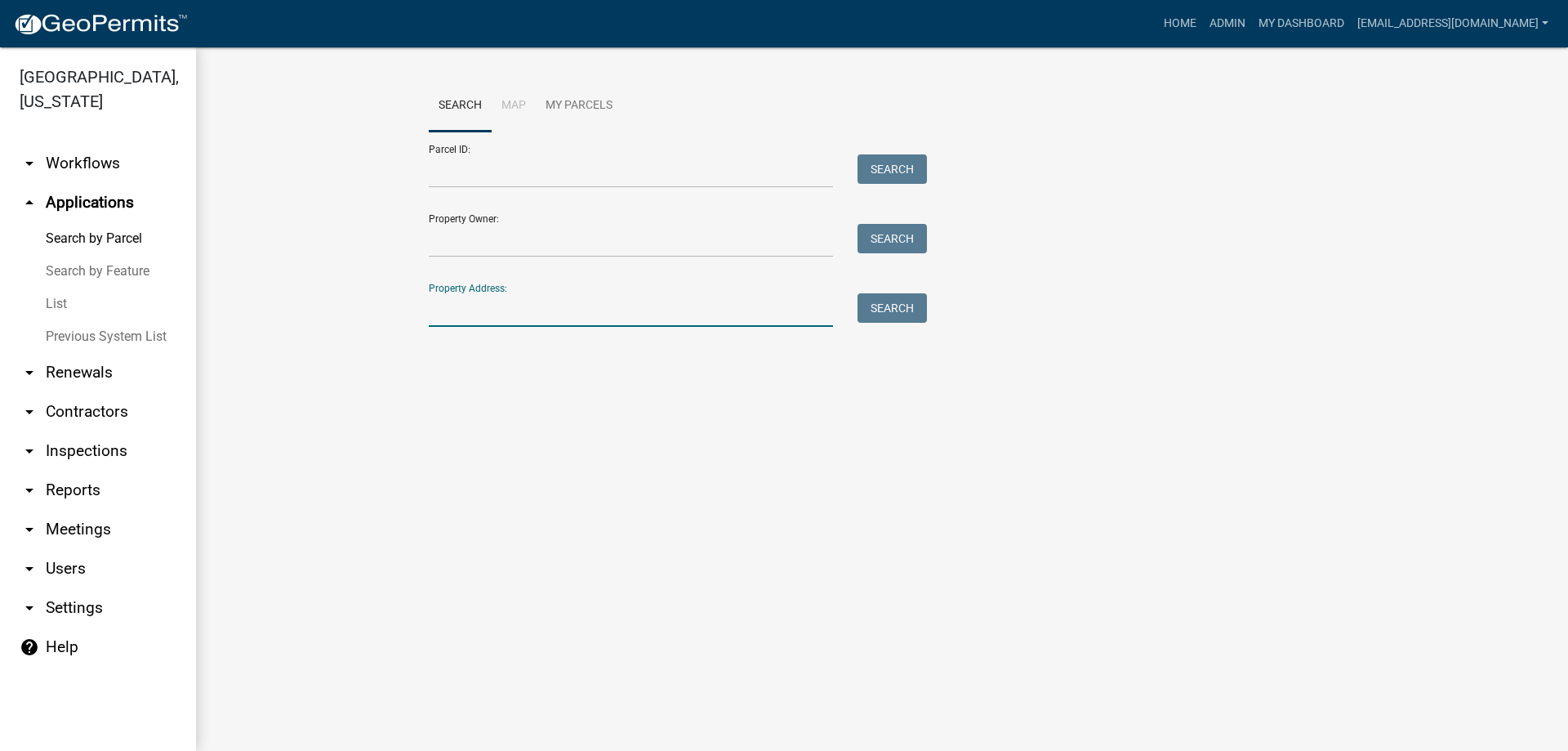
click at [545, 301] on input "Property Address:" at bounding box center [630, 310] width 404 height 33
click at [899, 308] on button "Search" at bounding box center [891, 308] width 69 height 29
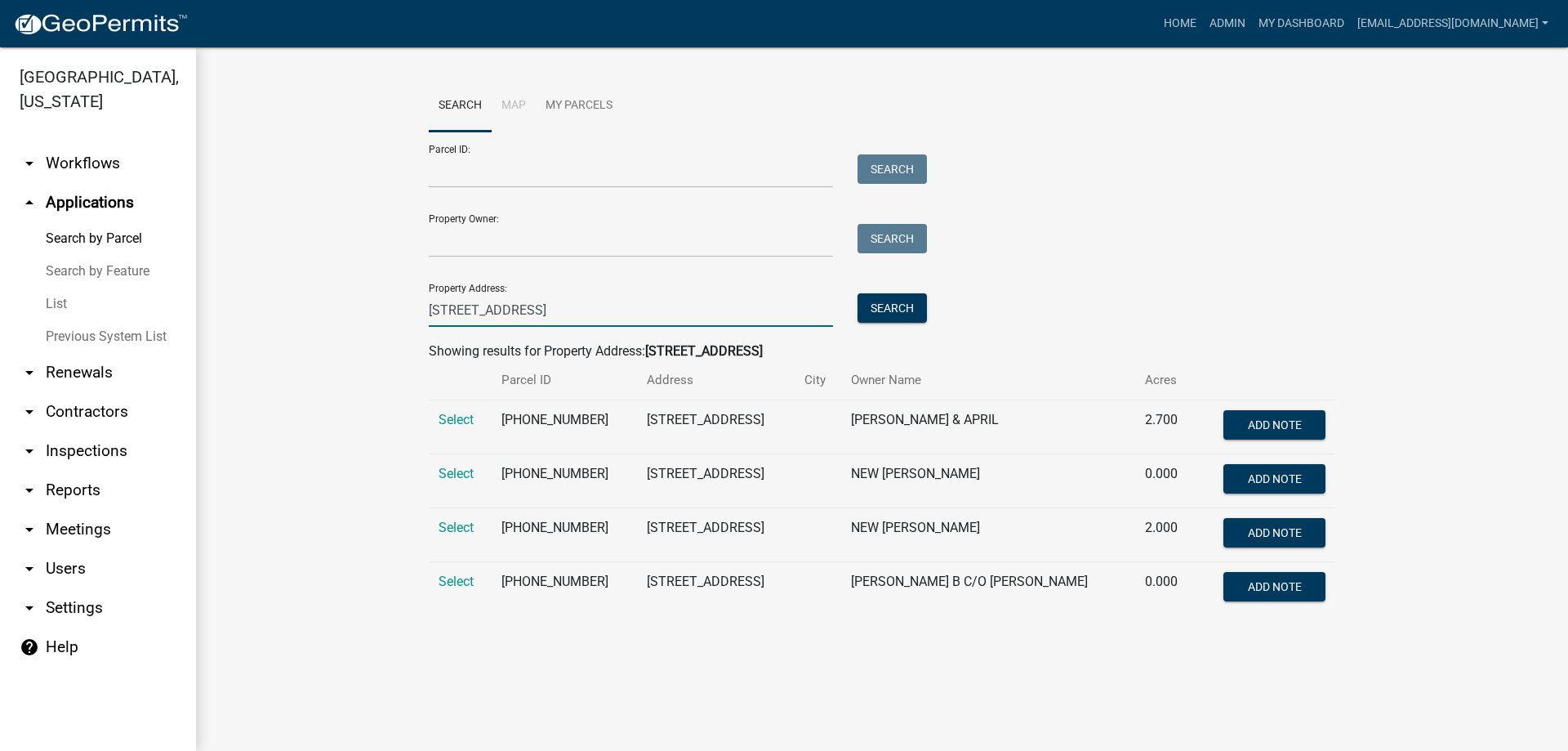
click at [560, 311] on input "[STREET_ADDRESS]" at bounding box center [630, 310] width 404 height 33
type input "2"
type input "123 hwy"
click at [868, 300] on button "Search" at bounding box center [891, 308] width 69 height 29
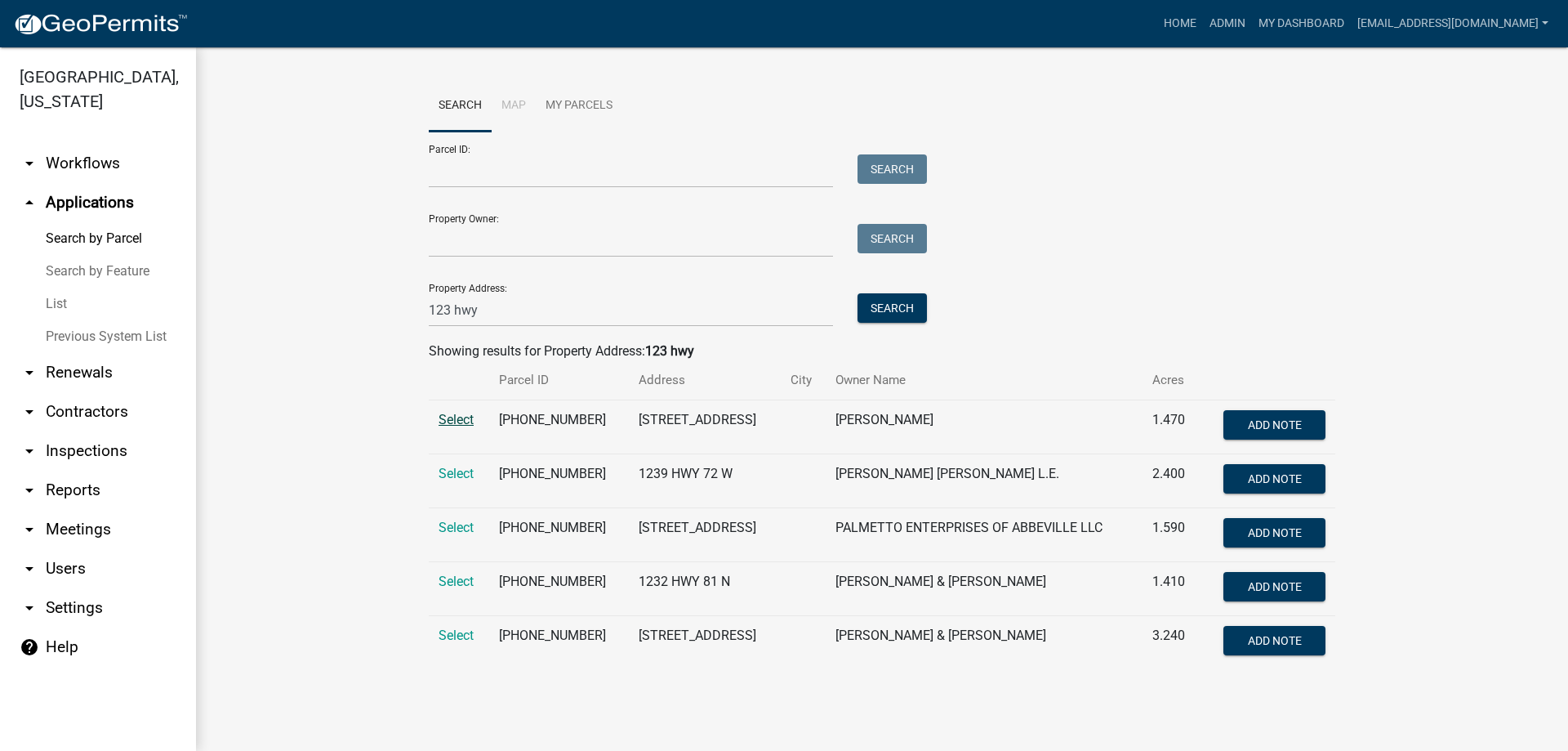
click at [456, 422] on span "Select" at bounding box center [456, 419] width 35 height 15
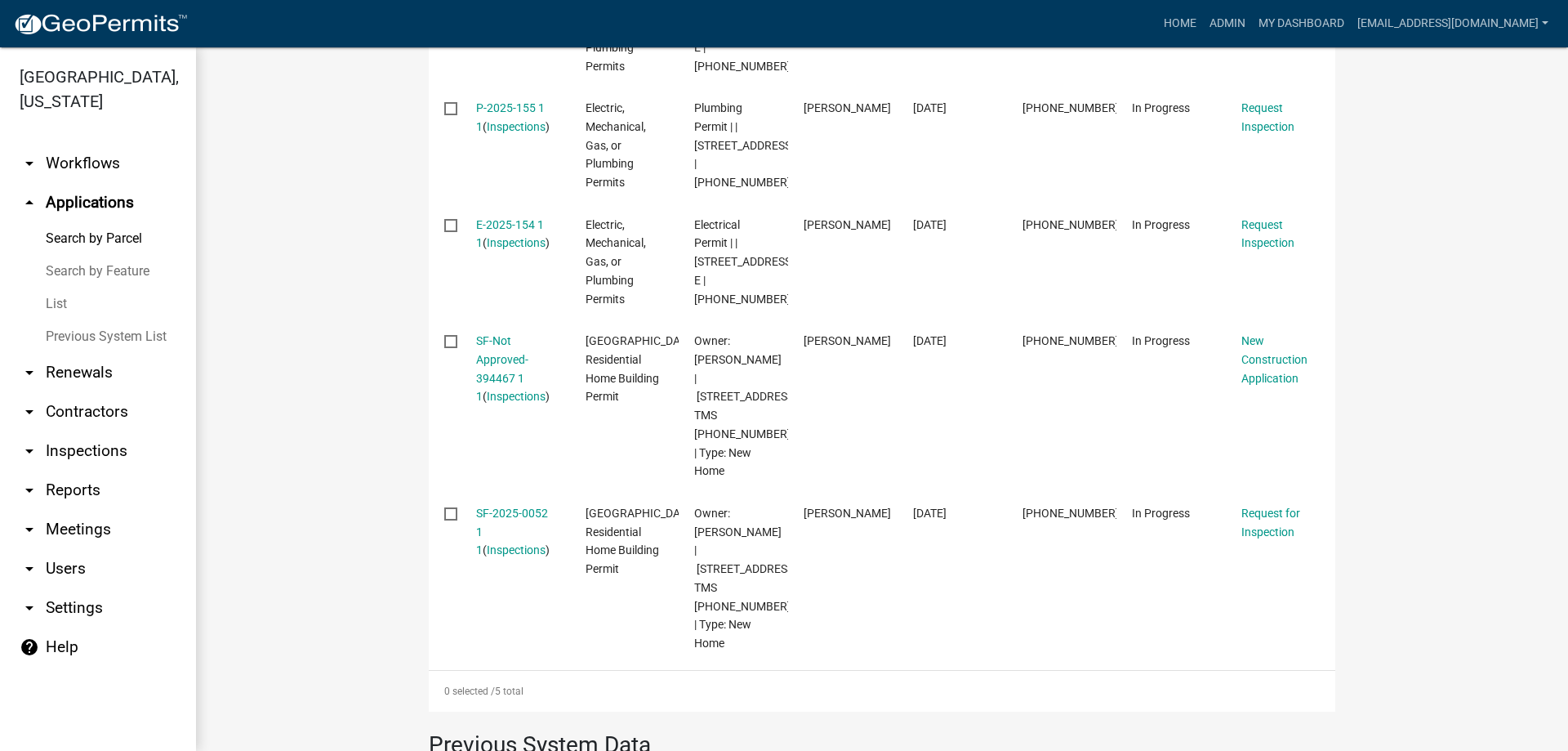
scroll to position [654, 0]
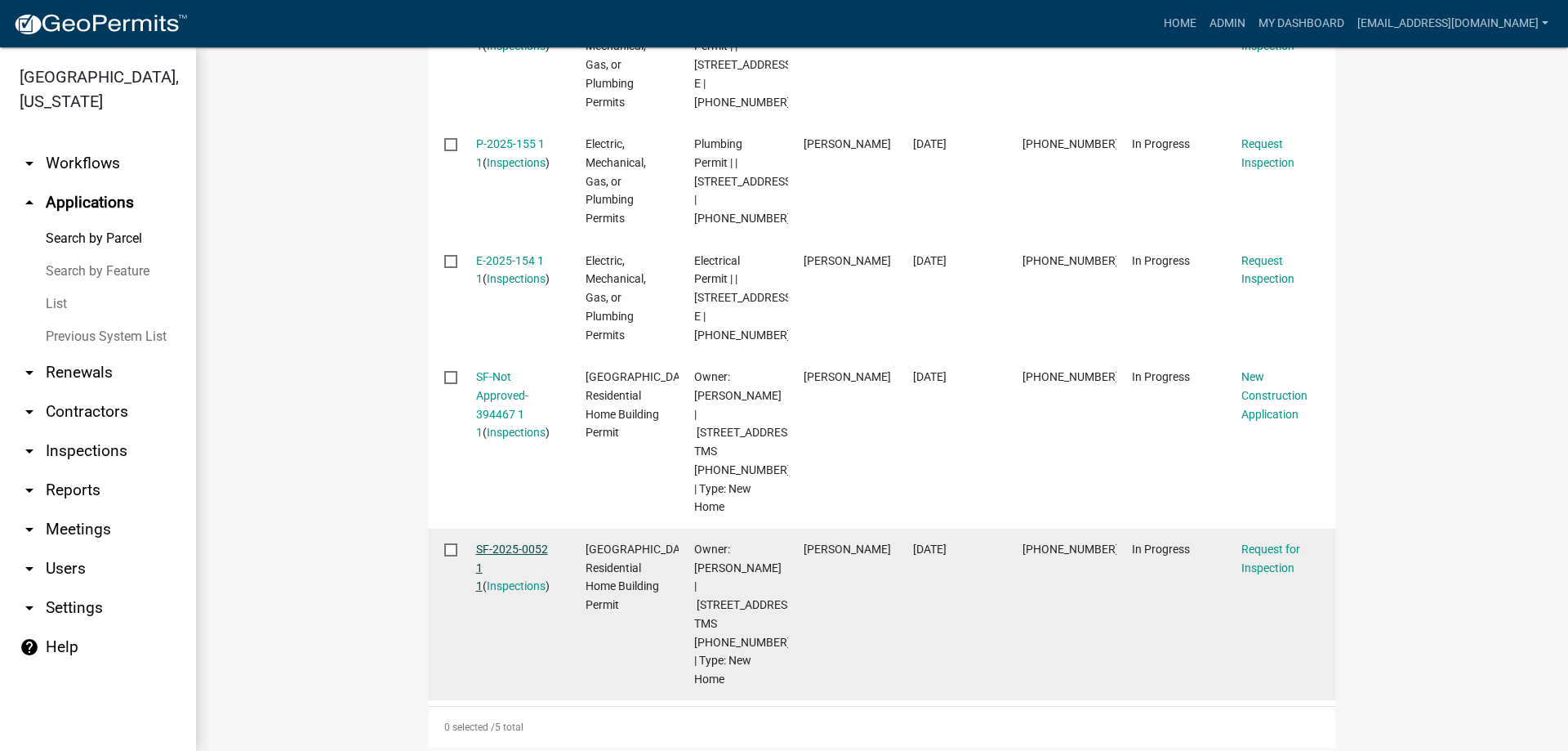
click at [514, 543] on link "SF-2025-0052 1 1" at bounding box center [512, 568] width 72 height 50
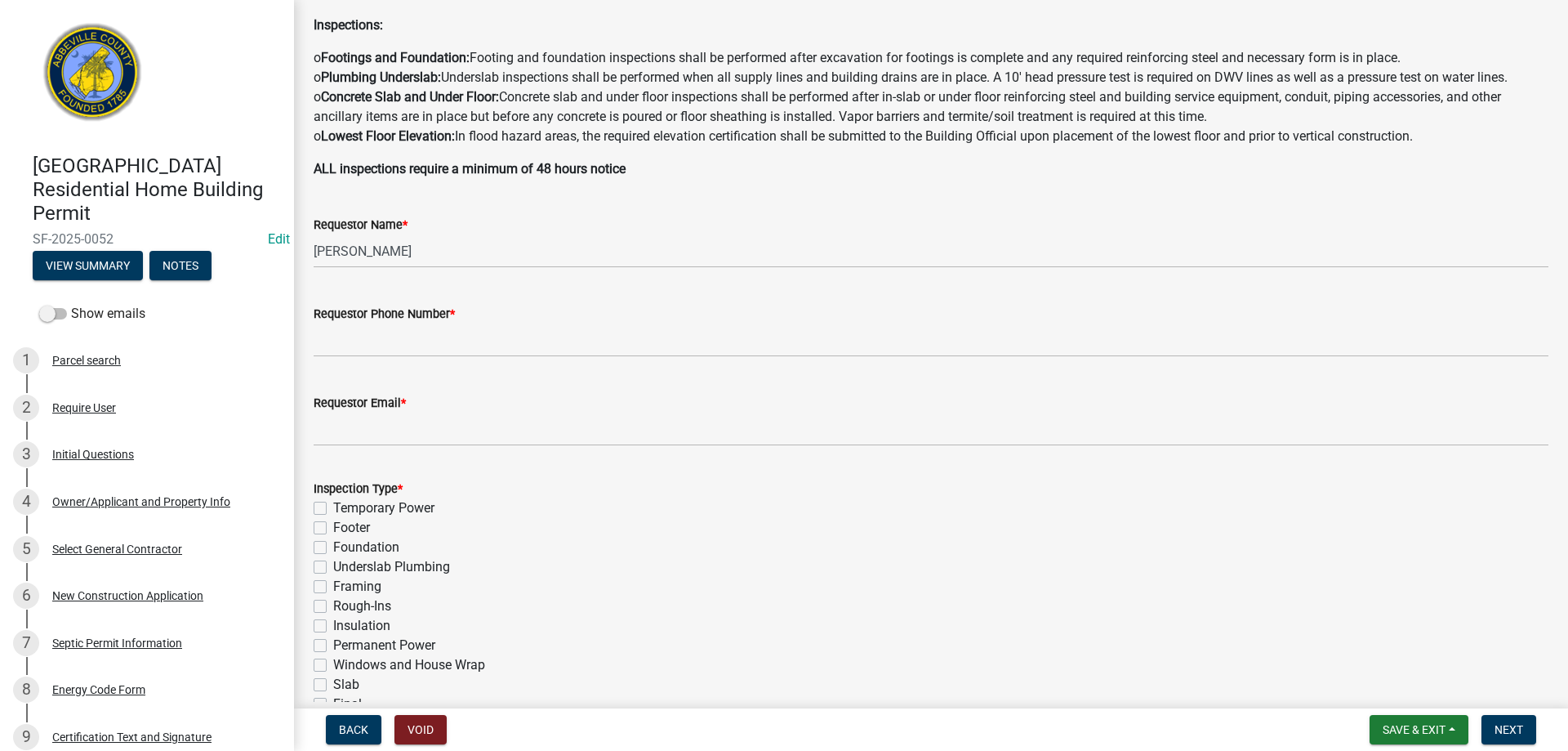
scroll to position [327, 0]
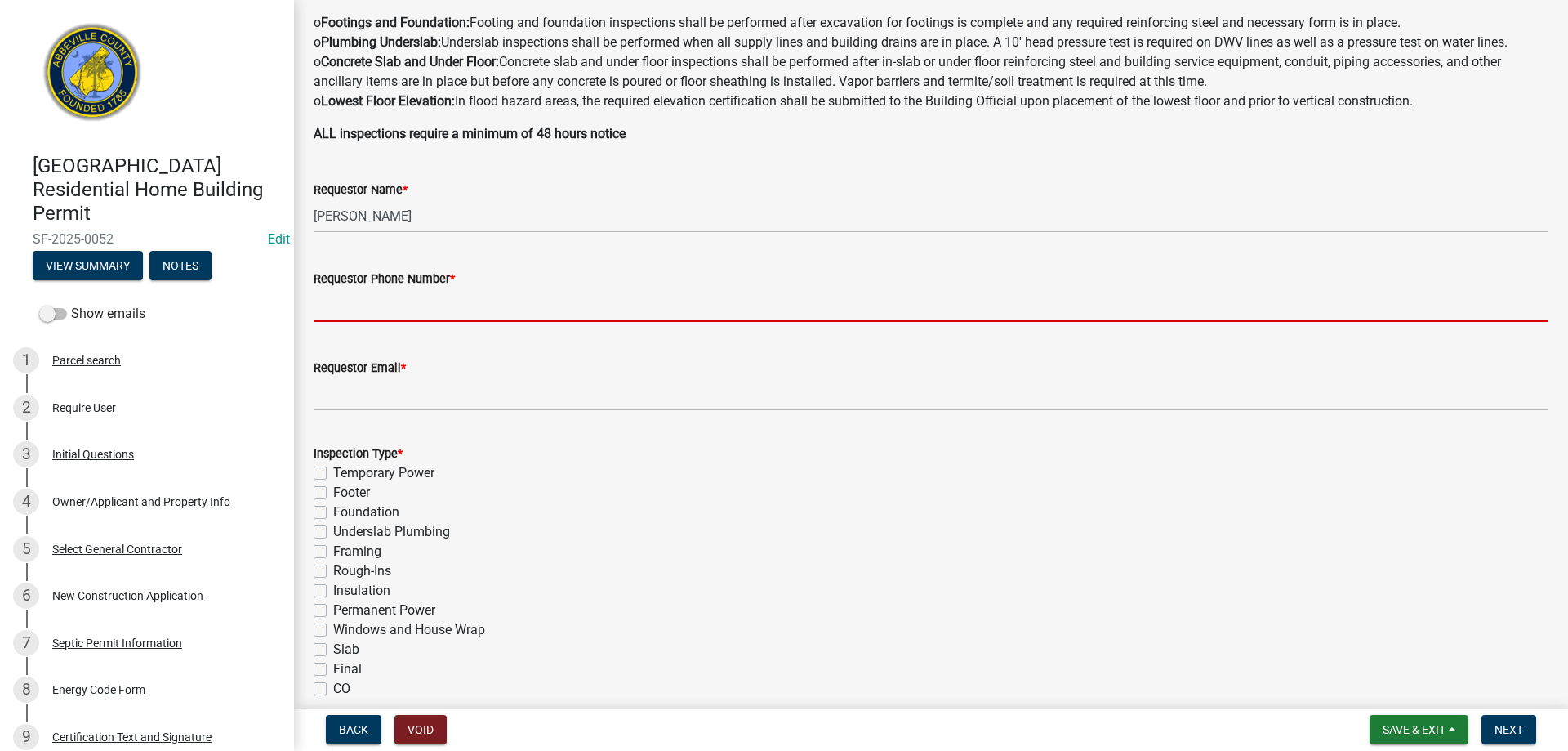
click at [391, 305] on input "Requestor Phone Number *" at bounding box center [931, 305] width 1234 height 33
type input "8643789750"
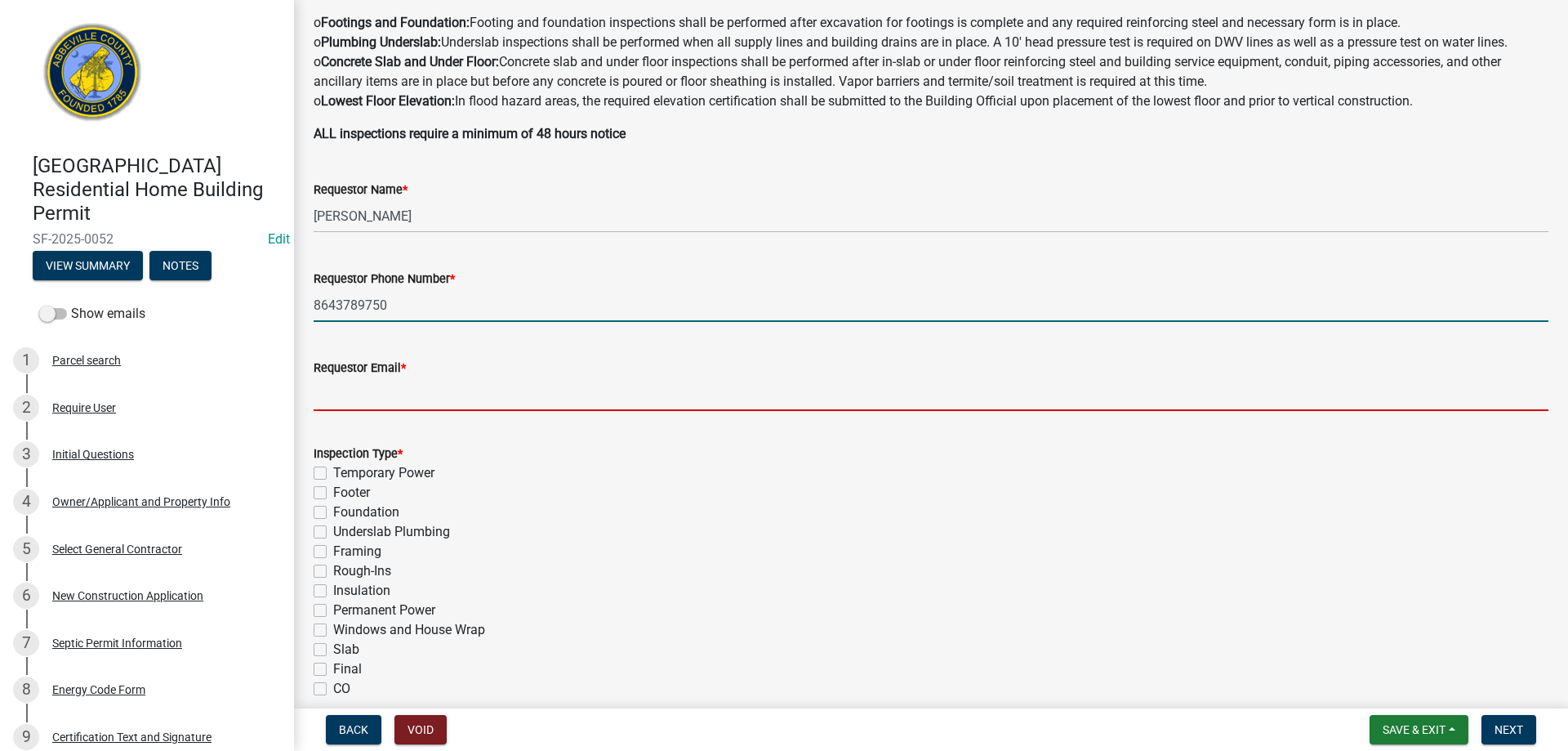
type input "[EMAIL_ADDRESS][DOMAIN_NAME]"
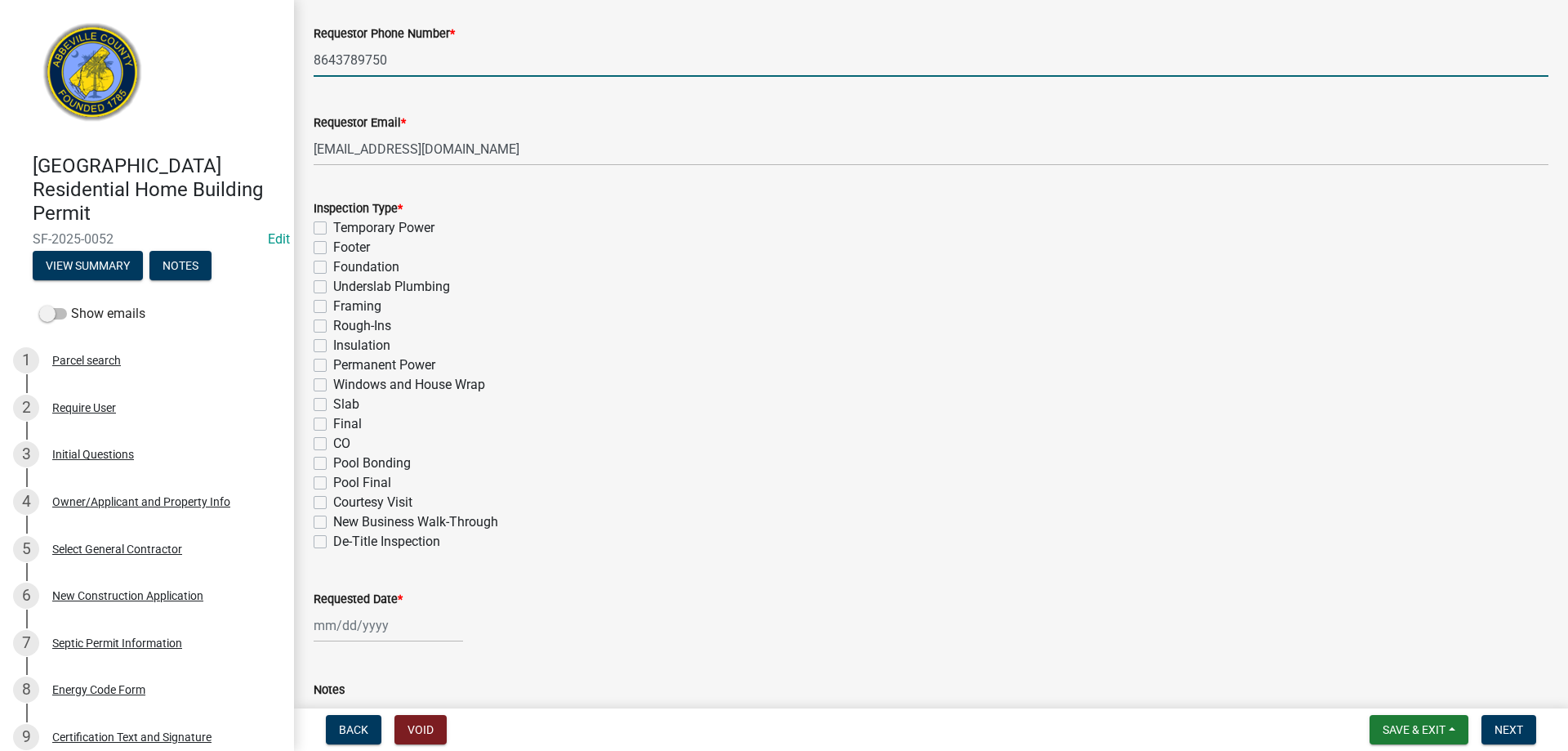
scroll to position [654, 0]
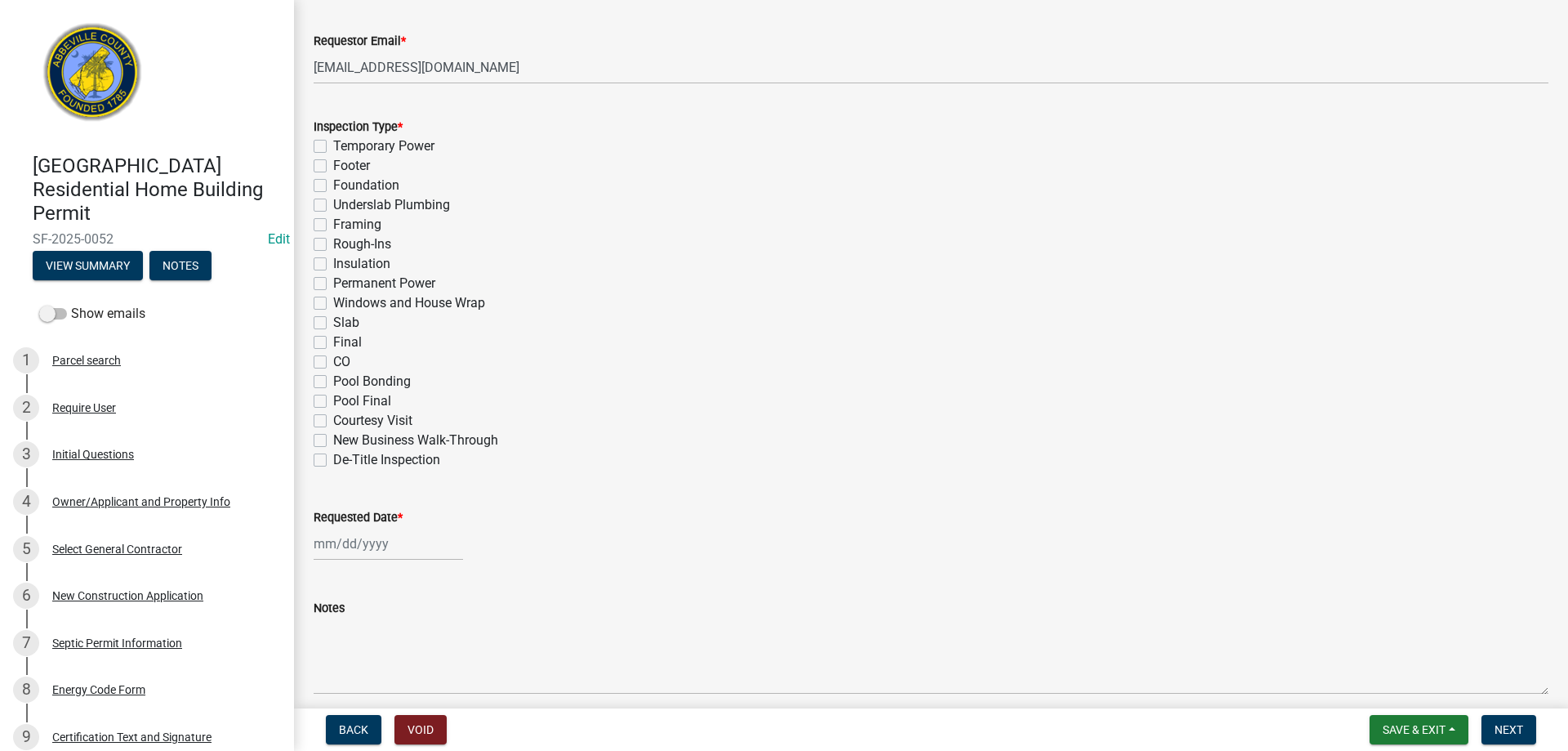
click at [333, 322] on label "Slab" at bounding box center [346, 323] width 26 height 20
click at [333, 322] on input "Slab" at bounding box center [338, 318] width 10 height 10
checkbox input "true"
checkbox input "false"
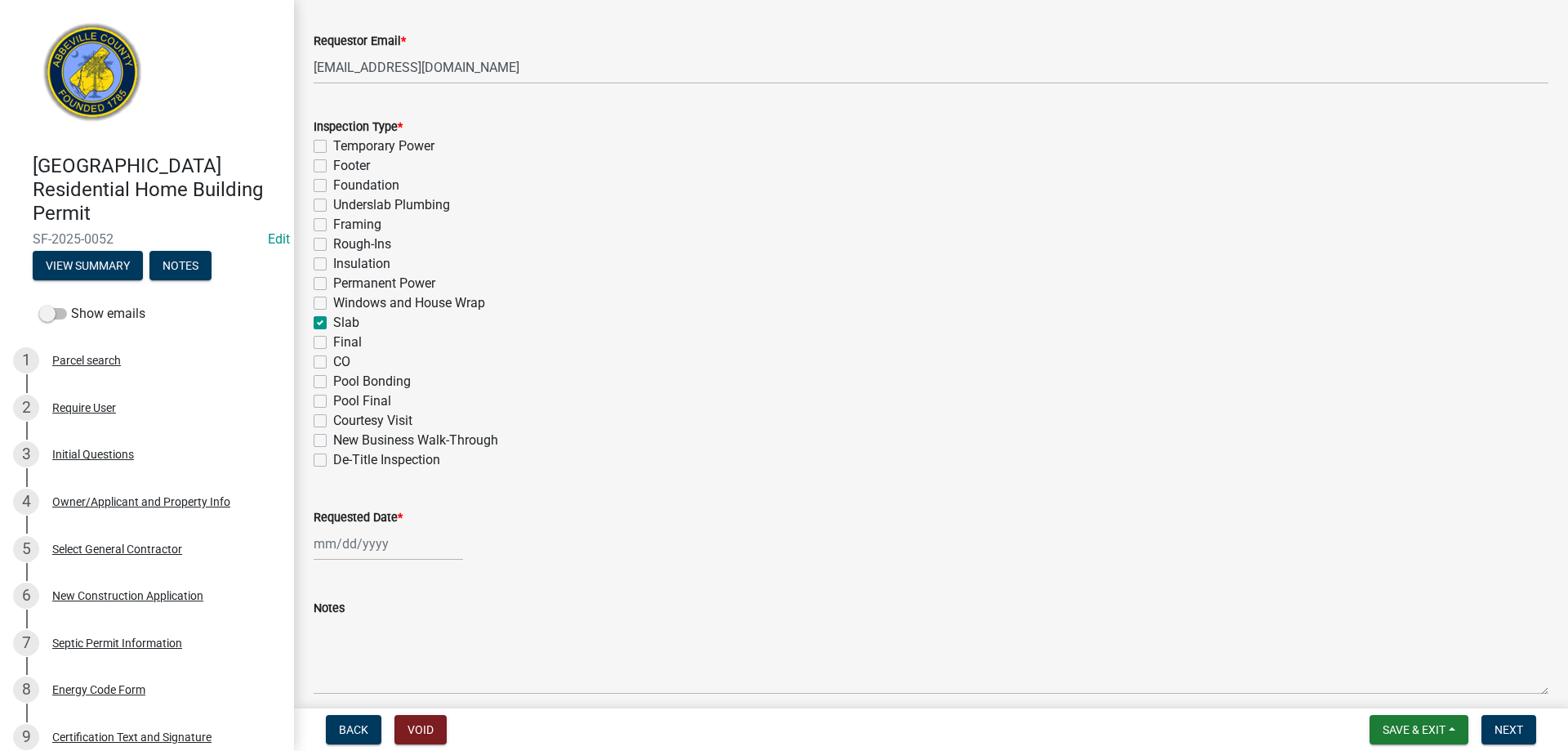
checkbox input "false"
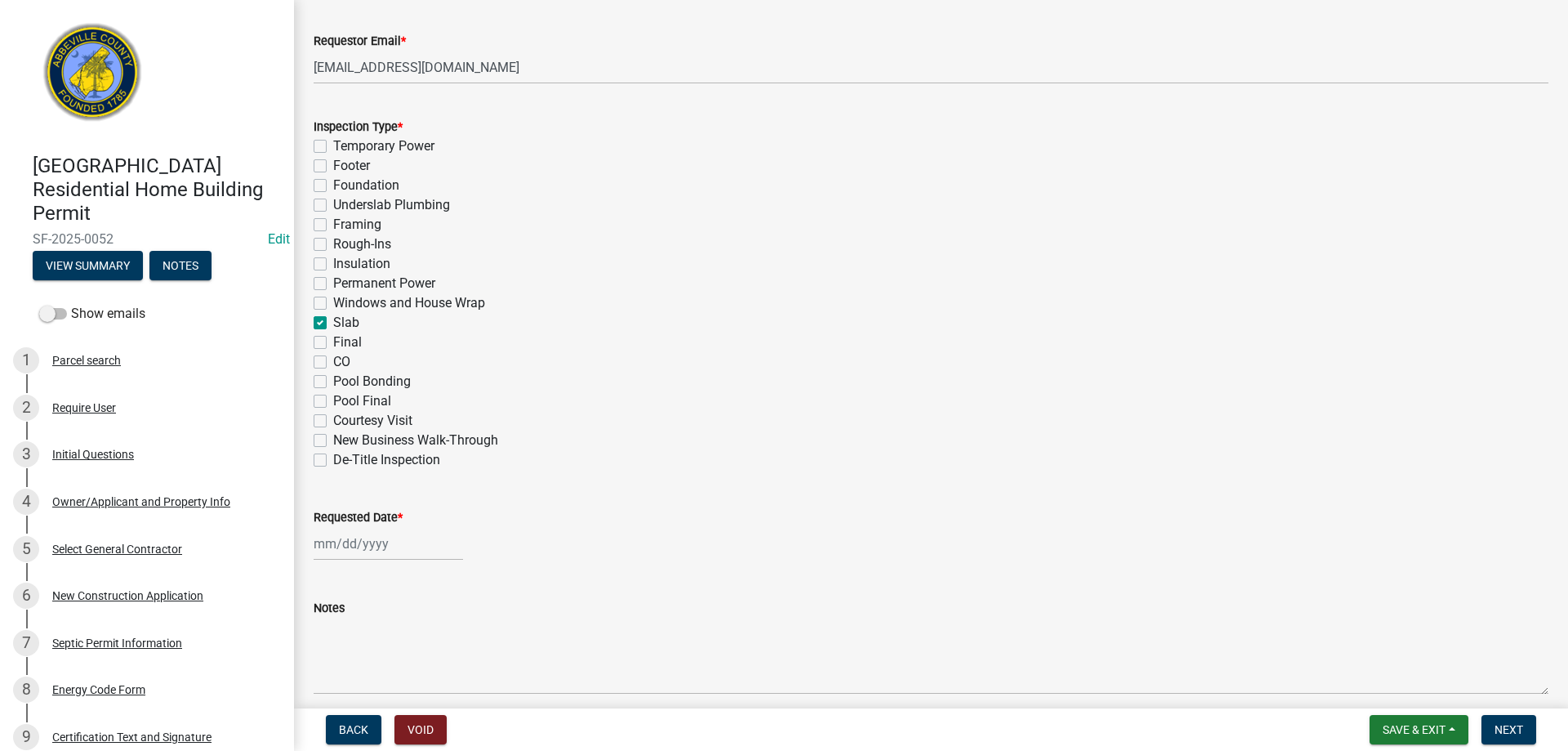
checkbox input "false"
checkbox input "true"
checkbox input "false"
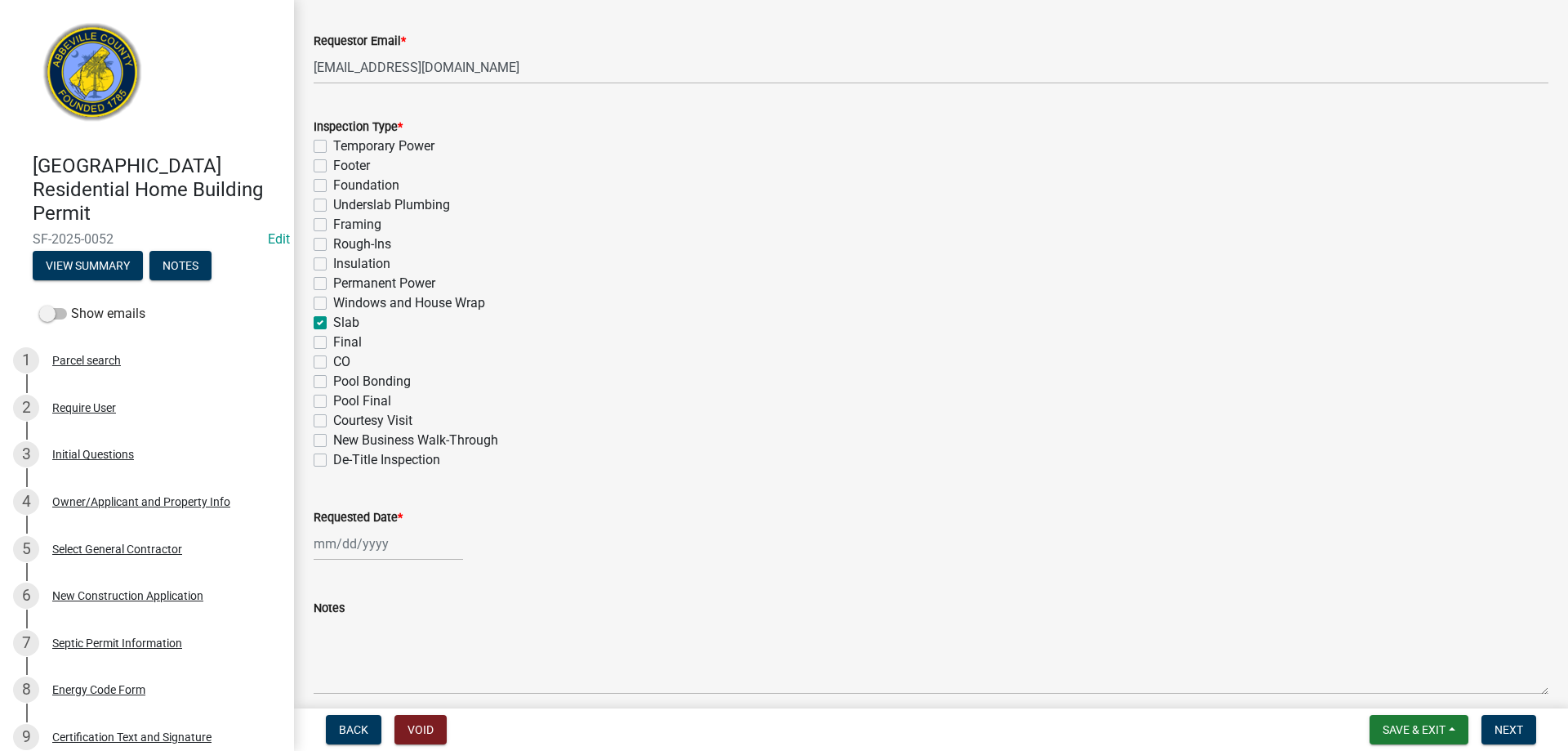
checkbox input "false"
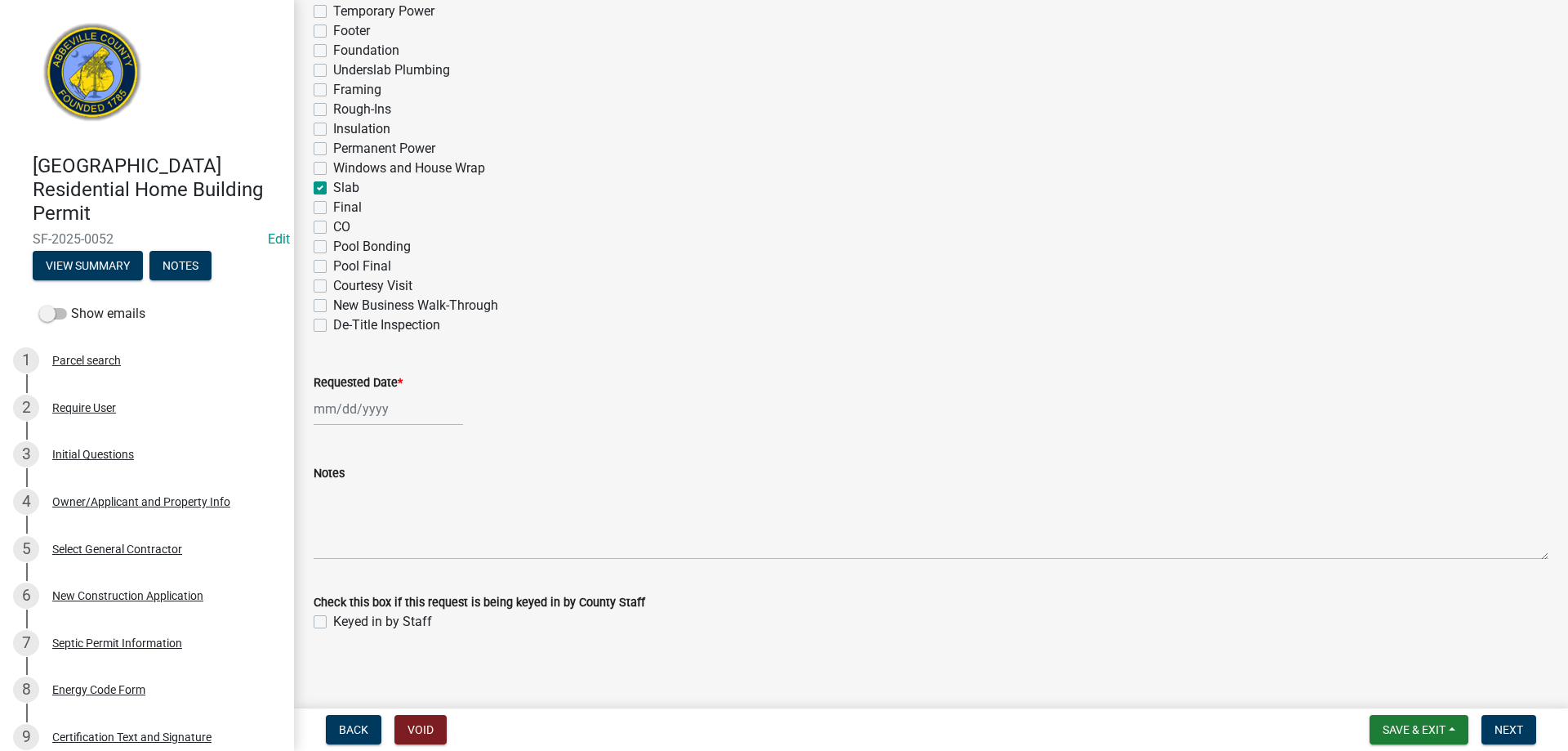
scroll to position [796, 0]
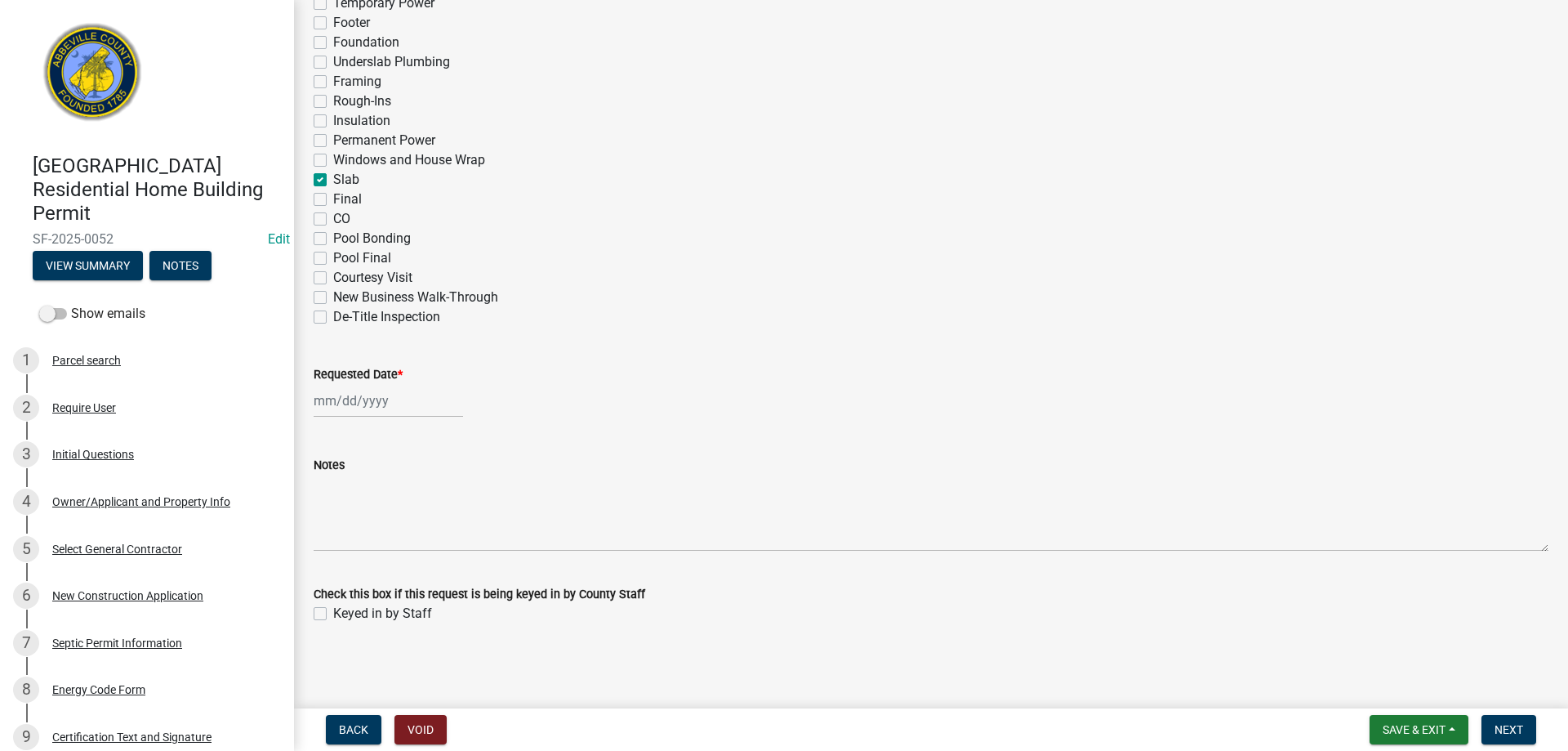
select select "8"
select select "2025"
click at [352, 404] on div "[PERSON_NAME] Feb Mar Apr [PERSON_NAME][DATE] Oct Nov [DATE] 1526 1527 1528 152…" at bounding box center [388, 400] width 149 height 33
click at [357, 537] on div "12" at bounding box center [356, 539] width 26 height 26
type input "[DATE]"
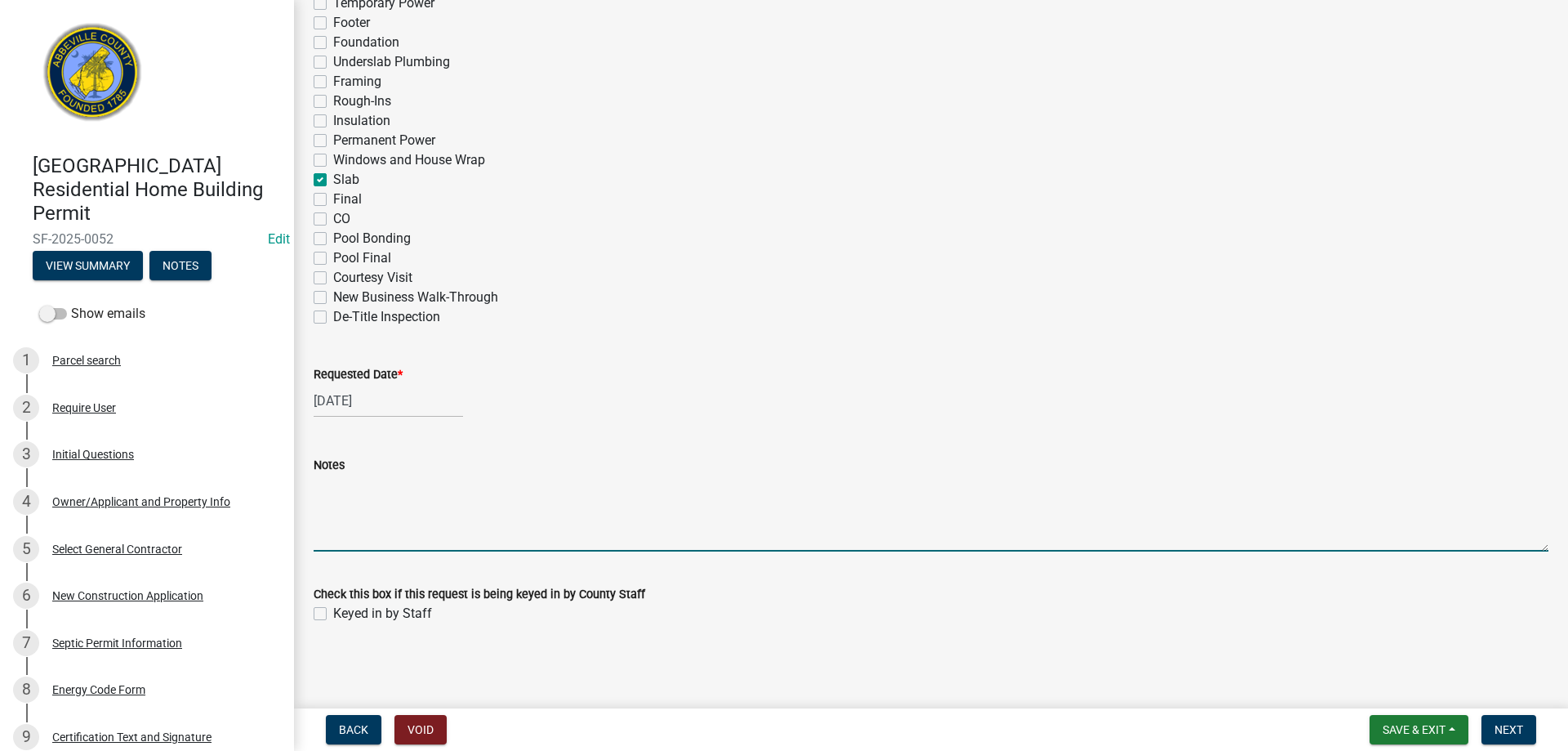
click at [396, 543] on textarea "Notes" at bounding box center [931, 513] width 1234 height 77
type textarea "Garage Slab"
click at [333, 614] on label "Keyed in by Staff" at bounding box center [382, 613] width 99 height 20
click at [333, 614] on input "Keyed in by Staff" at bounding box center [338, 608] width 10 height 10
checkbox input "true"
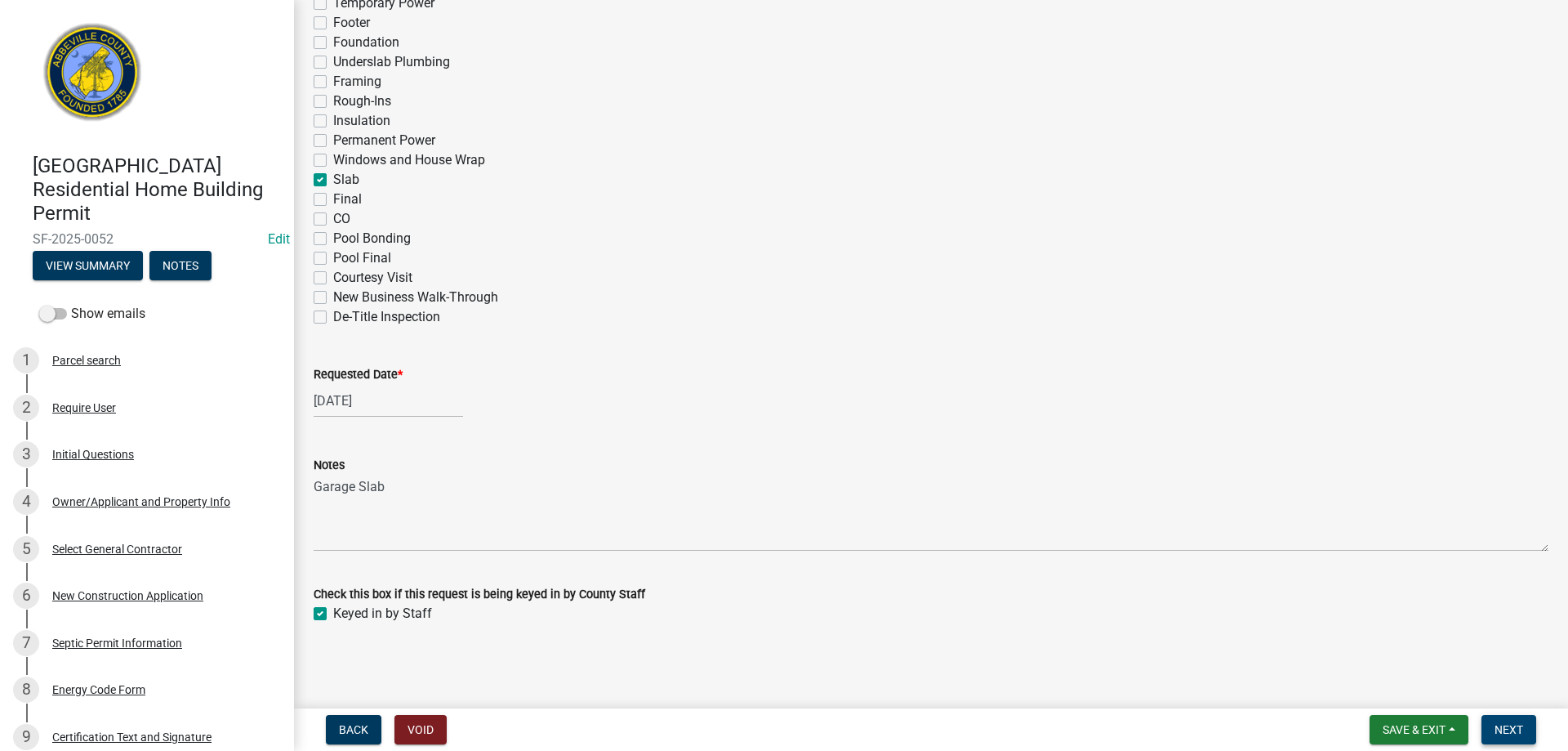
click at [1499, 726] on span "Next" at bounding box center [1507, 729] width 28 height 13
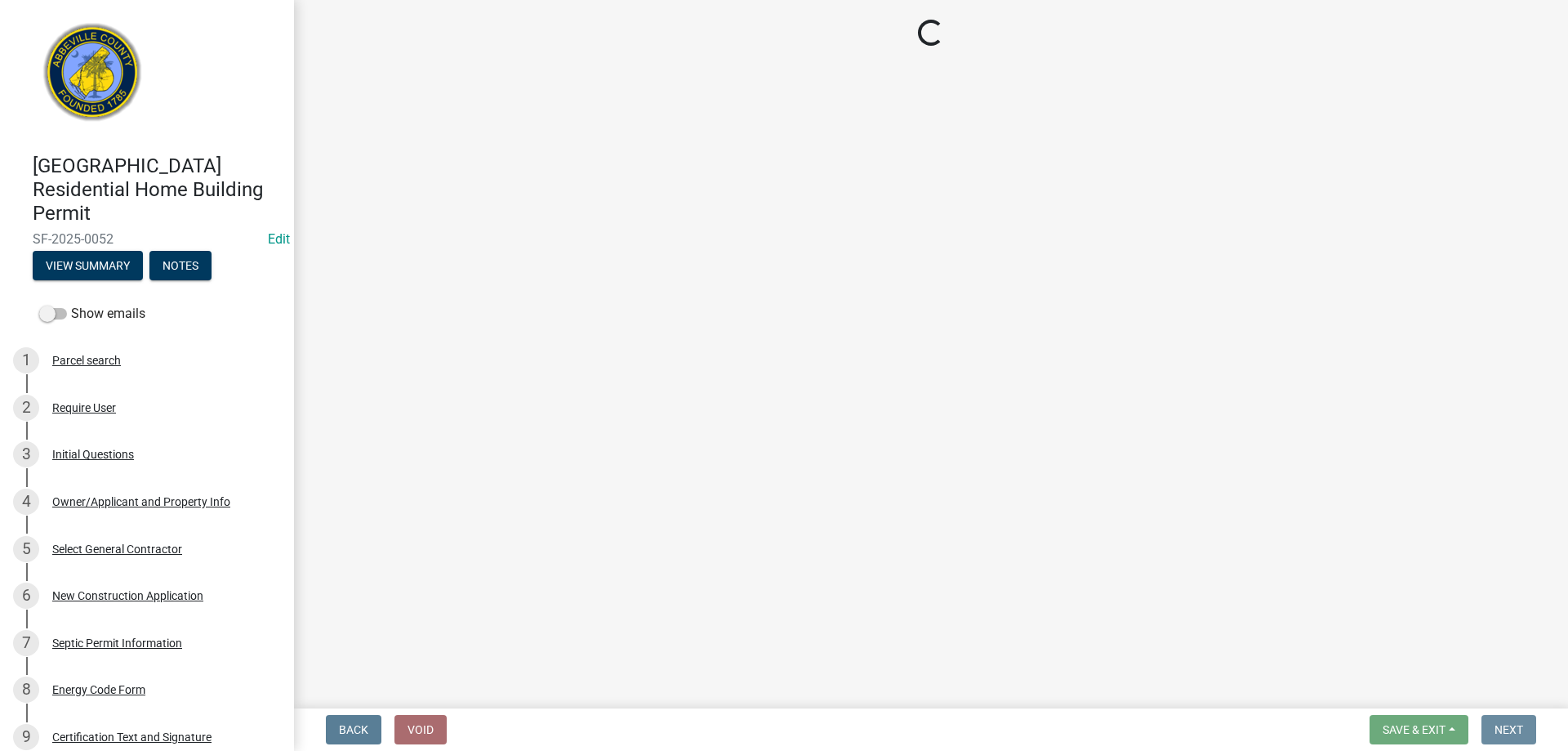
scroll to position [0, 0]
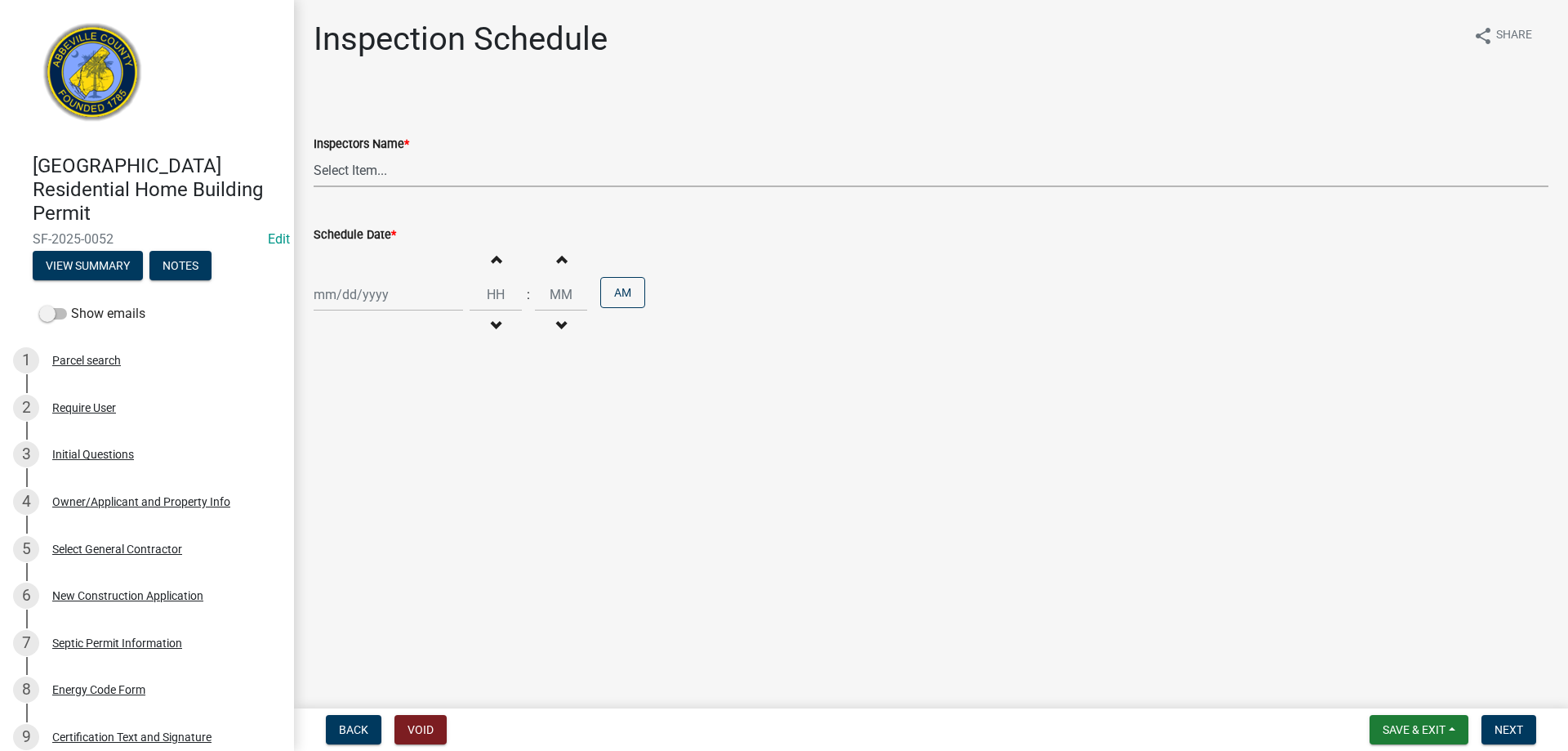
click at [358, 171] on select "Select Item... [EMAIL_ADDRESS][DOMAIN_NAME] ([PERSON_NAME]) [EMAIL_ADDRESS][DOM…" at bounding box center [931, 170] width 1234 height 33
select select "896ec84b-7942-43b9-a78d-4f1554b7930c"
click at [314, 154] on select "Select Item... [EMAIL_ADDRESS][DOMAIN_NAME] ([PERSON_NAME]) [EMAIL_ADDRESS][DOM…" at bounding box center [931, 170] width 1234 height 33
click at [371, 293] on div at bounding box center [388, 294] width 149 height 33
select select "8"
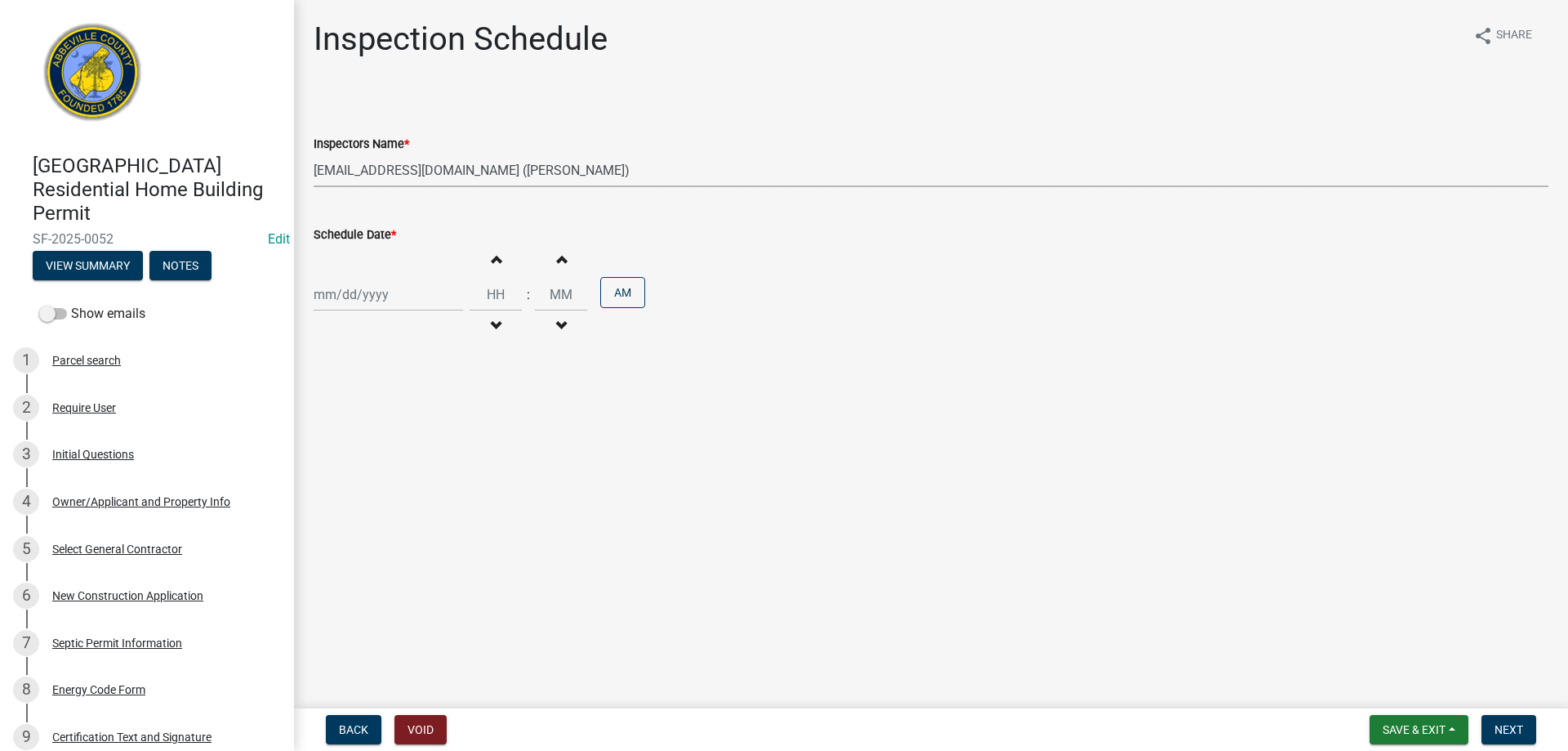
select select "2025"
click at [357, 430] on div "12" at bounding box center [356, 434] width 26 height 26
type input "[DATE]"
click at [612, 291] on button "AM" at bounding box center [622, 292] width 45 height 31
type input "12"
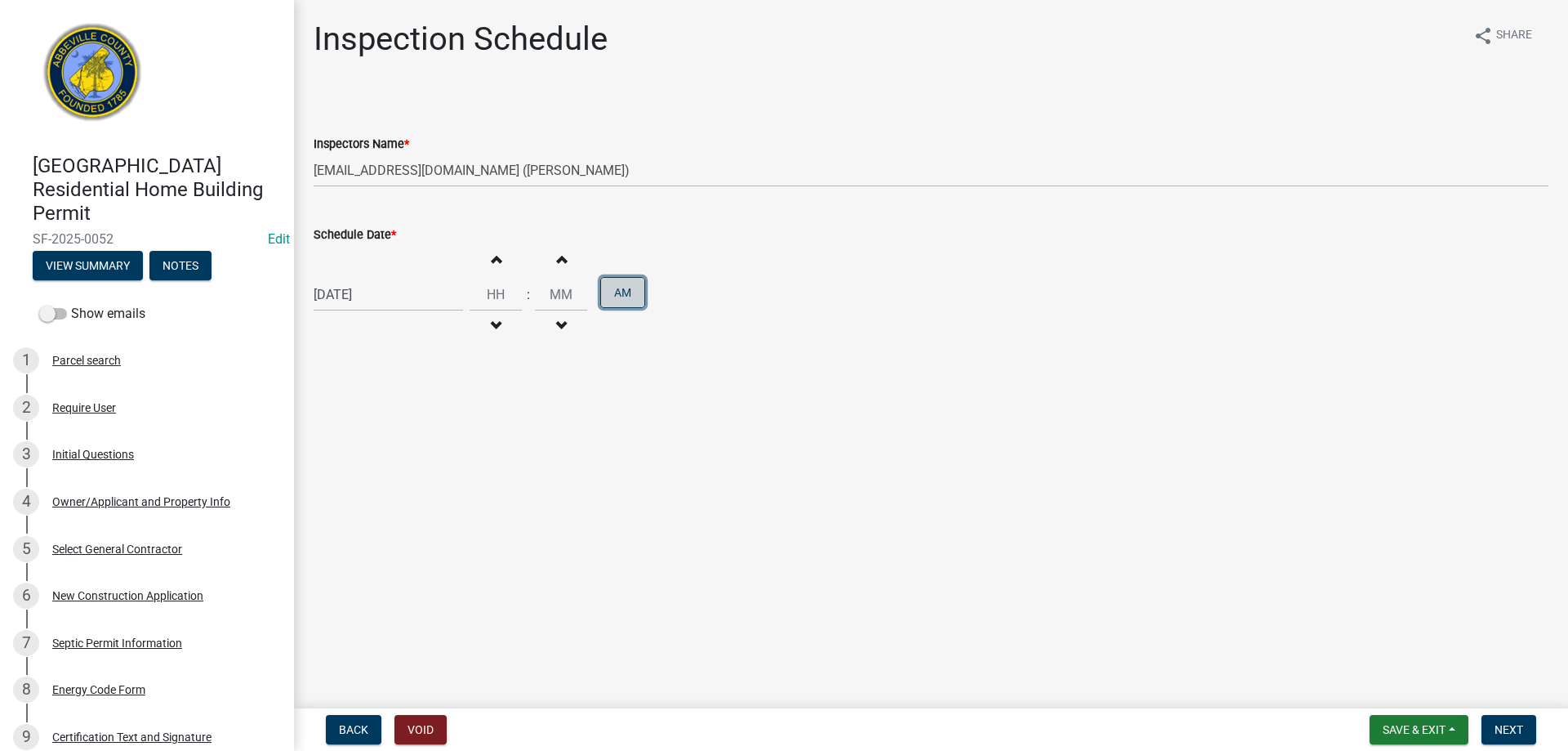
type input "00"
click at [1507, 729] on span "Next" at bounding box center [1507, 729] width 28 height 13
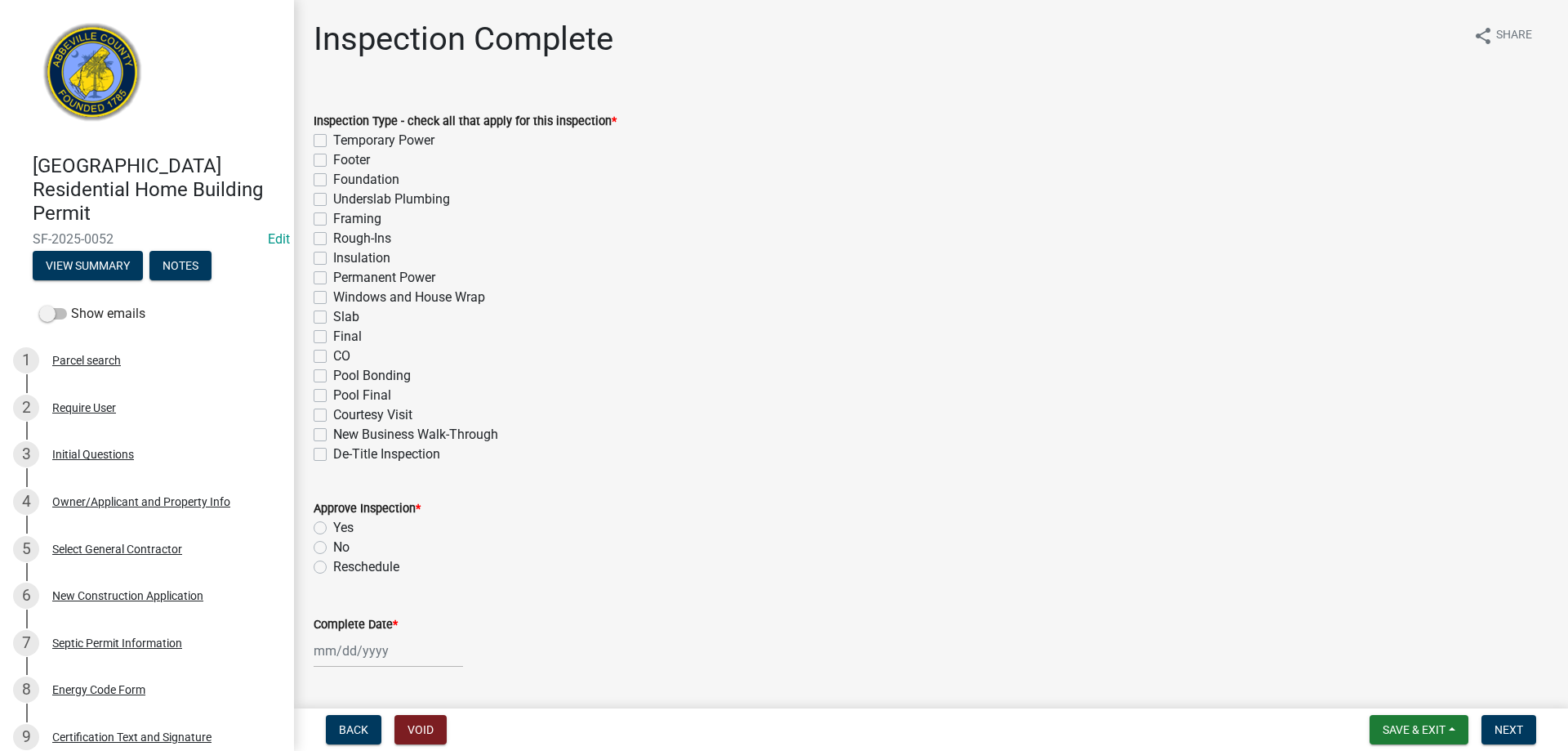
drag, startPoint x: 320, startPoint y: 318, endPoint x: 511, endPoint y: 376, distance: 199.6
click at [333, 318] on label "Slab" at bounding box center [346, 317] width 26 height 20
click at [333, 317] on input "Slab" at bounding box center [338, 312] width 10 height 10
checkbox input "true"
checkbox input "false"
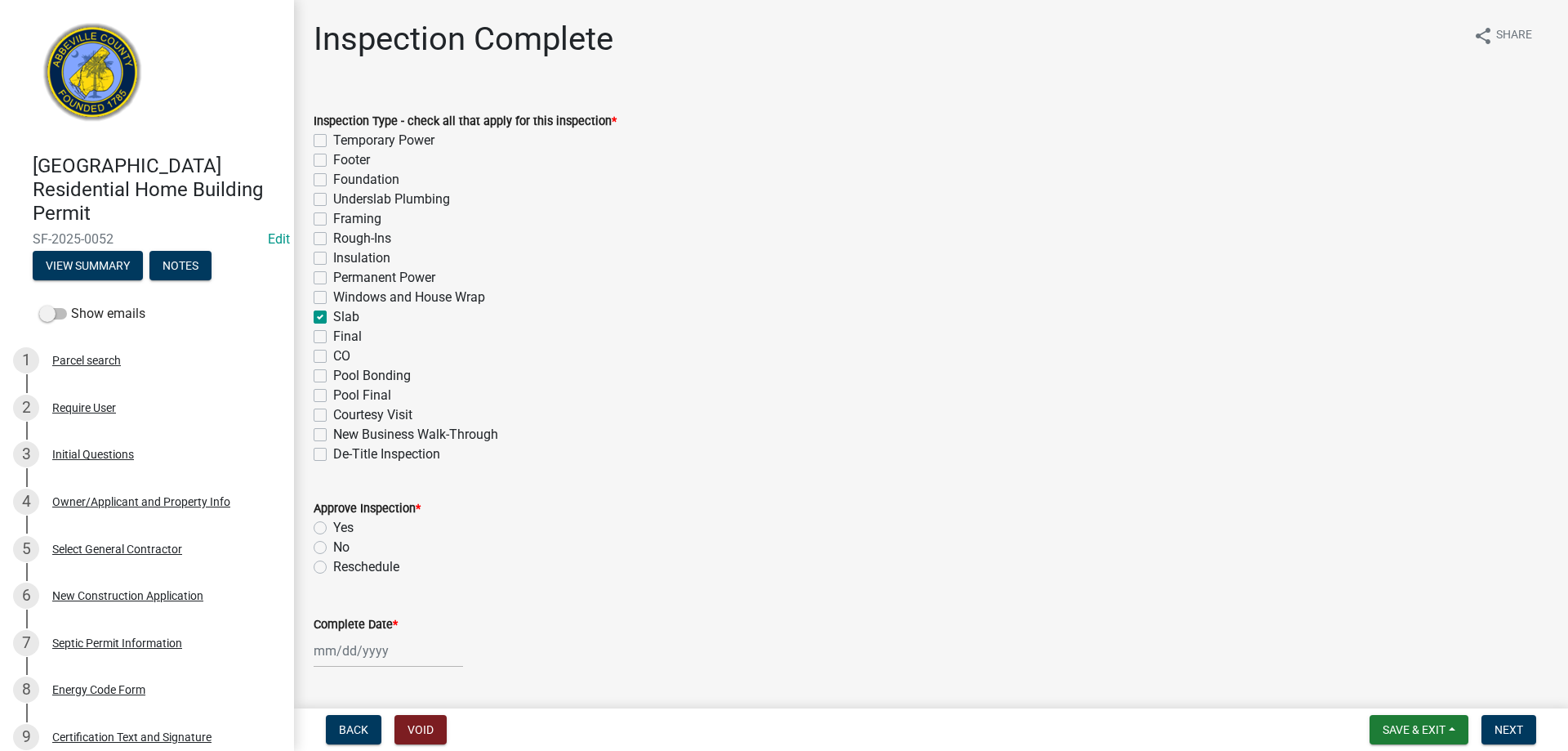
checkbox input "false"
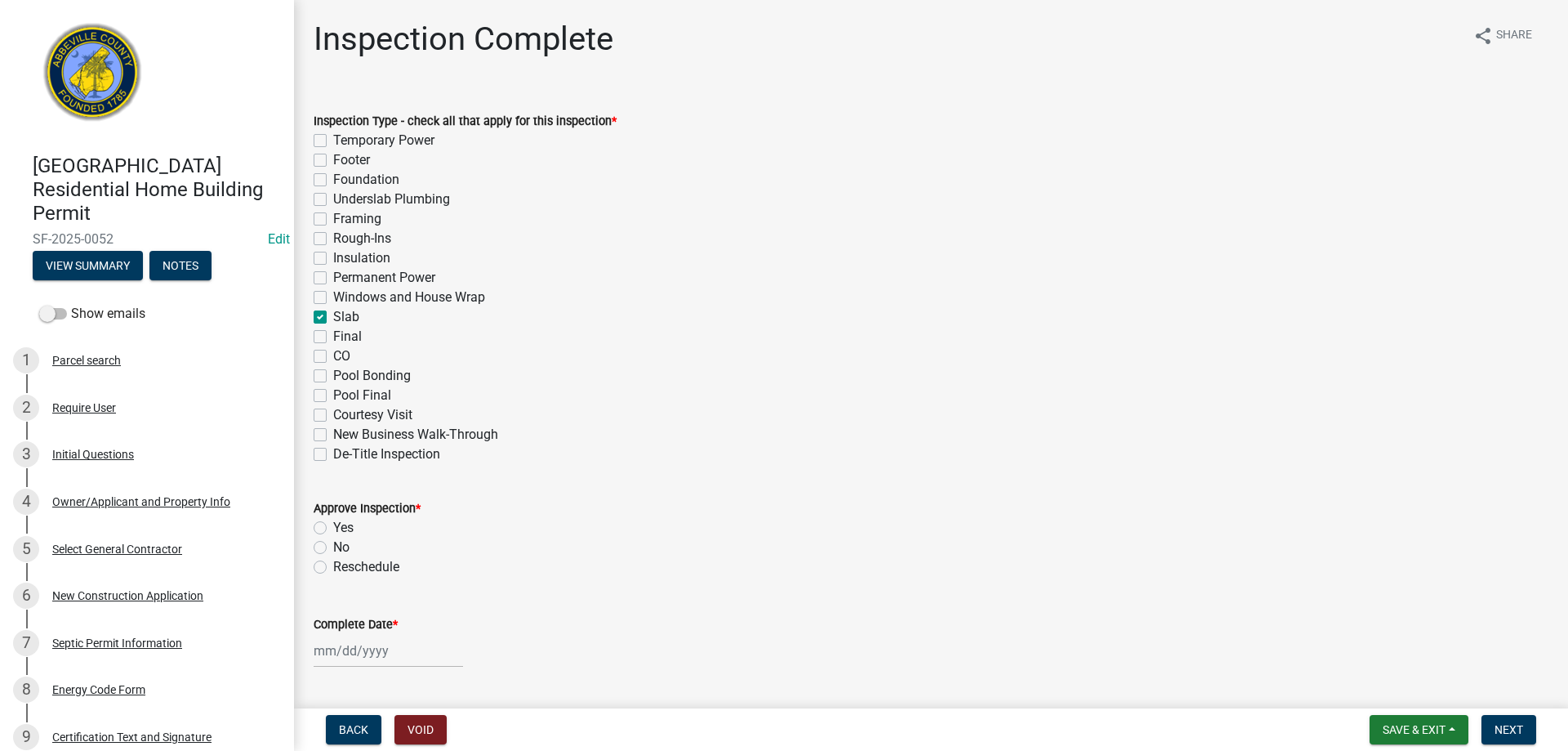
checkbox input "false"
checkbox input "true"
checkbox input "false"
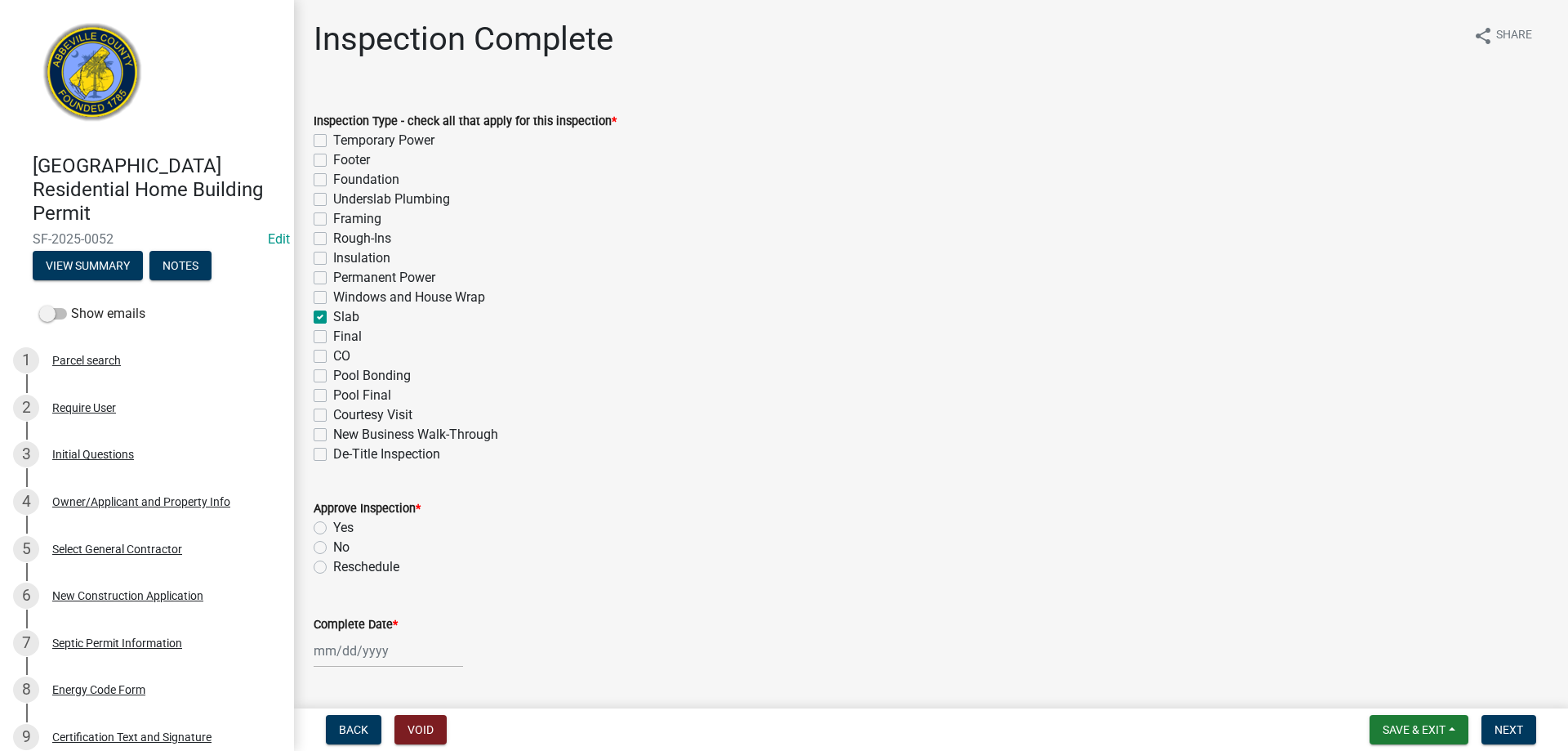
checkbox input "false"
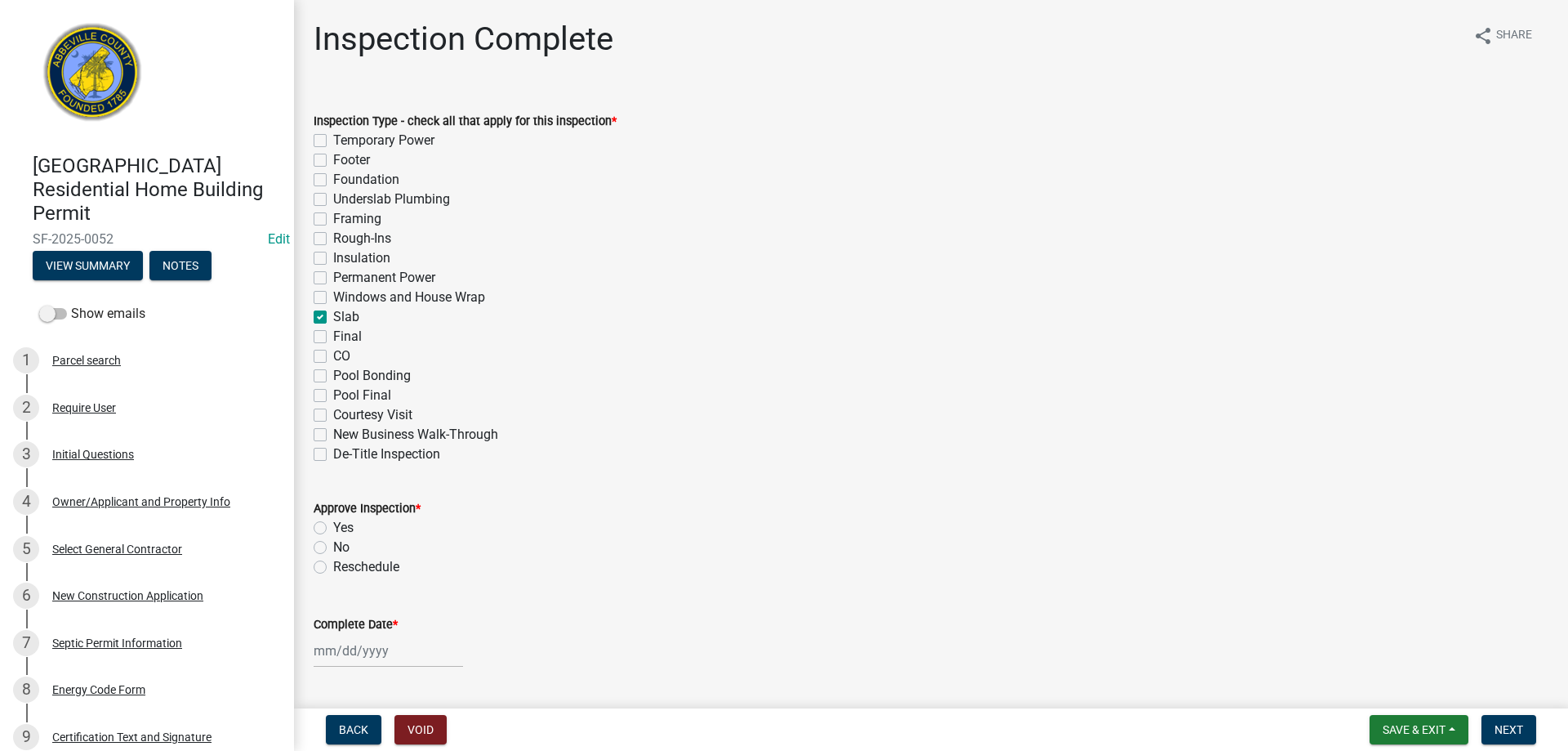
checkbox input "false"
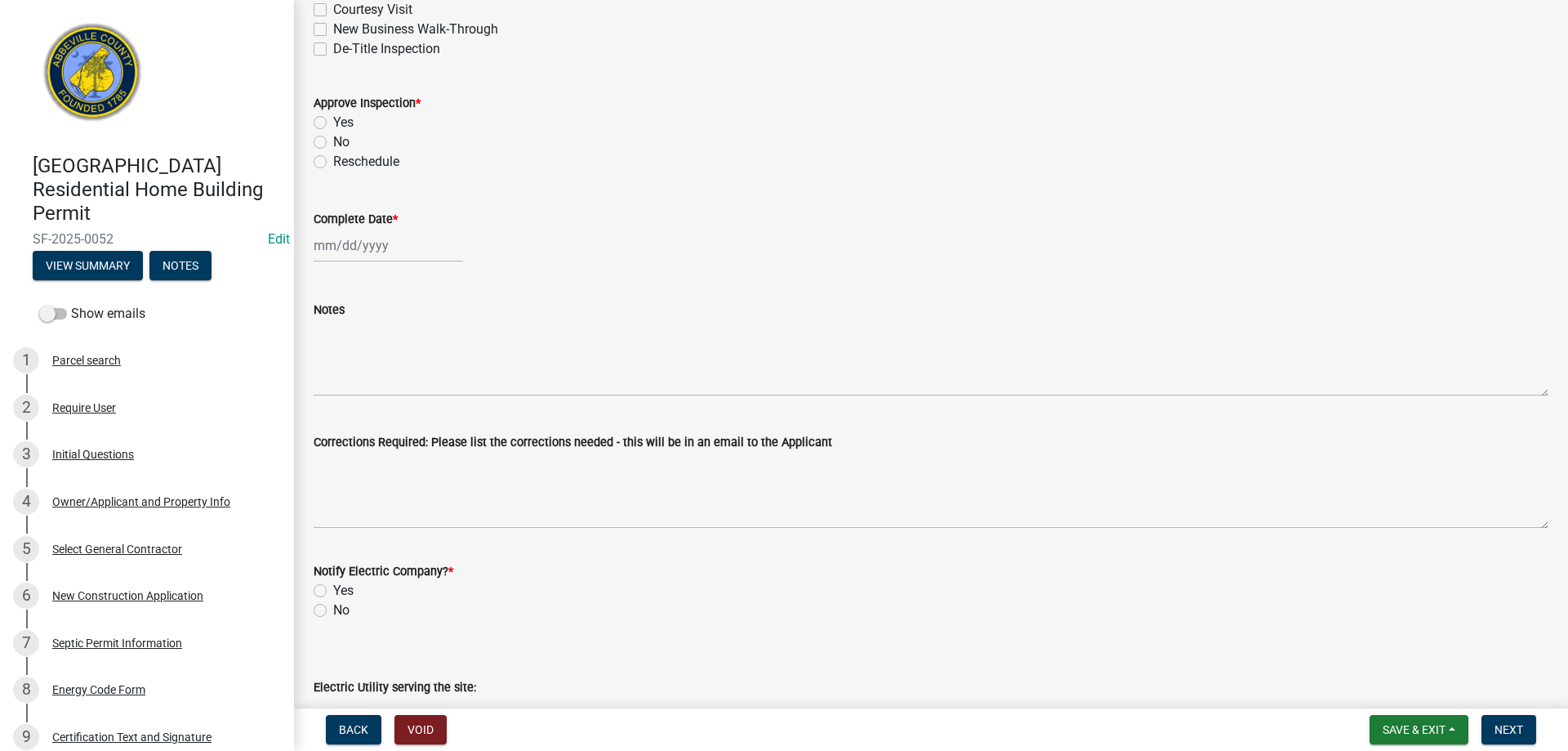
scroll to position [409, 0]
click at [333, 116] on label "Yes" at bounding box center [343, 119] width 20 height 20
click at [333, 116] on input "Yes" at bounding box center [338, 114] width 10 height 10
radio input "true"
select select "8"
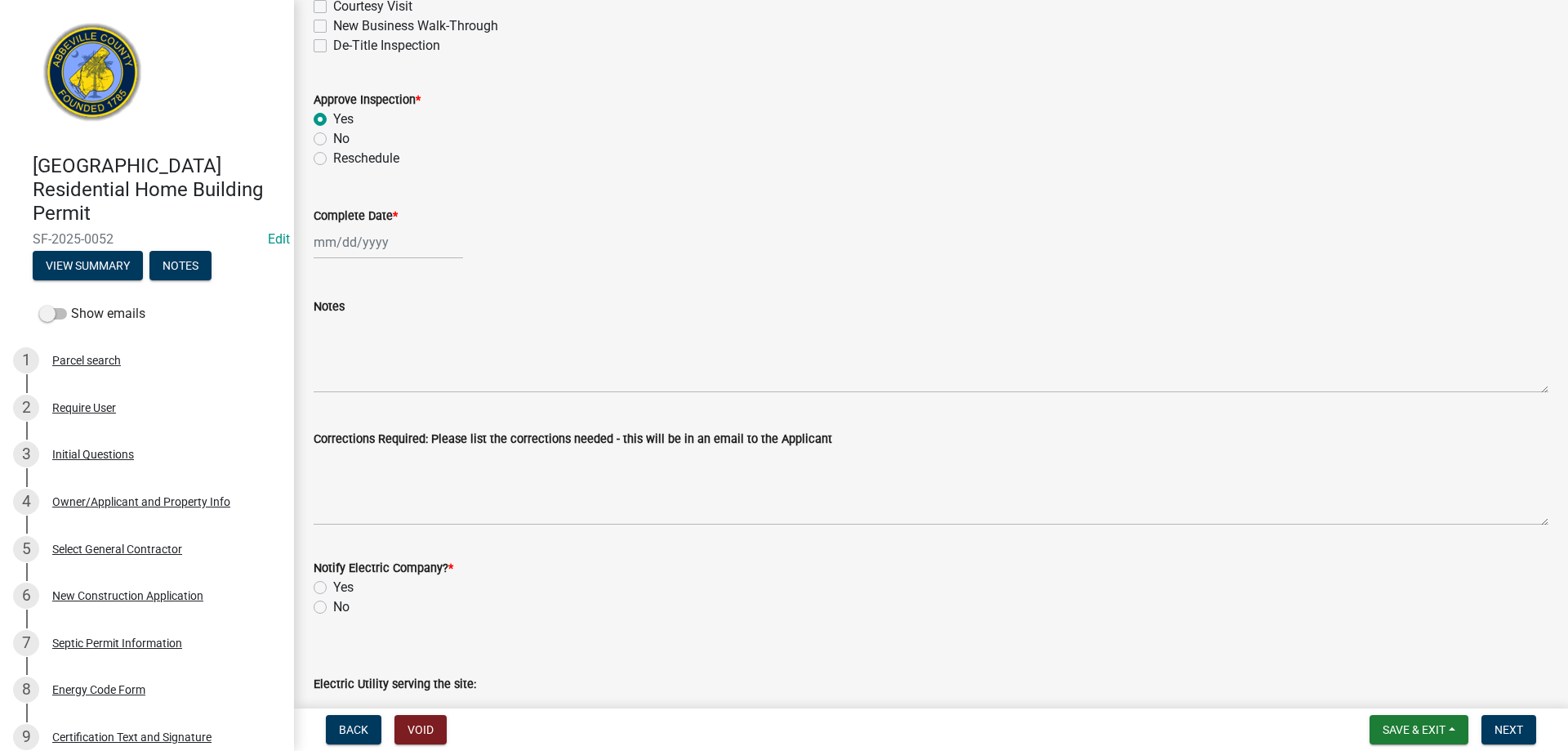
select select "2025"
click at [351, 241] on div "[PERSON_NAME] Feb Mar Apr [PERSON_NAME][DATE] Oct Nov [DATE] 1526 1527 1528 152…" at bounding box center [388, 242] width 149 height 33
click at [357, 375] on div "12" at bounding box center [356, 381] width 26 height 26
type input "[DATE]"
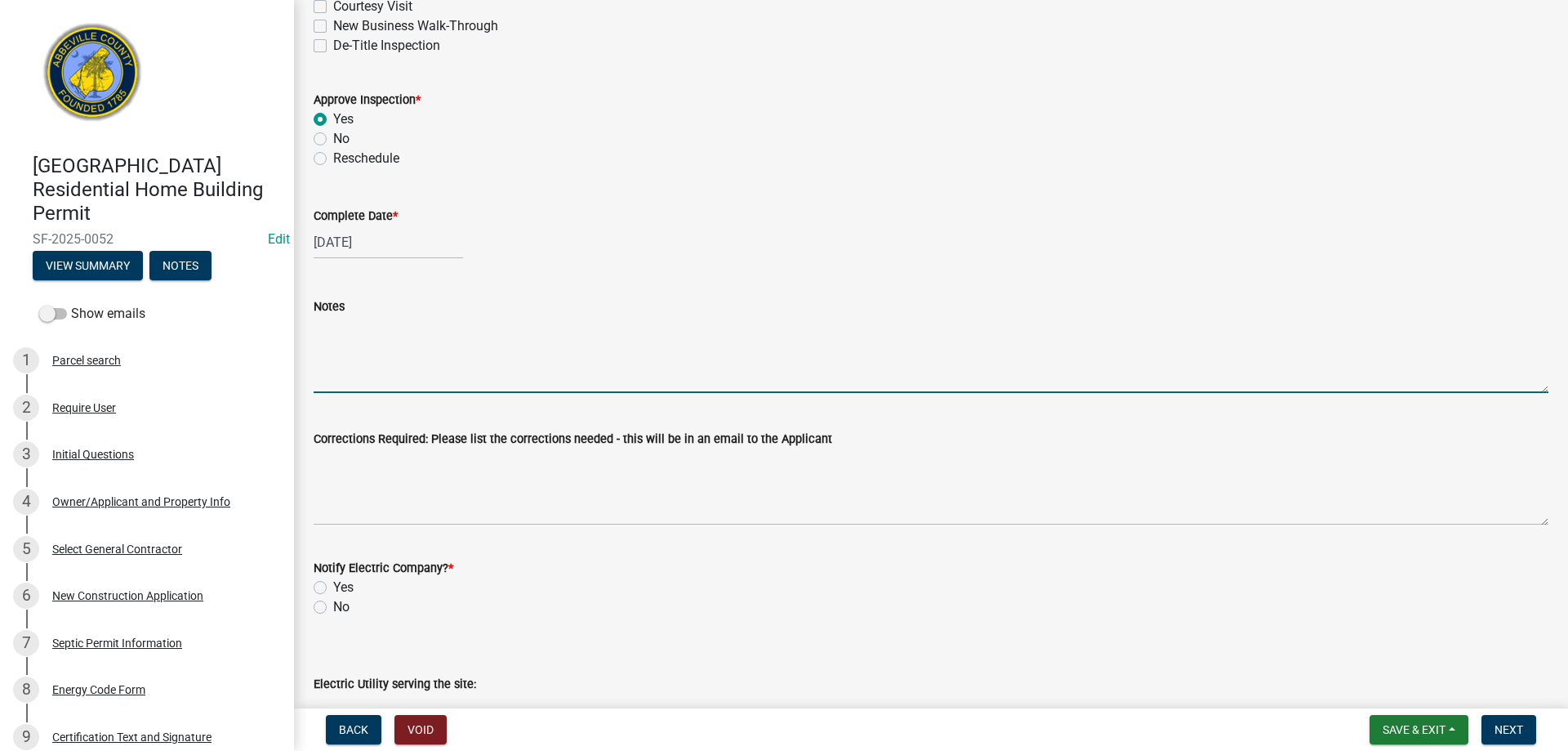
click at [360, 375] on textarea "Notes" at bounding box center [931, 354] width 1234 height 77
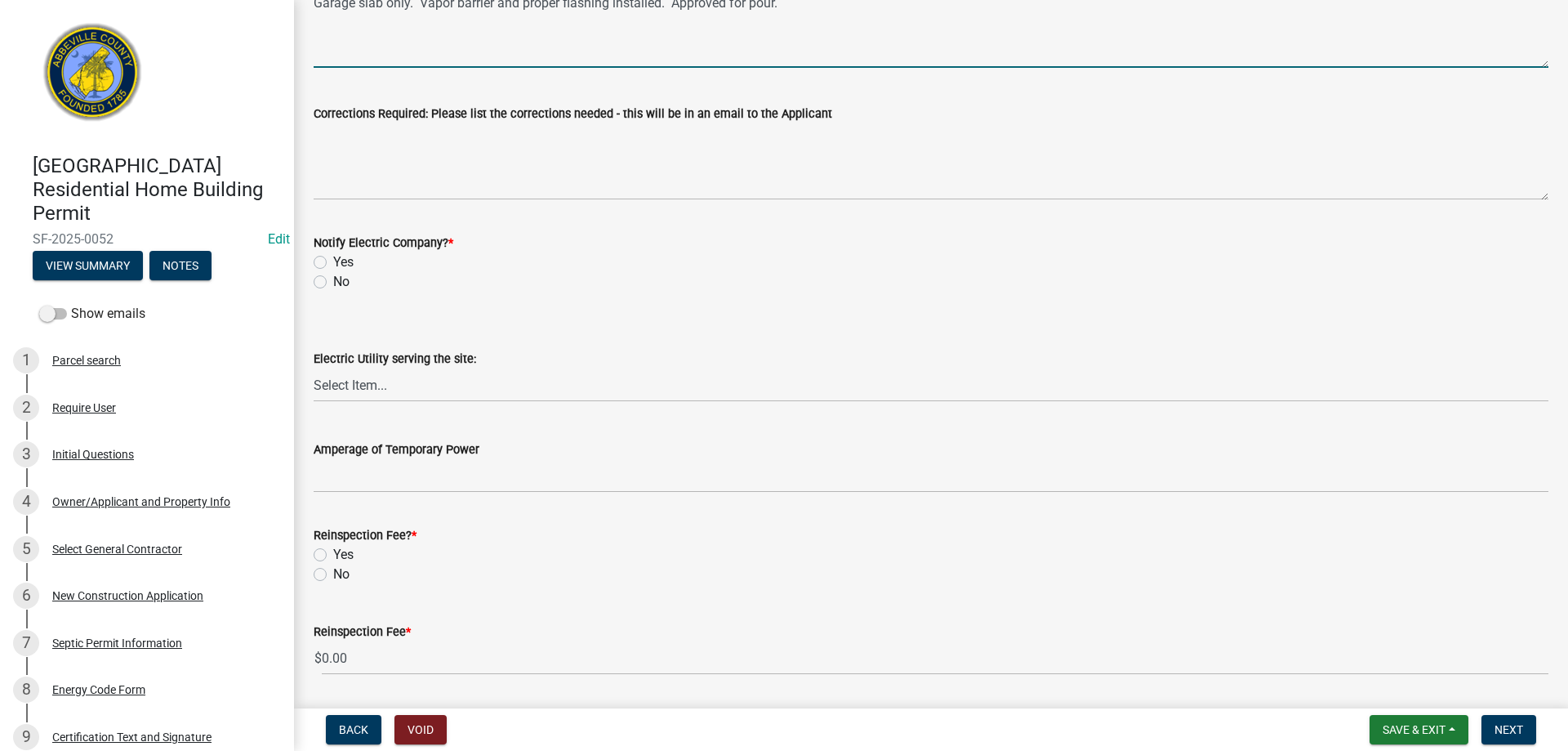
scroll to position [735, 0]
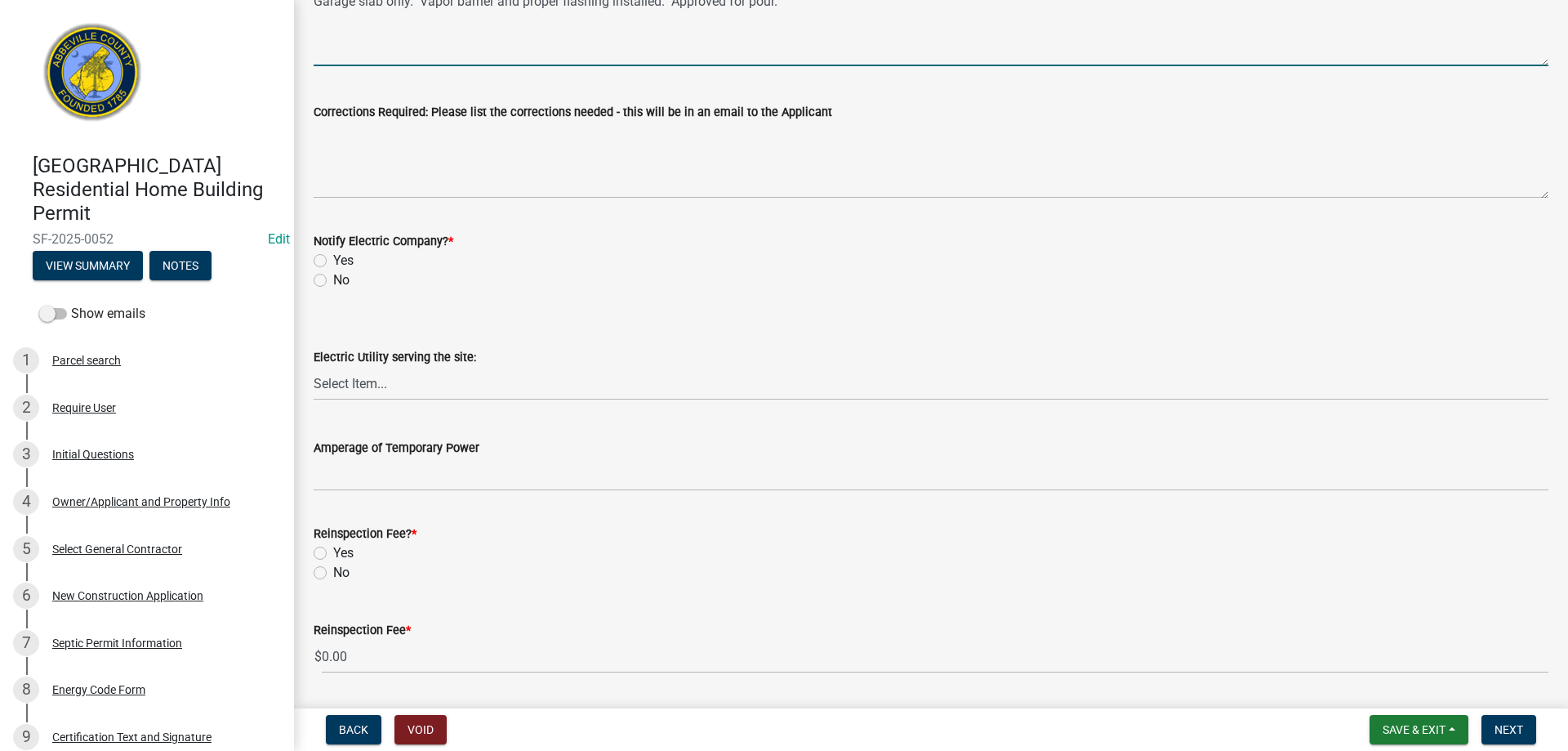
type textarea "Garage slab only. Vapor barrier and proper flashing installed. Approved for pou…"
click at [333, 279] on label "No" at bounding box center [340, 280] width 16 height 20
click at [333, 279] on input "No" at bounding box center [338, 276] width 10 height 10
radio input "true"
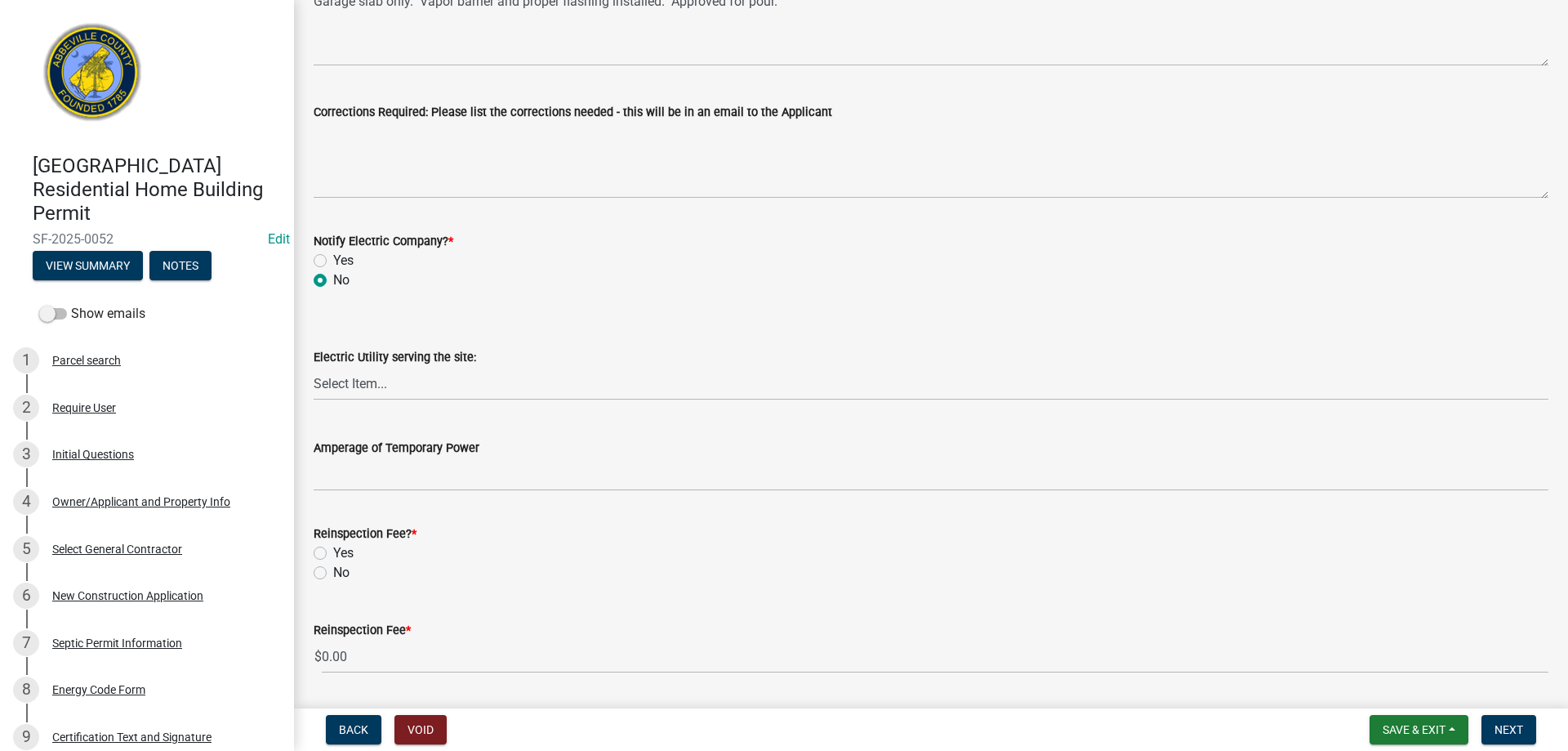
scroll to position [785, 0]
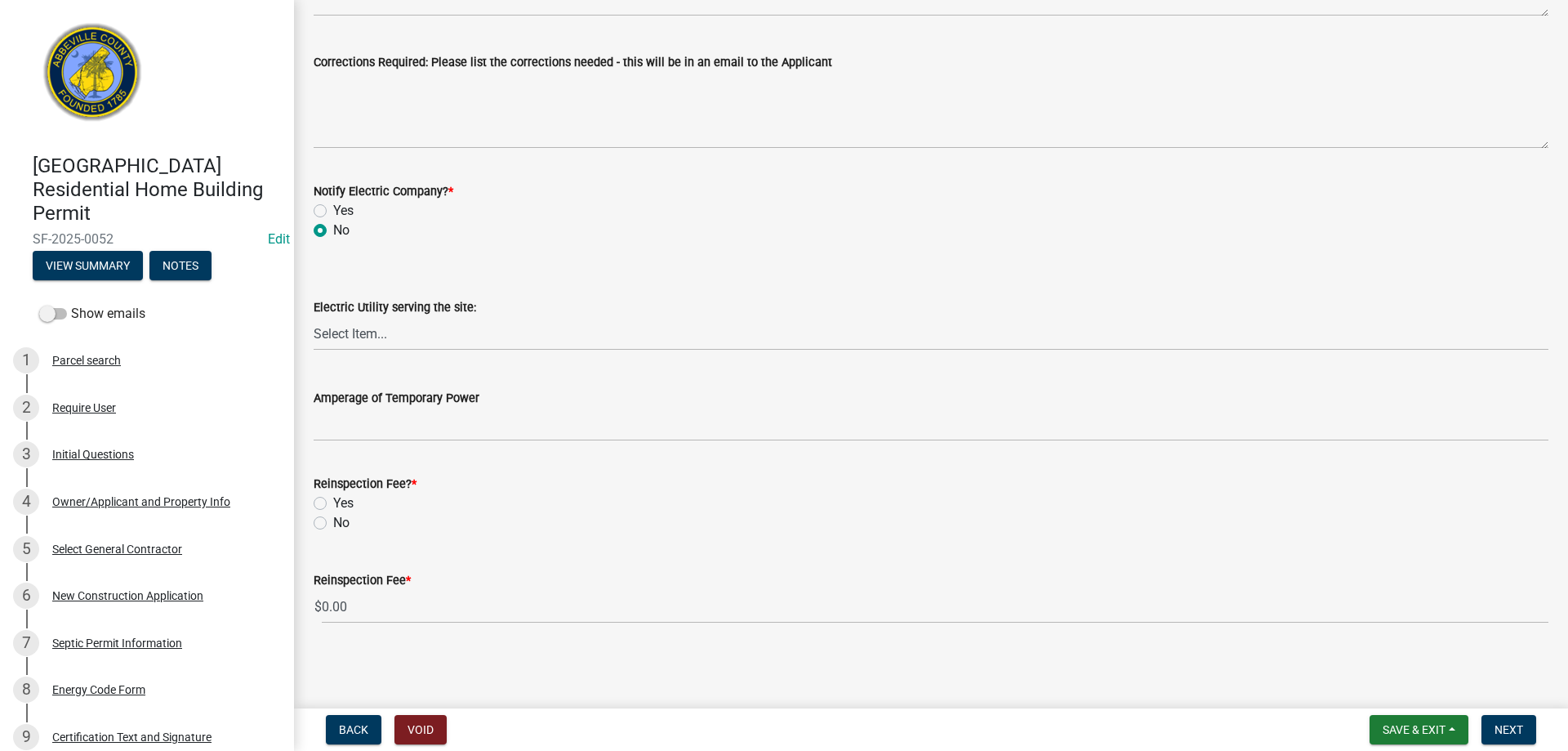
click at [333, 521] on label "No" at bounding box center [340, 522] width 16 height 20
click at [333, 521] on input "No" at bounding box center [338, 518] width 10 height 10
radio input "true"
click at [1502, 725] on span "Next" at bounding box center [1507, 729] width 28 height 13
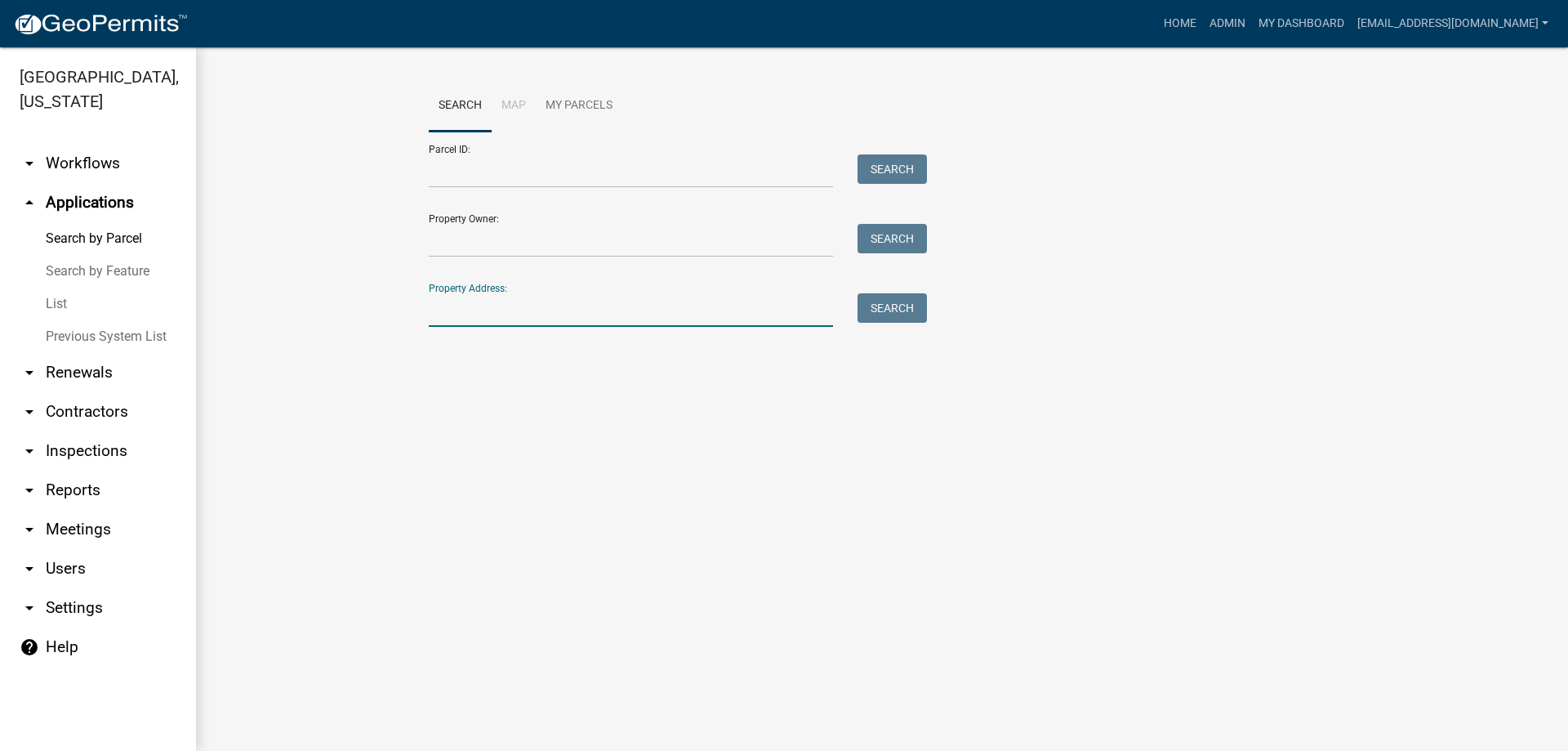
click at [527, 312] on input "Property Address:" at bounding box center [630, 310] width 404 height 33
click at [879, 295] on button "Search" at bounding box center [891, 308] width 69 height 29
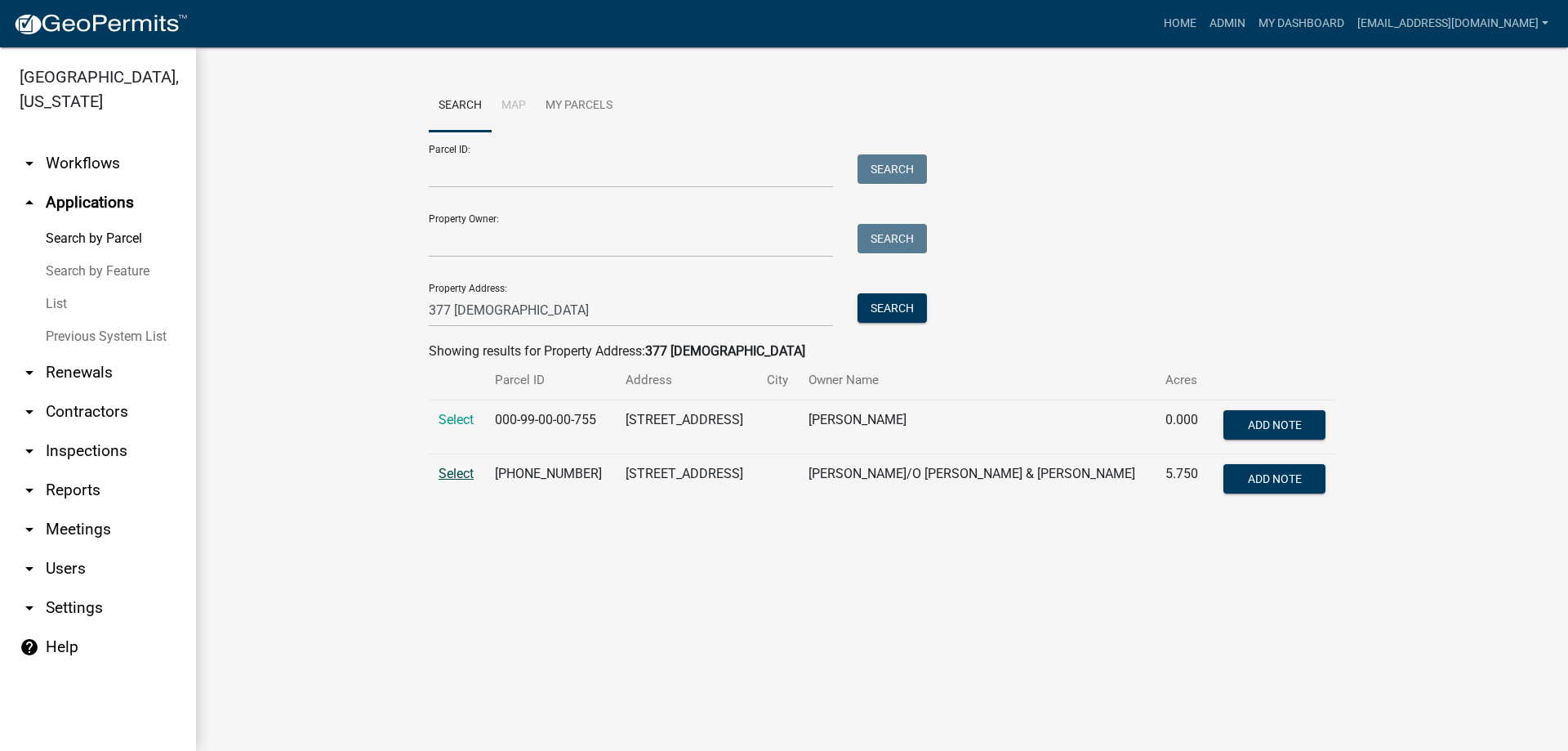
click at [458, 474] on span "Select" at bounding box center [456, 474] width 35 height 15
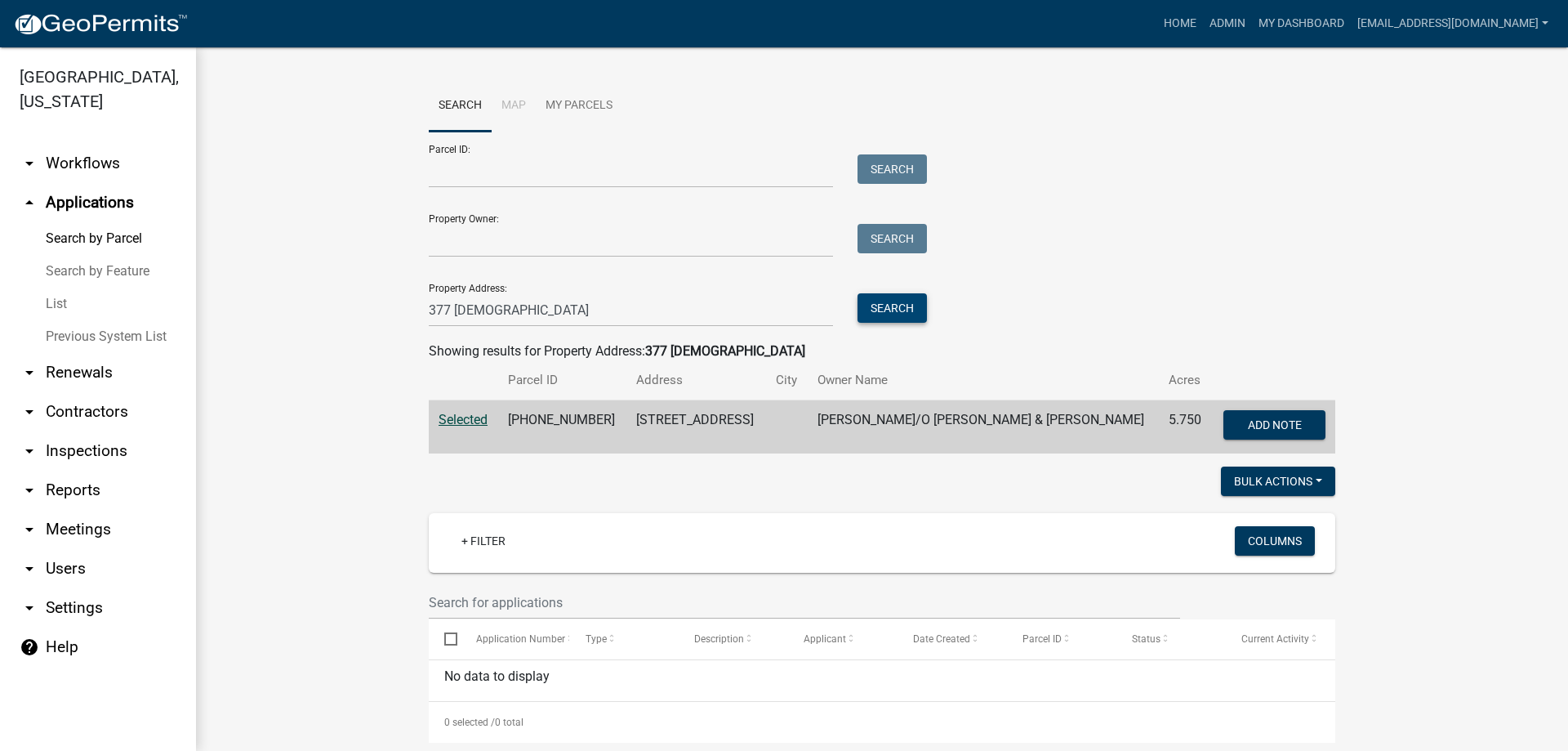
click at [874, 305] on button "Search" at bounding box center [891, 308] width 69 height 29
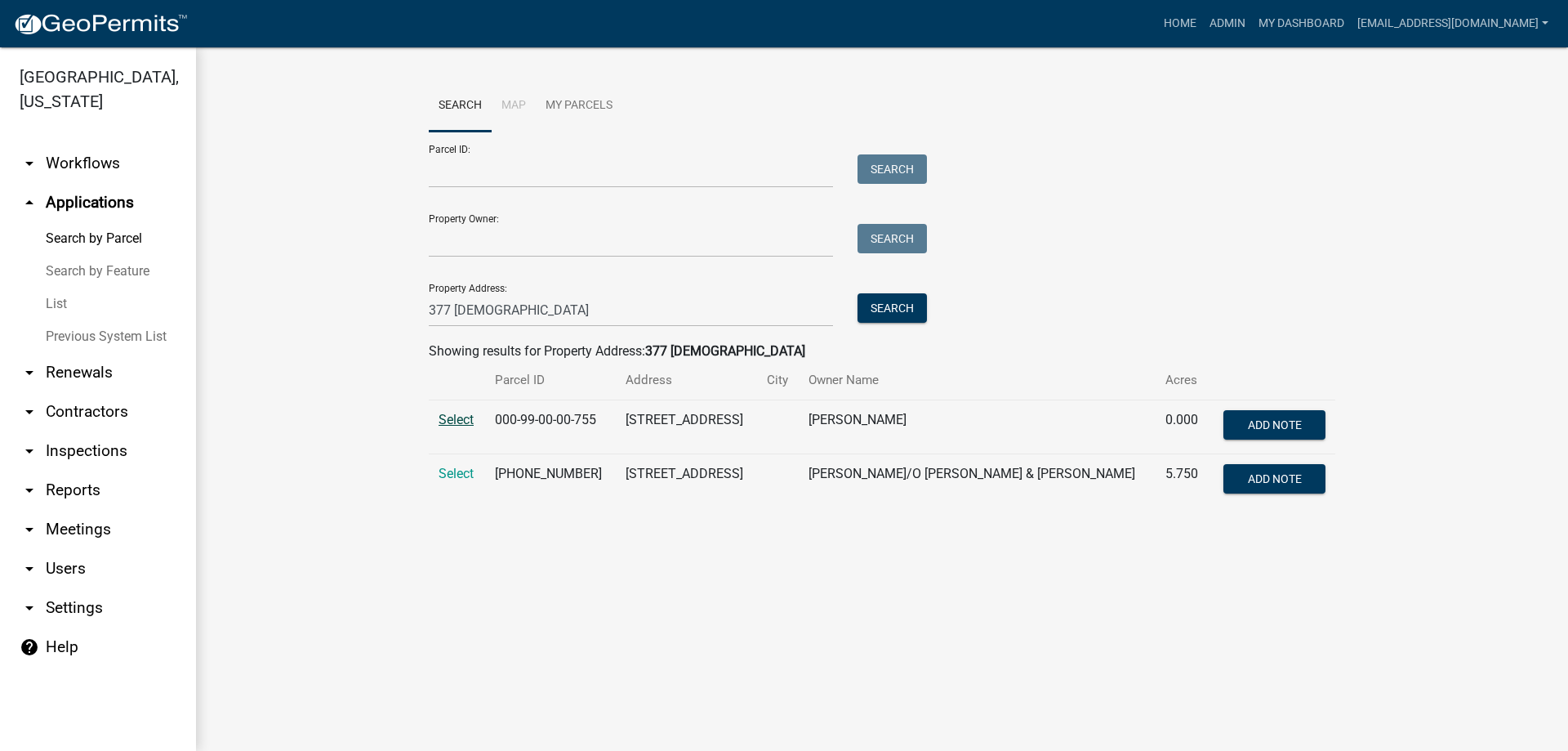
click at [462, 418] on span "Select" at bounding box center [456, 419] width 35 height 15
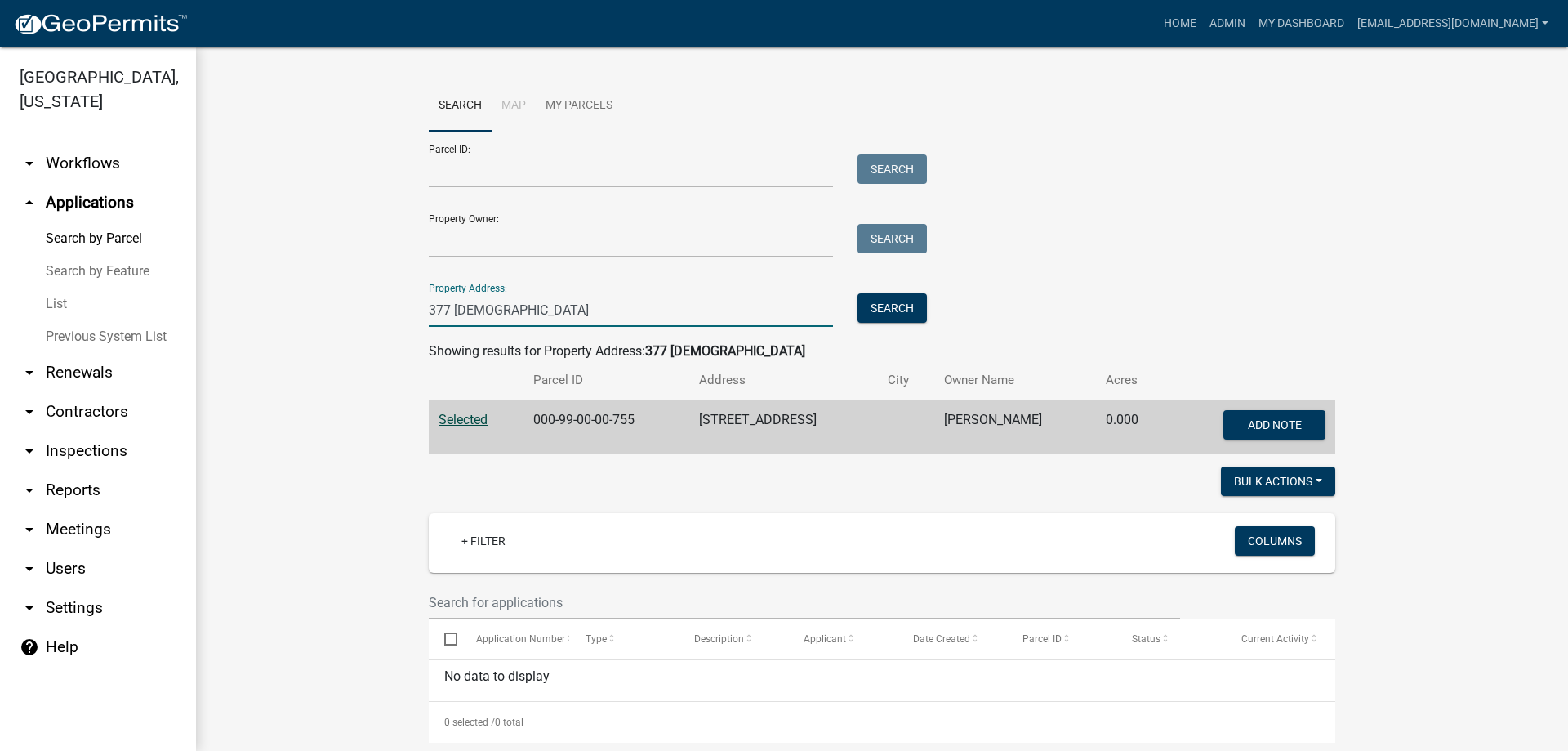
click at [530, 311] on input "377 [DEMOGRAPHIC_DATA]" at bounding box center [630, 310] width 404 height 33
click at [480, 172] on input "Parcel ID:" at bounding box center [630, 171] width 404 height 33
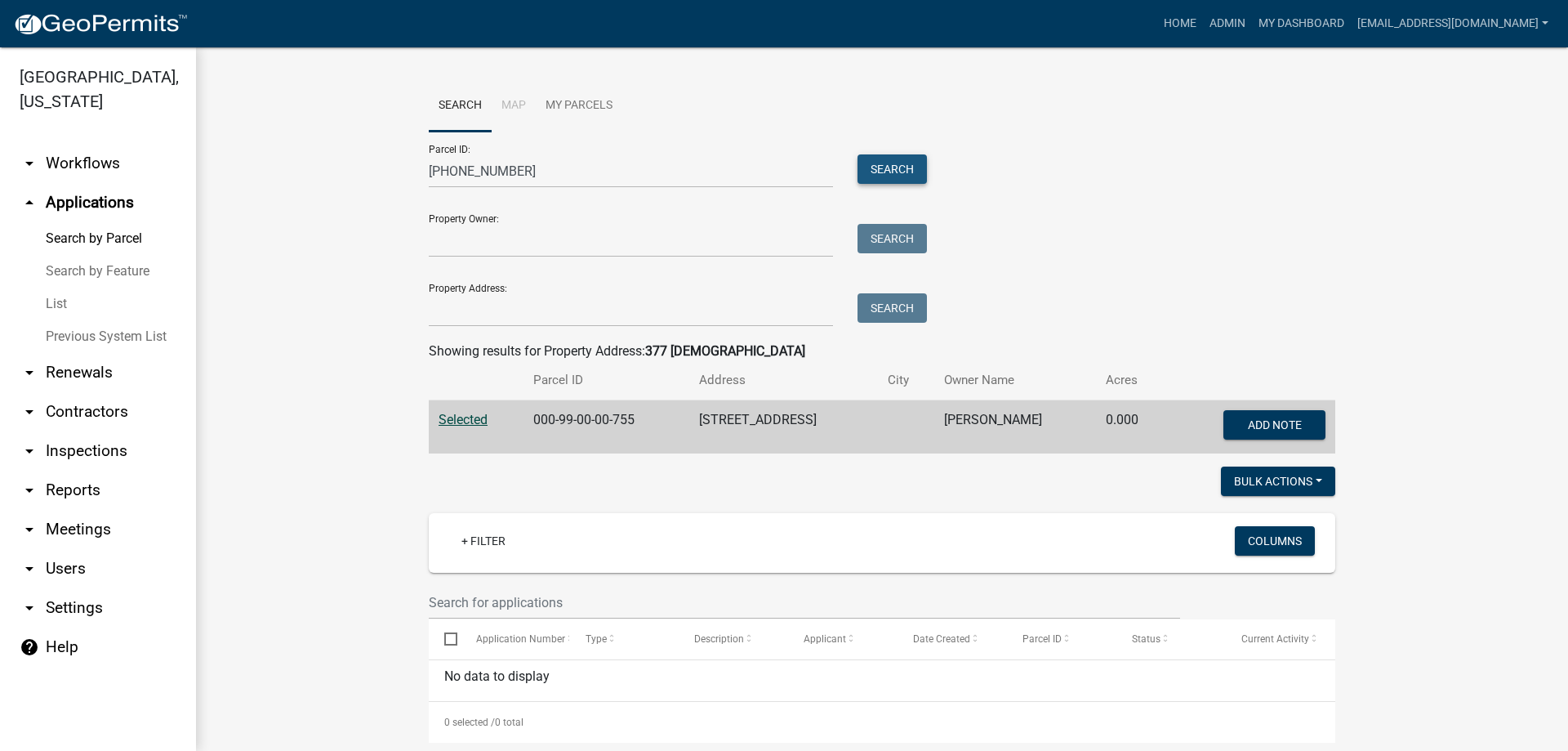
click at [880, 163] on button "Search" at bounding box center [891, 169] width 69 height 29
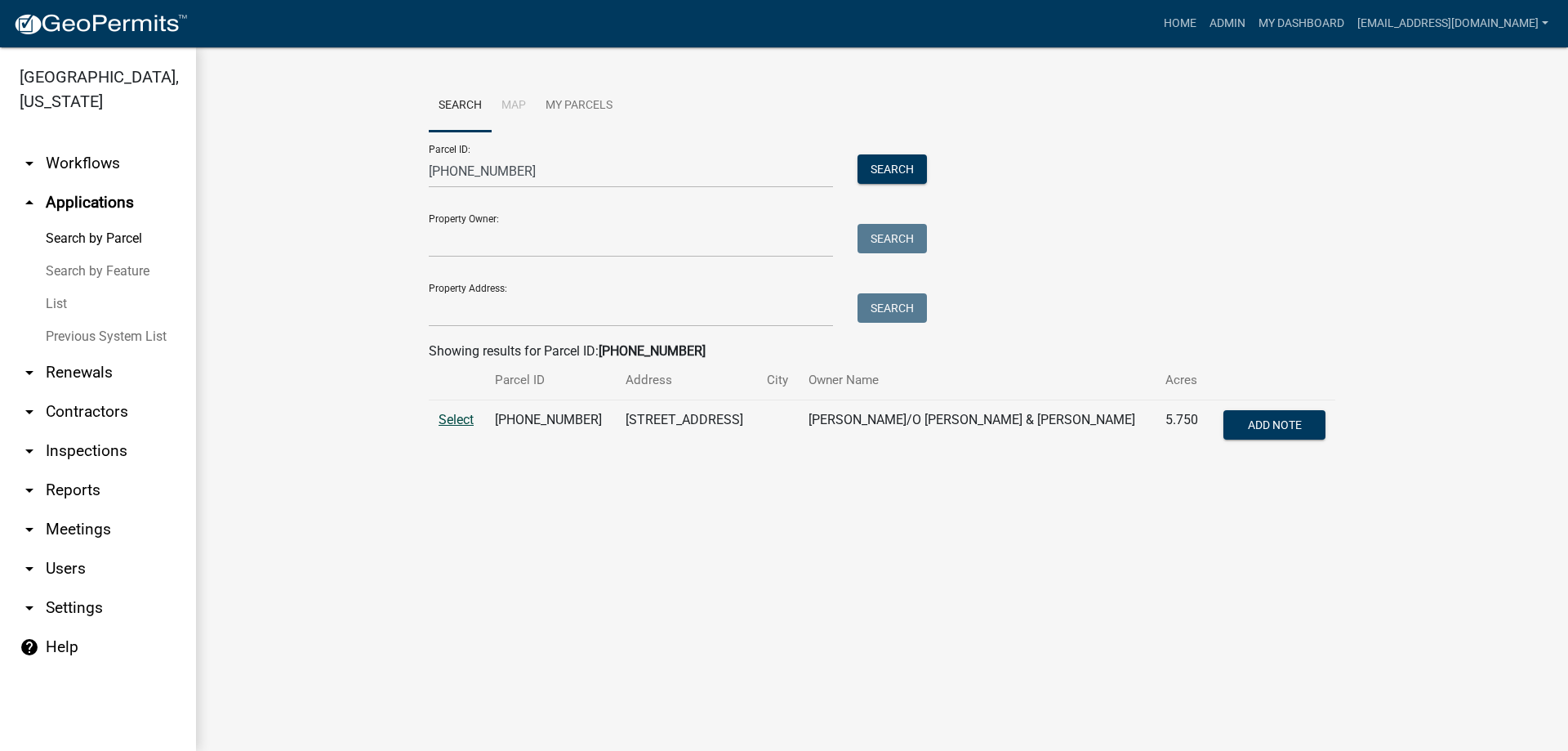
click at [449, 415] on span "Select" at bounding box center [456, 419] width 35 height 15
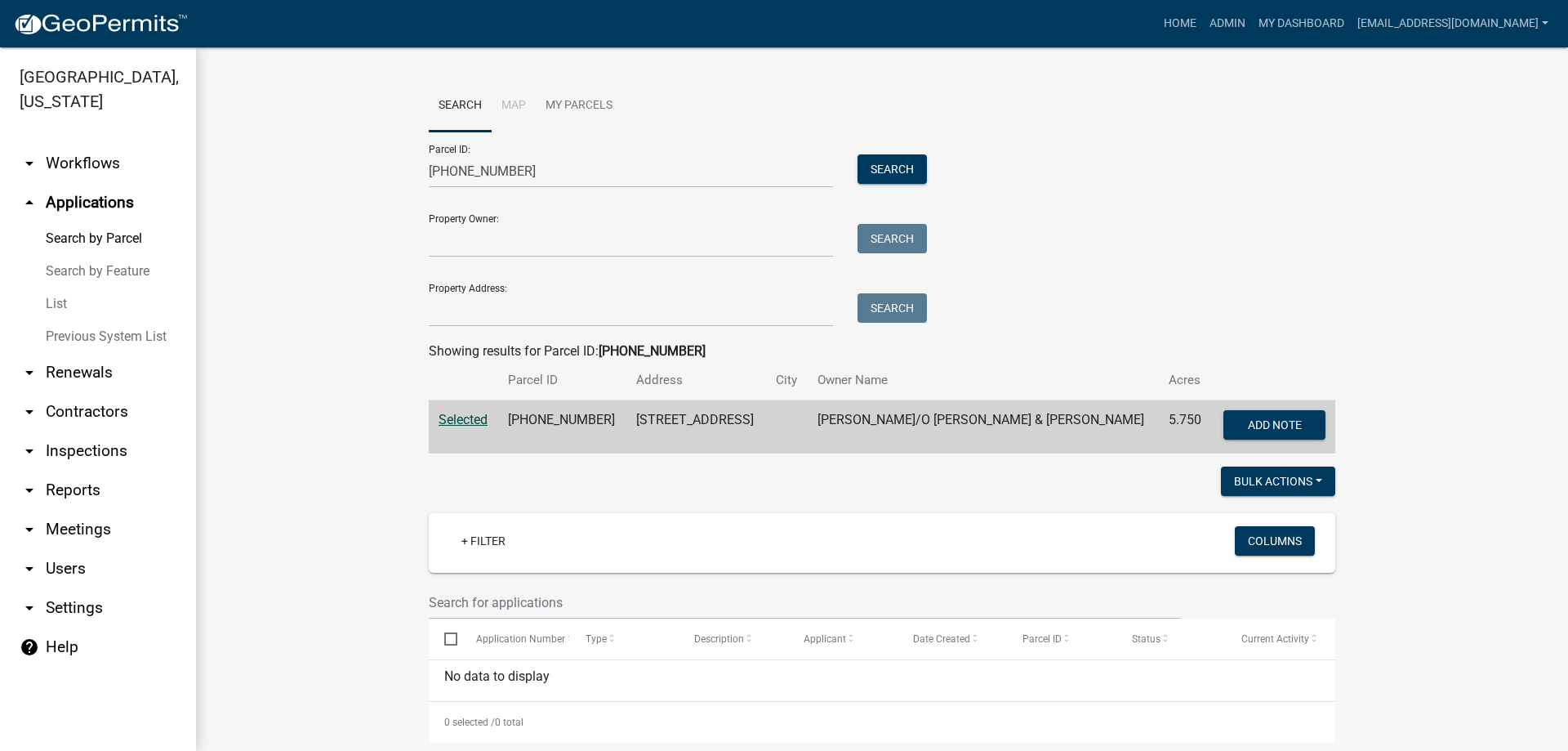
click at [110, 330] on link "Previous System List" at bounding box center [98, 336] width 196 height 32
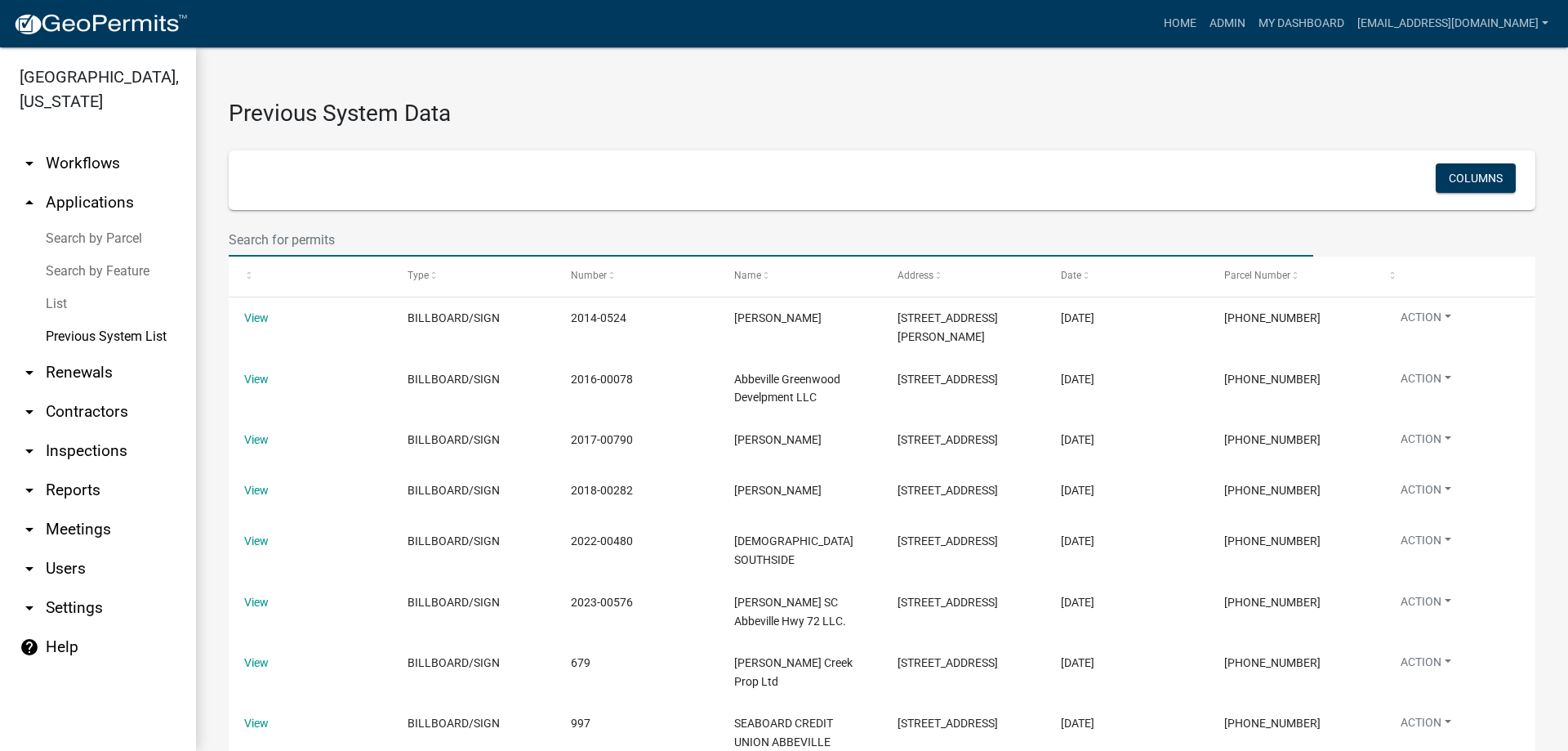
click at [328, 242] on input "text" at bounding box center [770, 239] width 1084 height 33
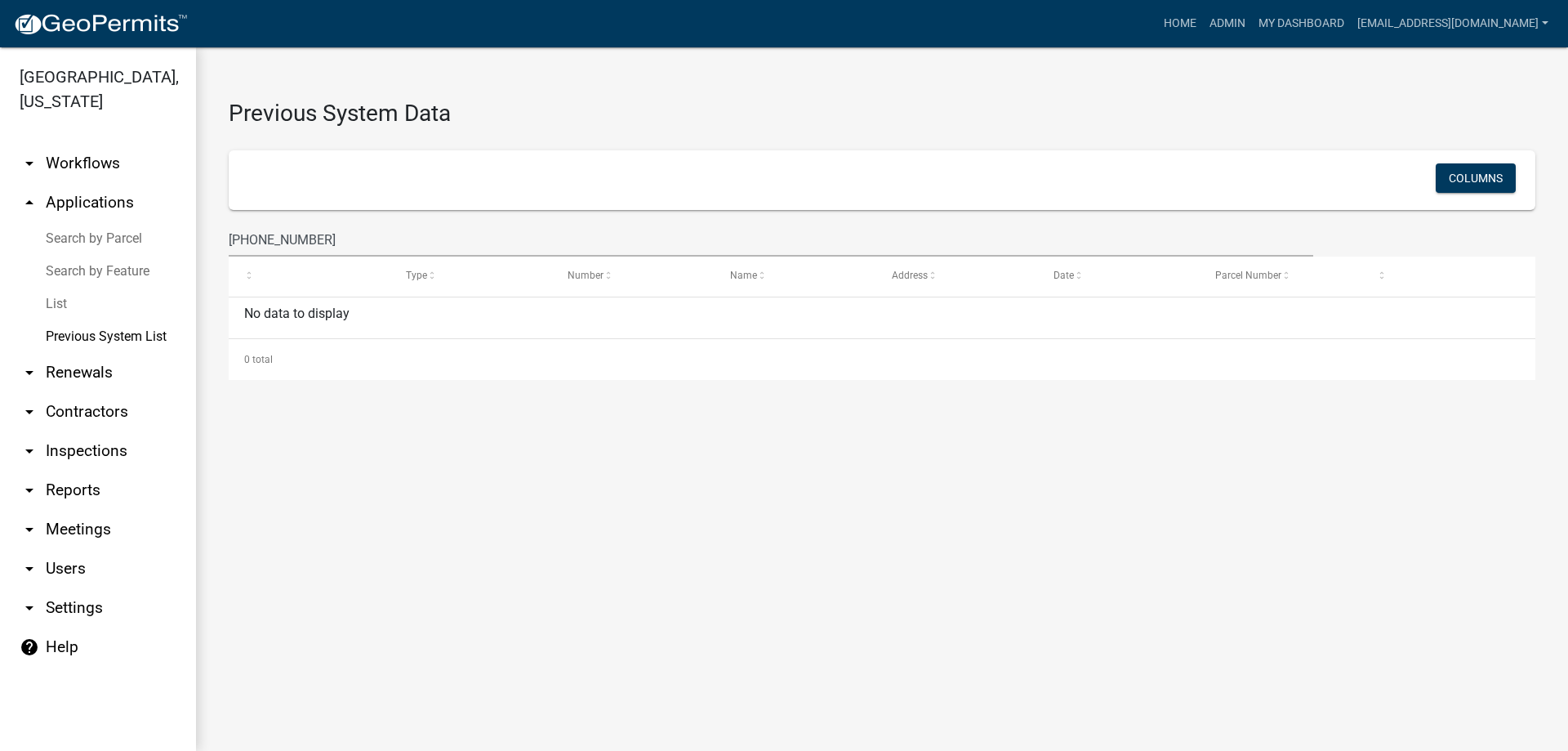
click at [89, 201] on link "arrow_drop_up Applications" at bounding box center [98, 202] width 196 height 39
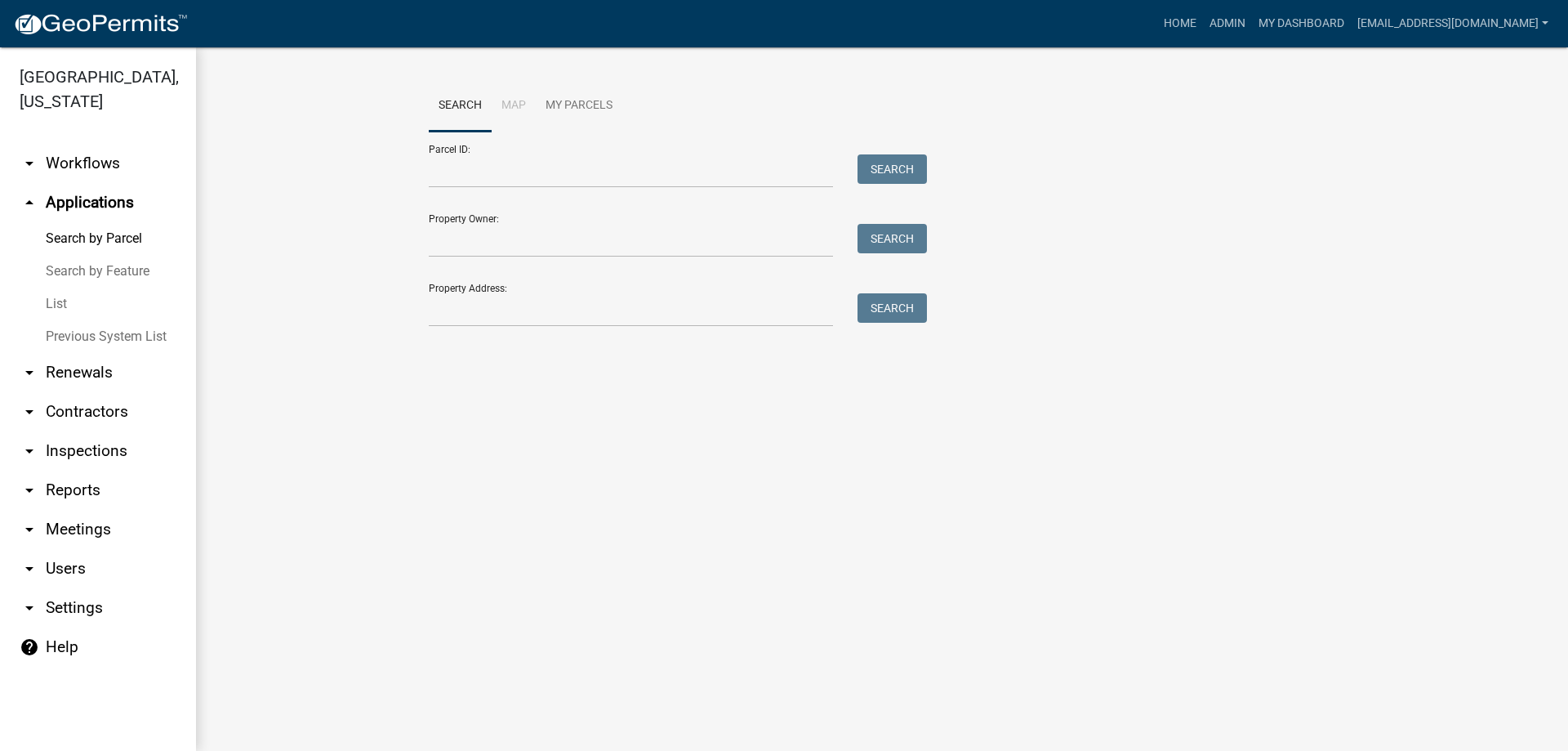
click at [54, 302] on link "List" at bounding box center [98, 304] width 196 height 32
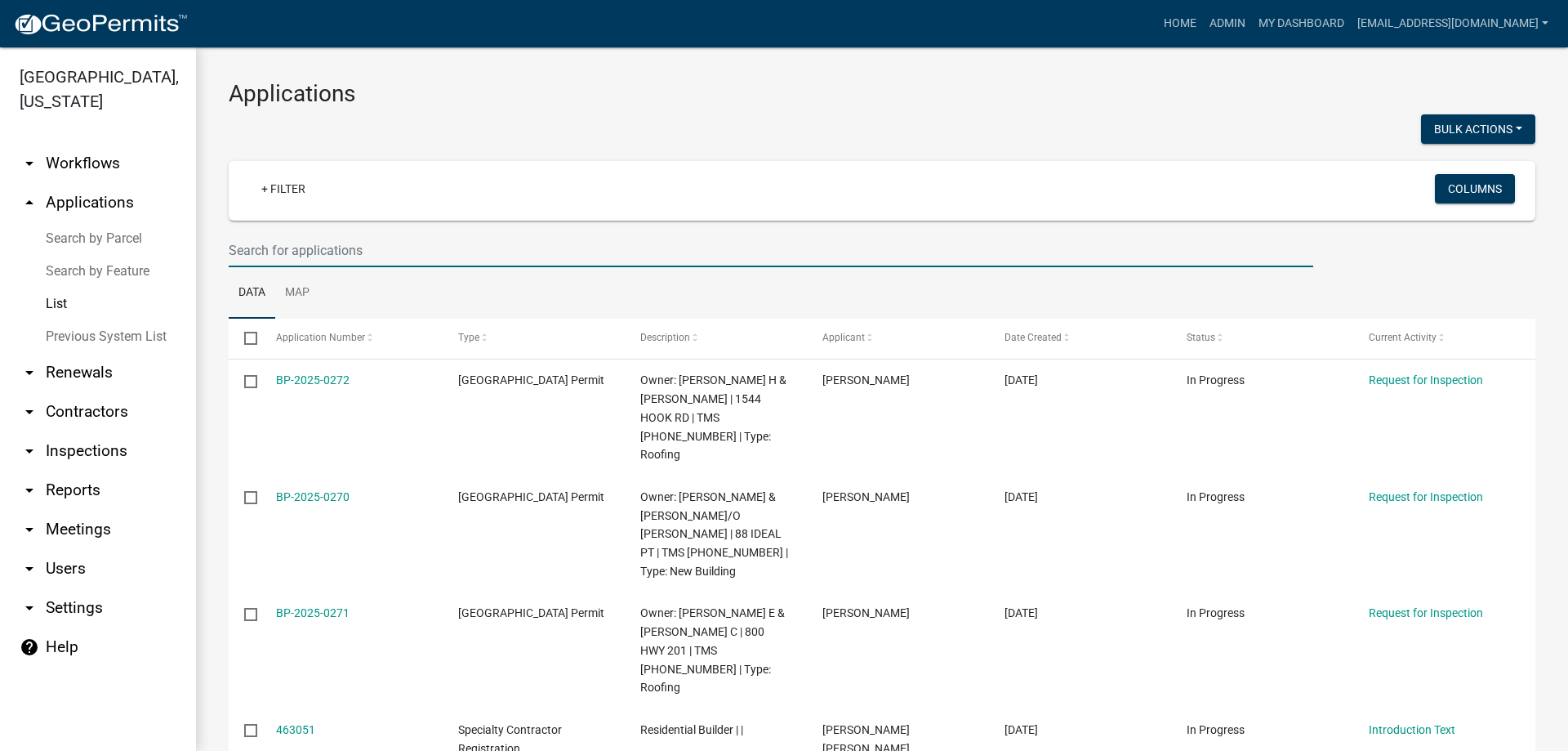
click at [304, 252] on input "text" at bounding box center [770, 250] width 1084 height 33
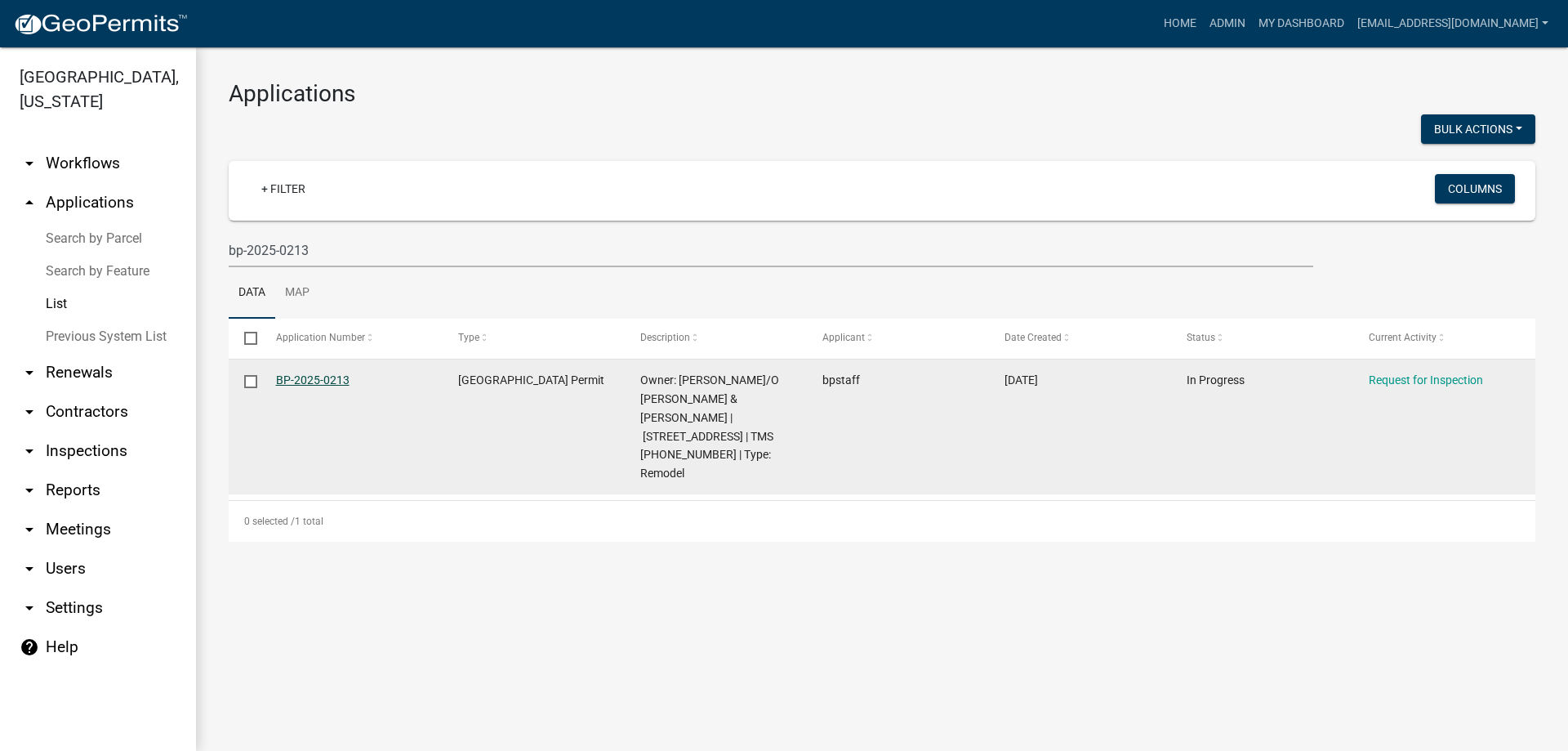
click at [297, 381] on link "BP-2025-0213" at bounding box center [312, 379] width 73 height 13
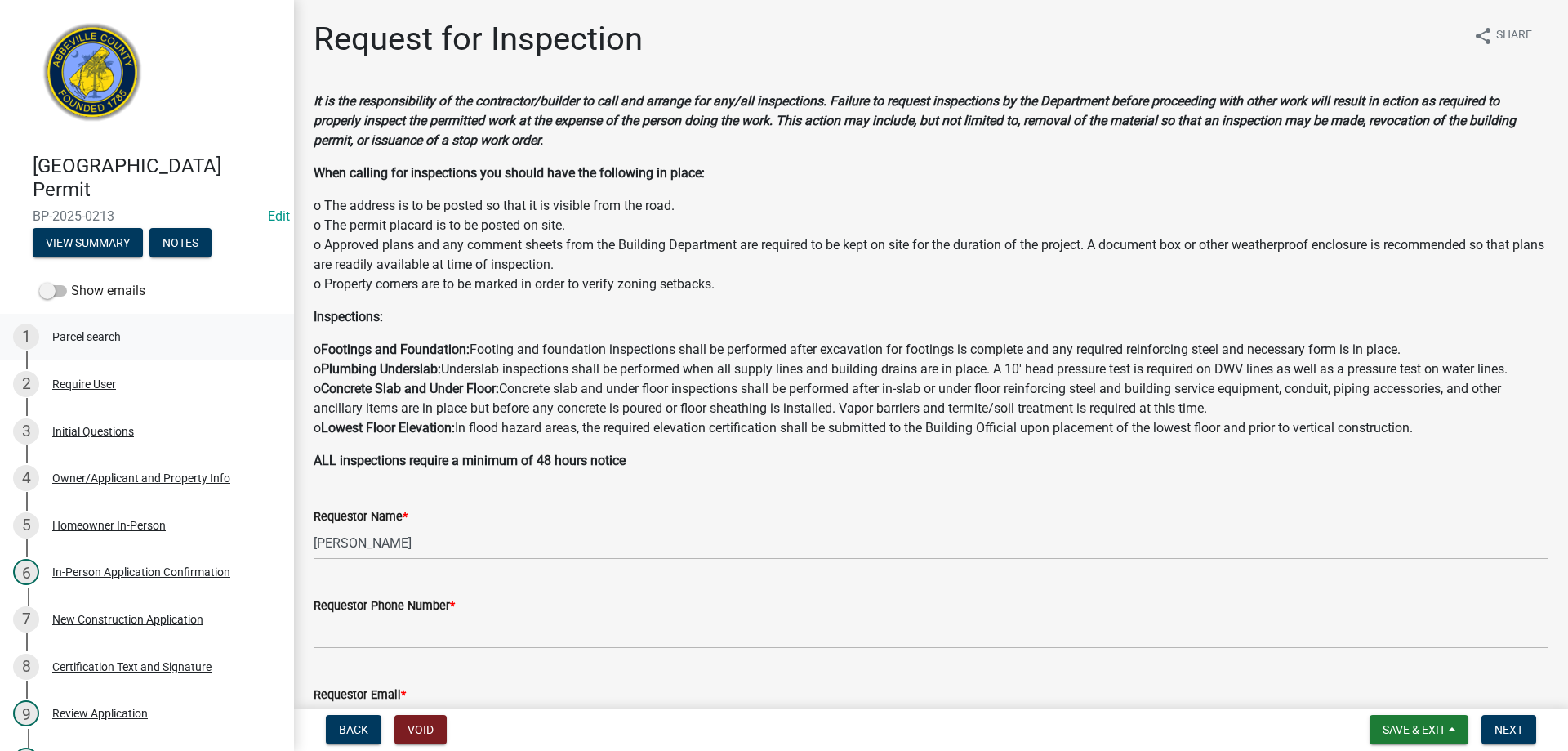
click at [69, 335] on div "Parcel search" at bounding box center [86, 336] width 68 height 11
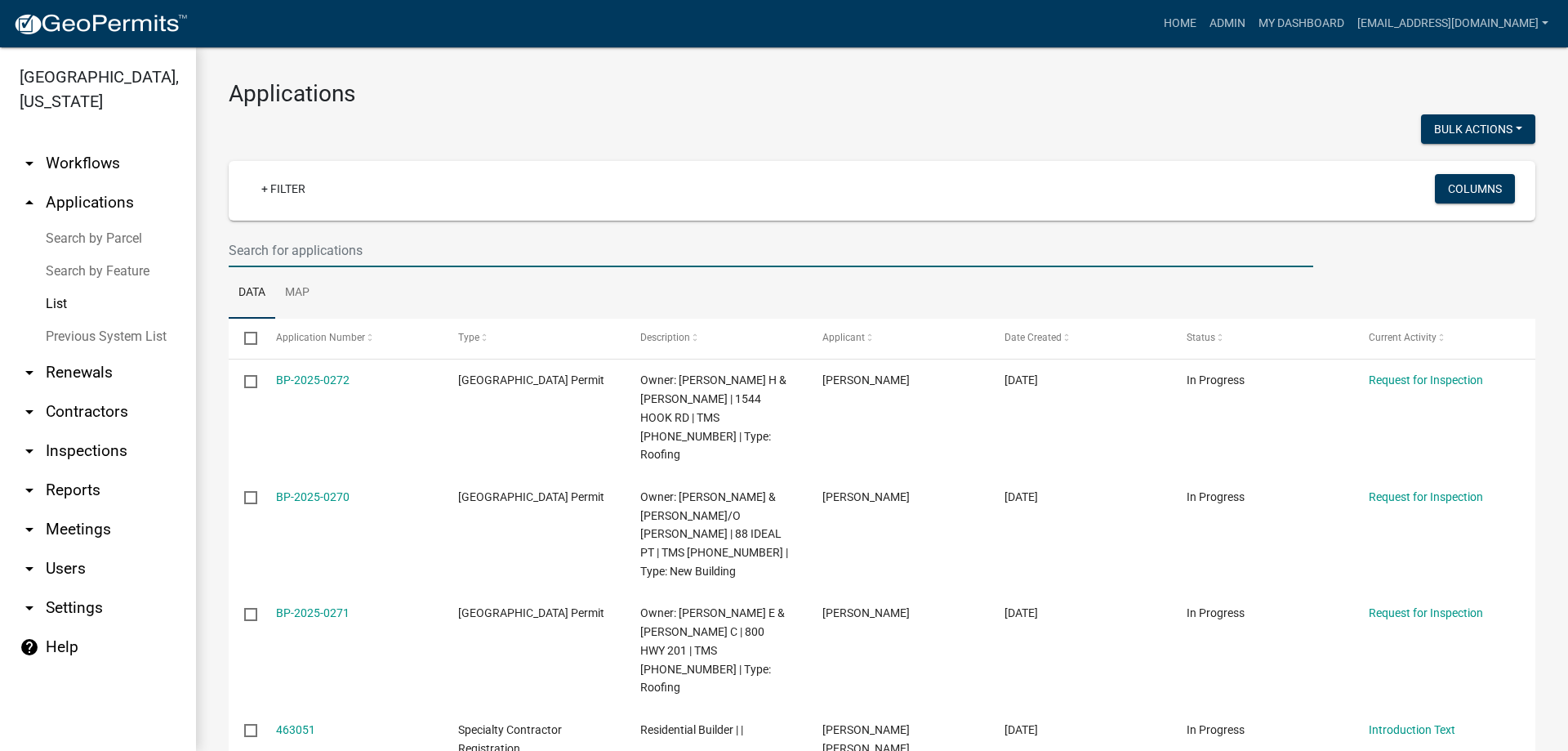
click at [325, 255] on input "text" at bounding box center [770, 250] width 1084 height 33
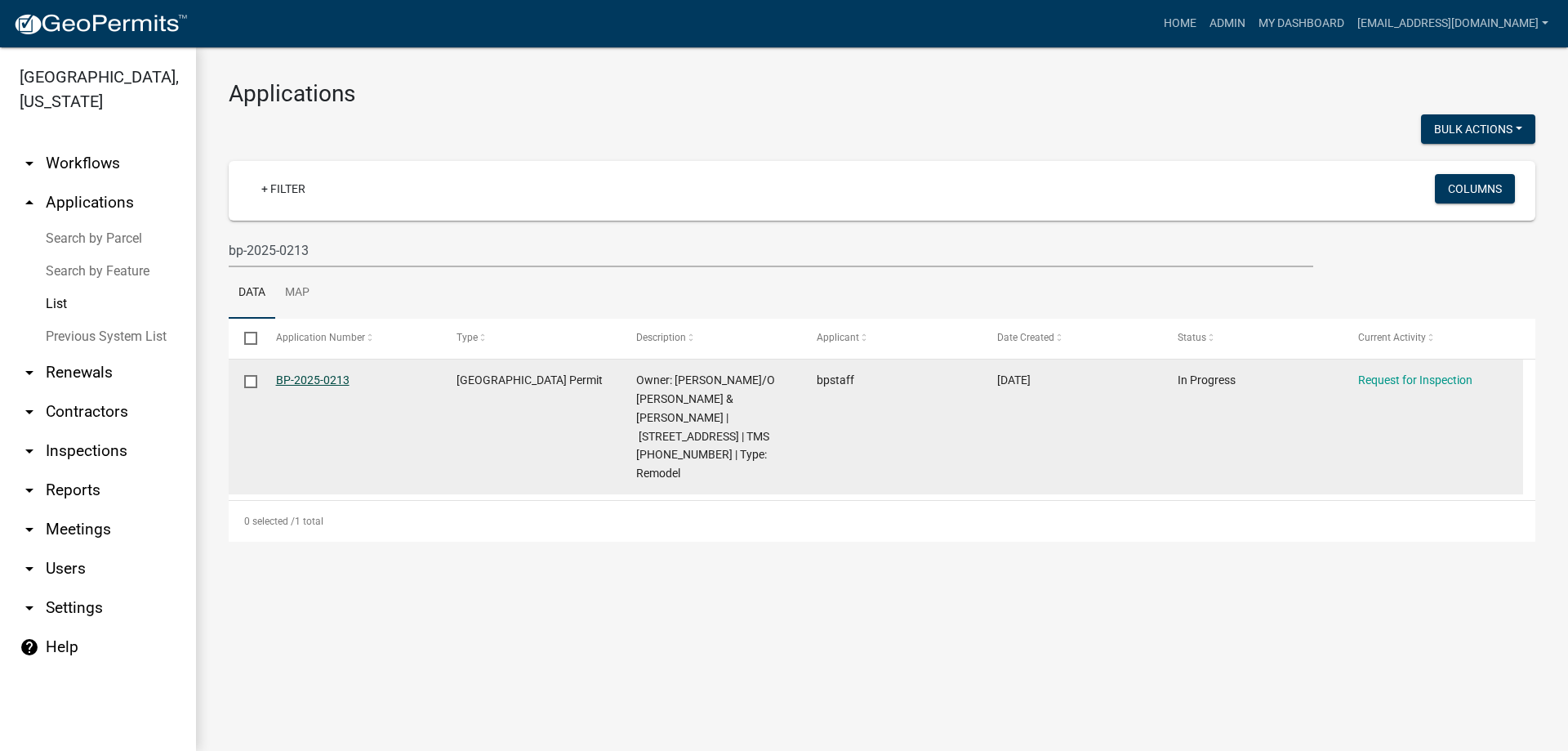
click at [305, 377] on link "BP-2025-0213" at bounding box center [312, 379] width 73 height 13
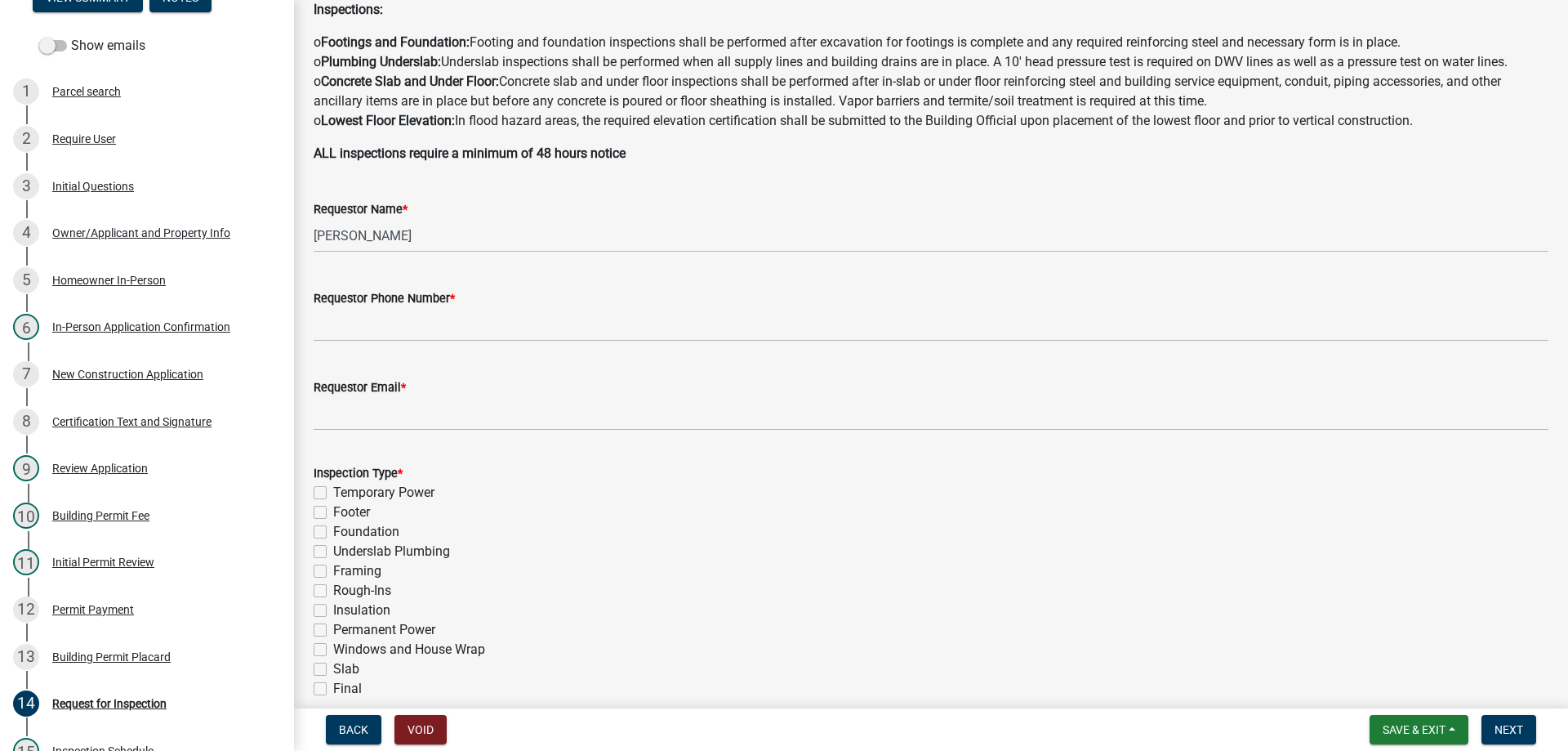
scroll to position [306, 0]
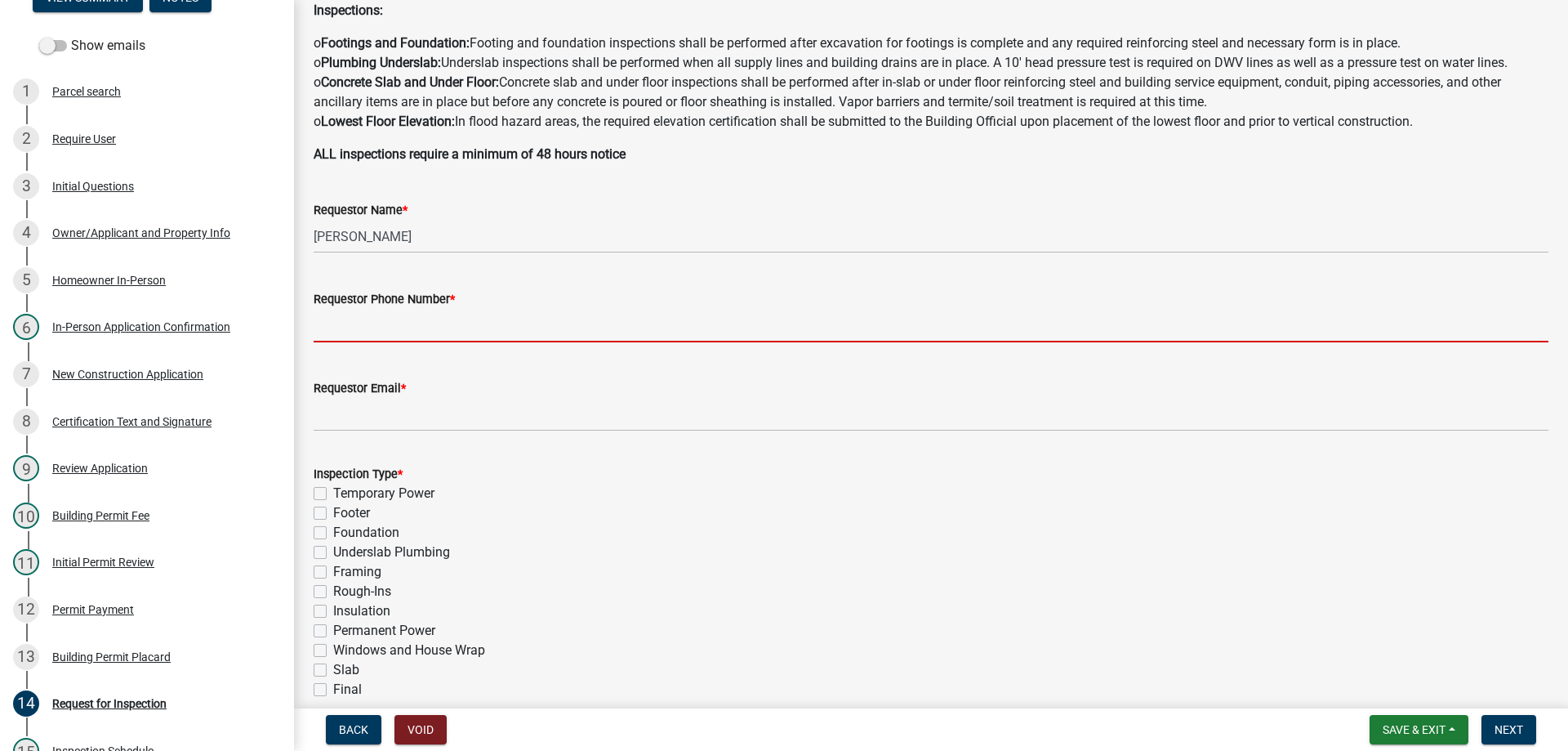
click at [385, 336] on input "Requestor Phone Number *" at bounding box center [931, 325] width 1234 height 33
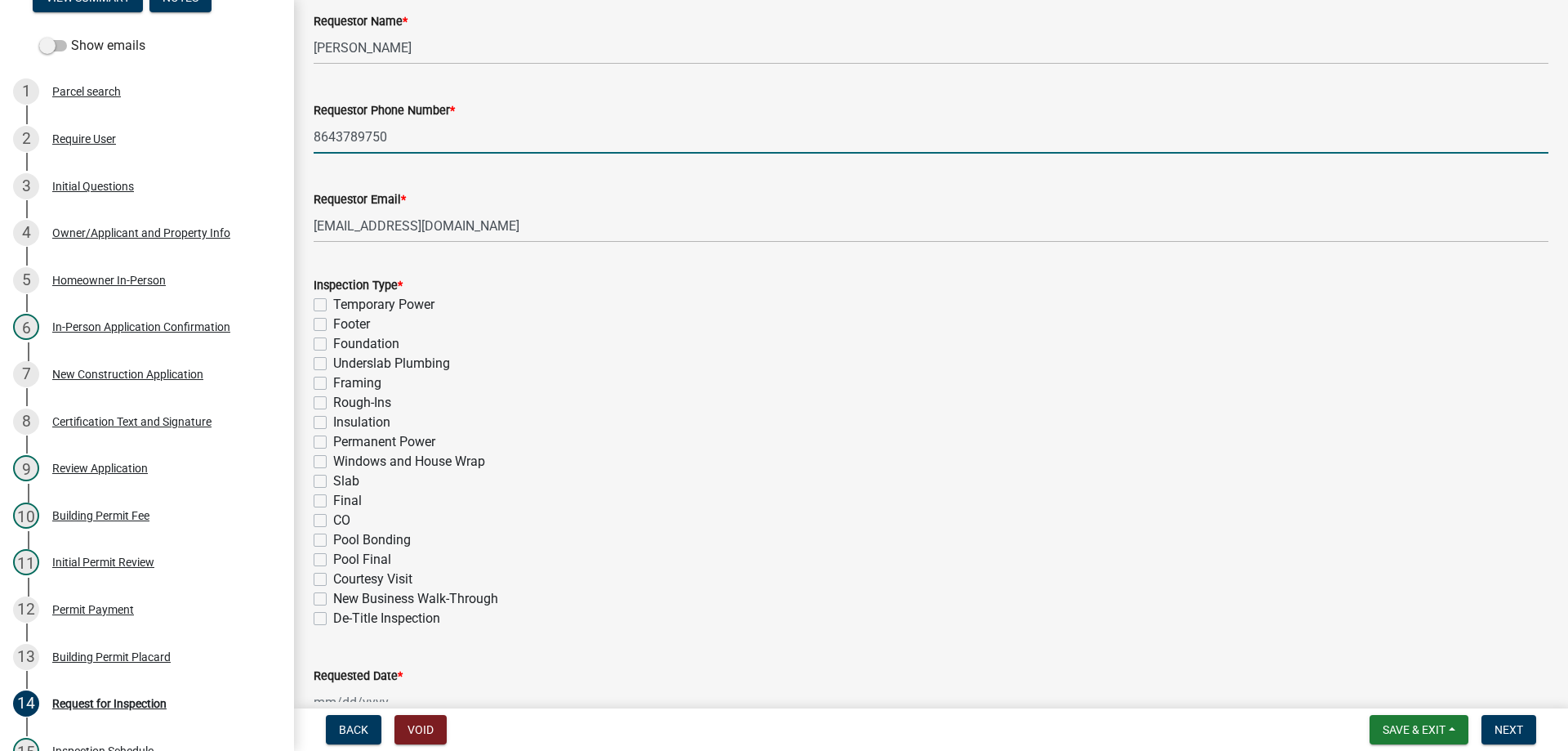
scroll to position [551, 0]
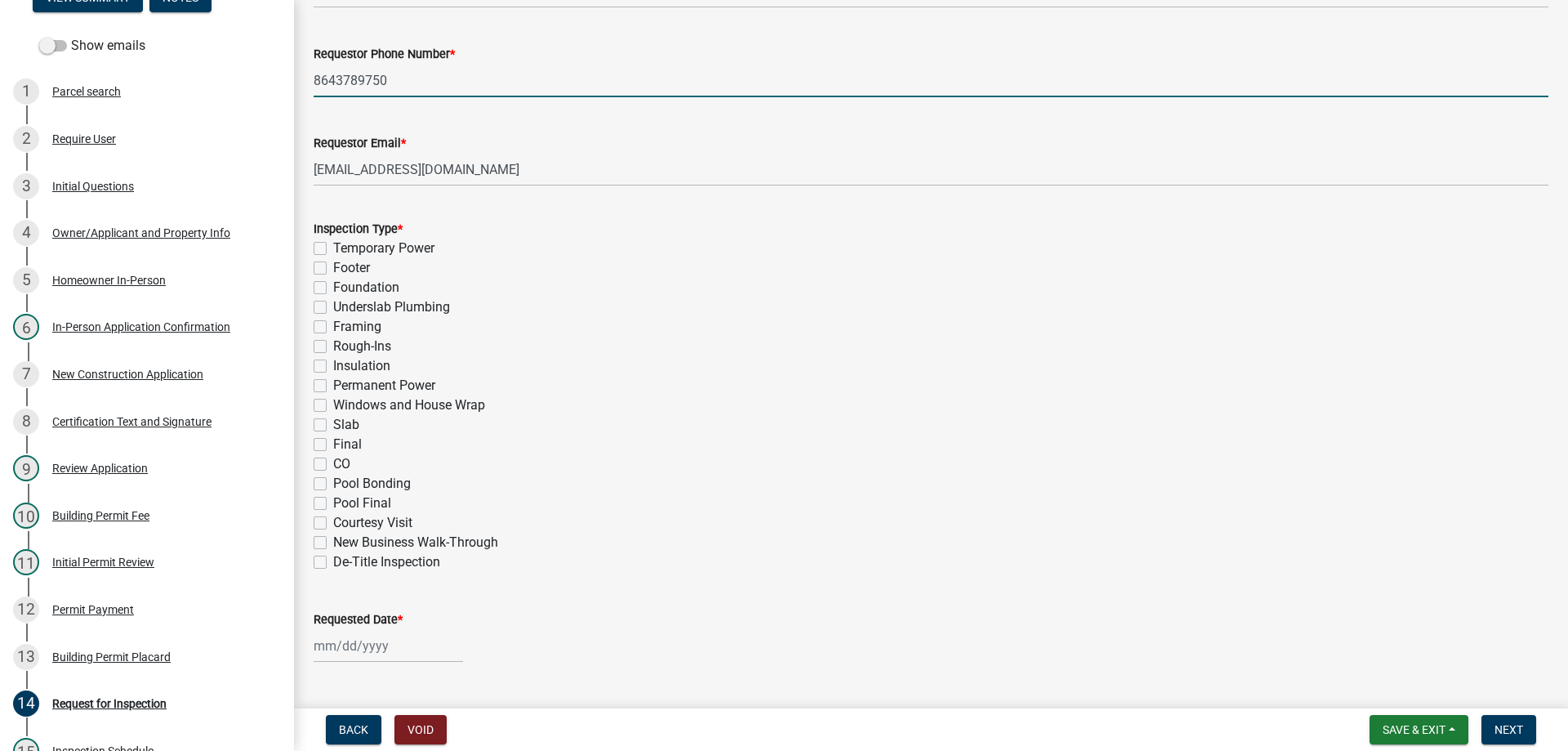
click at [333, 247] on label "Temporary Power" at bounding box center [383, 247] width 102 height 20
click at [333, 247] on input "Temporary Power" at bounding box center [338, 243] width 10 height 10
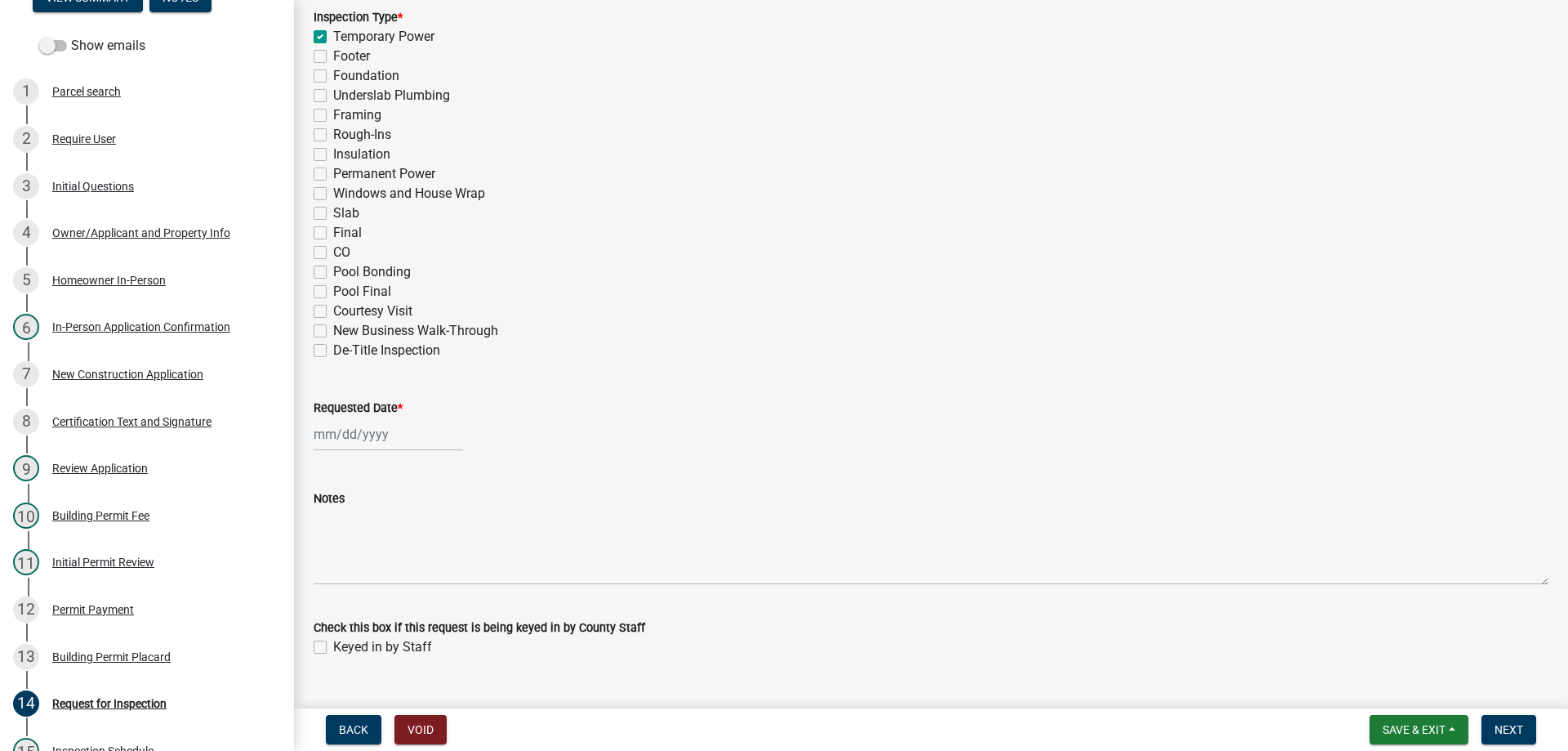
scroll to position [796, 0]
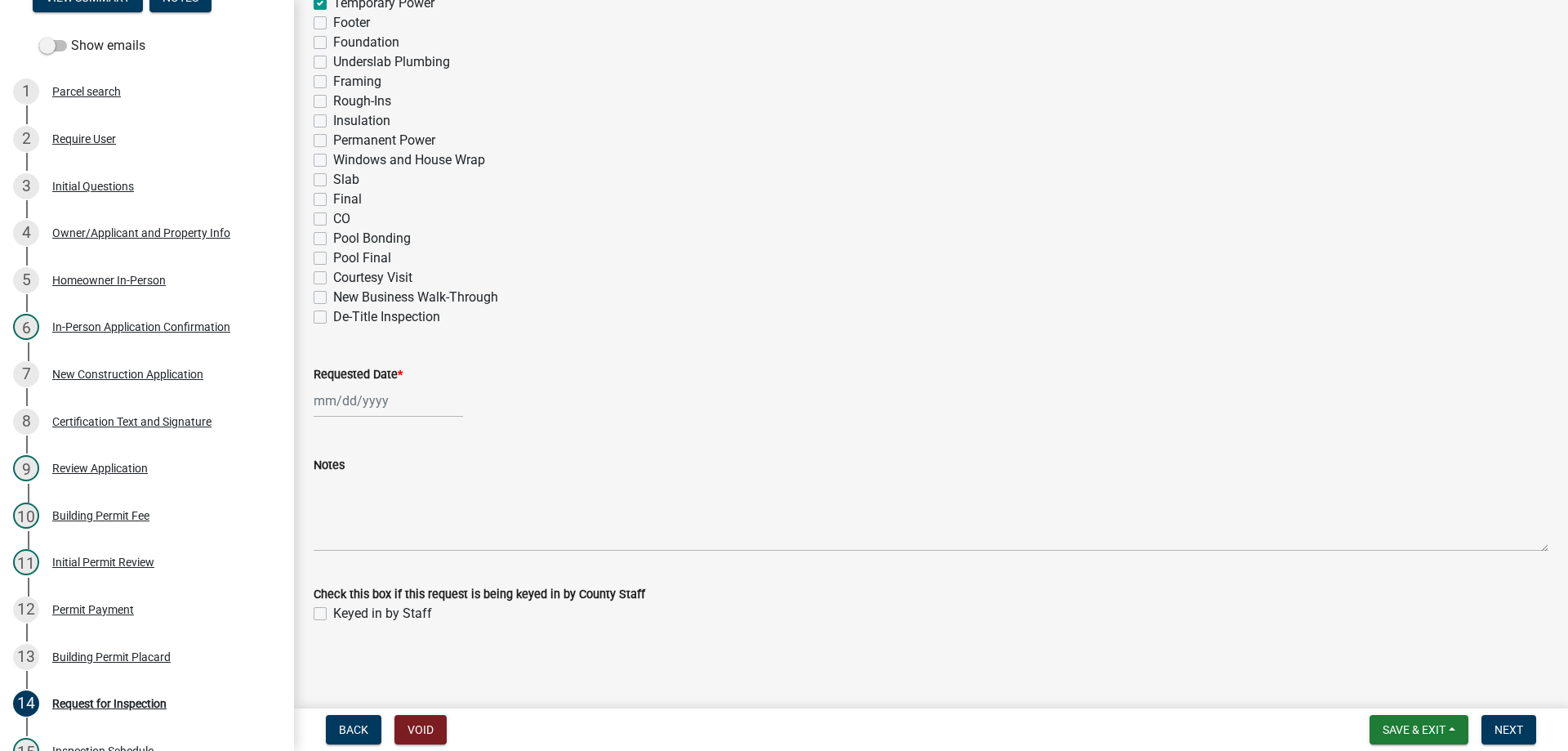
click at [362, 405] on div at bounding box center [388, 400] width 149 height 33
click at [357, 539] on div "12" at bounding box center [356, 539] width 26 height 26
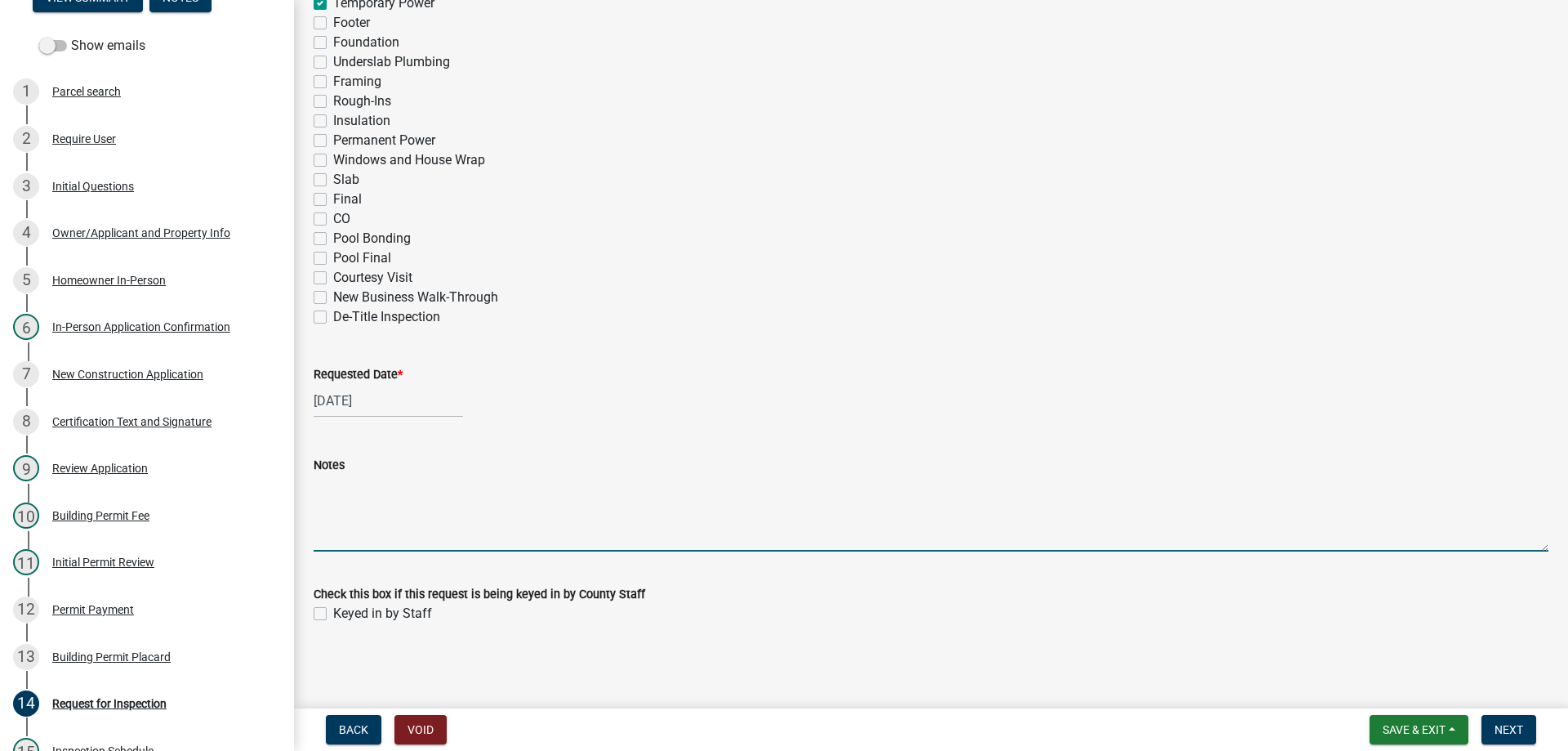
drag, startPoint x: 367, startPoint y: 536, endPoint x: 397, endPoint y: 525, distance: 32.0
click at [374, 533] on textarea "Notes" at bounding box center [931, 513] width 1234 height 77
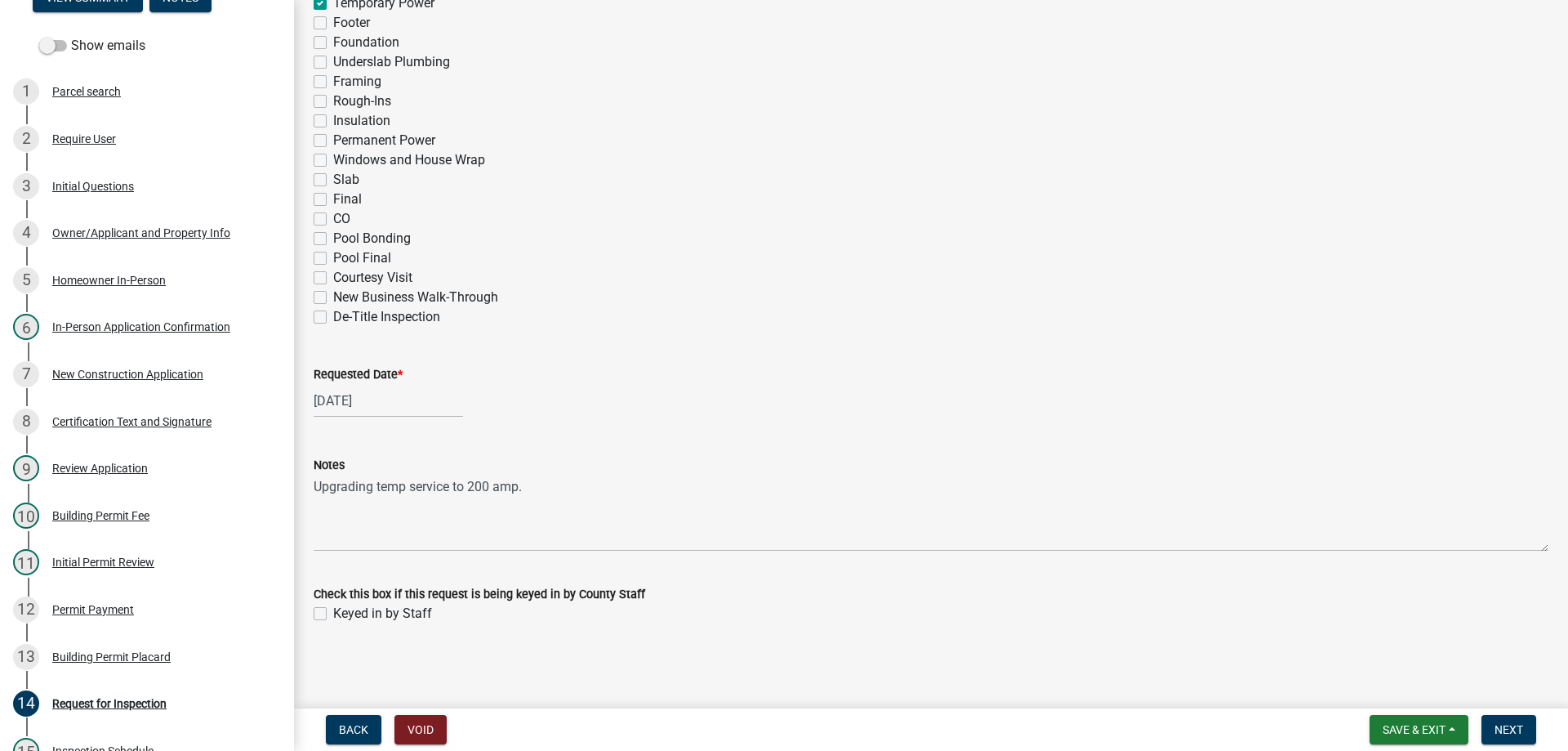
click at [333, 612] on label "Keyed in by Staff" at bounding box center [382, 613] width 99 height 20
click at [333, 612] on input "Keyed in by Staff" at bounding box center [338, 608] width 10 height 10
click at [1510, 729] on span "Next" at bounding box center [1507, 729] width 28 height 13
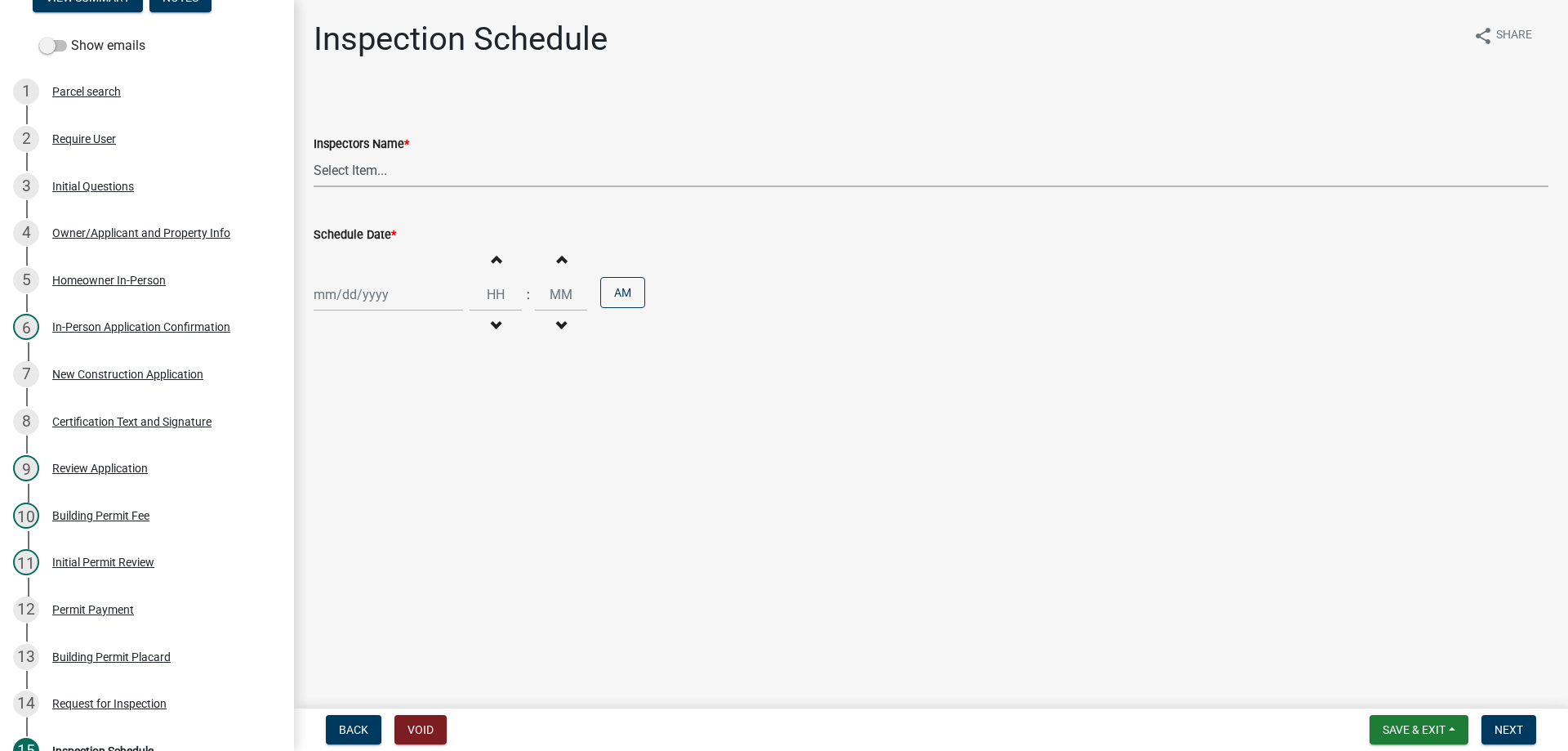
click at [355, 170] on select "Select Item... [EMAIL_ADDRESS][DOMAIN_NAME] ([PERSON_NAME]) [EMAIL_ADDRESS][DOM…" at bounding box center [931, 170] width 1234 height 33
click at [314, 154] on select "Select Item... [EMAIL_ADDRESS][DOMAIN_NAME] ([PERSON_NAME]) [EMAIL_ADDRESS][DOM…" at bounding box center [931, 170] width 1234 height 33
click at [393, 301] on div at bounding box center [388, 294] width 149 height 33
click at [386, 432] on div "13" at bounding box center [382, 434] width 26 height 26
click at [375, 288] on div "[DATE]" at bounding box center [388, 294] width 149 height 33
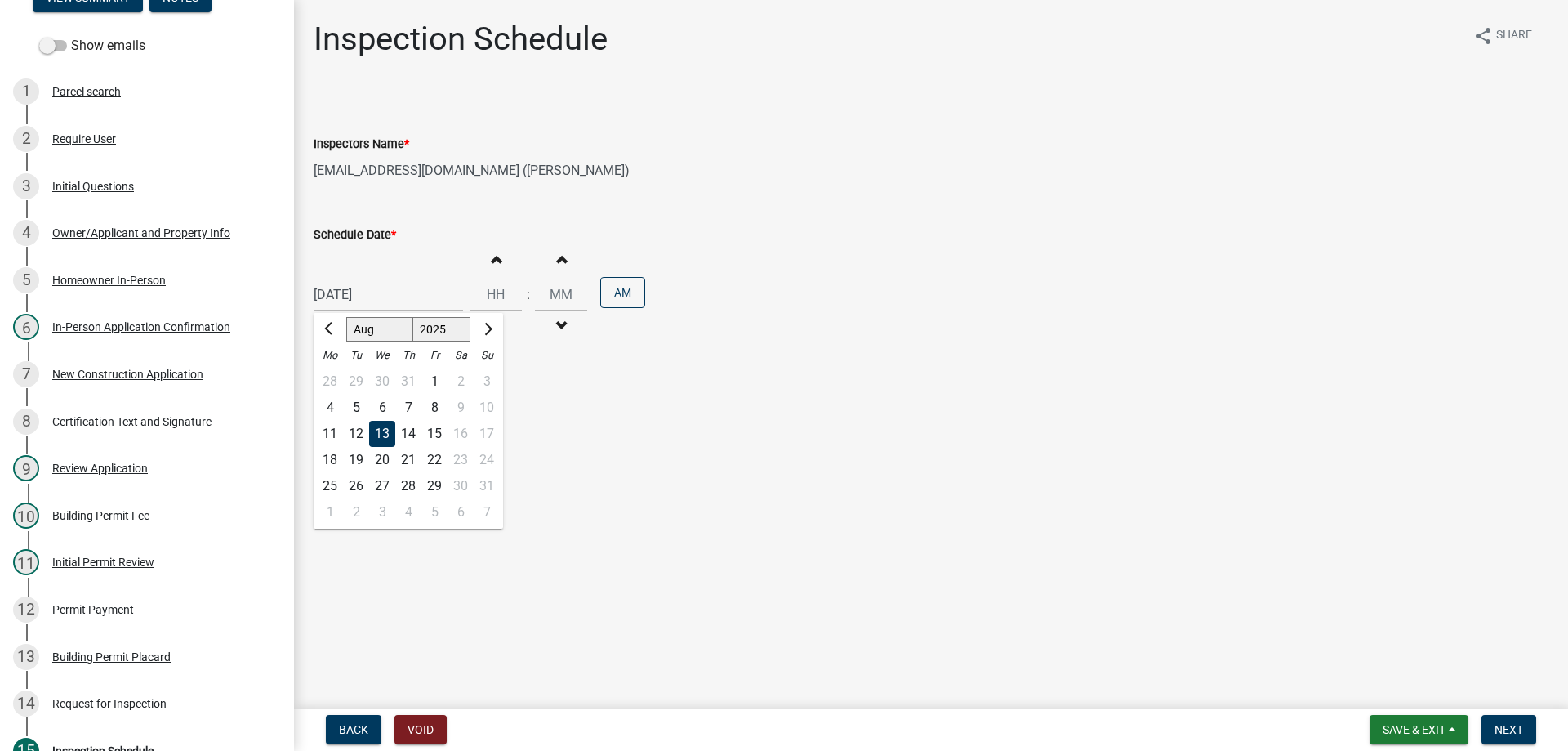
click at [354, 431] on div "12" at bounding box center [356, 434] width 26 height 26
click at [616, 295] on button "AM" at bounding box center [622, 292] width 45 height 31
click at [557, 323] on span "button" at bounding box center [561, 325] width 9 height 13
click at [557, 257] on span "button" at bounding box center [561, 259] width 9 height 13
click at [491, 258] on span "button" at bounding box center [496, 259] width 9 height 13
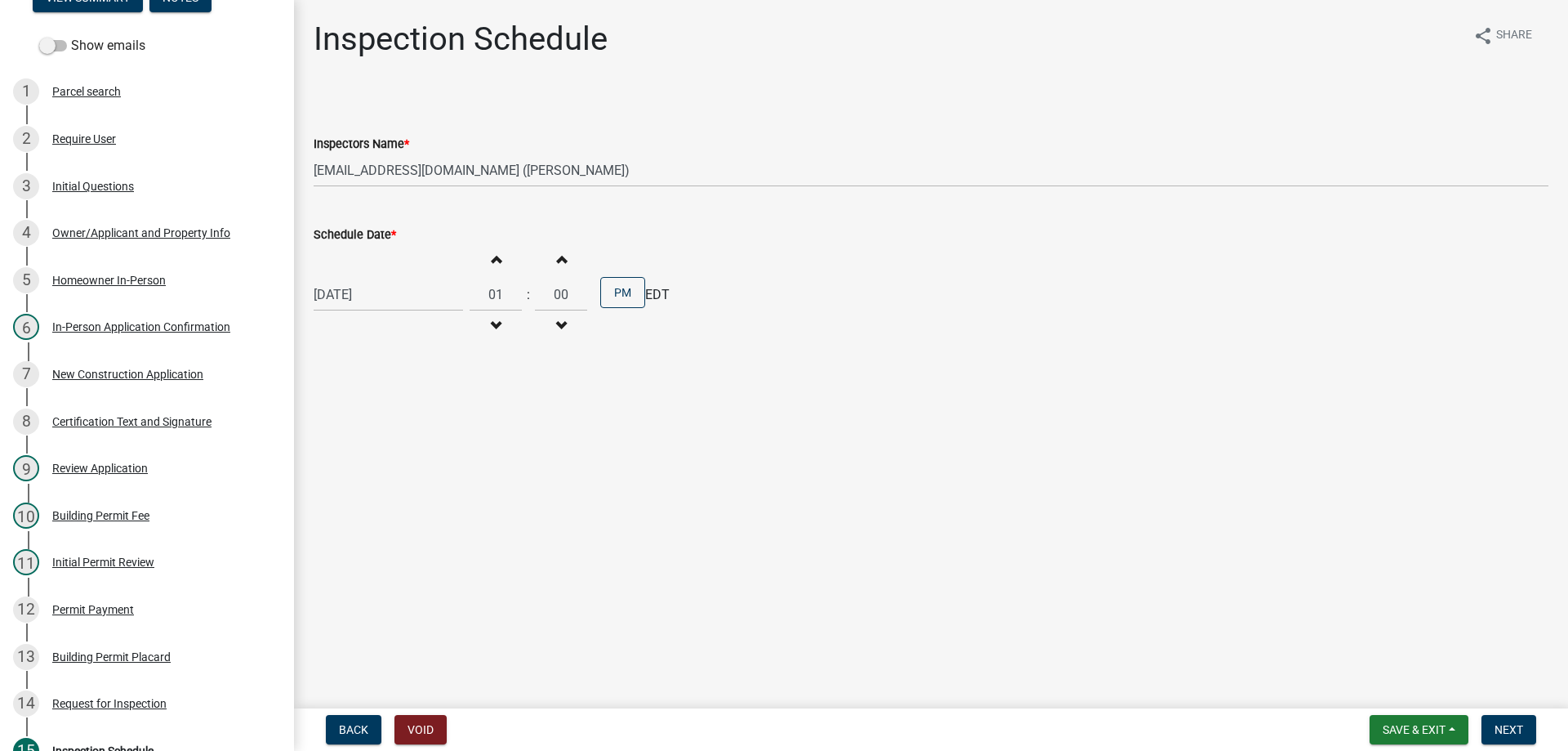
click at [491, 258] on span "button" at bounding box center [496, 259] width 9 height 13
click at [1519, 727] on span "Next" at bounding box center [1507, 729] width 28 height 13
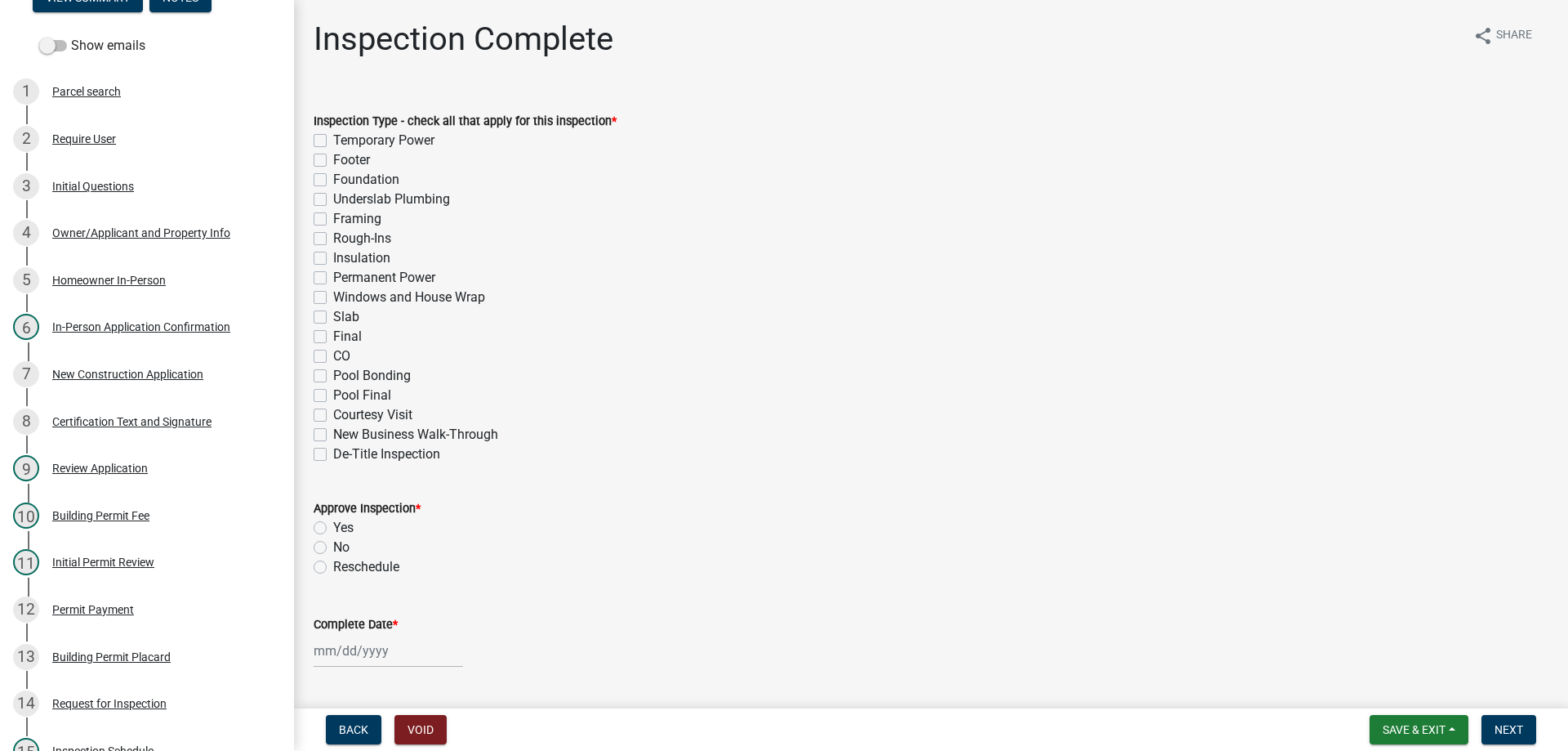
click at [333, 138] on label "Temporary Power" at bounding box center [383, 140] width 102 height 20
click at [333, 138] on input "Temporary Power" at bounding box center [338, 136] width 10 height 10
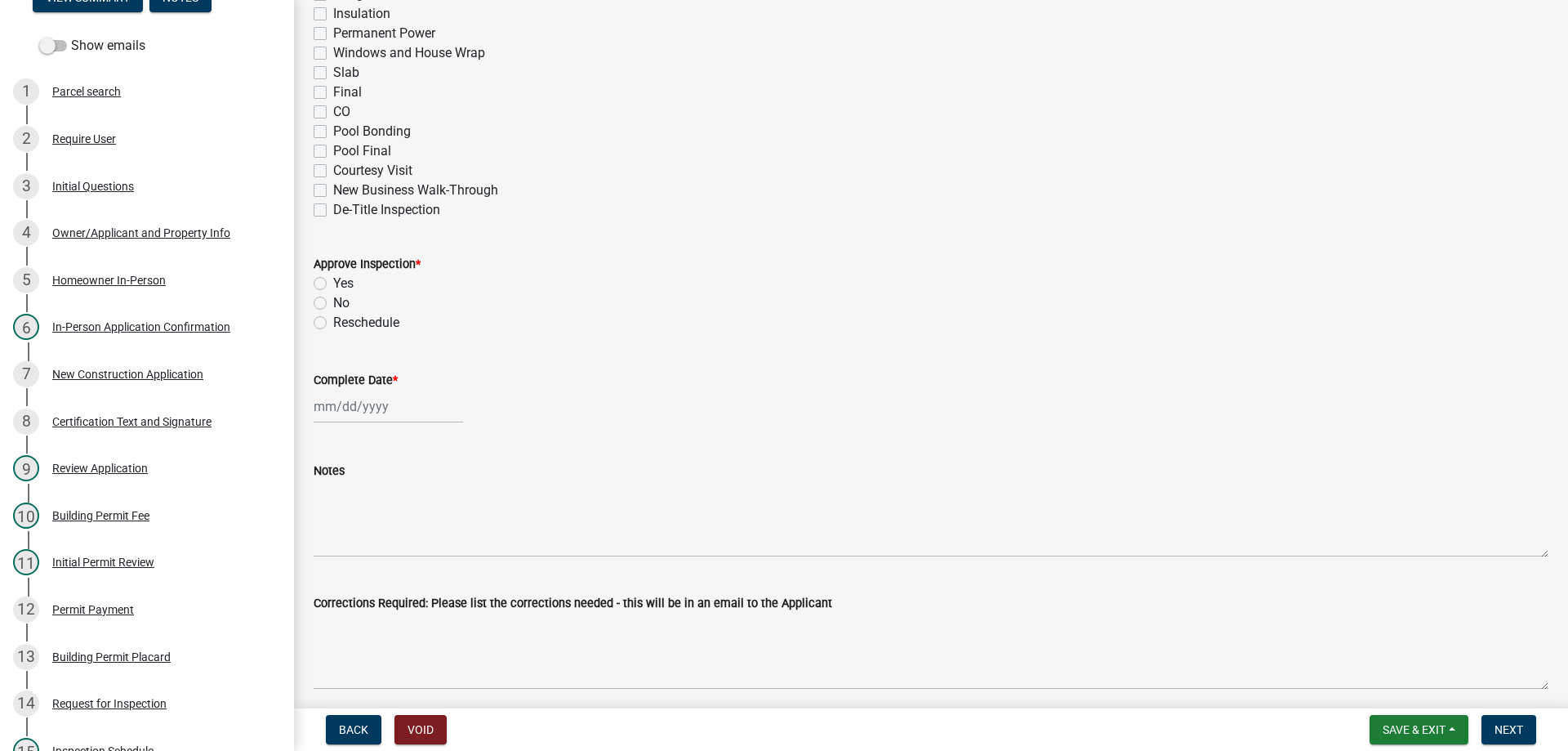
scroll to position [327, 0]
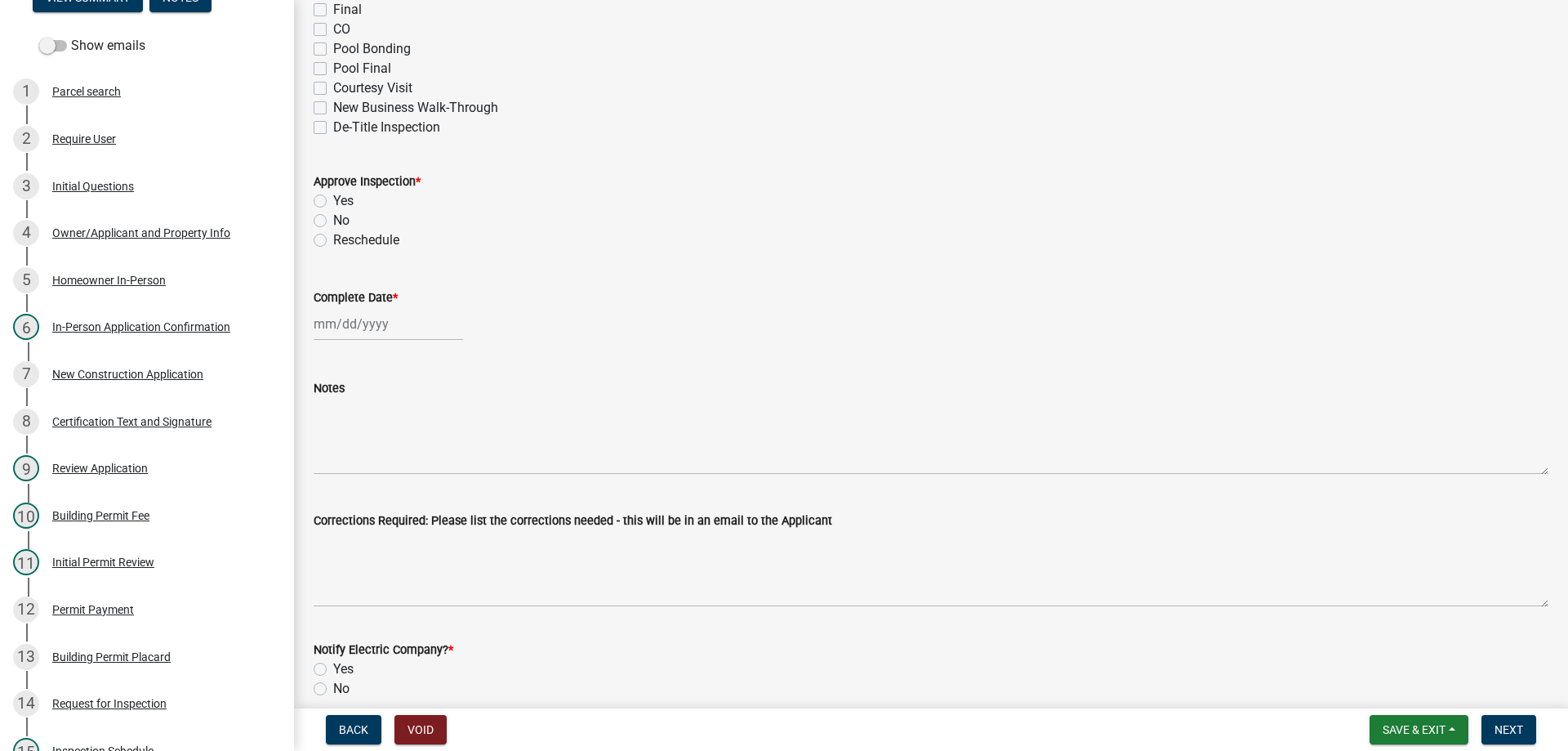
click at [333, 198] on label "Yes" at bounding box center [343, 201] width 20 height 20
click at [333, 198] on input "Yes" at bounding box center [338, 196] width 10 height 10
click at [365, 329] on div "[PERSON_NAME] Feb Mar Apr [PERSON_NAME][DATE] Oct Nov [DATE] 1526 1527 1528 152…" at bounding box center [388, 323] width 149 height 33
click at [351, 459] on div "12" at bounding box center [356, 463] width 26 height 26
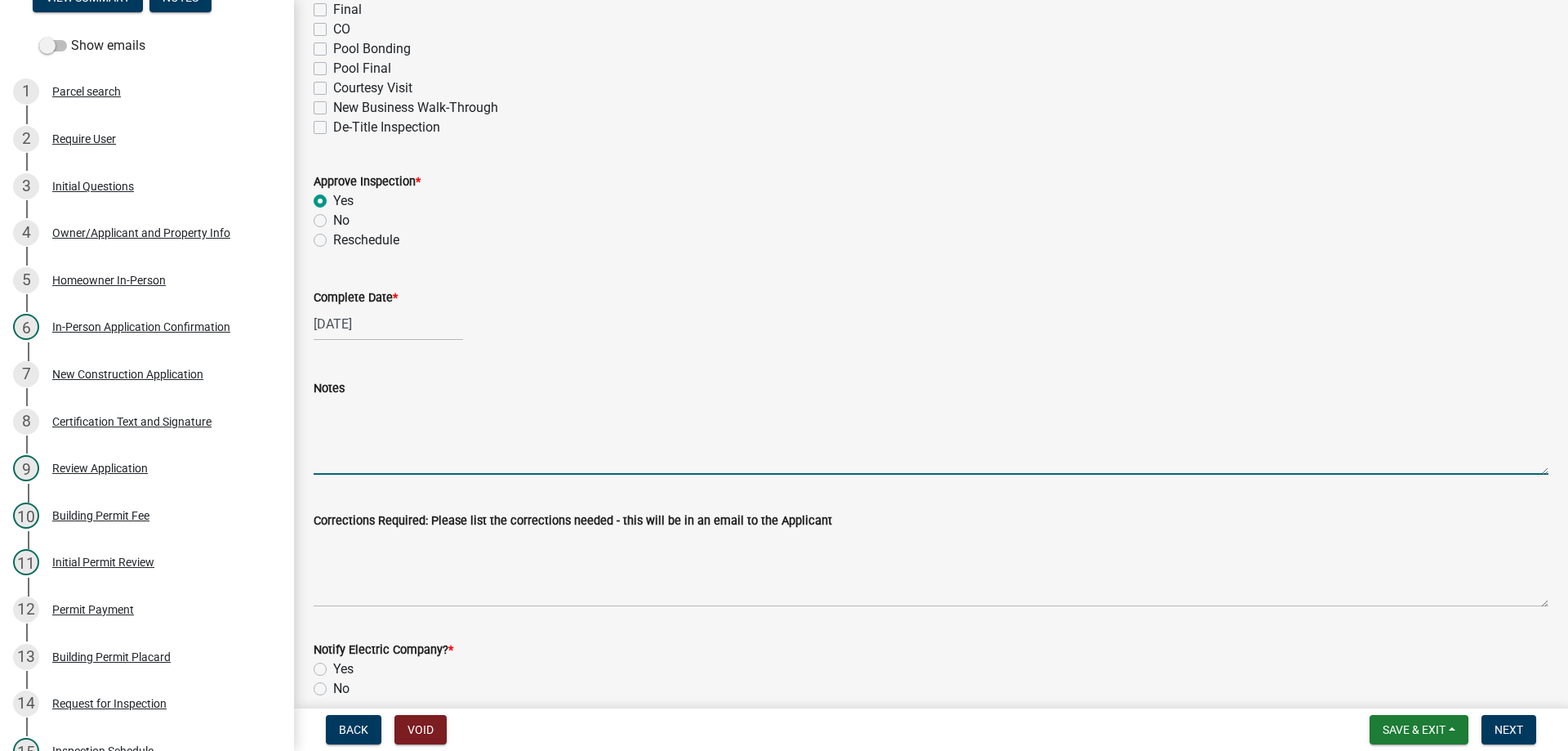
click at [367, 457] on textarea "Notes" at bounding box center [931, 436] width 1234 height 77
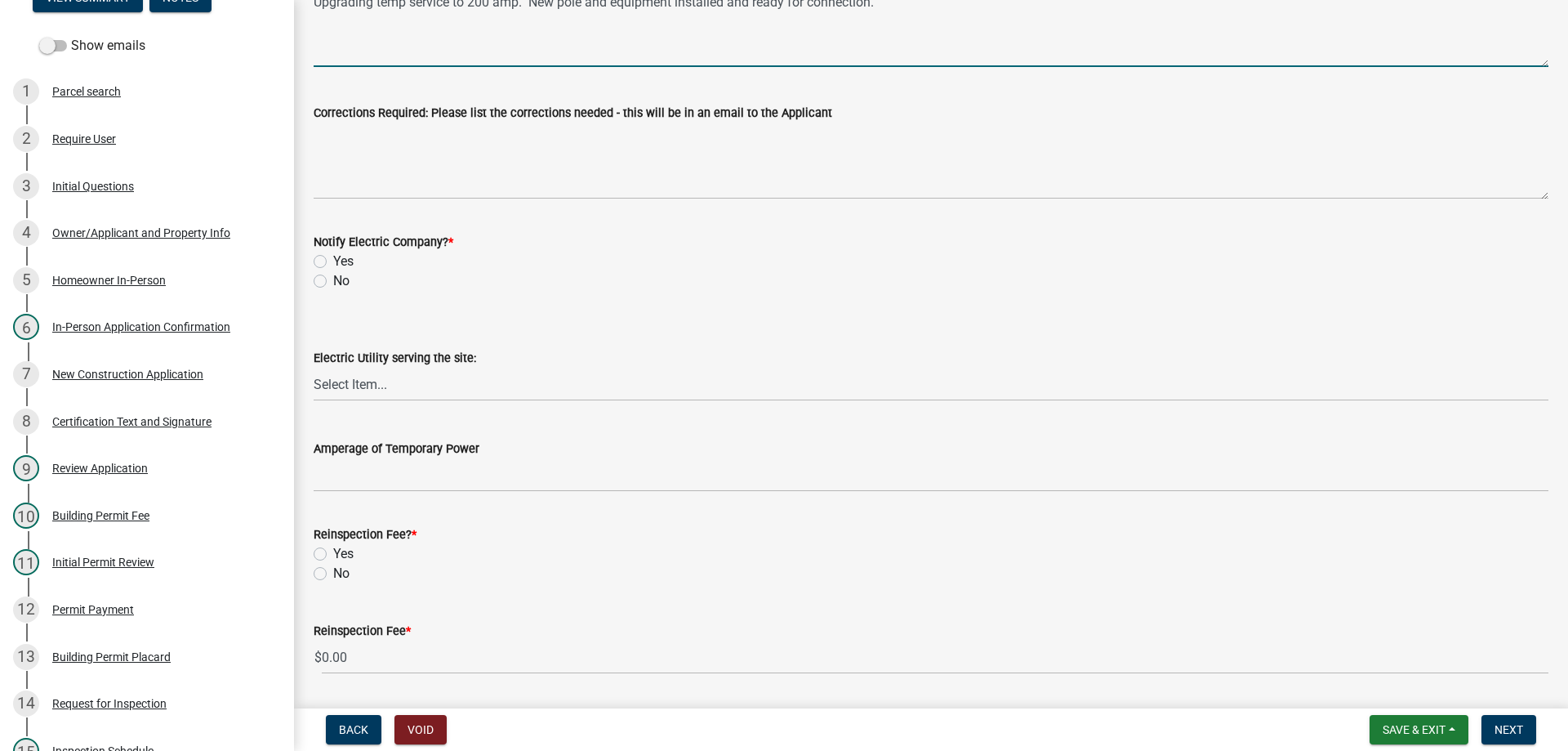
scroll to position [735, 0]
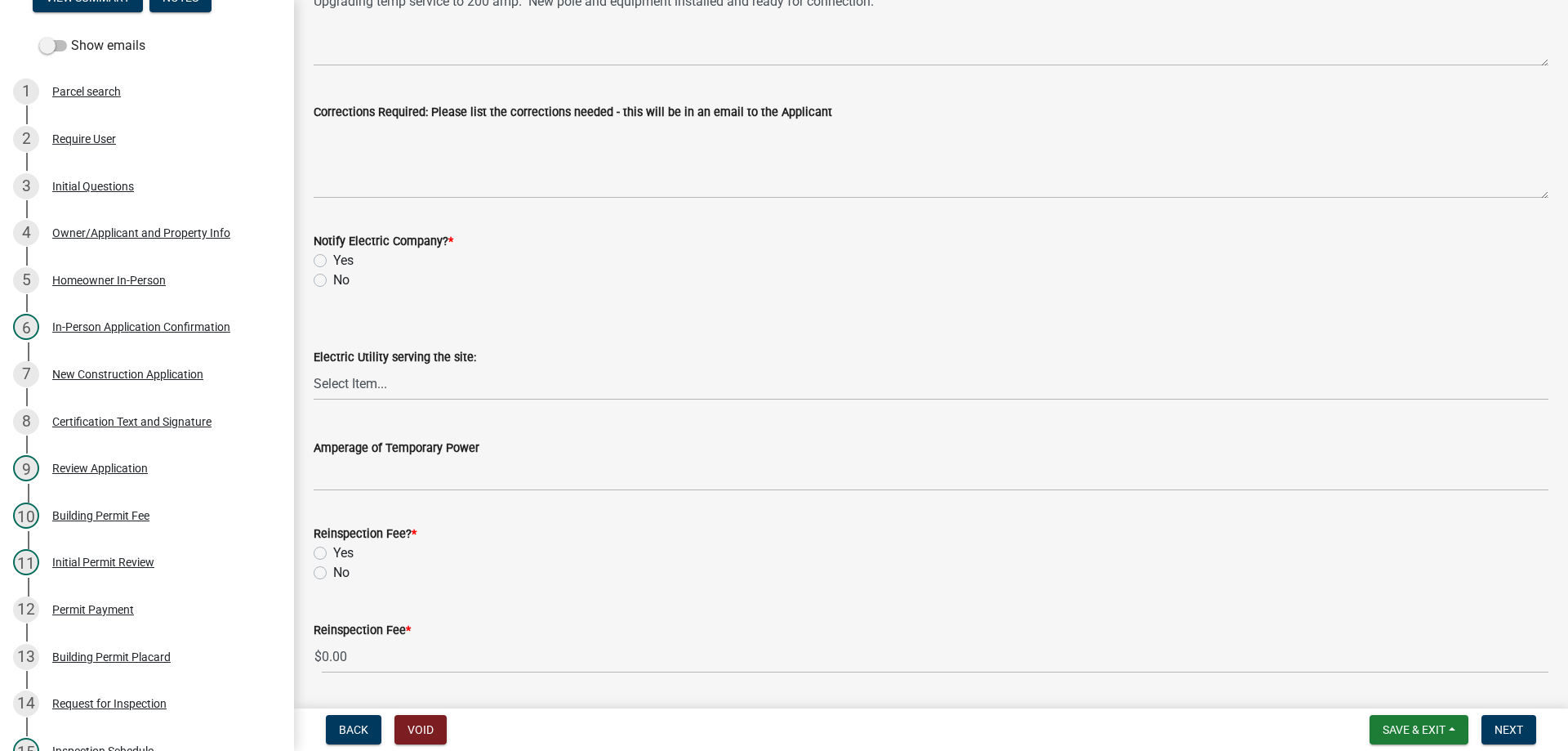
click at [333, 258] on label "Yes" at bounding box center [343, 260] width 20 height 20
click at [333, 258] on input "Yes" at bounding box center [338, 256] width 10 height 10
click at [387, 376] on select "Select Item... Little River Electric Co-Op Laurens Electric Co-Op Duke Energy D…" at bounding box center [931, 383] width 1234 height 33
click at [1406, 726] on span "Save & Exit" at bounding box center [1414, 729] width 63 height 13
click at [1378, 683] on button "Save & Exit" at bounding box center [1402, 687] width 131 height 39
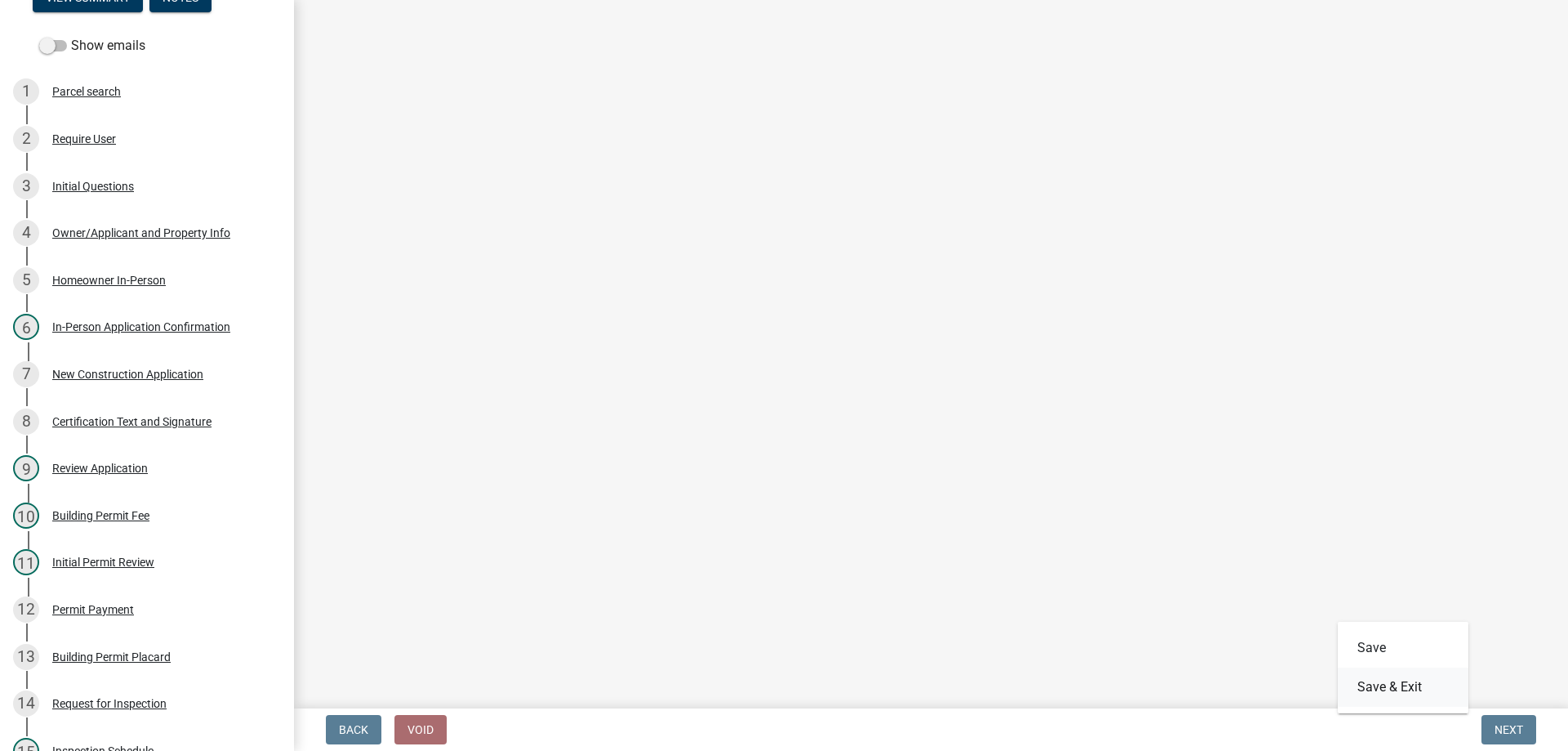
scroll to position [0, 0]
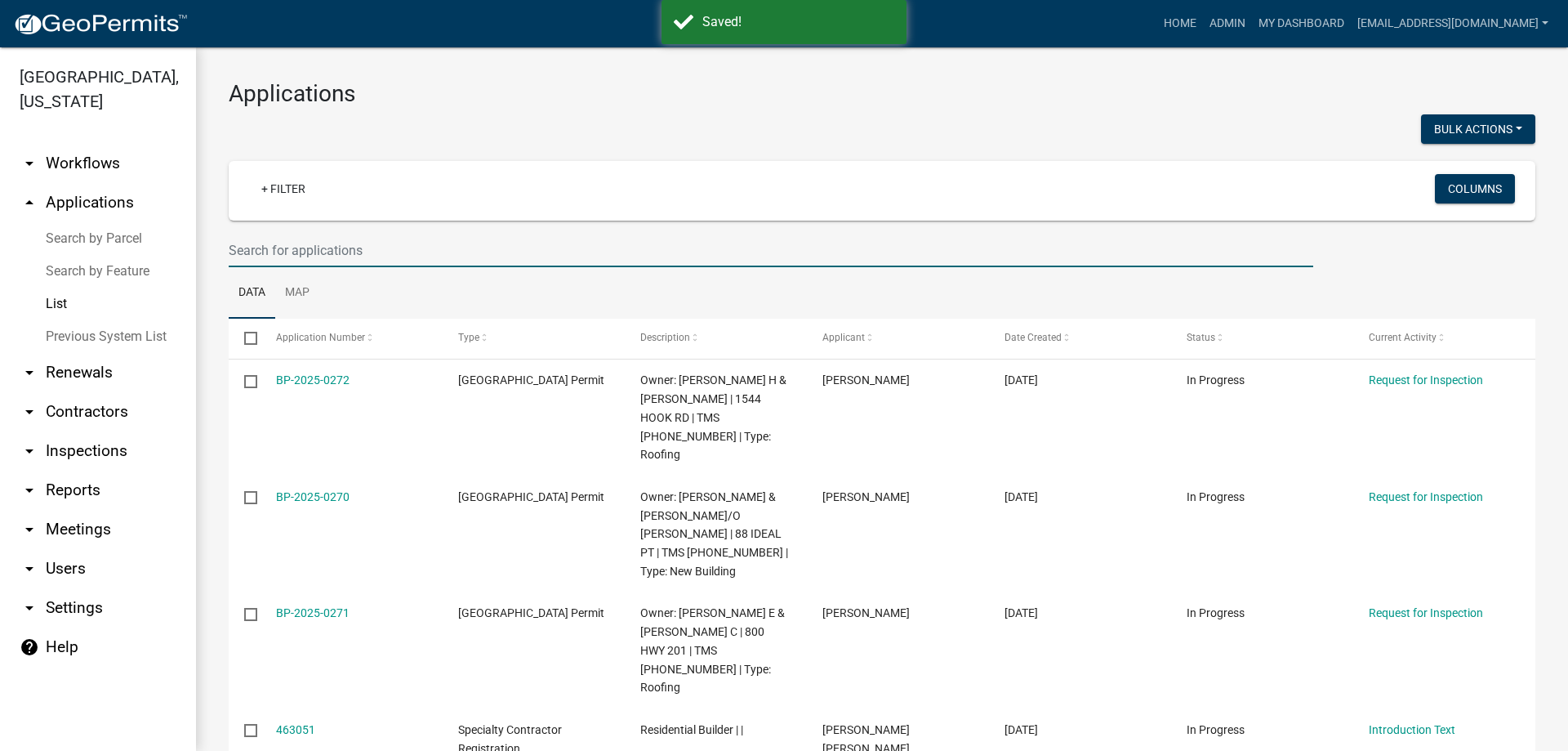
click at [345, 256] on input "text" at bounding box center [770, 250] width 1084 height 33
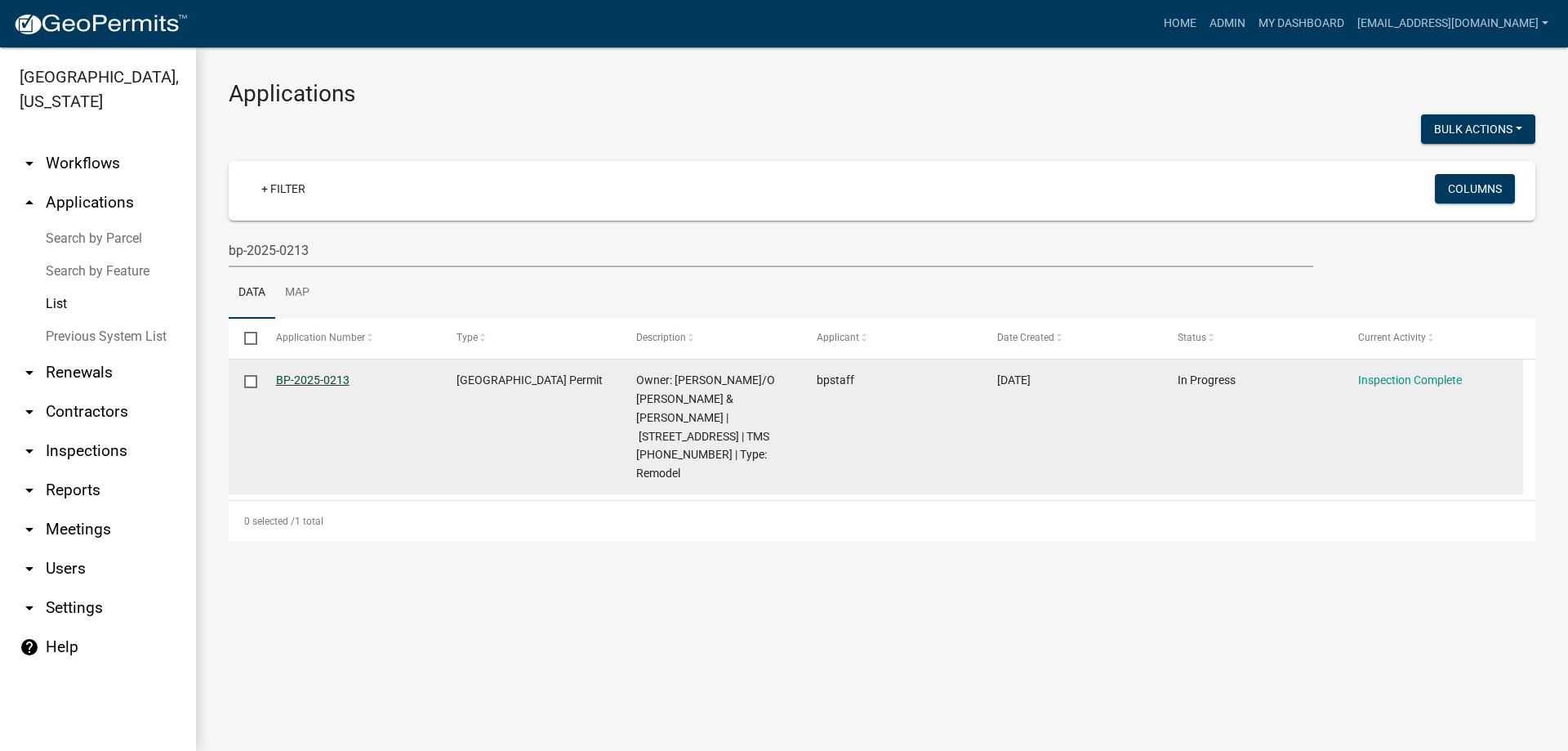
click at [316, 373] on link "BP-2025-0213" at bounding box center [312, 379] width 73 height 13
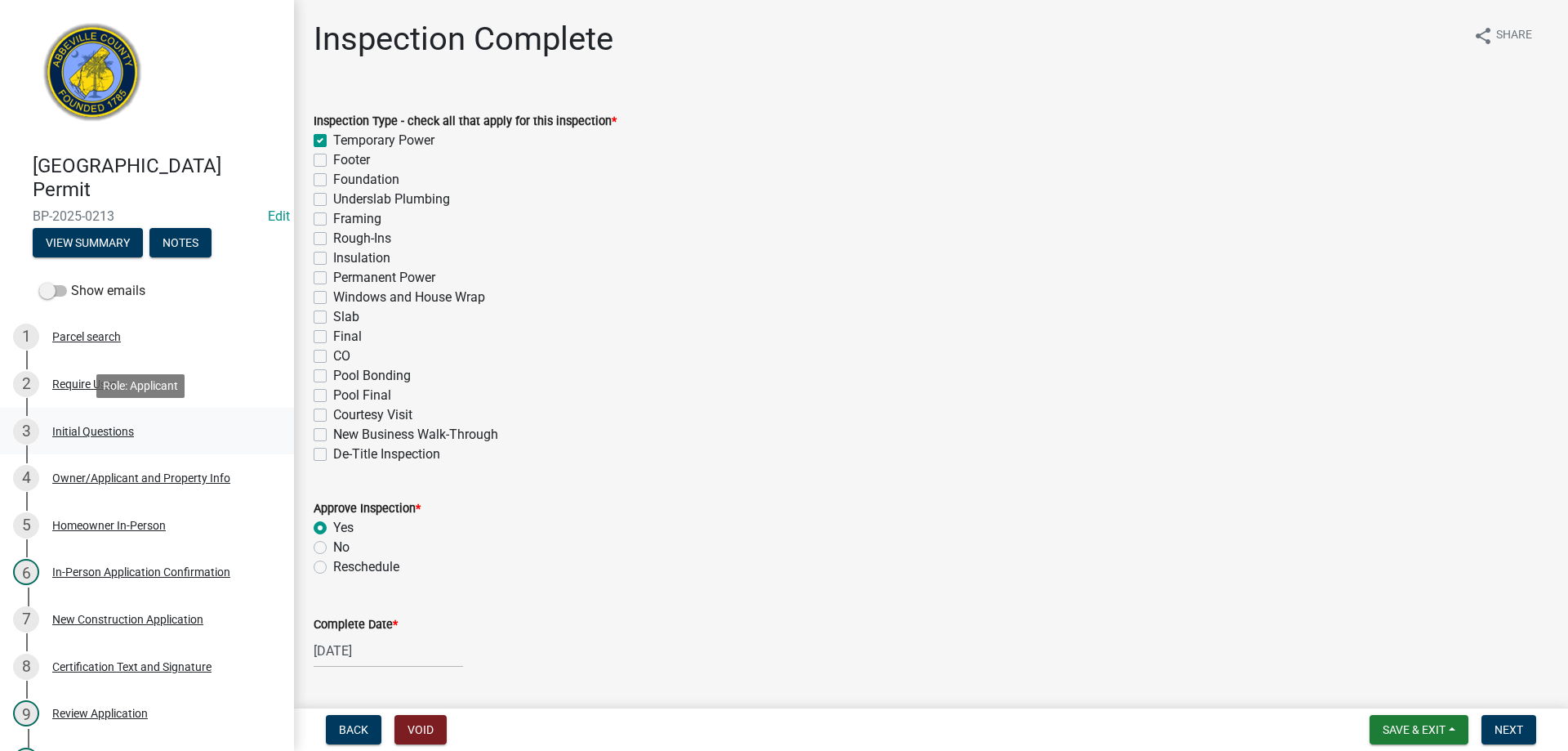
click at [95, 430] on div "Initial Questions" at bounding box center [93, 431] width 82 height 11
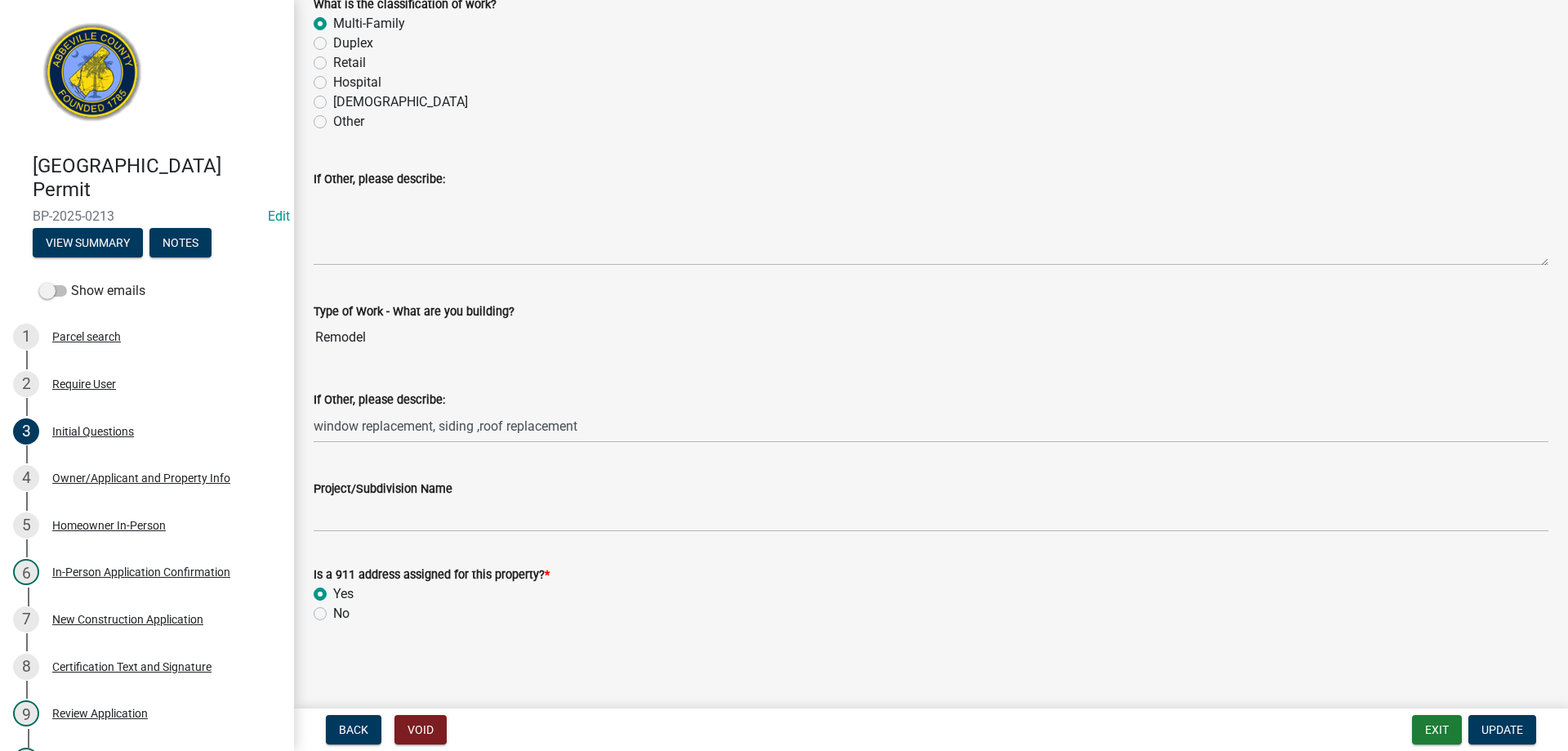
scroll to position [25, 0]
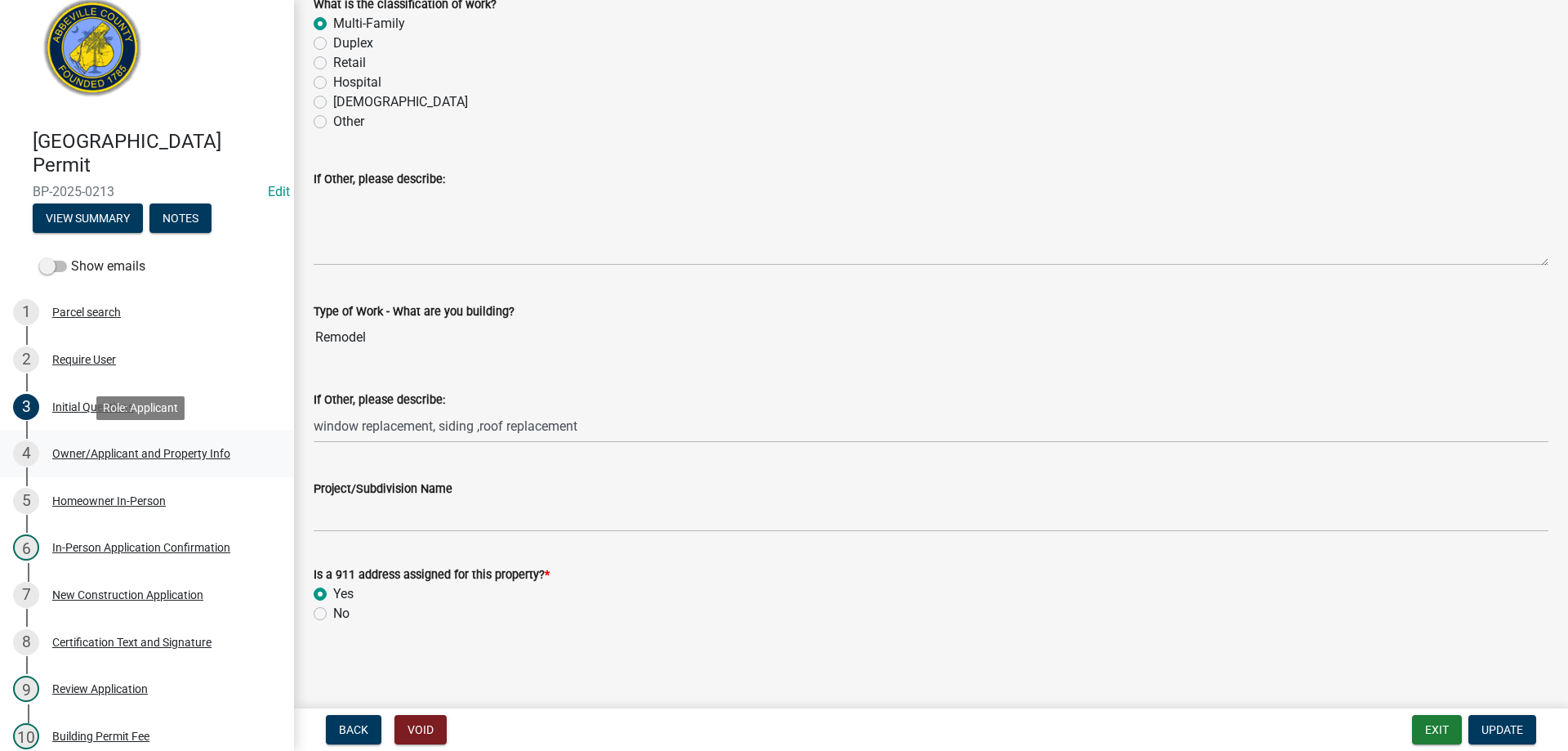
click at [123, 452] on div "Owner/Applicant and Property Info" at bounding box center [141, 452] width 178 height 11
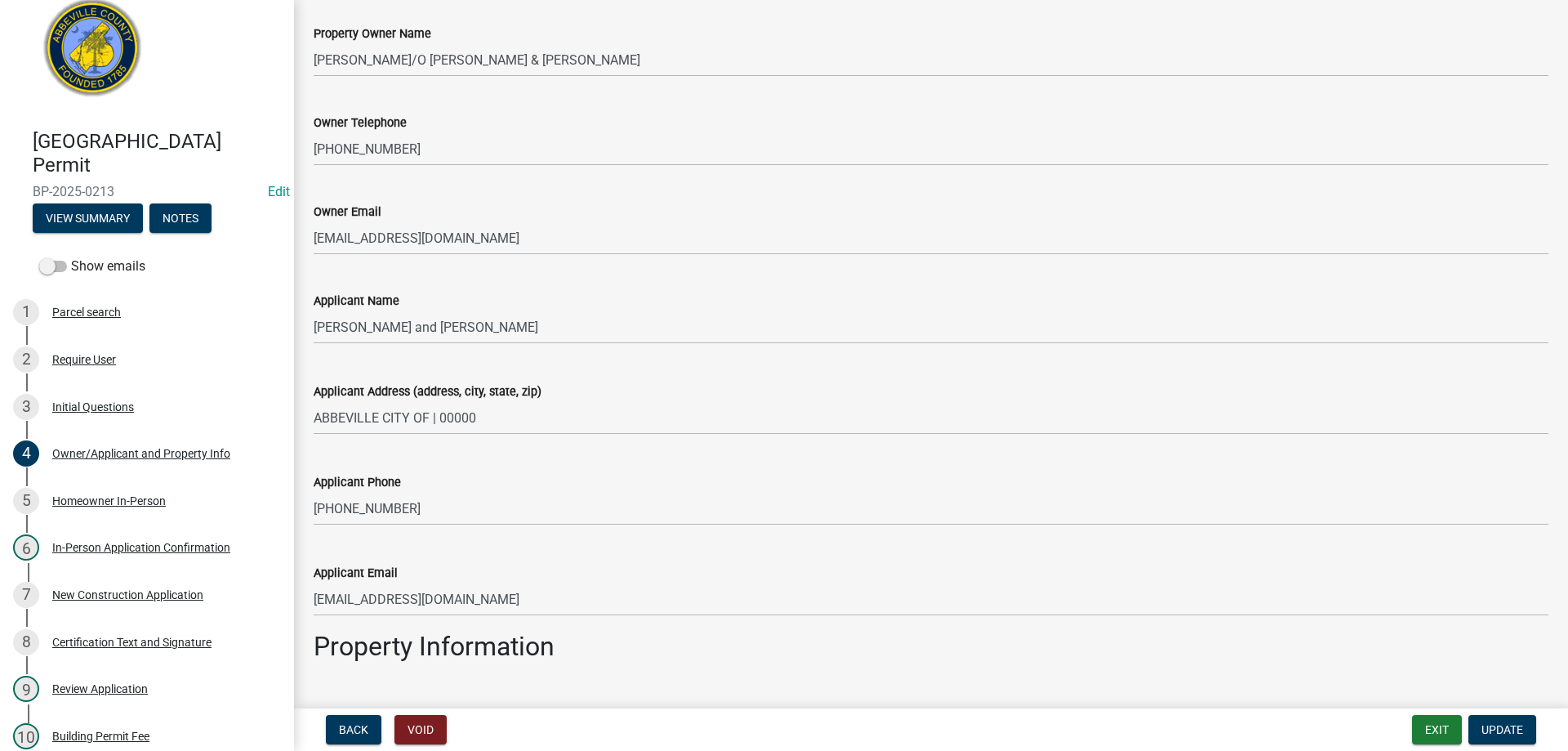
scroll to position [249, 0]
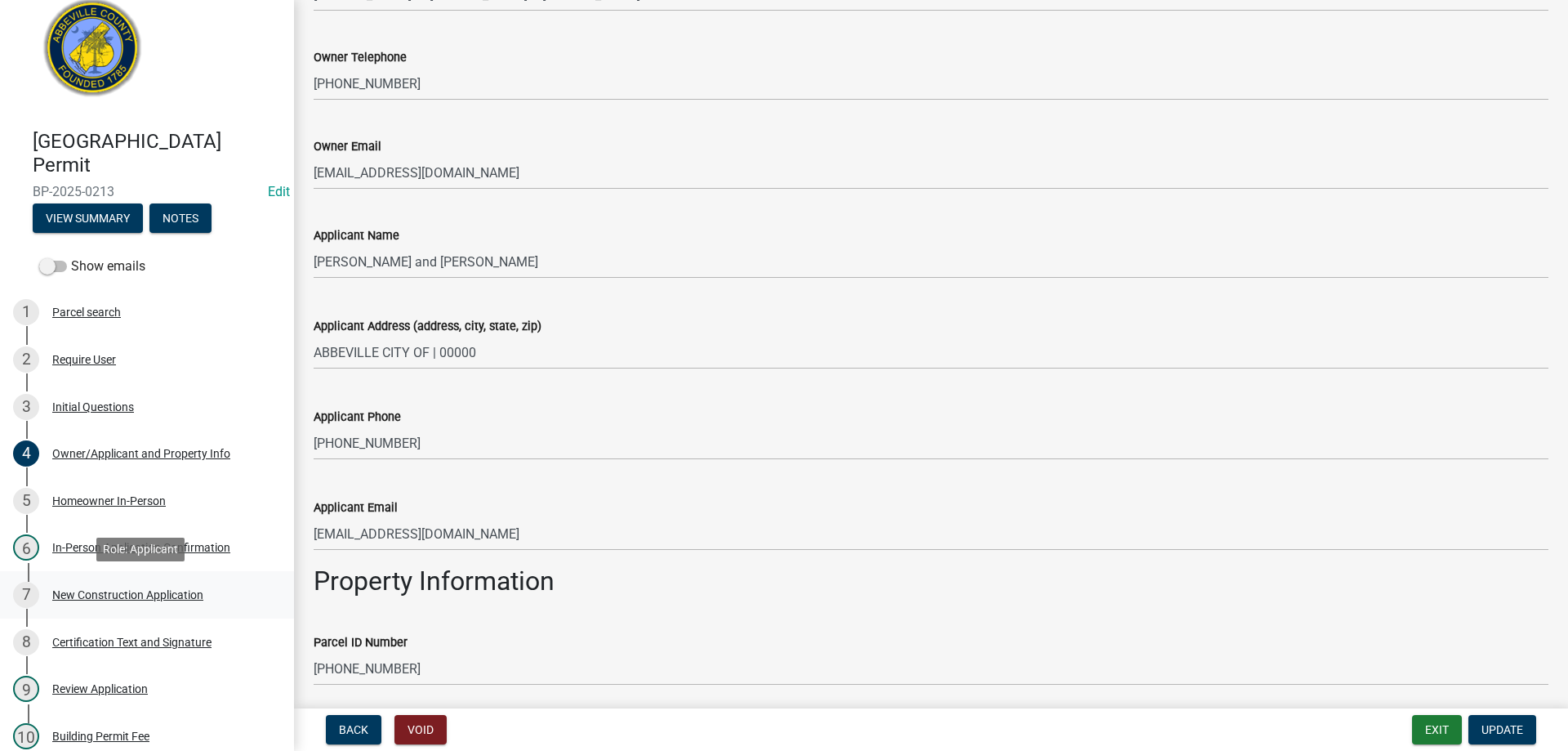
click at [139, 591] on div "New Construction Application" at bounding box center [127, 594] width 151 height 11
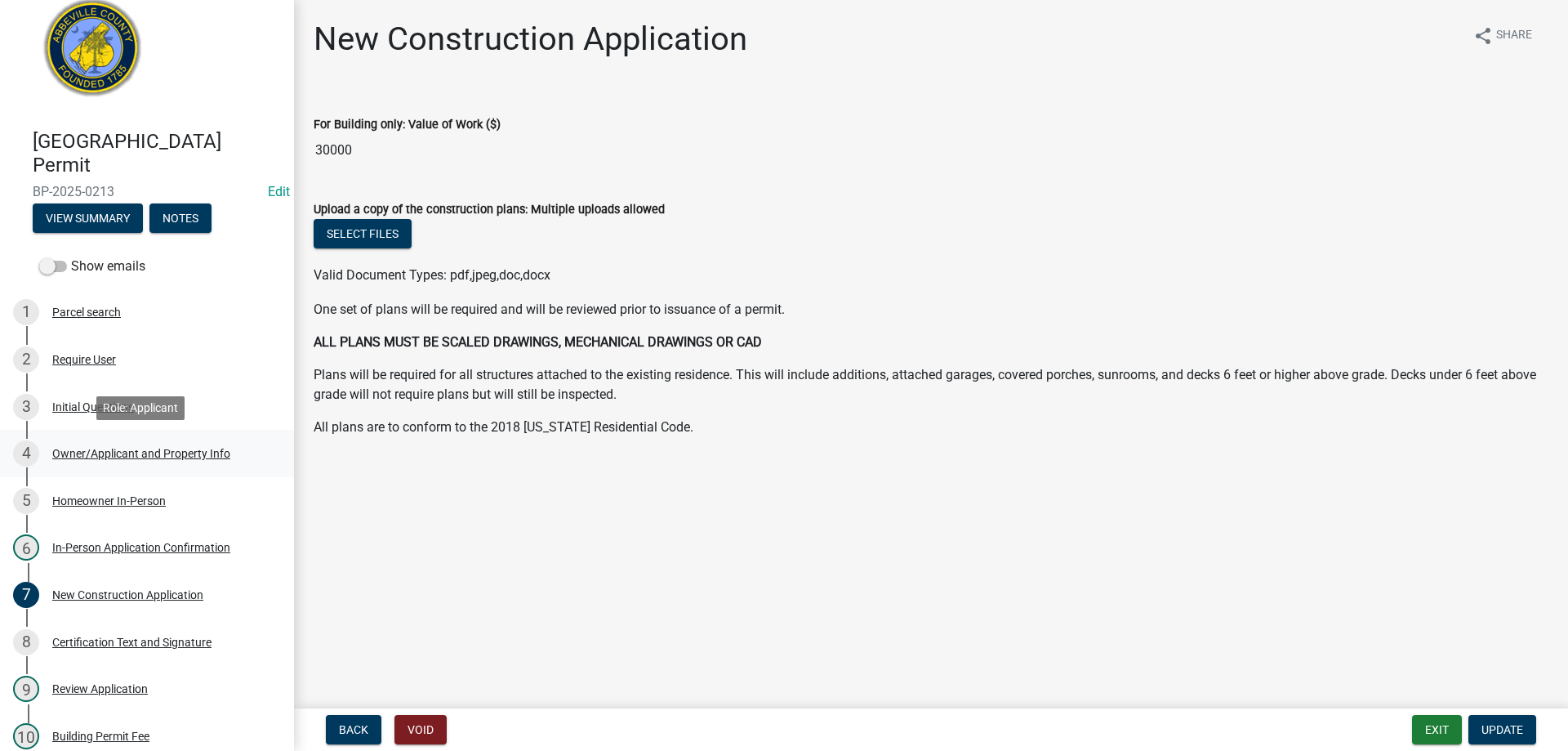
click at [107, 450] on div "Owner/Applicant and Property Info" at bounding box center [141, 452] width 178 height 11
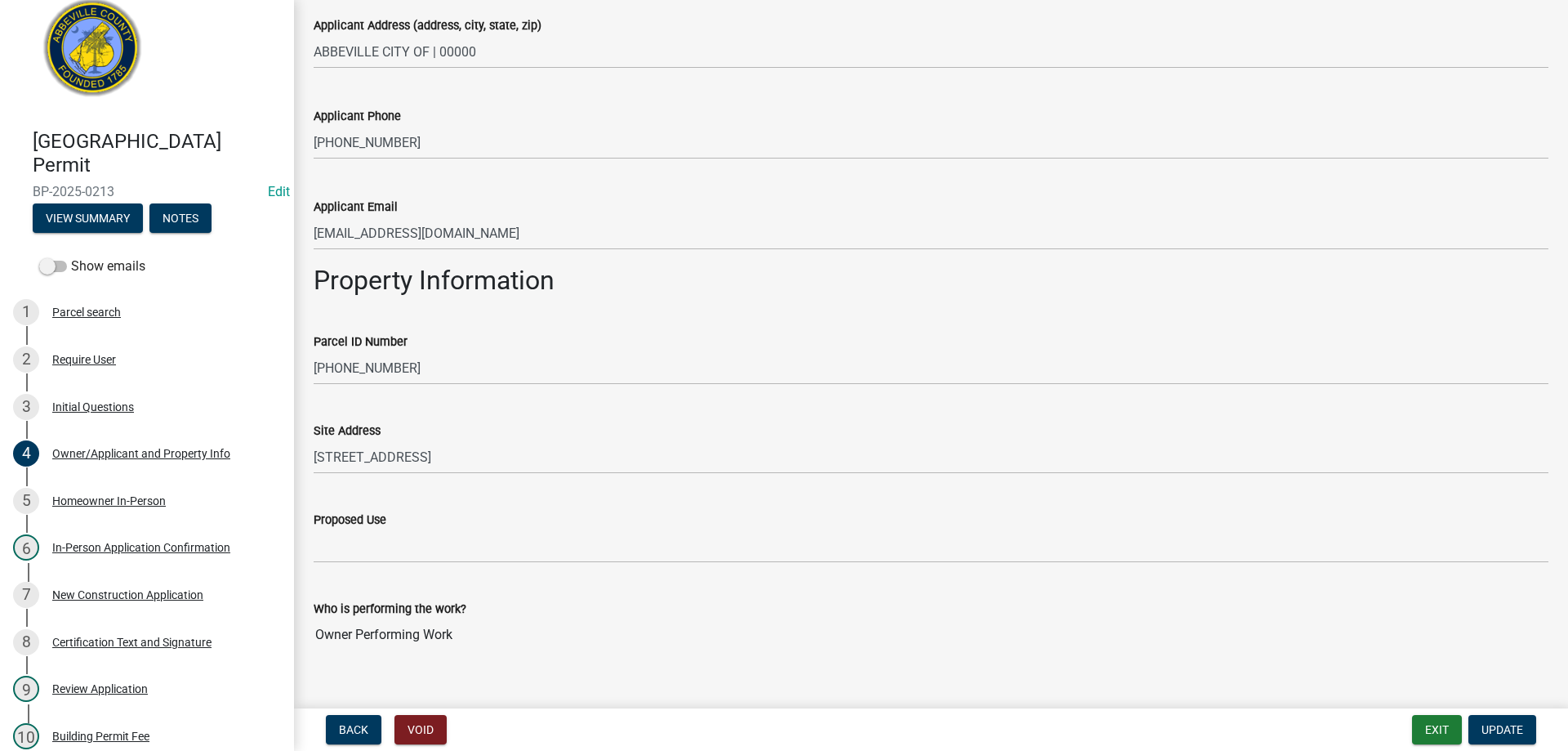
scroll to position [576, 0]
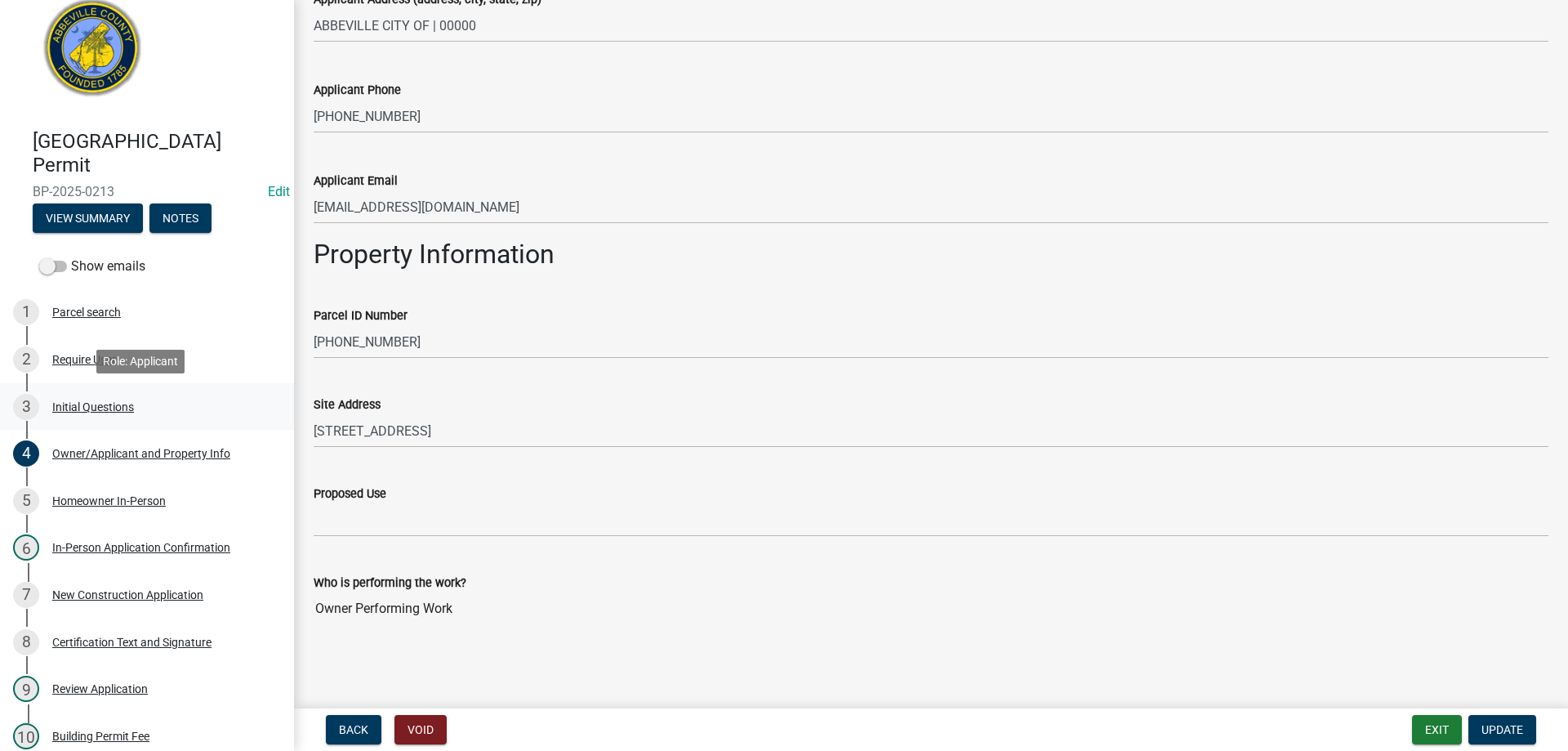
click at [91, 407] on div "Initial Questions" at bounding box center [93, 406] width 82 height 11
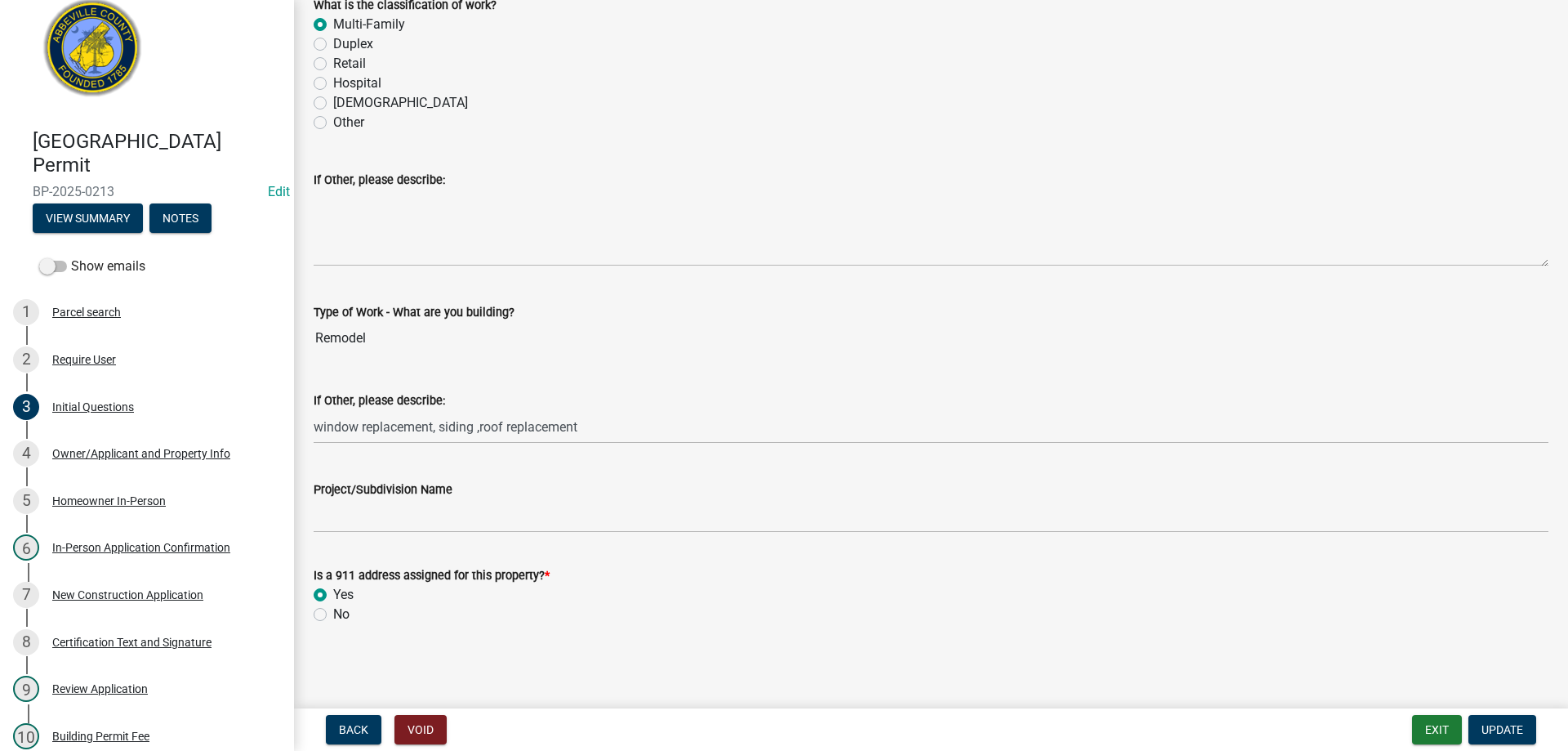
scroll to position [508, 0]
click at [135, 545] on div "In-Person Application Confirmation" at bounding box center [141, 547] width 178 height 11
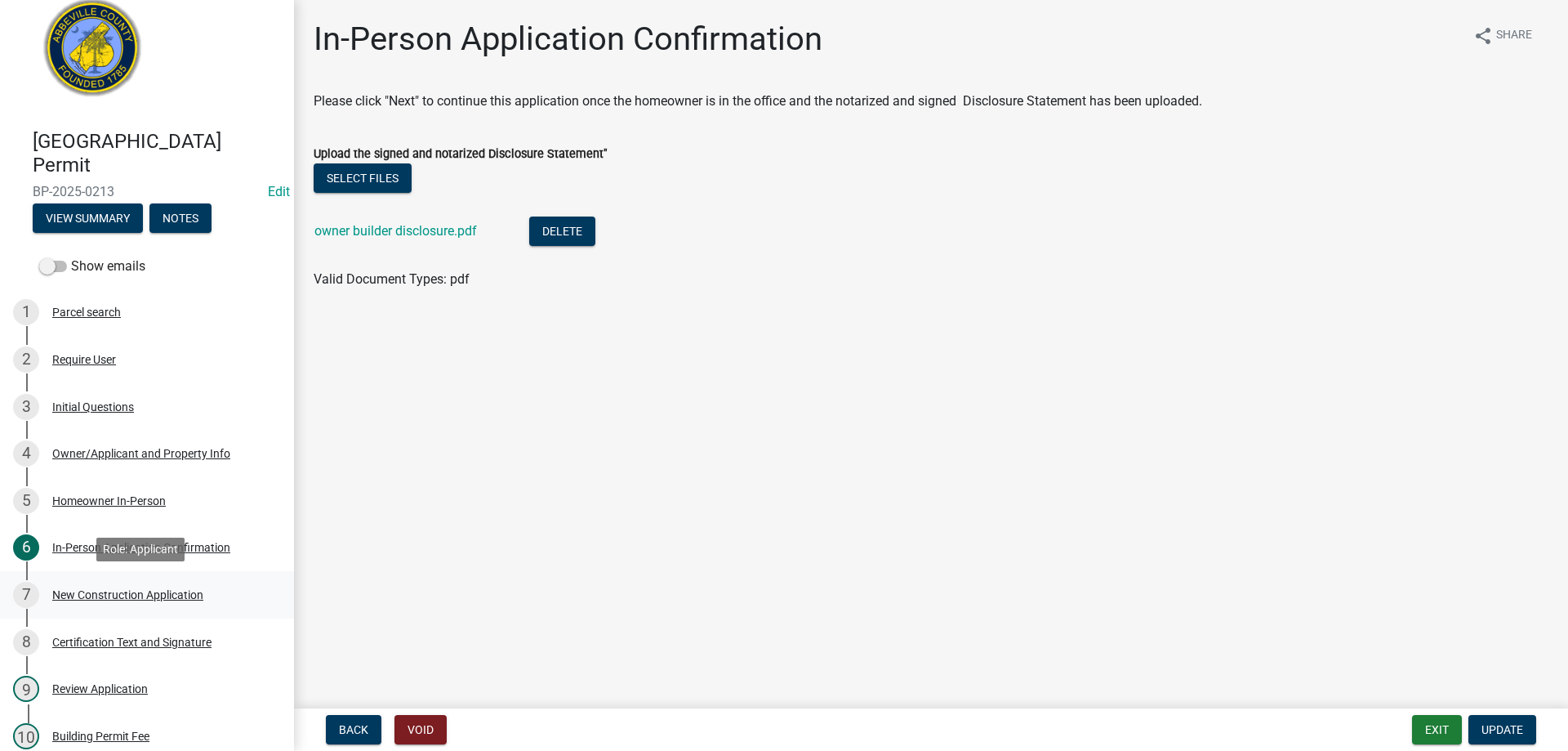
click at [124, 591] on div "New Construction Application" at bounding box center [127, 594] width 151 height 11
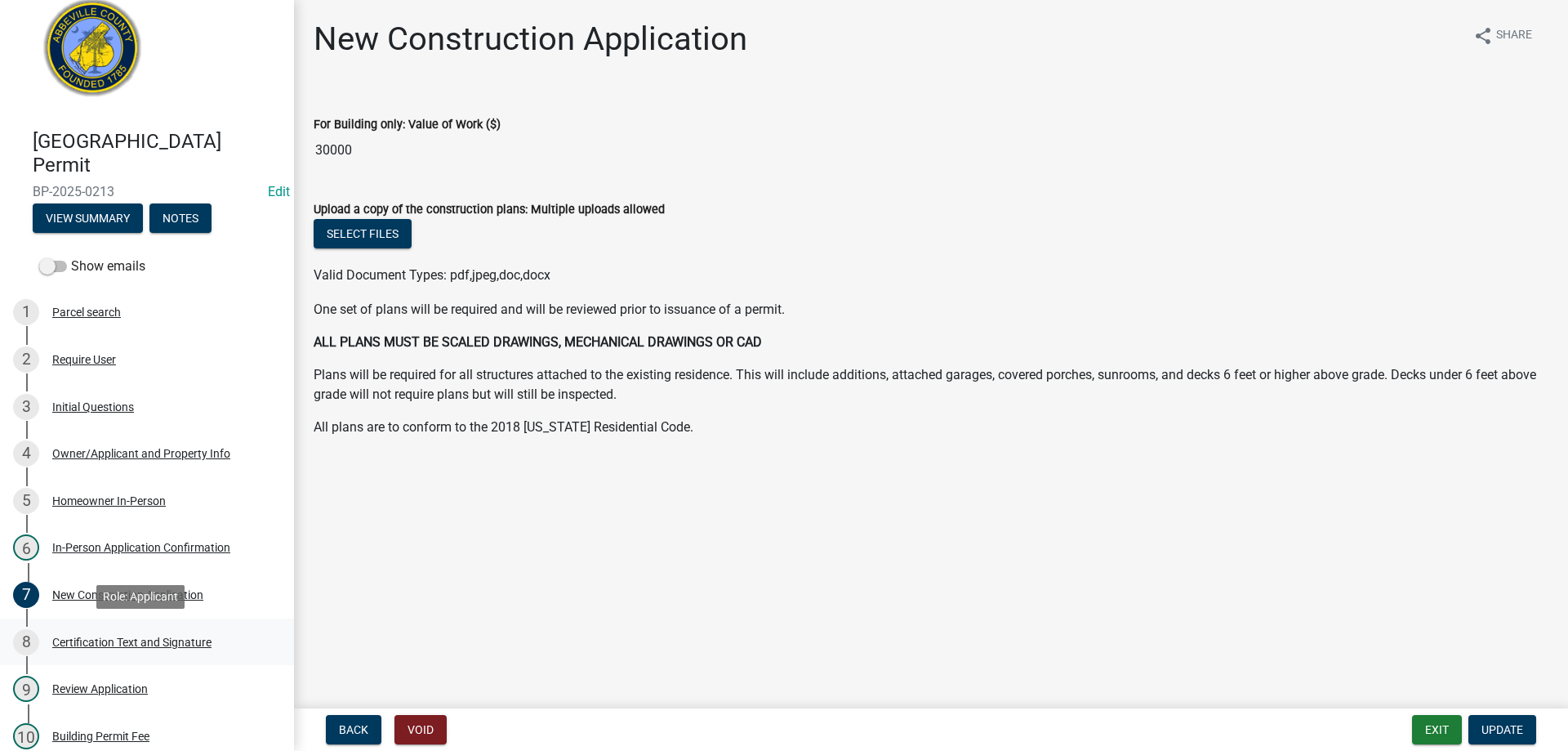
click at [117, 640] on div "Certification Text and Signature" at bounding box center [131, 642] width 160 height 11
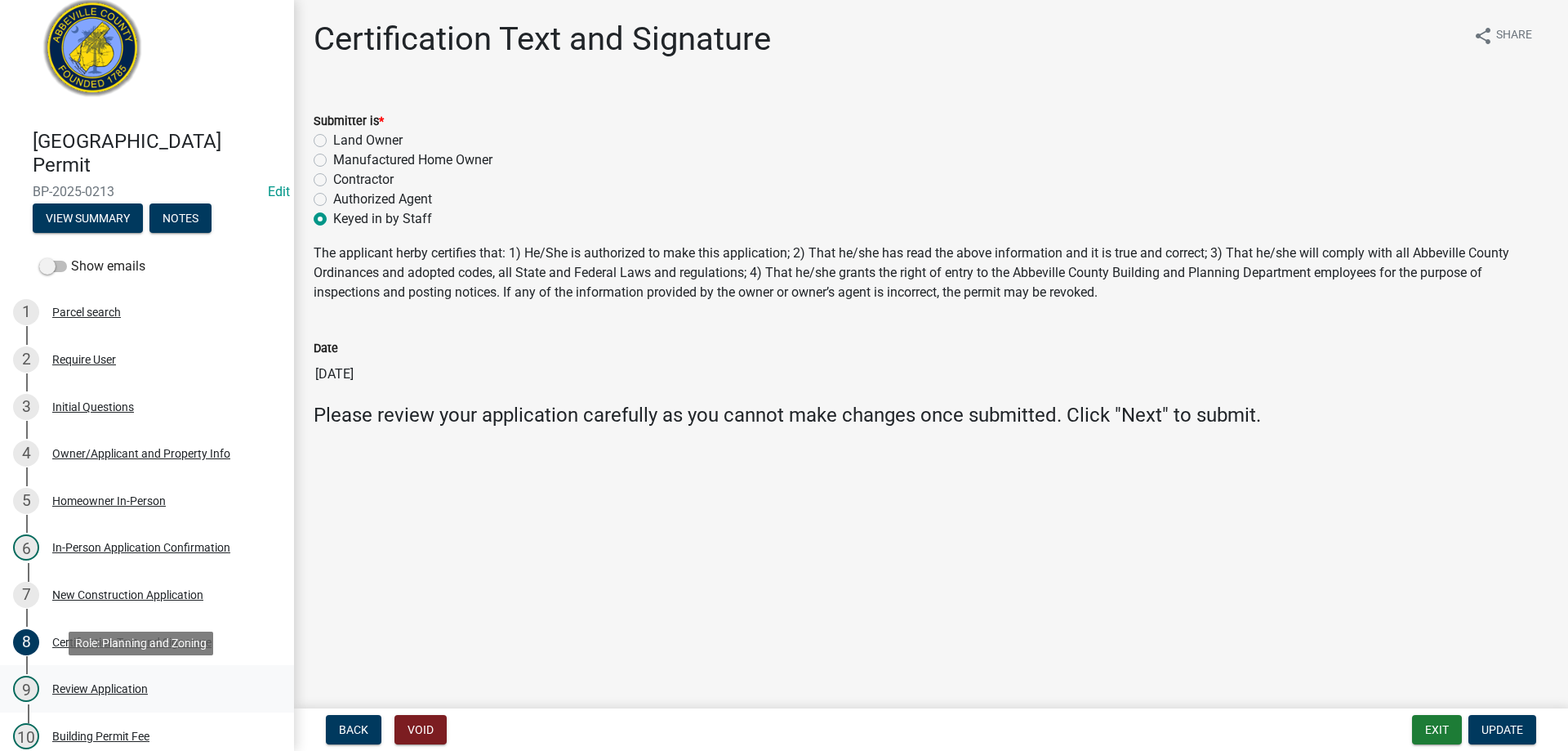
click at [113, 689] on div "Review Application" at bounding box center [100, 688] width 96 height 11
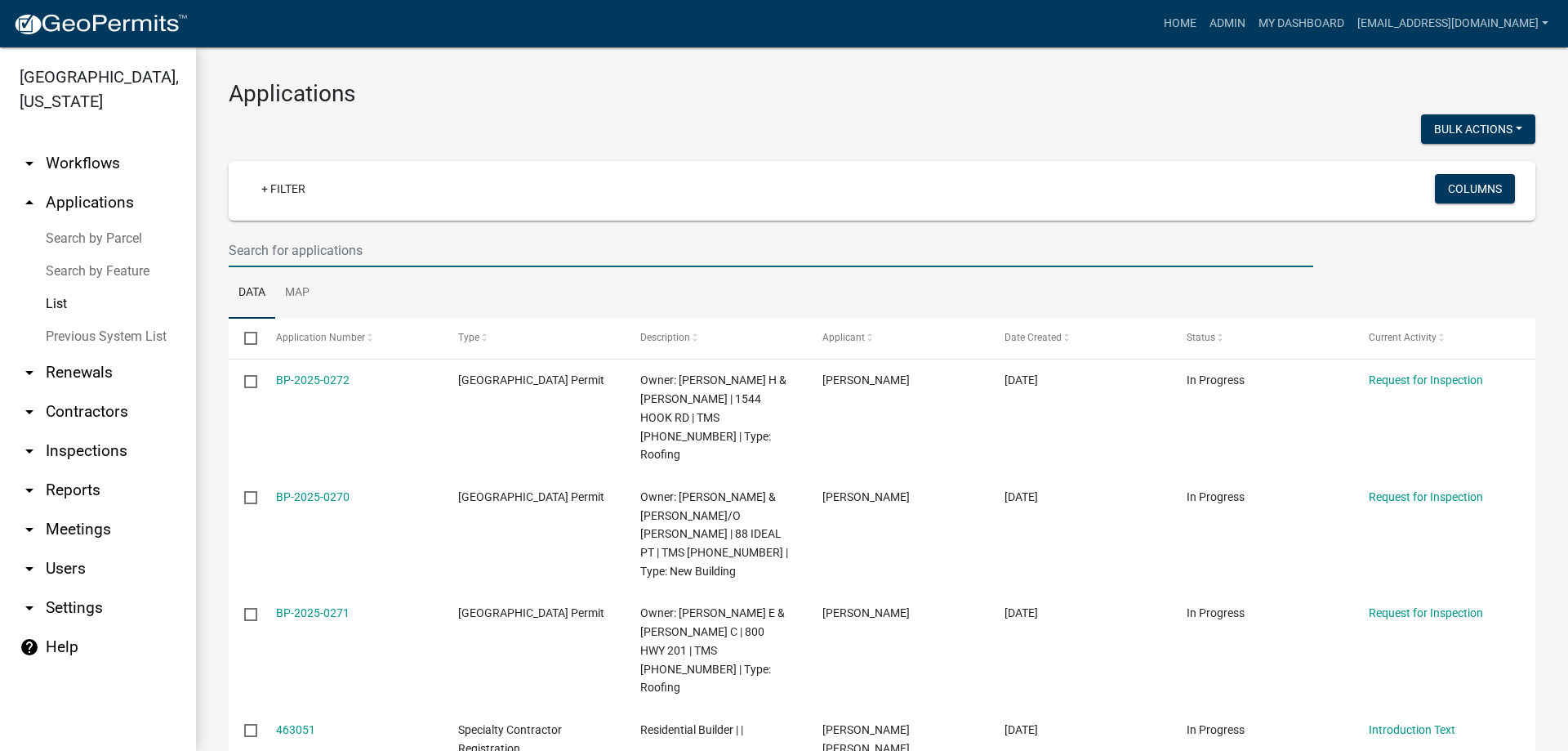
click at [349, 256] on input "text" at bounding box center [770, 250] width 1084 height 33
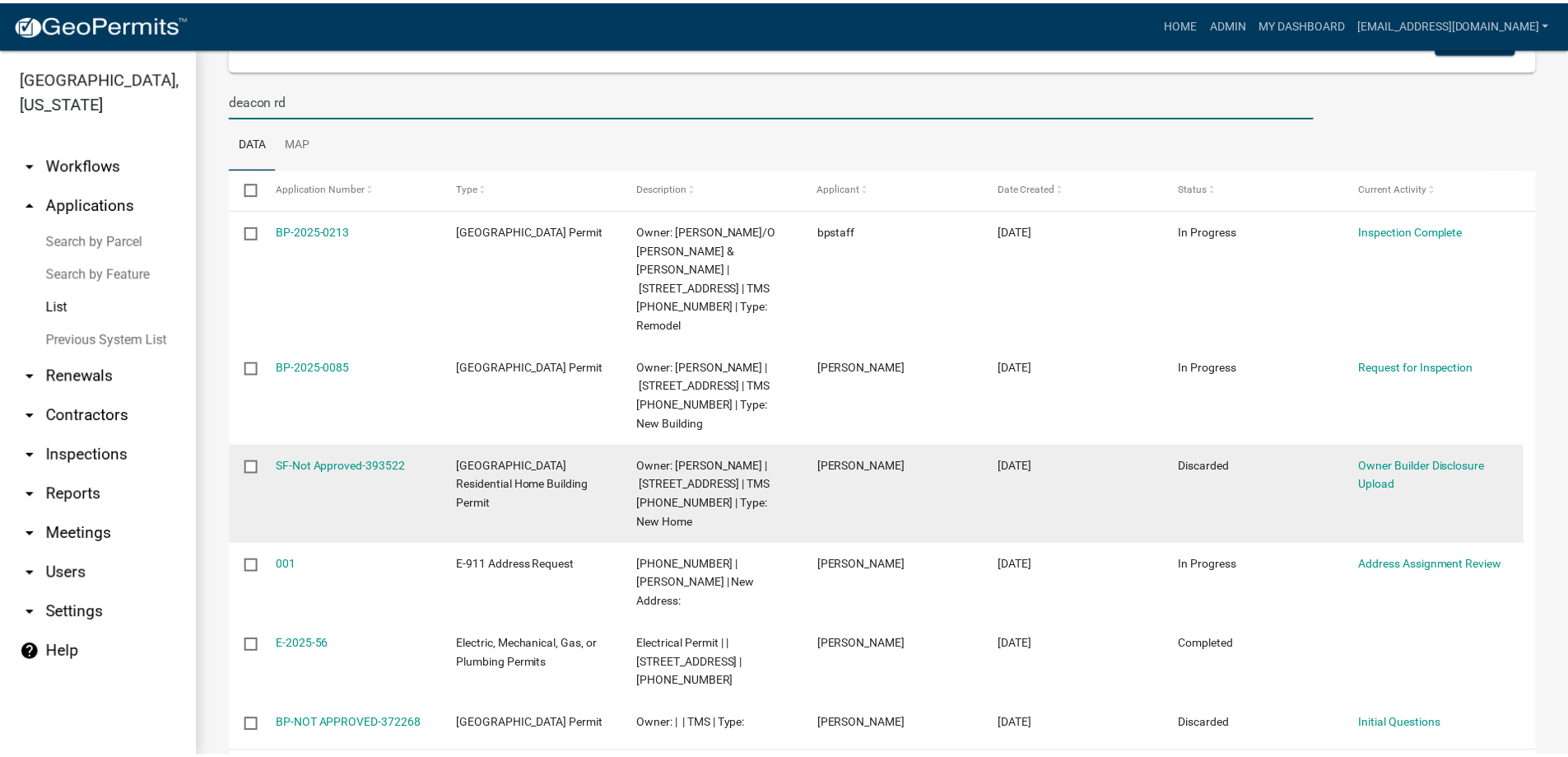
scroll to position [165, 0]
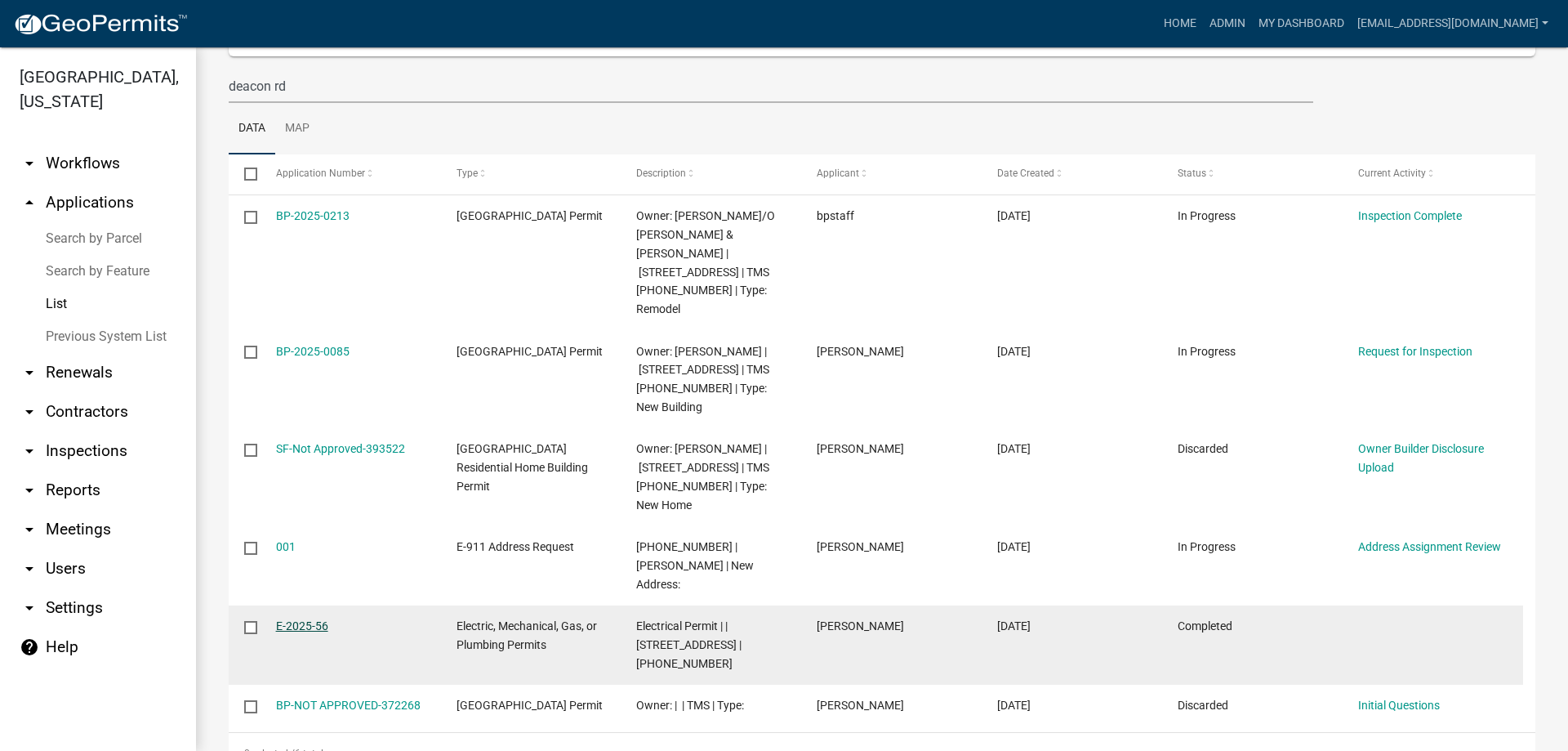
click at [299, 619] on link "E-2025-56" at bounding box center [301, 625] width 52 height 13
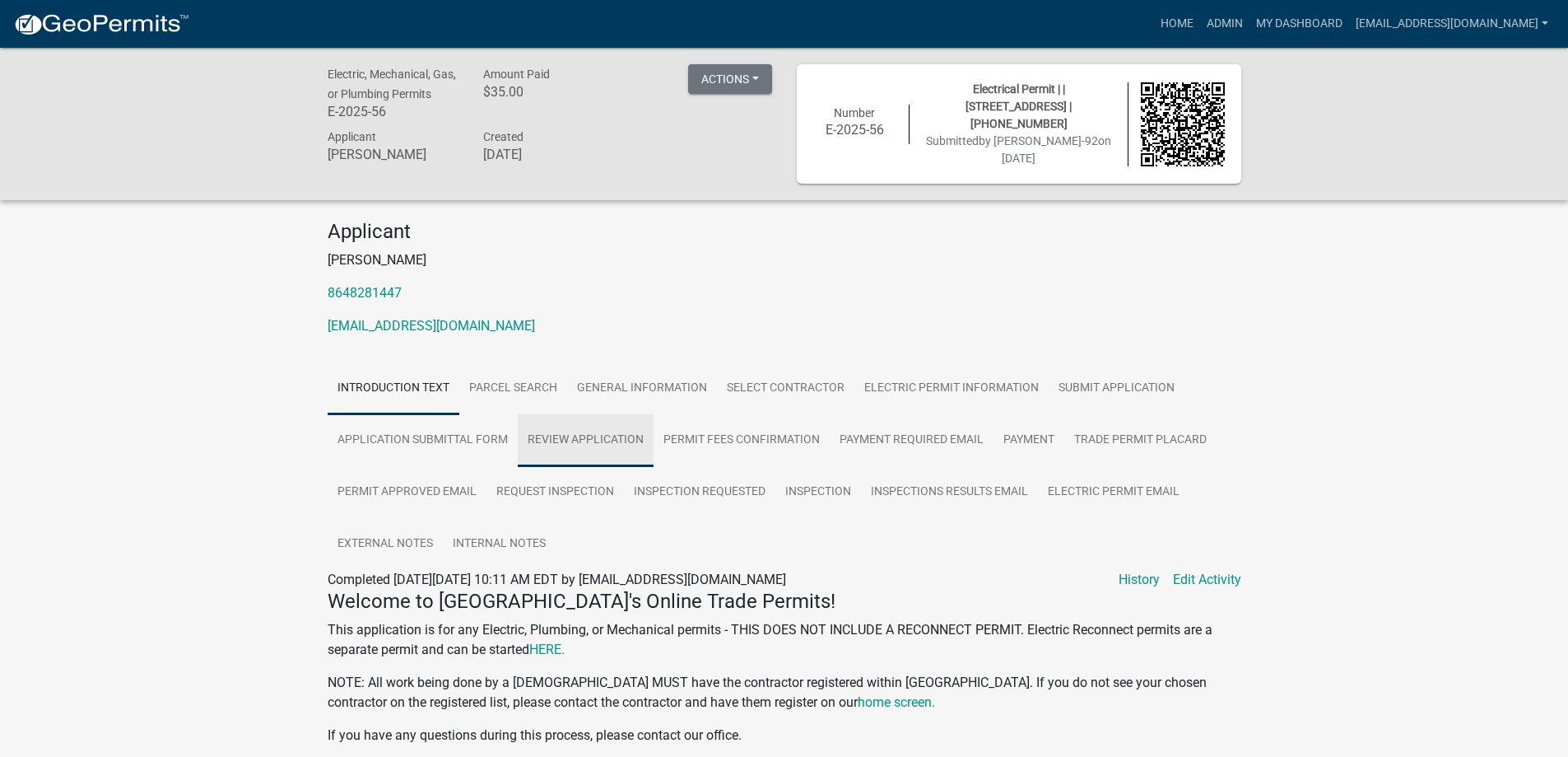
click at [568, 434] on link "Review Application" at bounding box center [586, 440] width 136 height 52
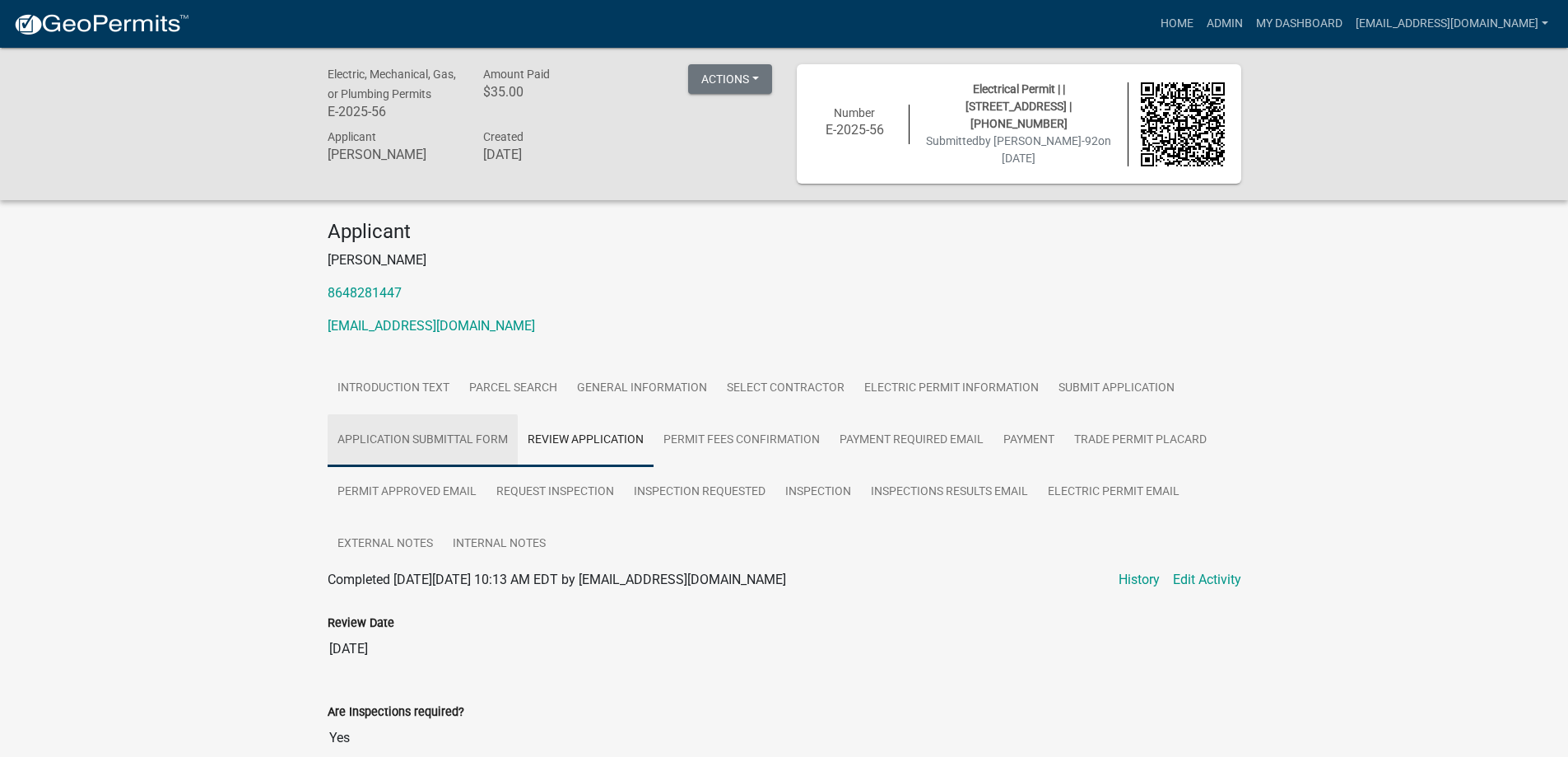
click at [444, 436] on link "Application Submittal Form" at bounding box center [422, 440] width 190 height 52
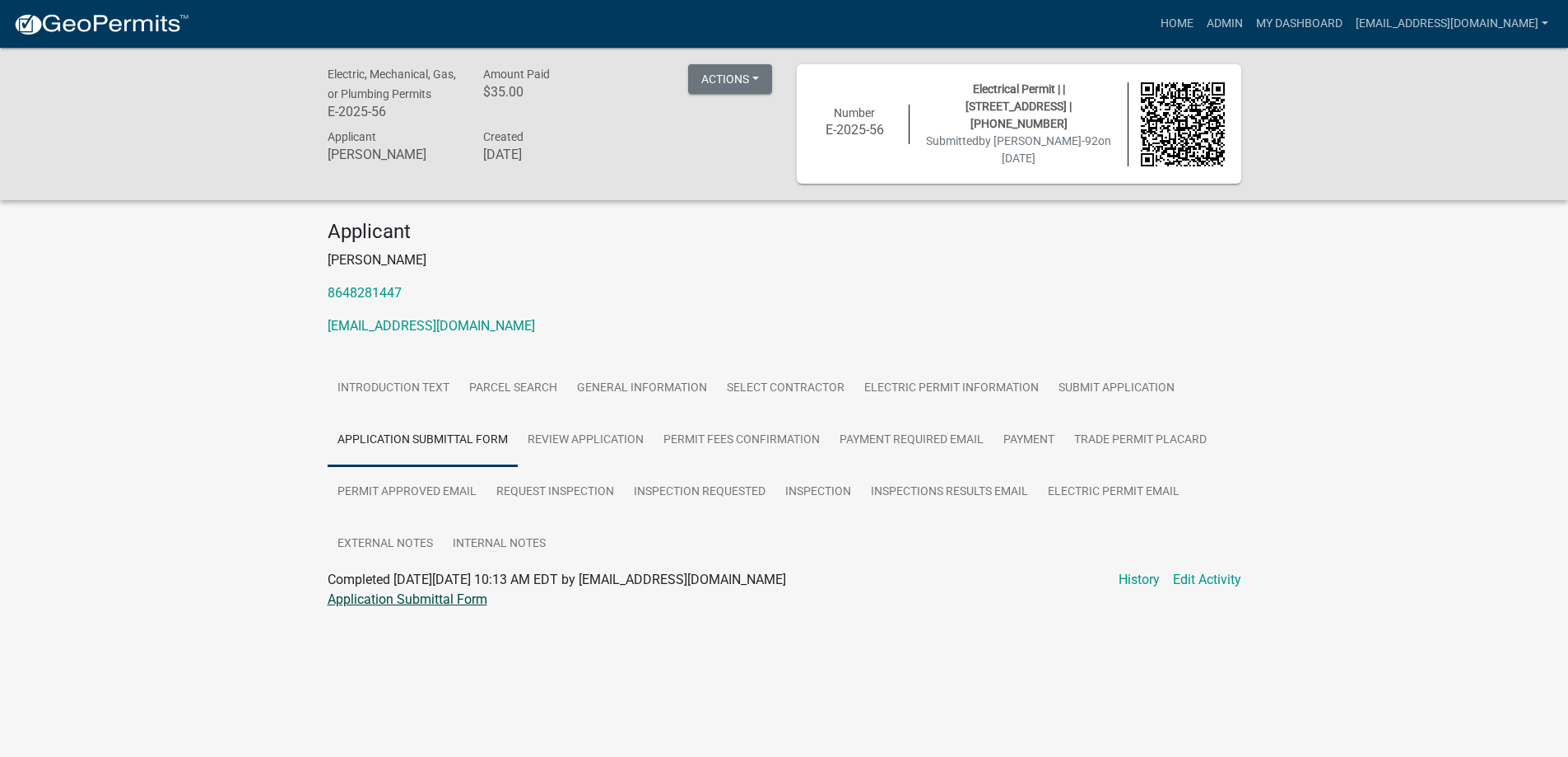
click at [451, 597] on link "Application Submittal Form" at bounding box center [408, 599] width 160 height 15
click at [1203, 18] on link "Admin" at bounding box center [1224, 24] width 49 height 31
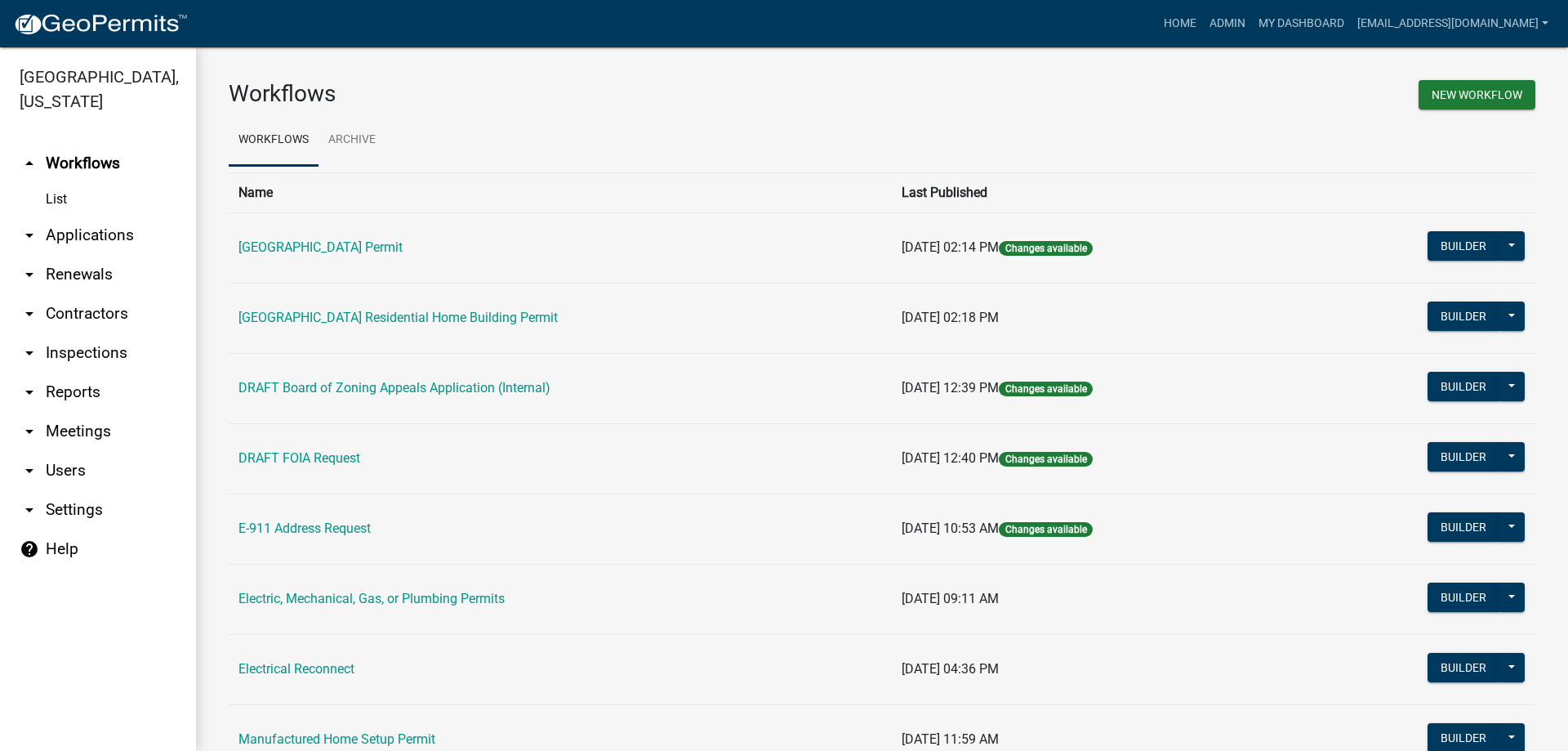
click at [81, 231] on link "arrow_drop_down Applications" at bounding box center [98, 236] width 196 height 39
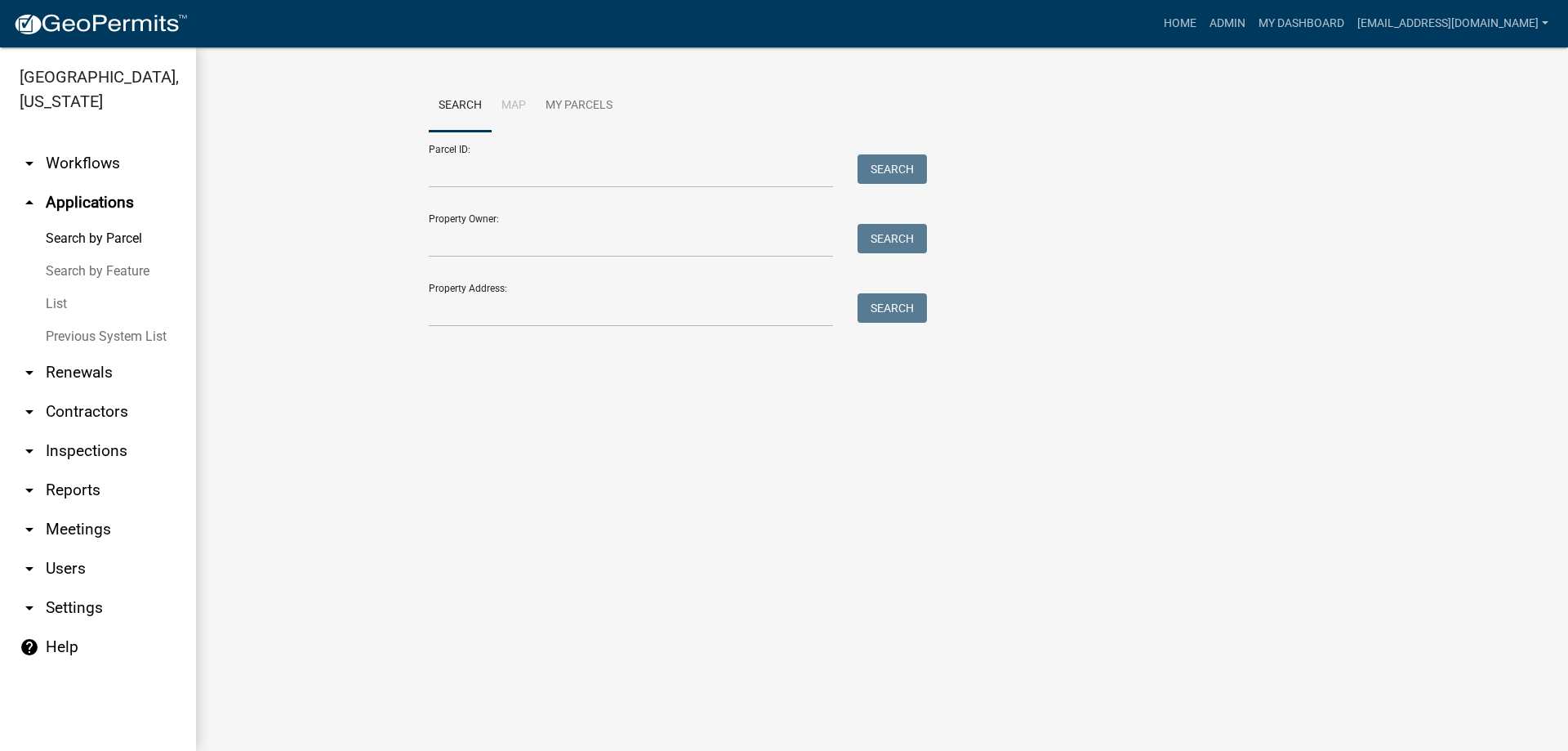
click at [54, 301] on link "List" at bounding box center [98, 304] width 196 height 32
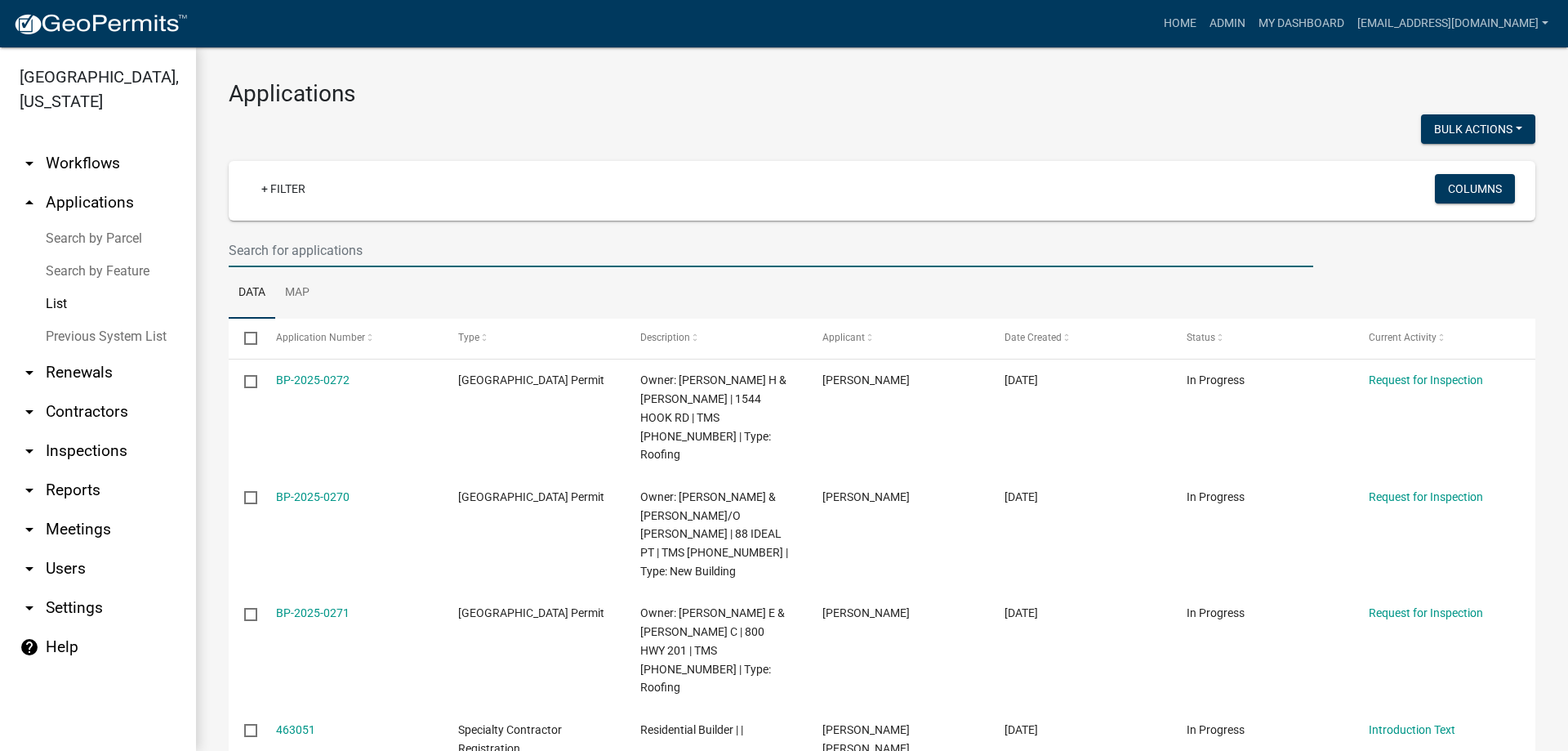
click at [322, 242] on input "text" at bounding box center [770, 250] width 1084 height 33
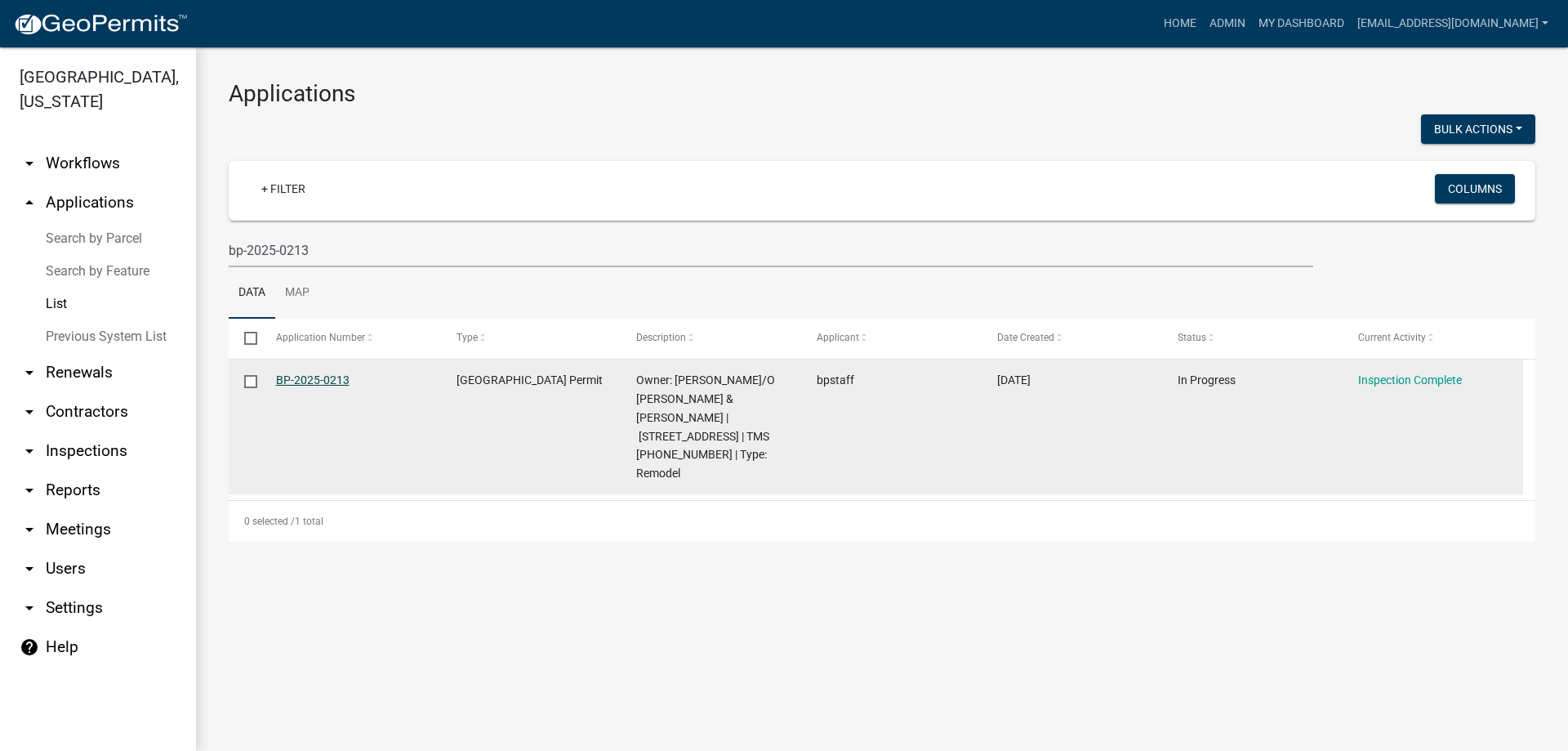
click at [310, 379] on link "BP-2025-0213" at bounding box center [312, 379] width 73 height 13
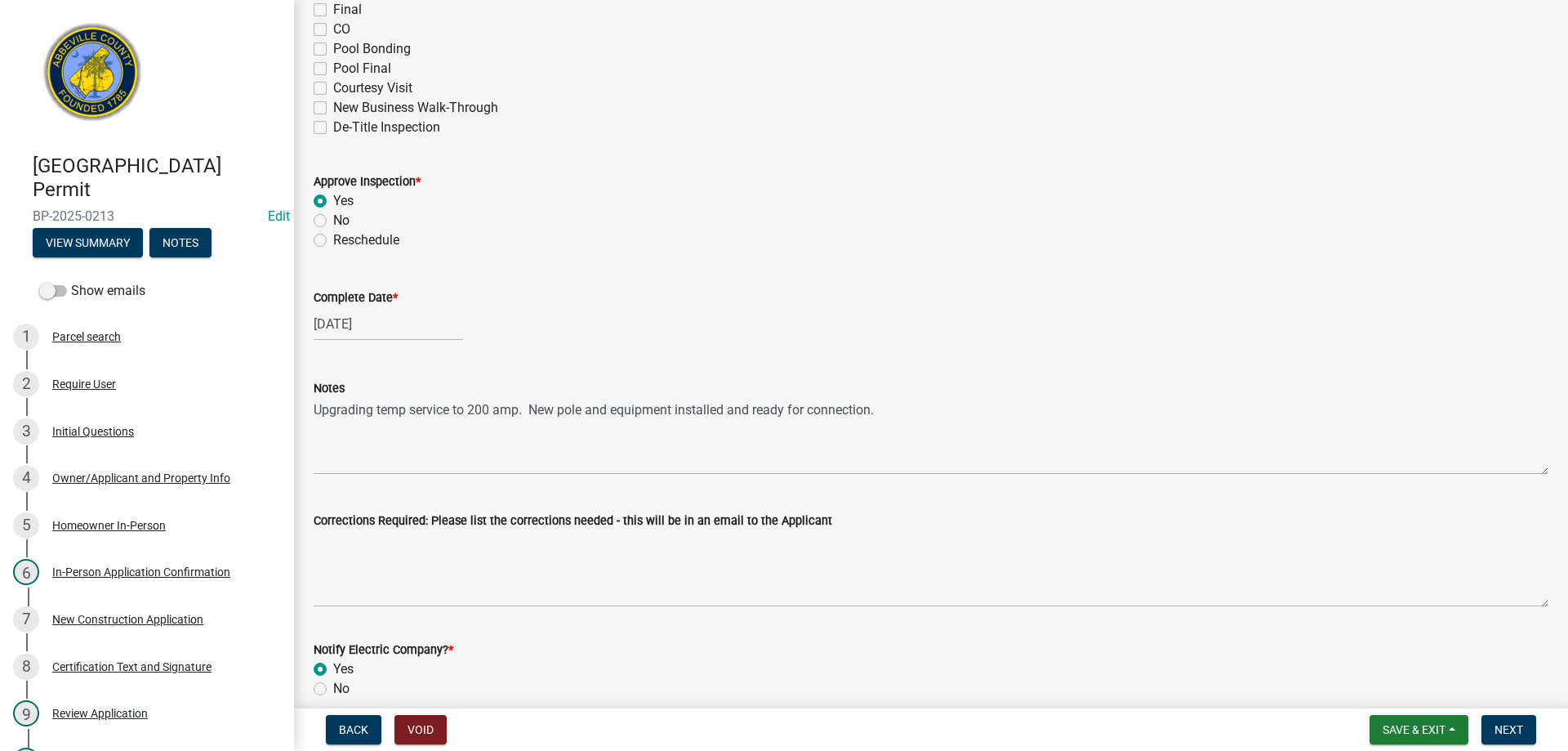
scroll to position [654, 0]
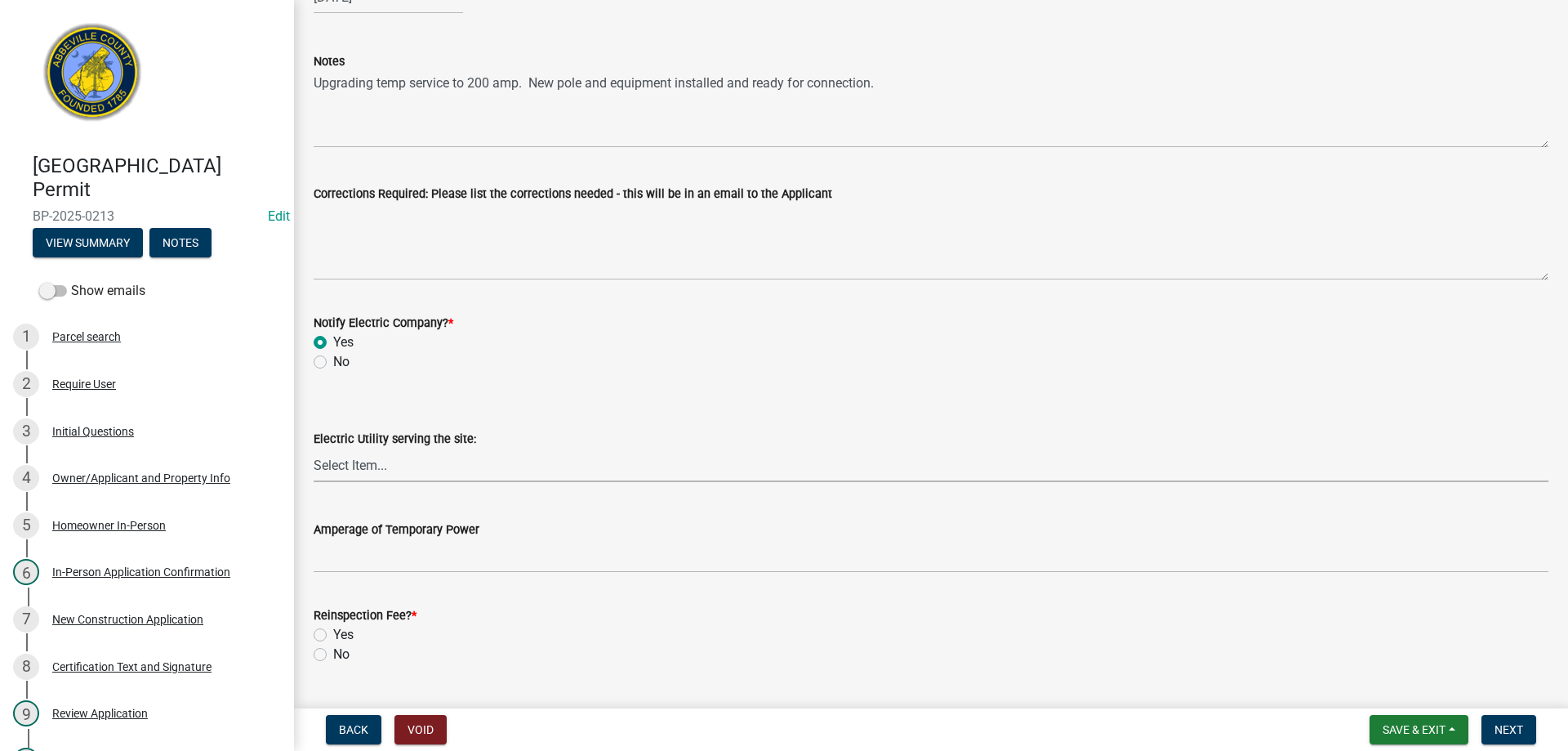
click at [381, 462] on select "Select Item... Little River Electric Co-Op Laurens Electric Co-Op Duke Energy D…" at bounding box center [931, 464] width 1234 height 33
click at [314, 448] on select "Select Item... Little River Electric Co-Op Laurens Electric Co-Op Duke Energy D…" at bounding box center [931, 464] width 1234 height 33
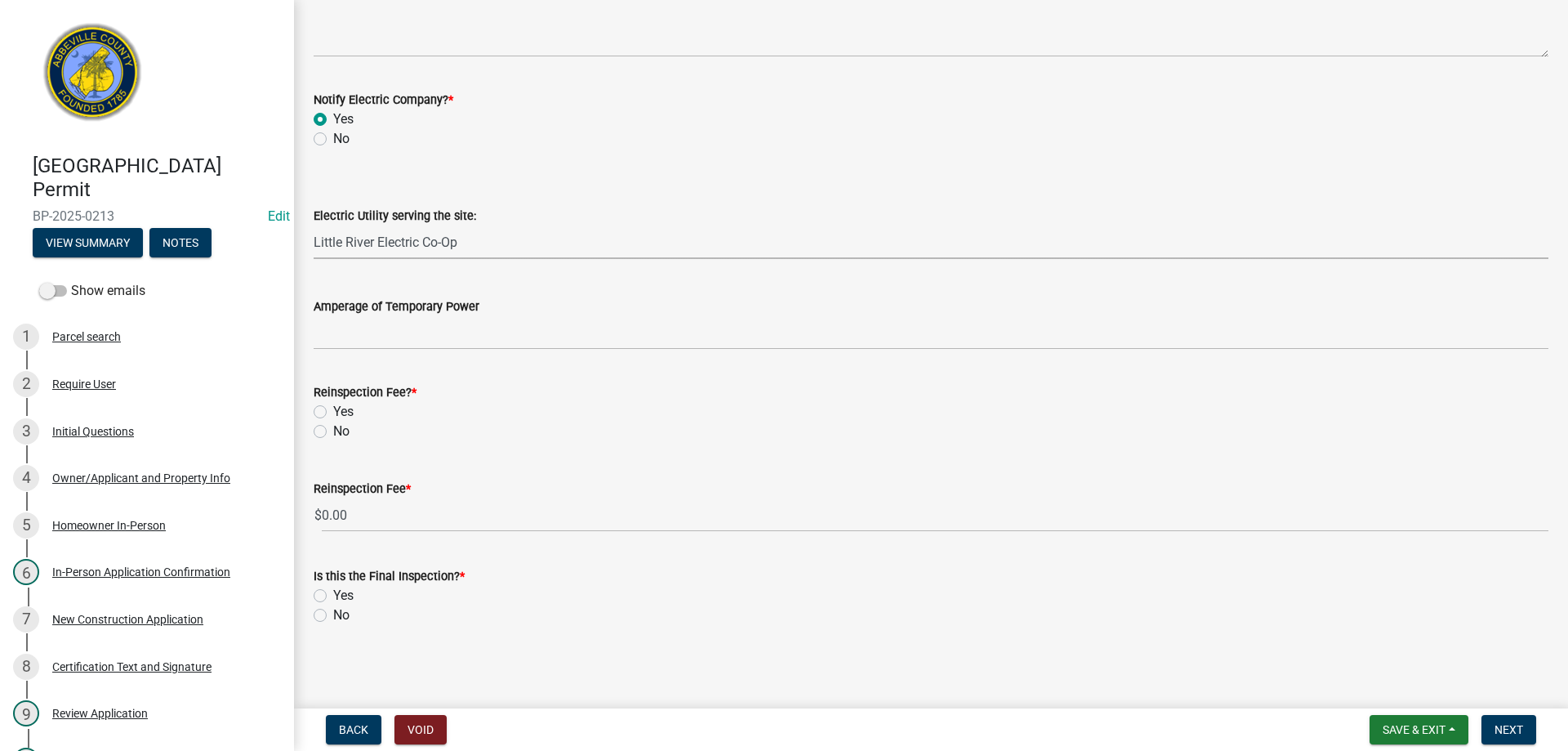
scroll to position [878, 0]
click at [333, 430] on label "No" at bounding box center [340, 429] width 16 height 20
click at [333, 430] on input "No" at bounding box center [338, 425] width 10 height 10
click at [333, 613] on label "No" at bounding box center [340, 613] width 16 height 20
click at [333, 613] on input "No" at bounding box center [338, 608] width 10 height 10
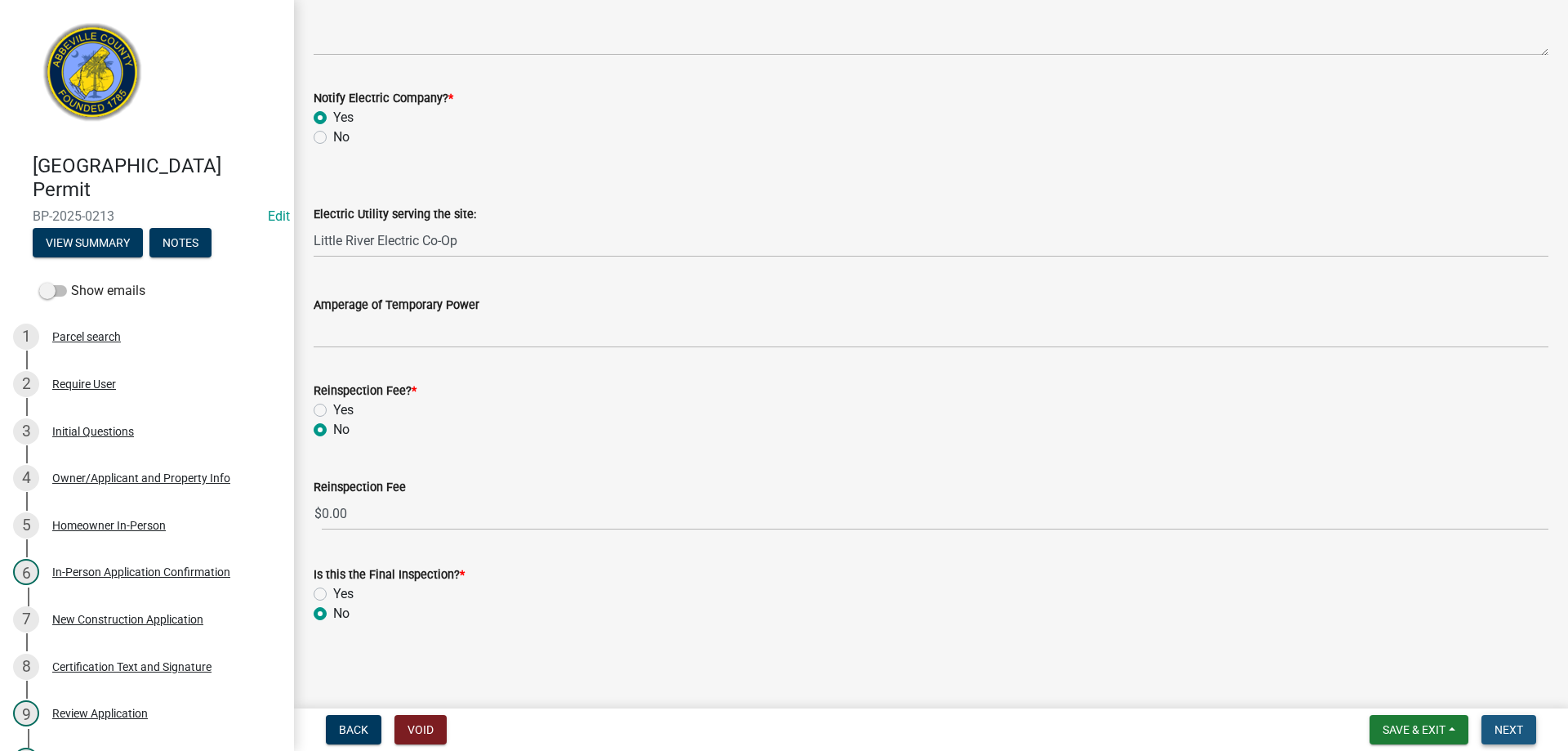
click at [1499, 724] on span "Next" at bounding box center [1507, 729] width 28 height 13
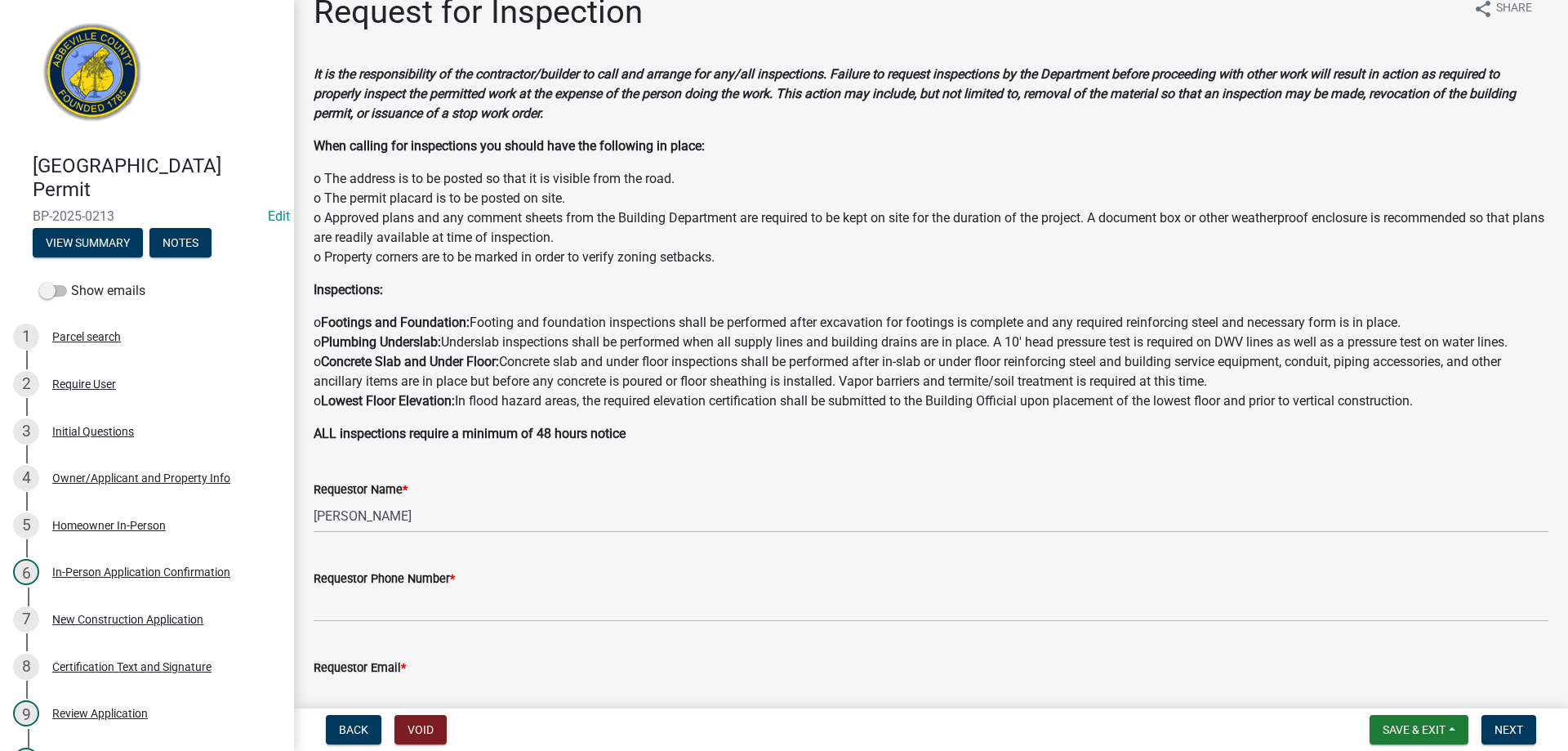
scroll to position [0, 0]
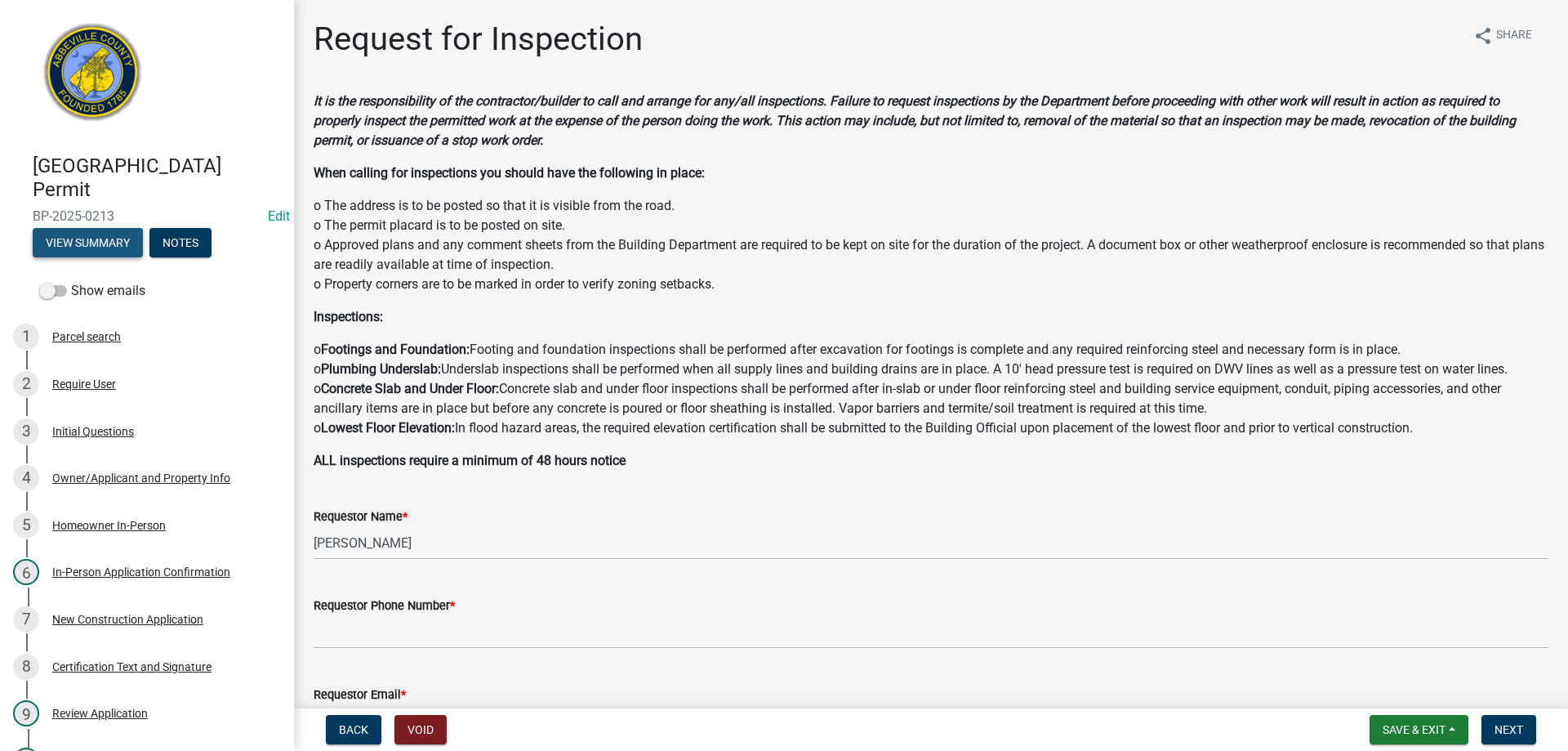
click at [93, 236] on button "View Summary" at bounding box center [87, 242] width 110 height 29
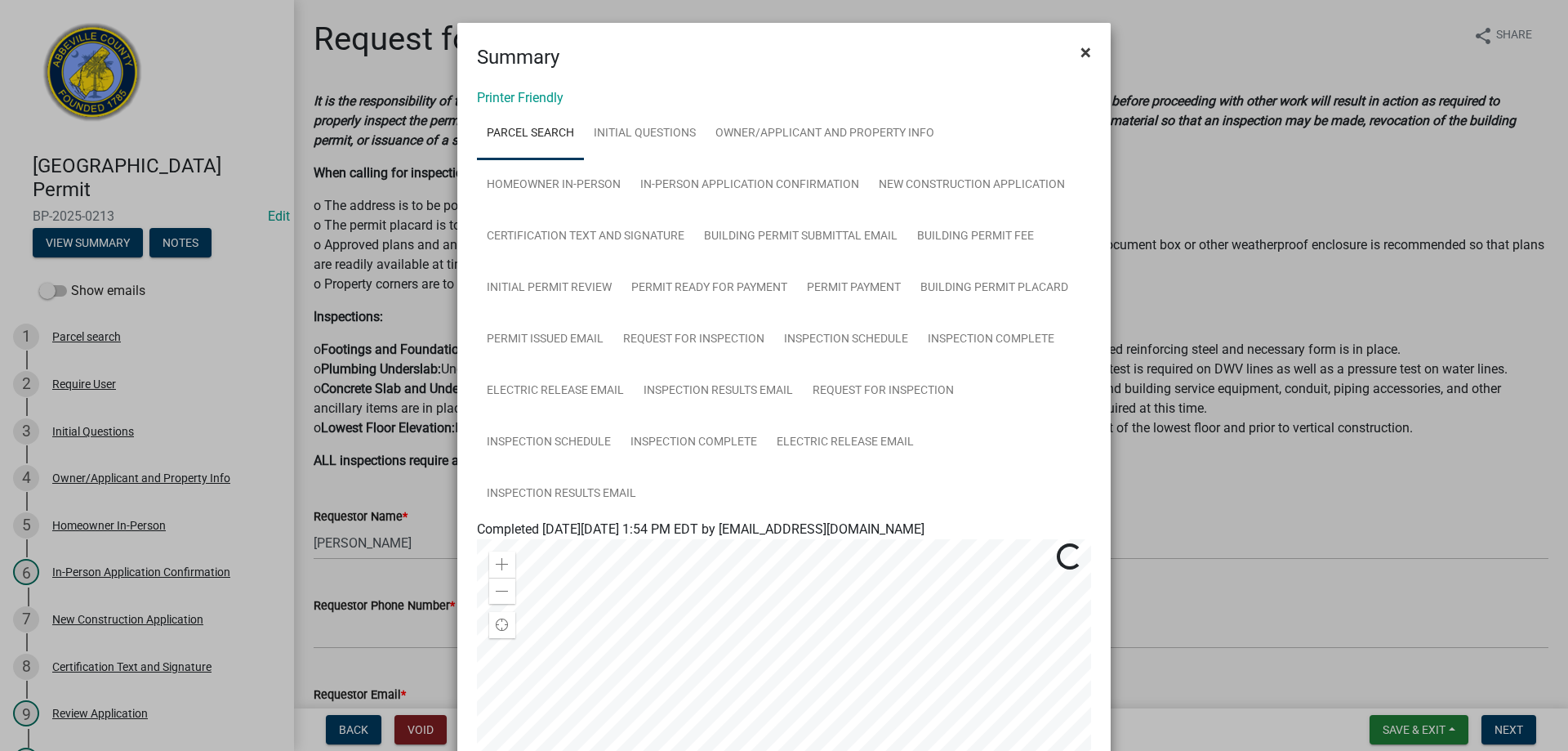
click at [1080, 49] on span "×" at bounding box center [1085, 52] width 10 height 23
